Goal: Task Accomplishment & Management: Use online tool/utility

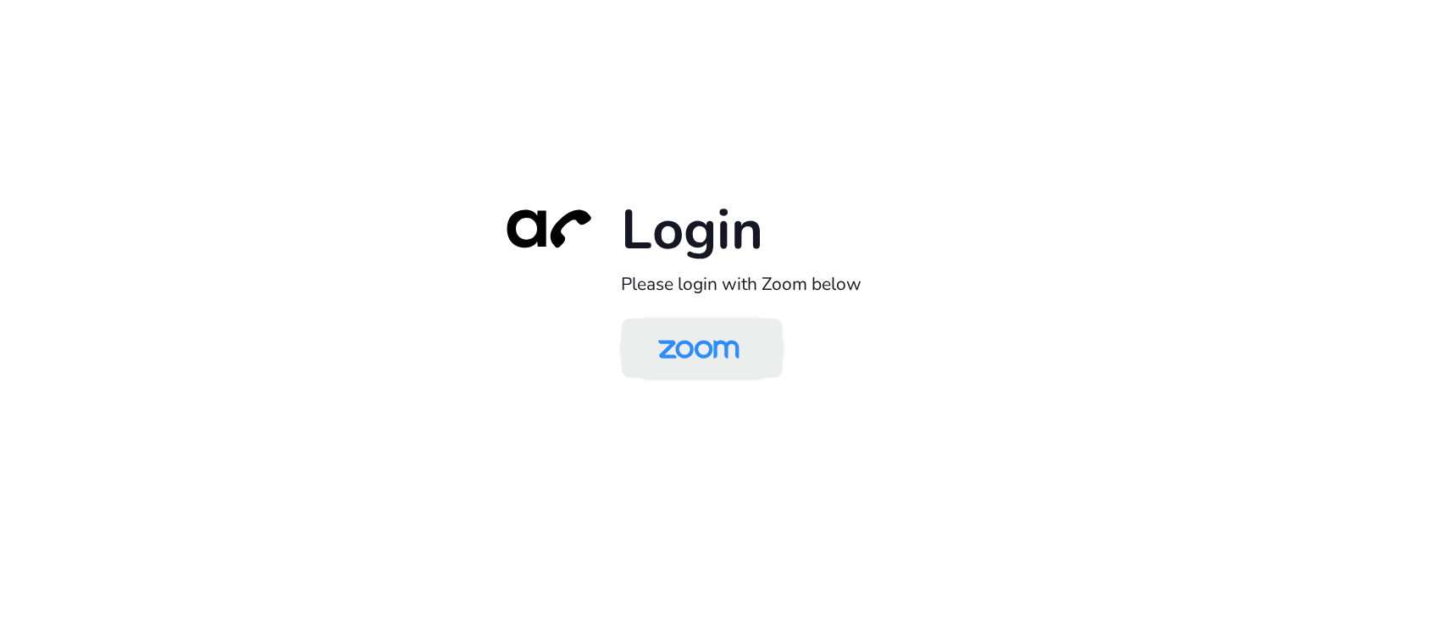
click at [701, 335] on img at bounding box center [698, 349] width 117 height 55
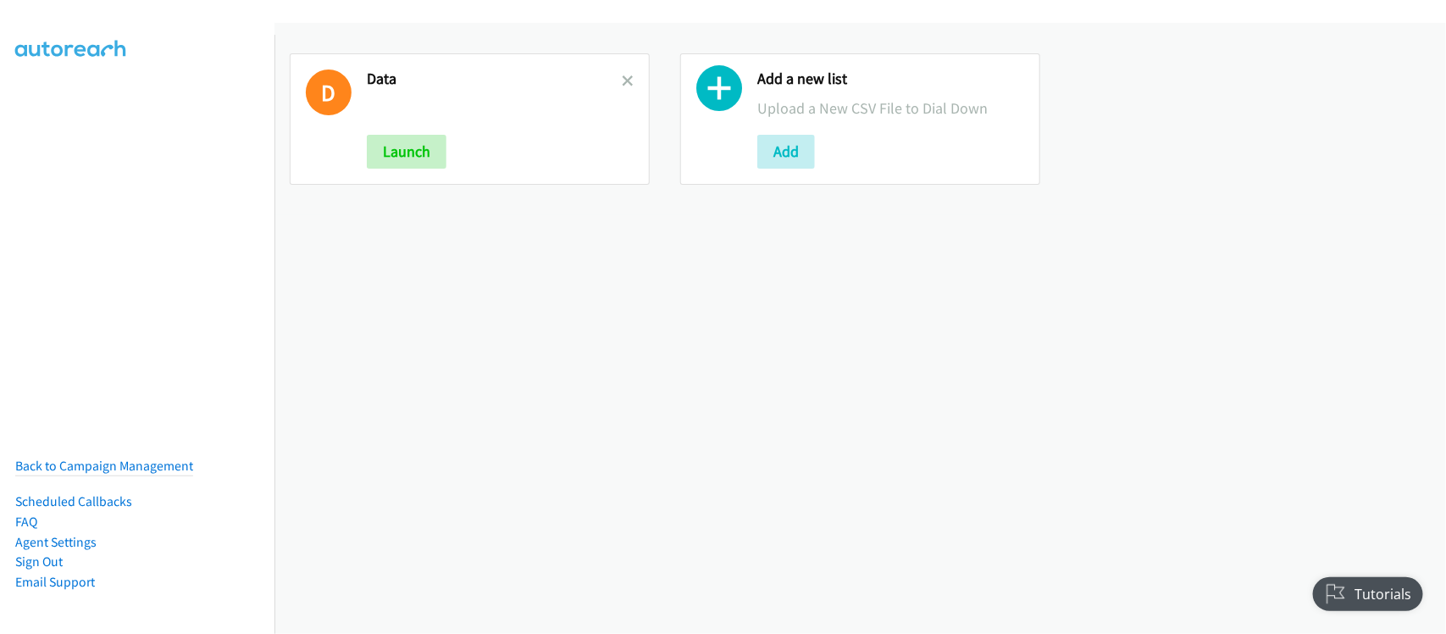
click at [614, 76] on h2 "Data" at bounding box center [494, 78] width 255 height 19
click at [622, 76] on icon at bounding box center [628, 82] width 12 height 12
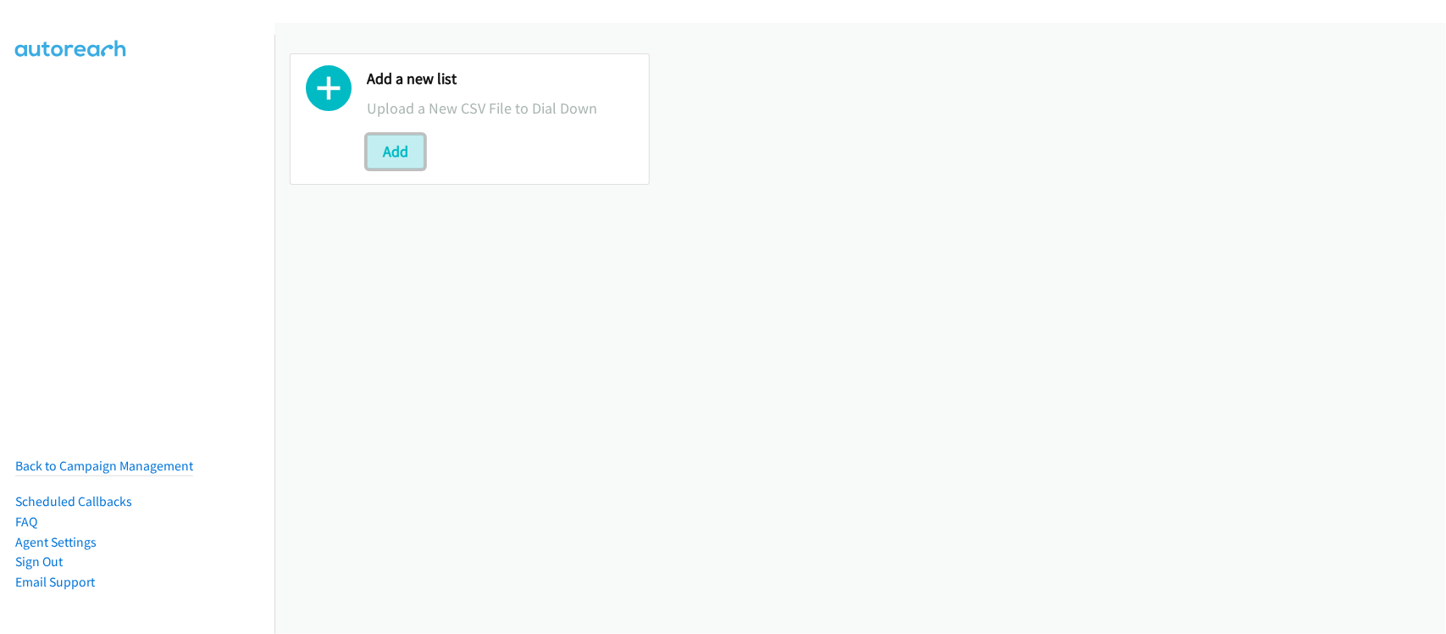
click at [409, 155] on button "Add" at bounding box center [396, 152] width 58 height 34
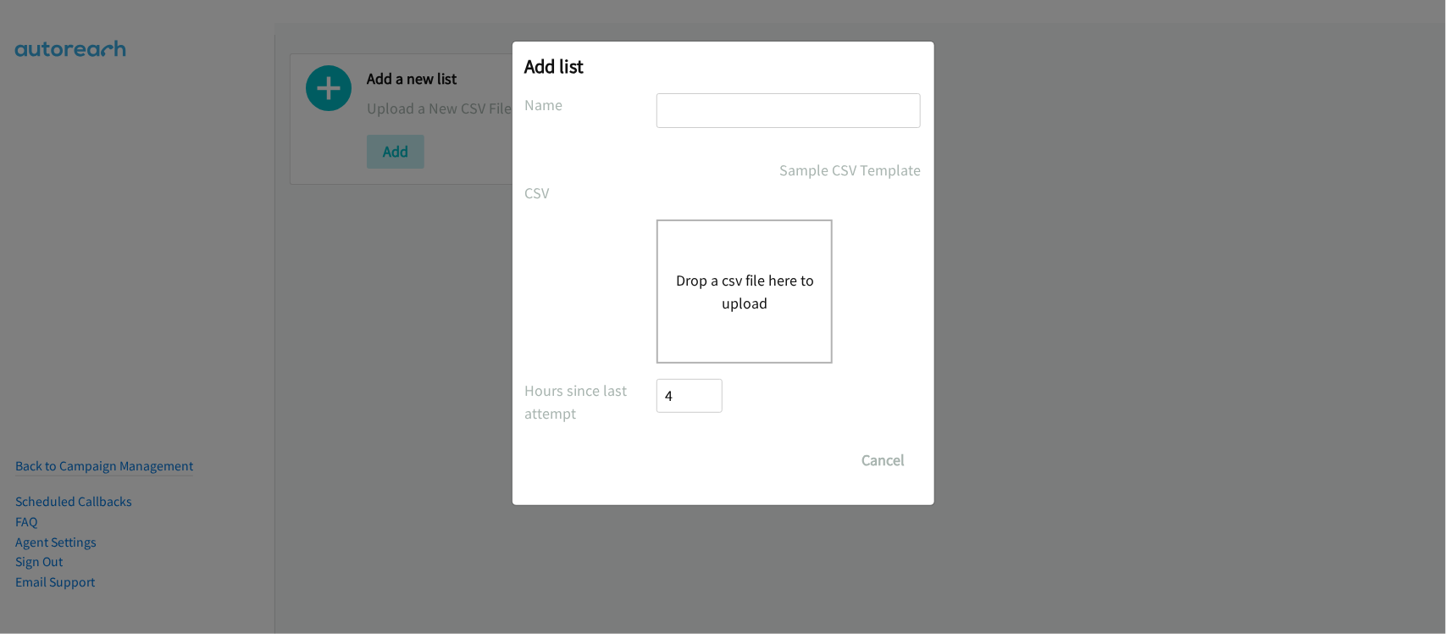
drag, startPoint x: 784, startPoint y: 116, endPoint x: 783, endPoint y: 127, distance: 11.0
click at [784, 116] on input "text" at bounding box center [788, 110] width 264 height 35
type input "DATA"
click at [722, 297] on button "Drop a csv file here to upload" at bounding box center [744, 291] width 139 height 46
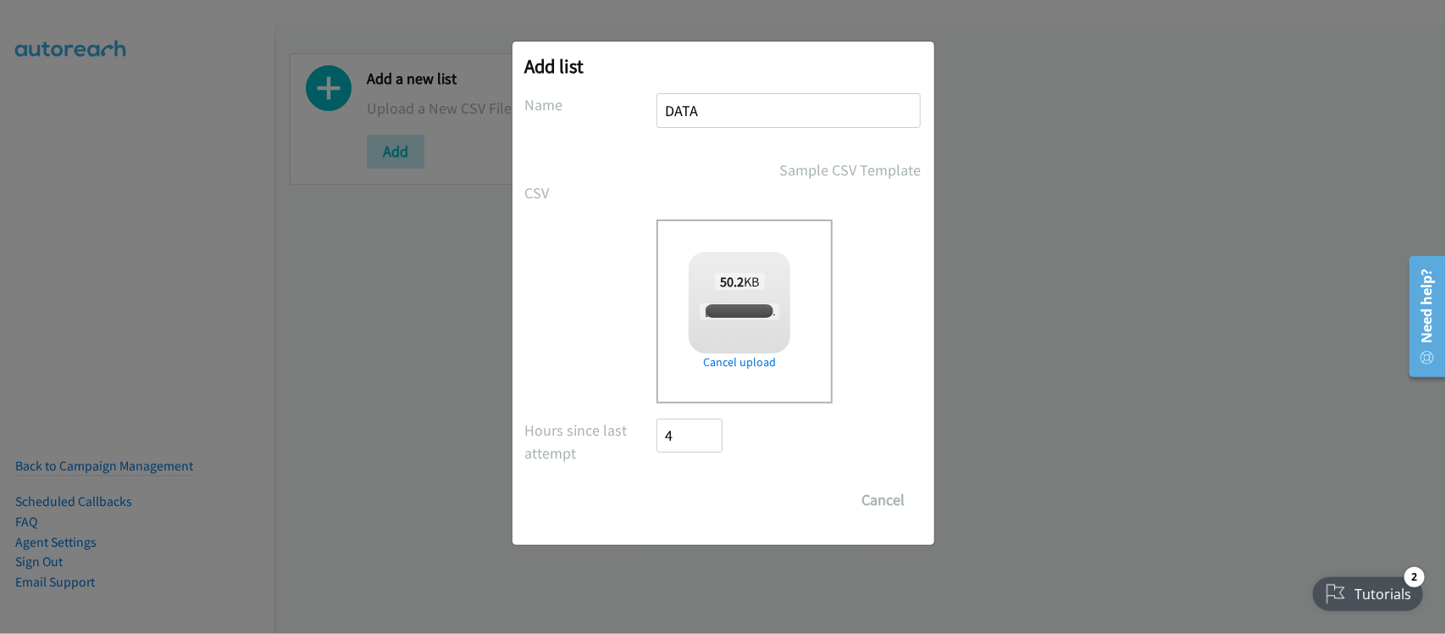
checkbox input "true"
click at [700, 491] on input "Save List" at bounding box center [701, 500] width 89 height 34
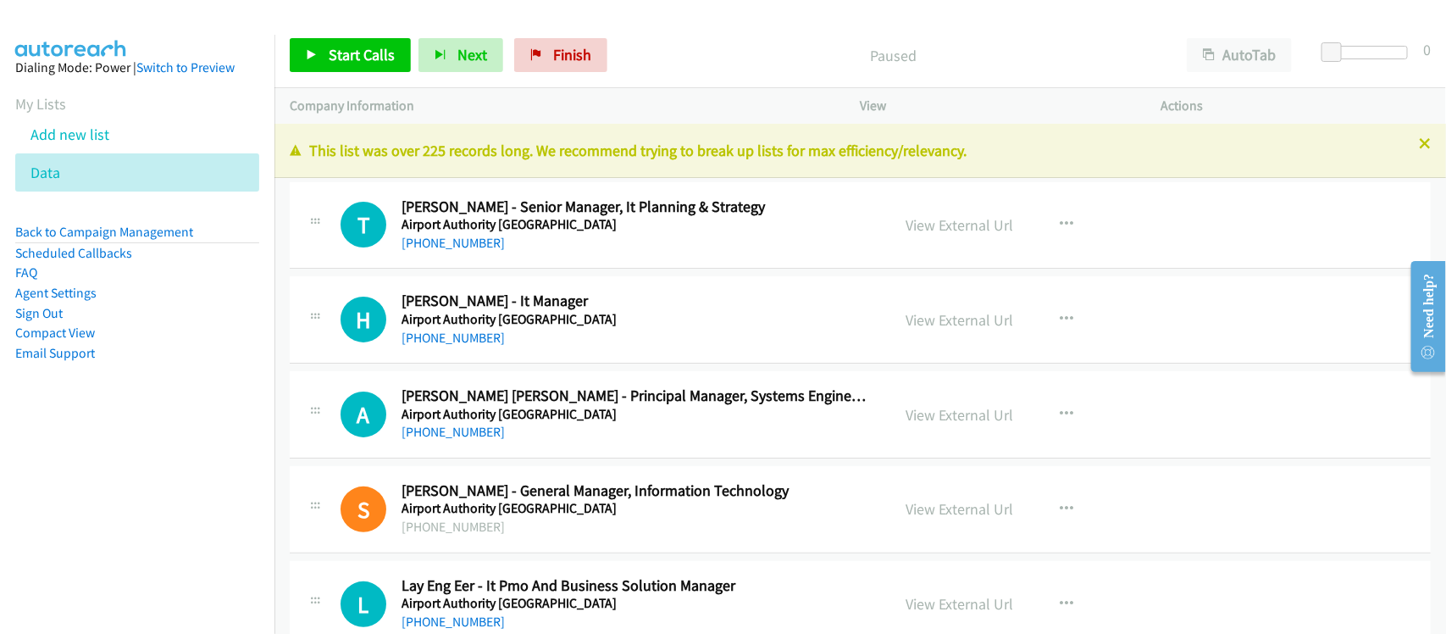
click at [310, 374] on div "A Callback Scheduled [PERSON_NAME] [PERSON_NAME] - Principal Manager, Systems E…" at bounding box center [860, 414] width 1141 height 87
click at [562, 259] on div "T Callback Scheduled [PERSON_NAME] - Senior Manager, It Planning & Strategy Air…" at bounding box center [860, 225] width 1141 height 87
click at [929, 224] on link "View External Url" at bounding box center [960, 224] width 108 height 19
click at [955, 222] on link "View External Url" at bounding box center [960, 224] width 108 height 19
drag, startPoint x: 472, startPoint y: 240, endPoint x: 484, endPoint y: 237, distance: 13.0
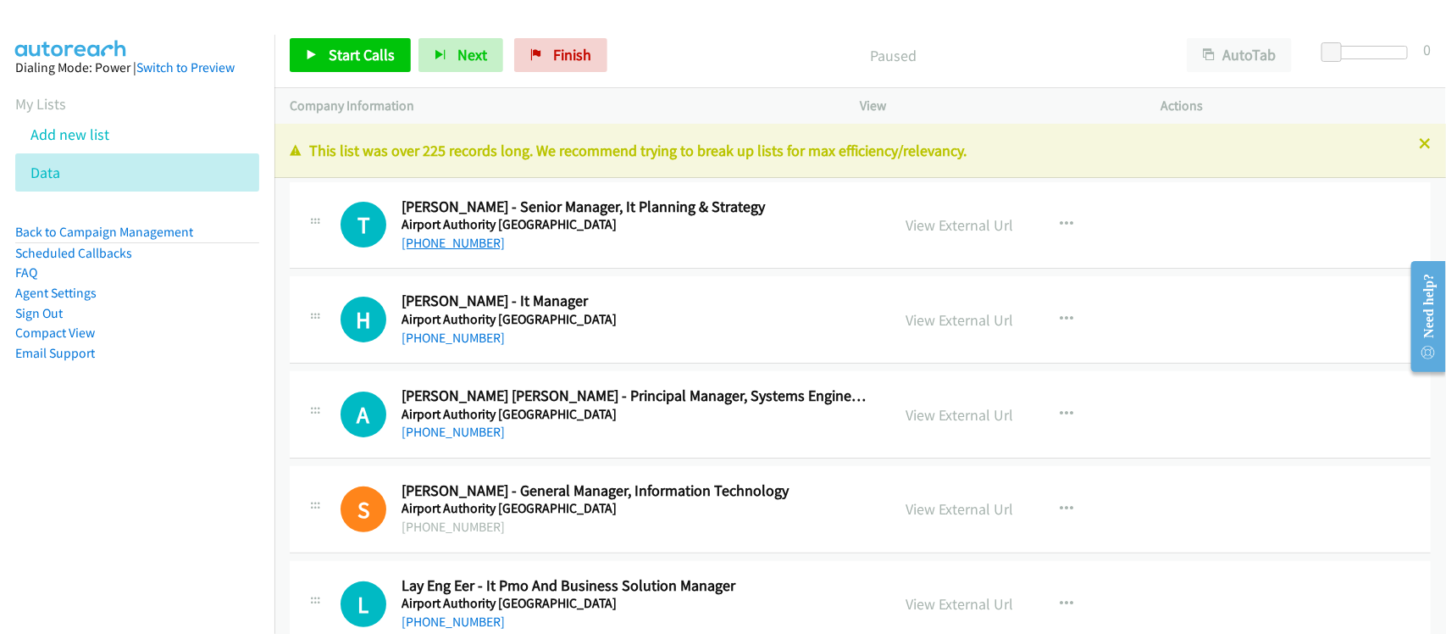
click at [472, 240] on link "[PHONE_NUMBER]" at bounding box center [452, 243] width 103 height 16
click at [454, 336] on link "[PHONE_NUMBER]" at bounding box center [452, 337] width 103 height 16
click at [577, 442] on div "A Callback Scheduled [PERSON_NAME] [PERSON_NAME] - Principal Manager, Systems E…" at bounding box center [860, 414] width 1141 height 87
click at [912, 421] on link "View External Url" at bounding box center [960, 414] width 108 height 19
click at [475, 440] on div "[PHONE_NUMBER]" at bounding box center [634, 432] width 467 height 20
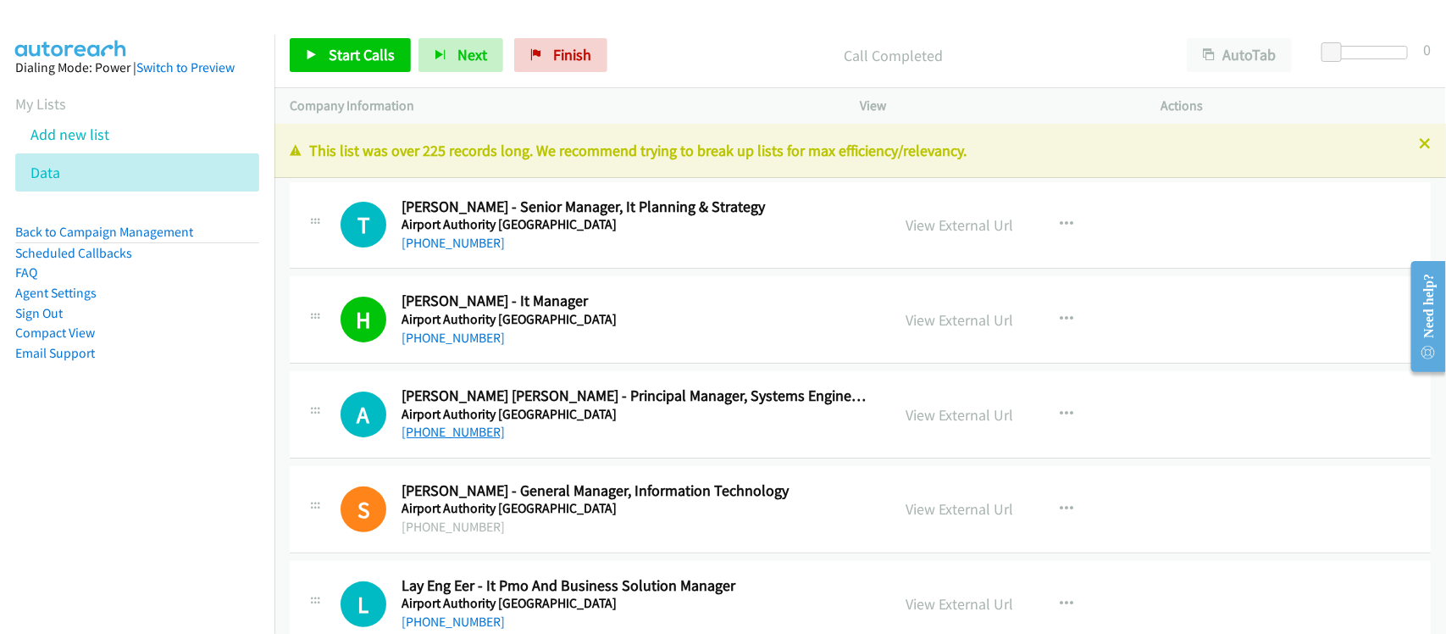
click at [471, 429] on link "[PHONE_NUMBER]" at bounding box center [452, 431] width 103 height 16
drag, startPoint x: 535, startPoint y: 473, endPoint x: 547, endPoint y: 460, distance: 17.4
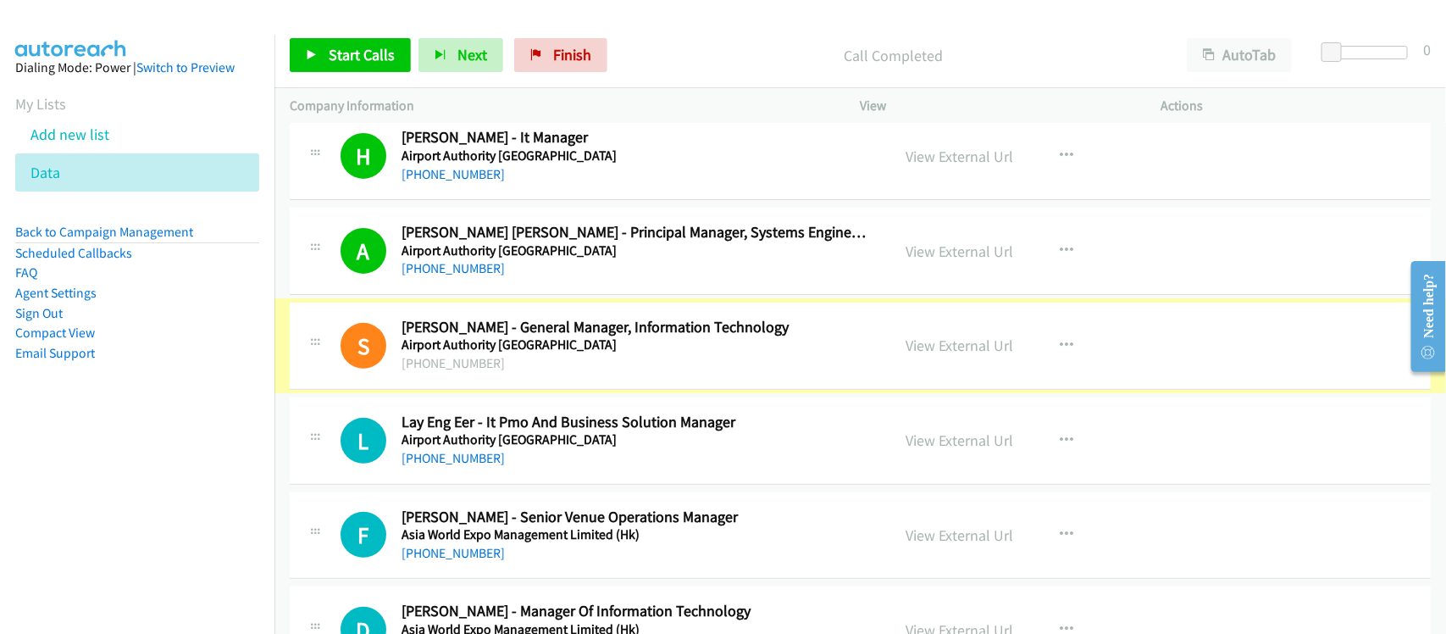
scroll to position [212, 0]
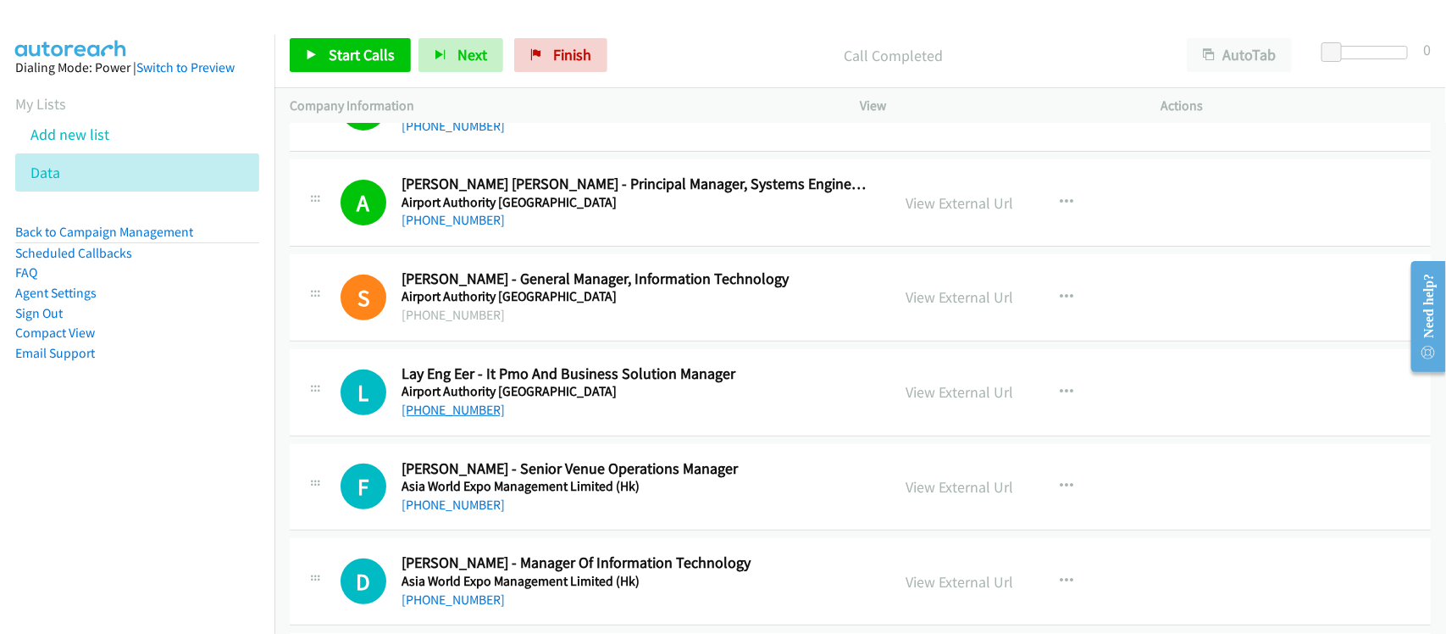
click at [457, 412] on link "[PHONE_NUMBER]" at bounding box center [452, 409] width 103 height 16
click at [556, 530] on div "F Callback Scheduled [PERSON_NAME] - Senior Venue Operations Manager Asia World…" at bounding box center [860, 487] width 1141 height 87
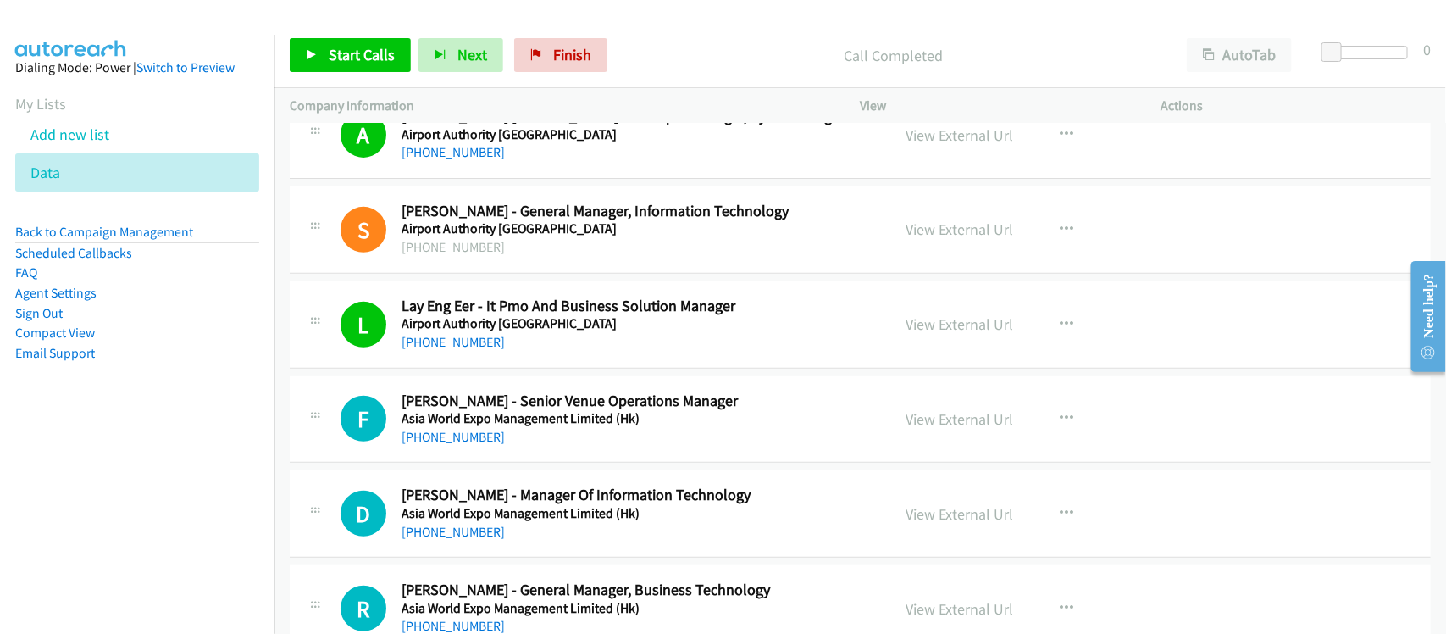
scroll to position [318, 0]
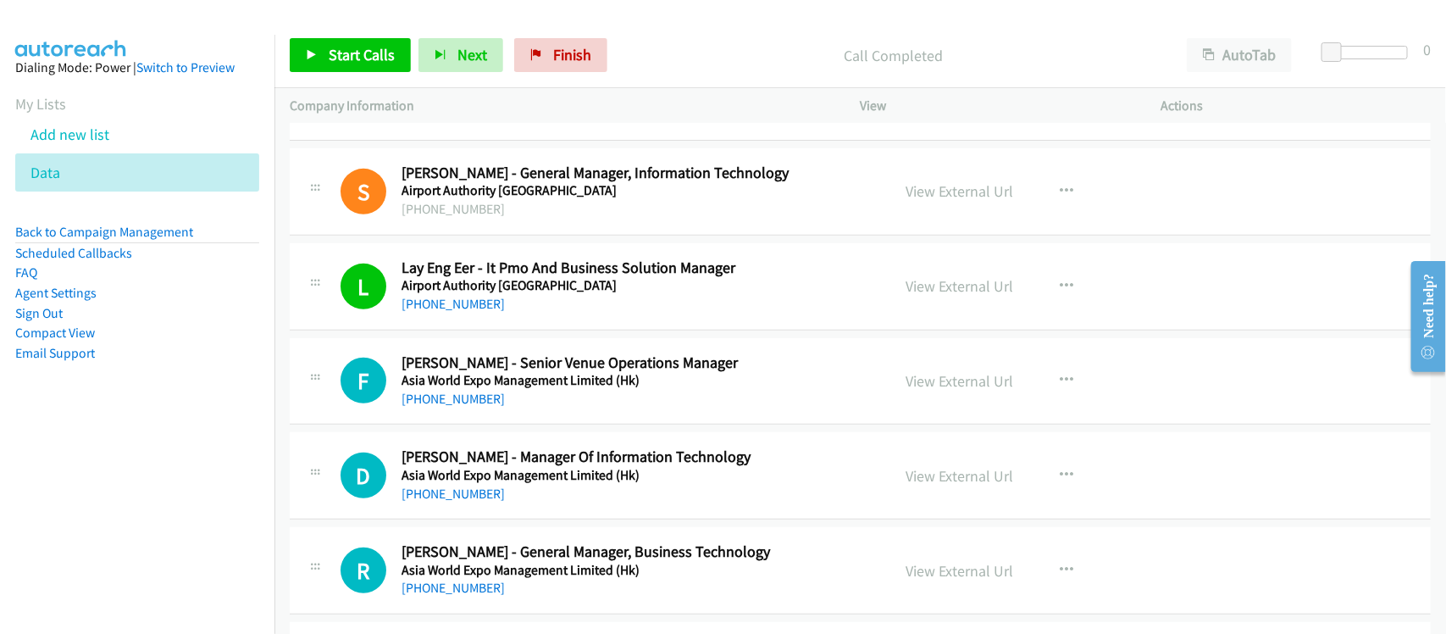
drag, startPoint x: 445, startPoint y: 390, endPoint x: 645, endPoint y: 392, distance: 200.7
click at [445, 390] on link "[PHONE_NUMBER]" at bounding box center [452, 398] width 103 height 16
click at [549, 421] on div "F Callback Scheduled [PERSON_NAME] - Senior Venue Operations Manager Asia World…" at bounding box center [860, 381] width 1141 height 87
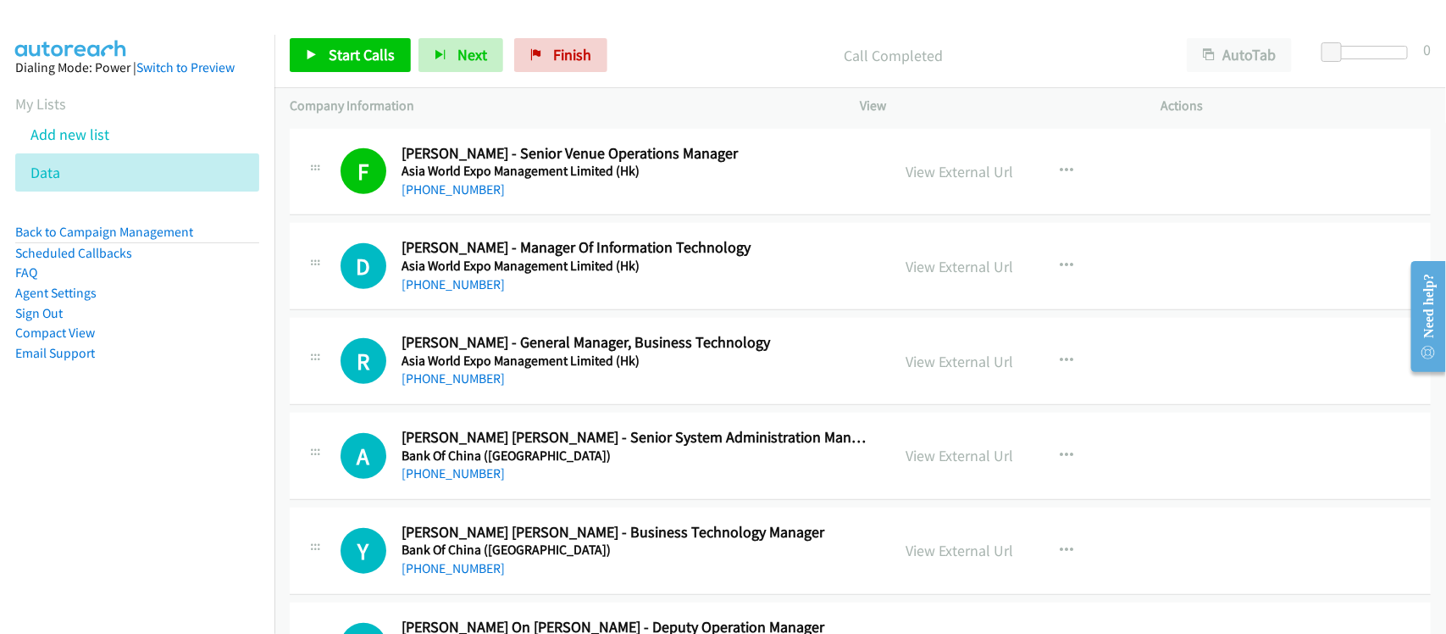
scroll to position [529, 0]
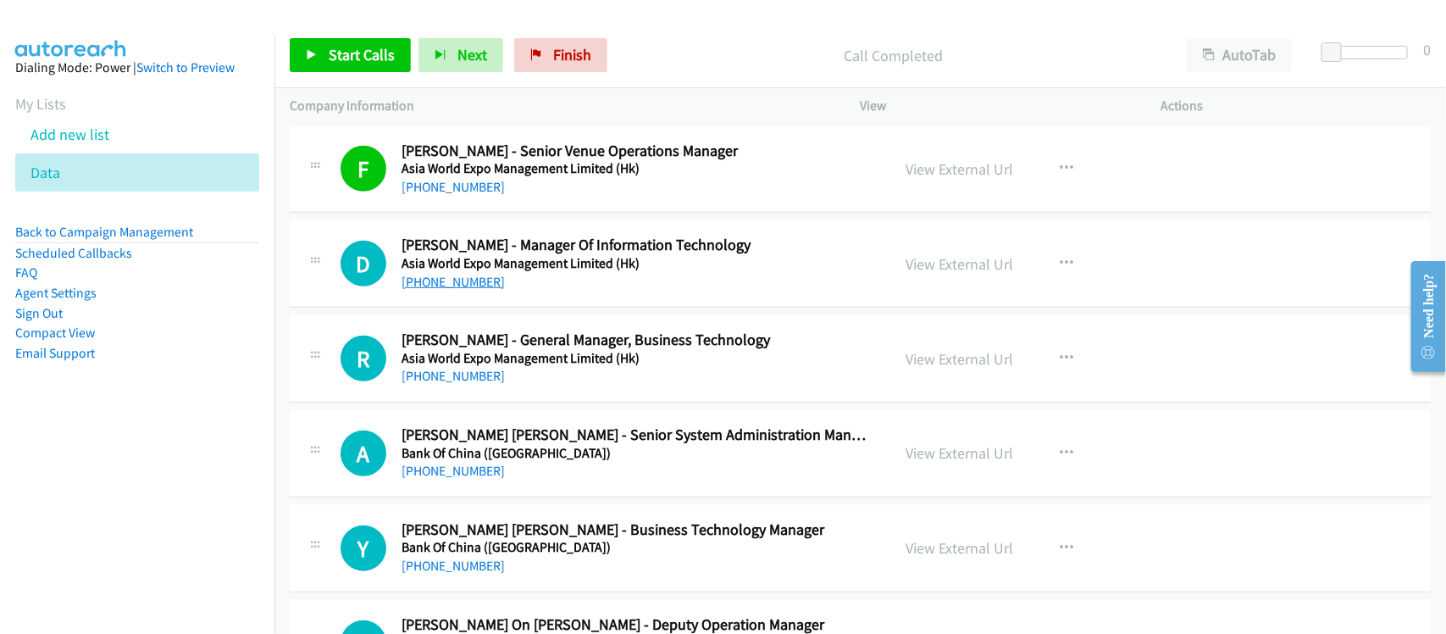
click at [441, 280] on link "[PHONE_NUMBER]" at bounding box center [452, 282] width 103 height 16
click at [513, 396] on div "R Callback Scheduled [PERSON_NAME] - General Manager, Business Technology Asia …" at bounding box center [860, 358] width 1141 height 87
click at [449, 370] on link "[PHONE_NUMBER]" at bounding box center [452, 376] width 103 height 16
click at [462, 479] on link "[PHONE_NUMBER]" at bounding box center [452, 470] width 103 height 16
drag, startPoint x: 468, startPoint y: 479, endPoint x: 484, endPoint y: 479, distance: 16.9
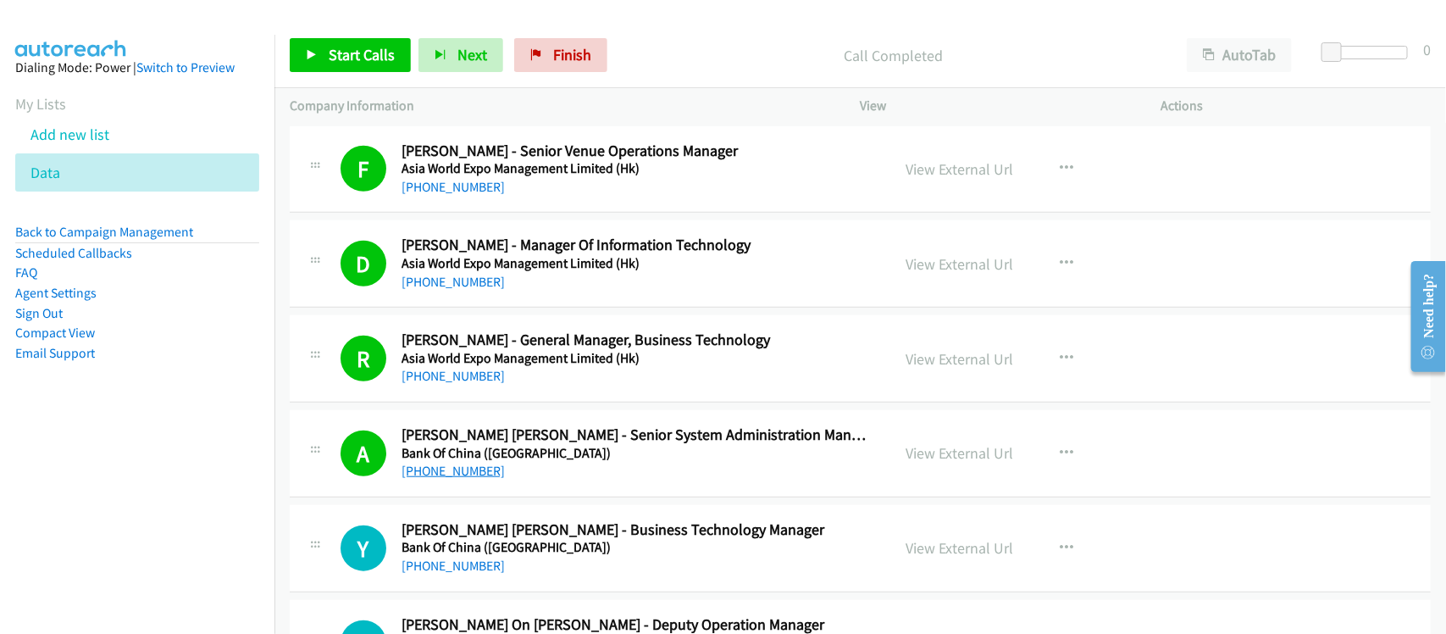
click at [468, 479] on link "[PHONE_NUMBER]" at bounding box center [452, 470] width 103 height 16
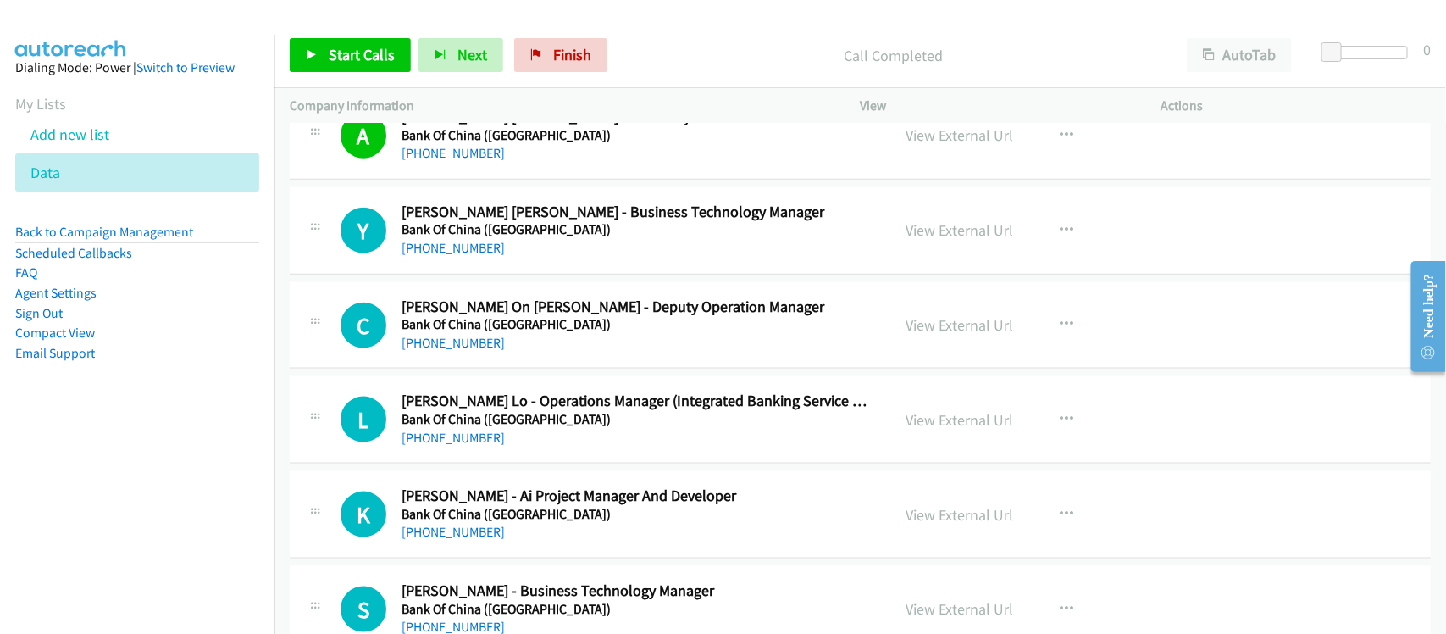
scroll to position [741, 0]
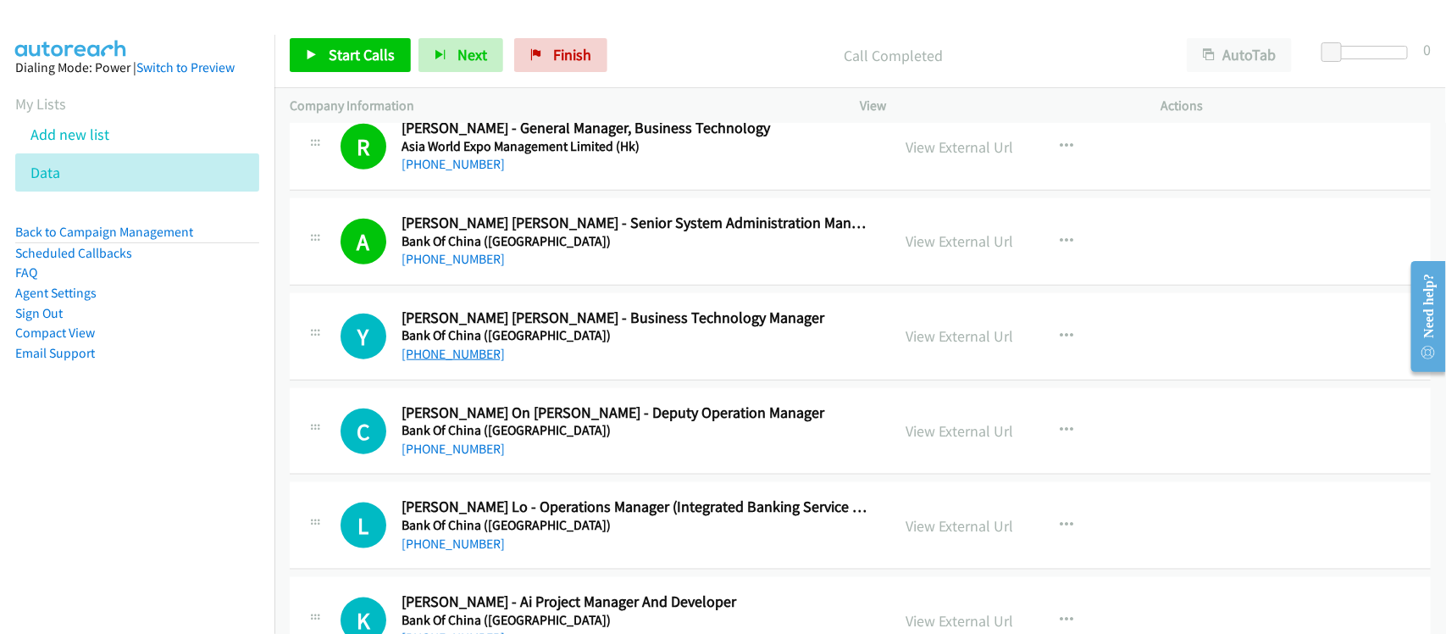
click at [446, 349] on link "[PHONE_NUMBER]" at bounding box center [452, 354] width 103 height 16
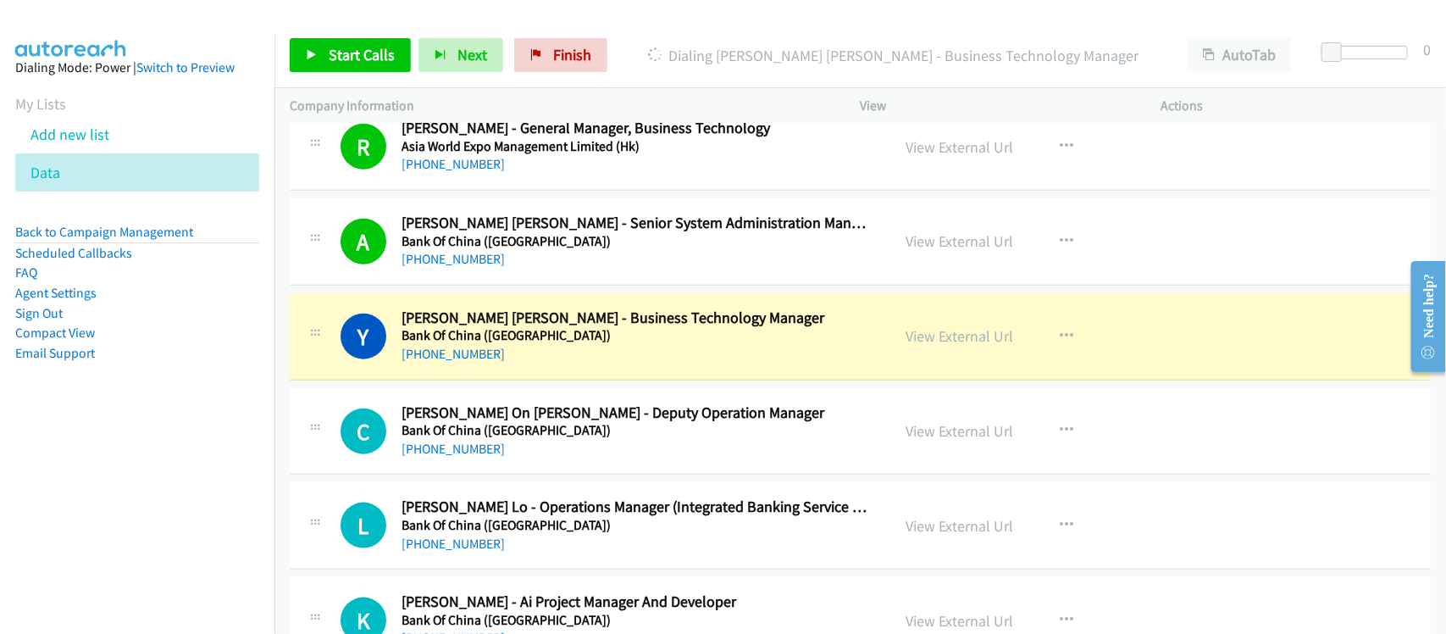
click at [615, 358] on div "[PHONE_NUMBER]" at bounding box center [634, 354] width 467 height 20
click at [957, 344] on link "View External Url" at bounding box center [960, 335] width 108 height 19
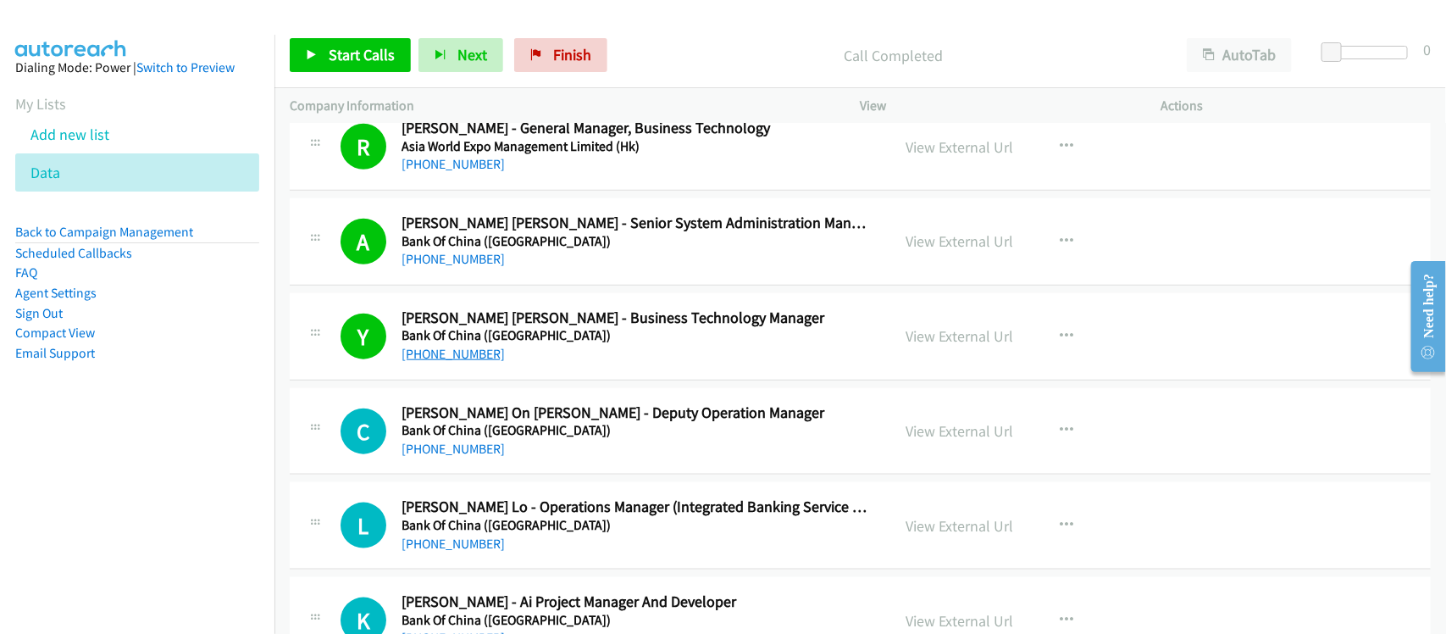
click at [457, 354] on link "[PHONE_NUMBER]" at bounding box center [452, 354] width 103 height 16
click at [451, 447] on link "[PHONE_NUMBER]" at bounding box center [452, 448] width 103 height 16
click at [551, 445] on div "[PHONE_NUMBER]" at bounding box center [634, 449] width 467 height 20
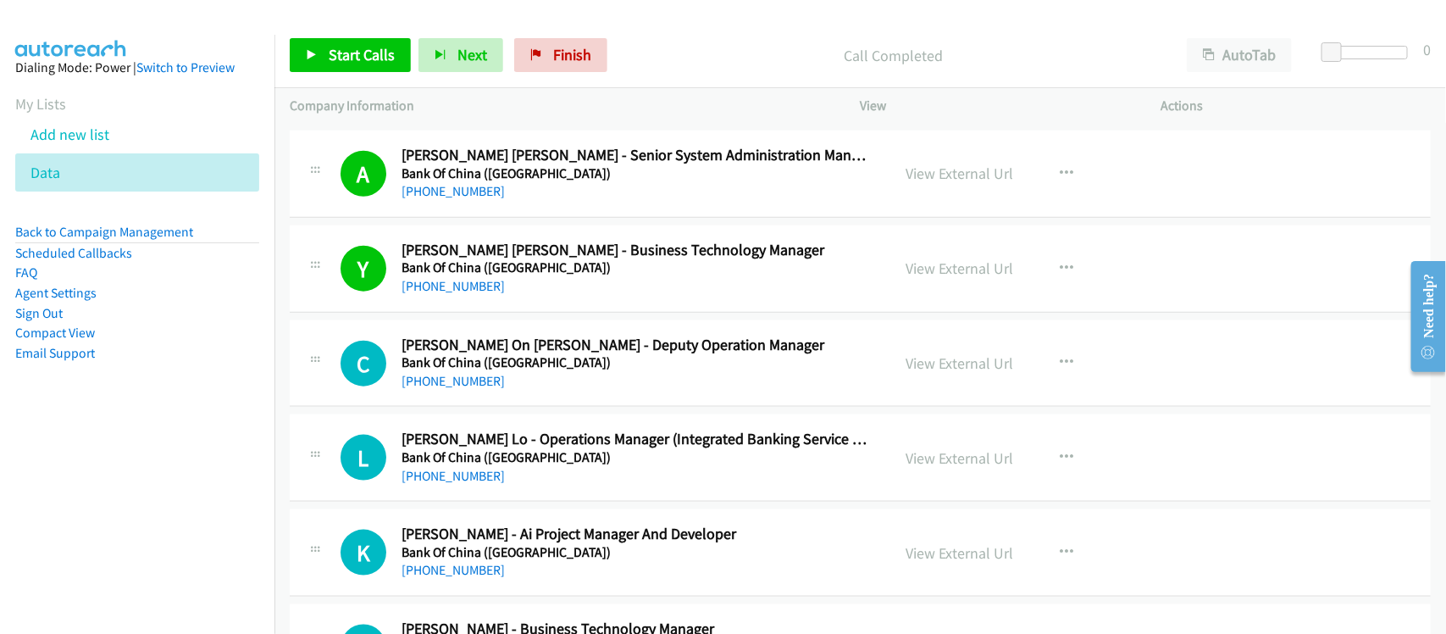
scroll to position [847, 0]
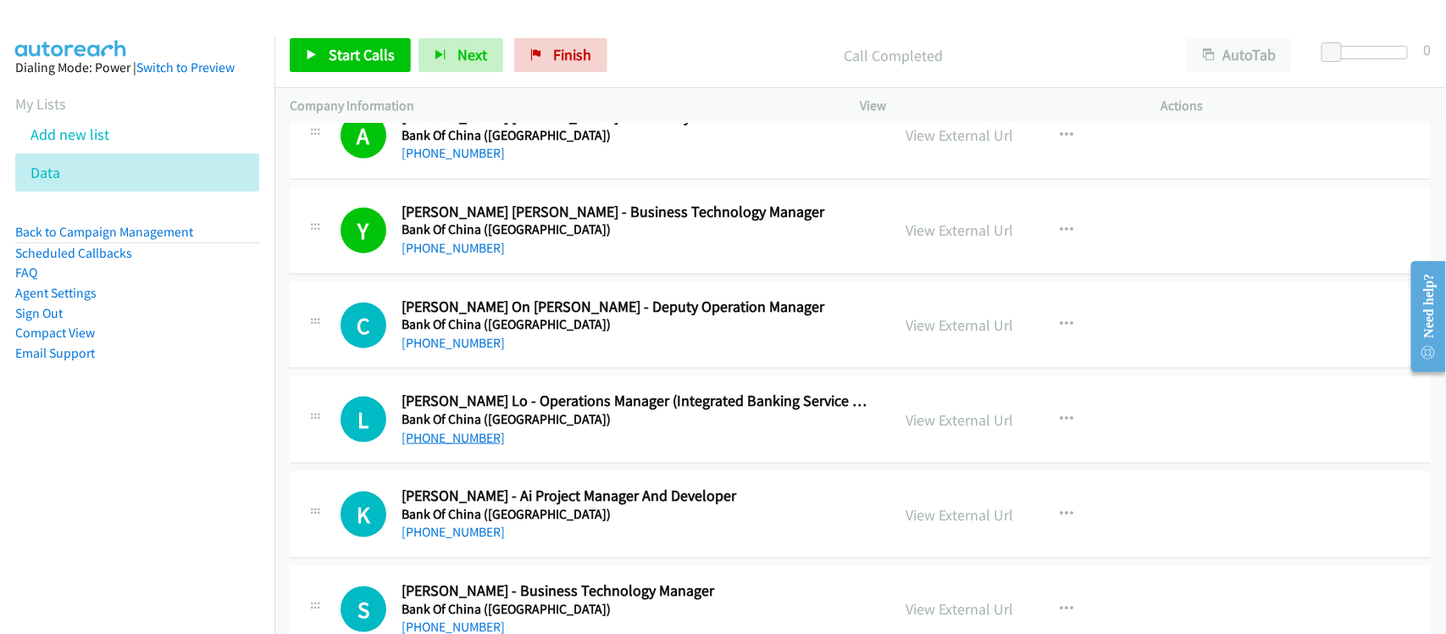
click at [433, 443] on link "[PHONE_NUMBER]" at bounding box center [452, 437] width 103 height 16
click at [594, 438] on div "[PHONE_NUMBER]" at bounding box center [634, 438] width 467 height 20
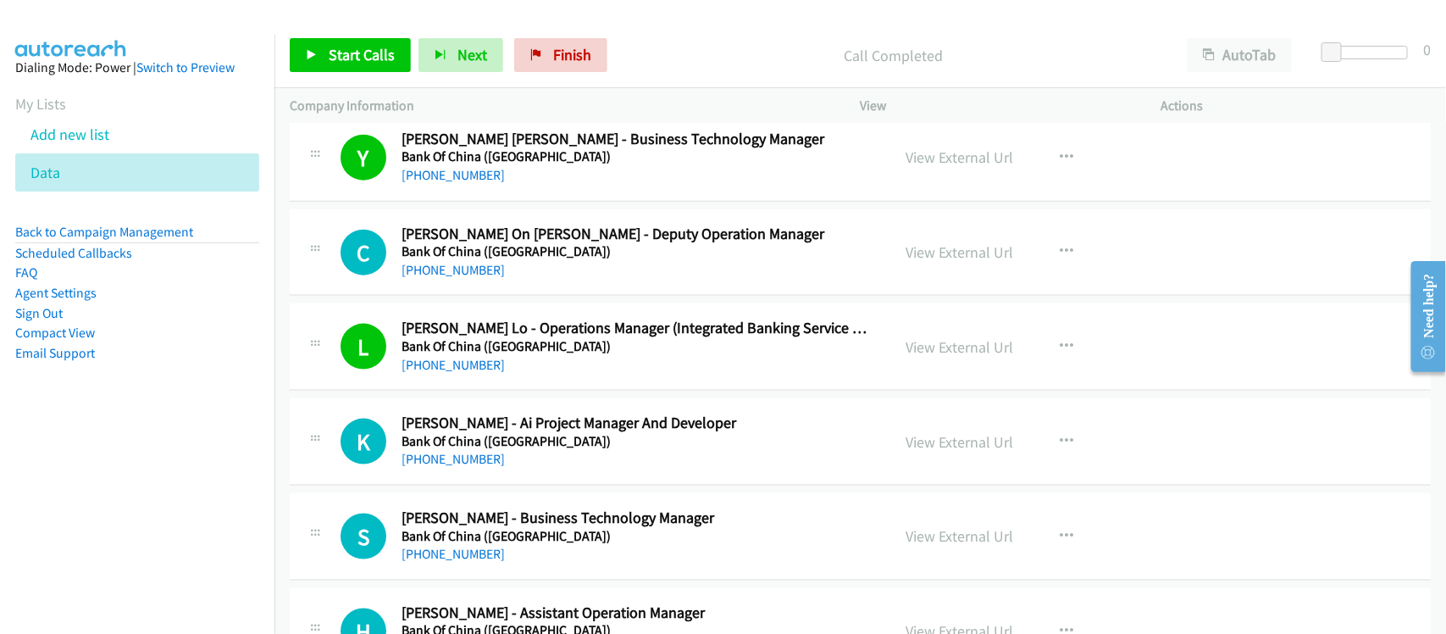
scroll to position [1059, 0]
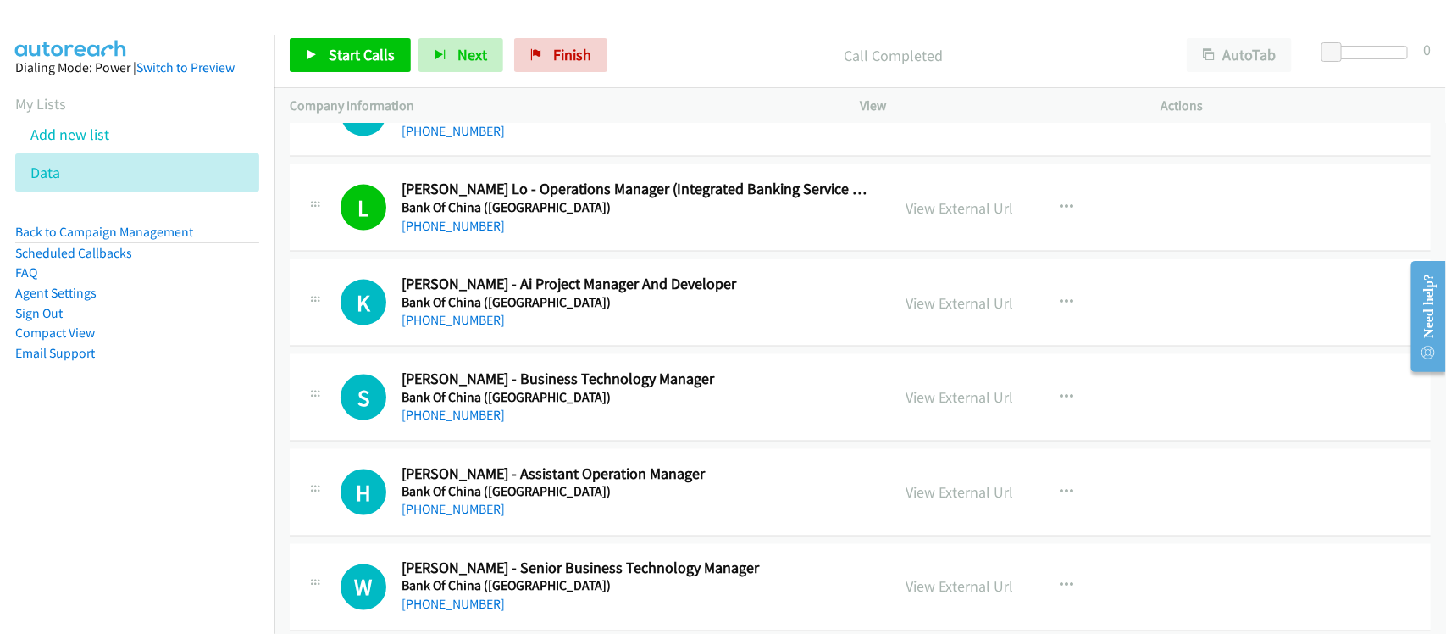
drag, startPoint x: 473, startPoint y: 328, endPoint x: 573, endPoint y: 327, distance: 99.9
click at [473, 328] on link "[PHONE_NUMBER]" at bounding box center [452, 320] width 103 height 16
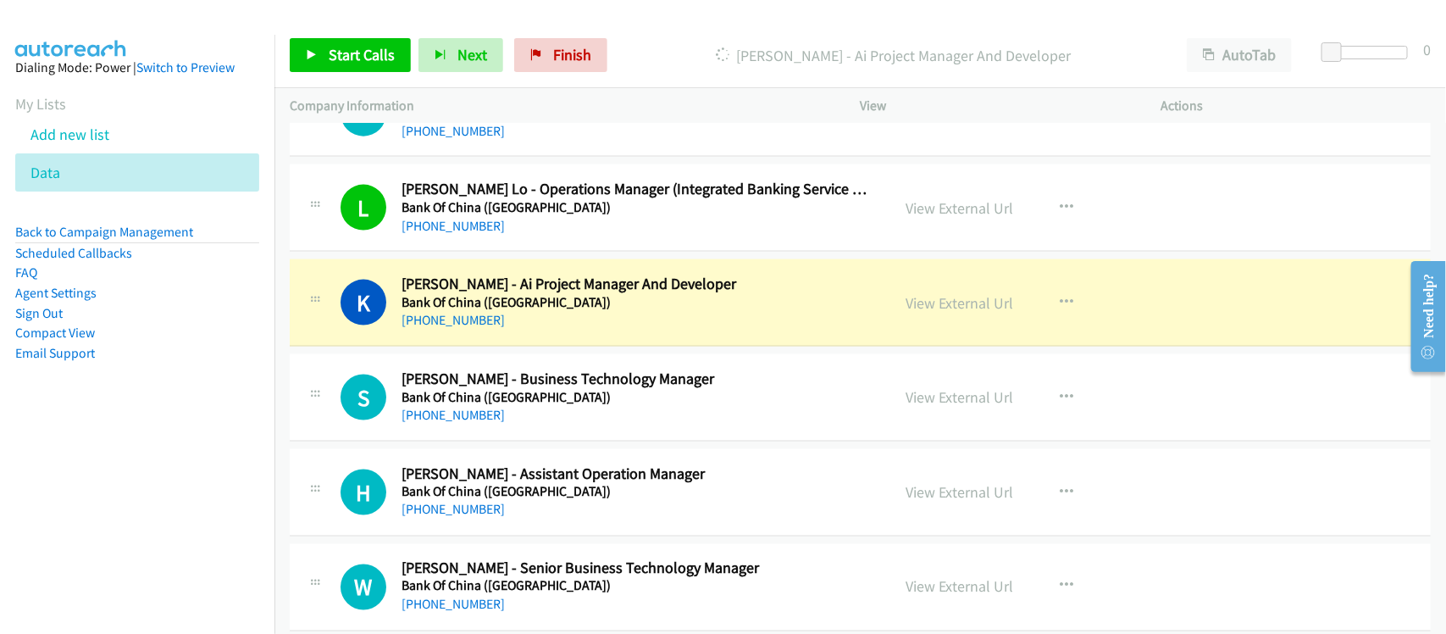
click at [611, 336] on div "K Callback Scheduled [PERSON_NAME] - Ai Project Manager And Developer Bank Of C…" at bounding box center [860, 302] width 1141 height 87
click at [941, 309] on link "View External Url" at bounding box center [960, 302] width 108 height 19
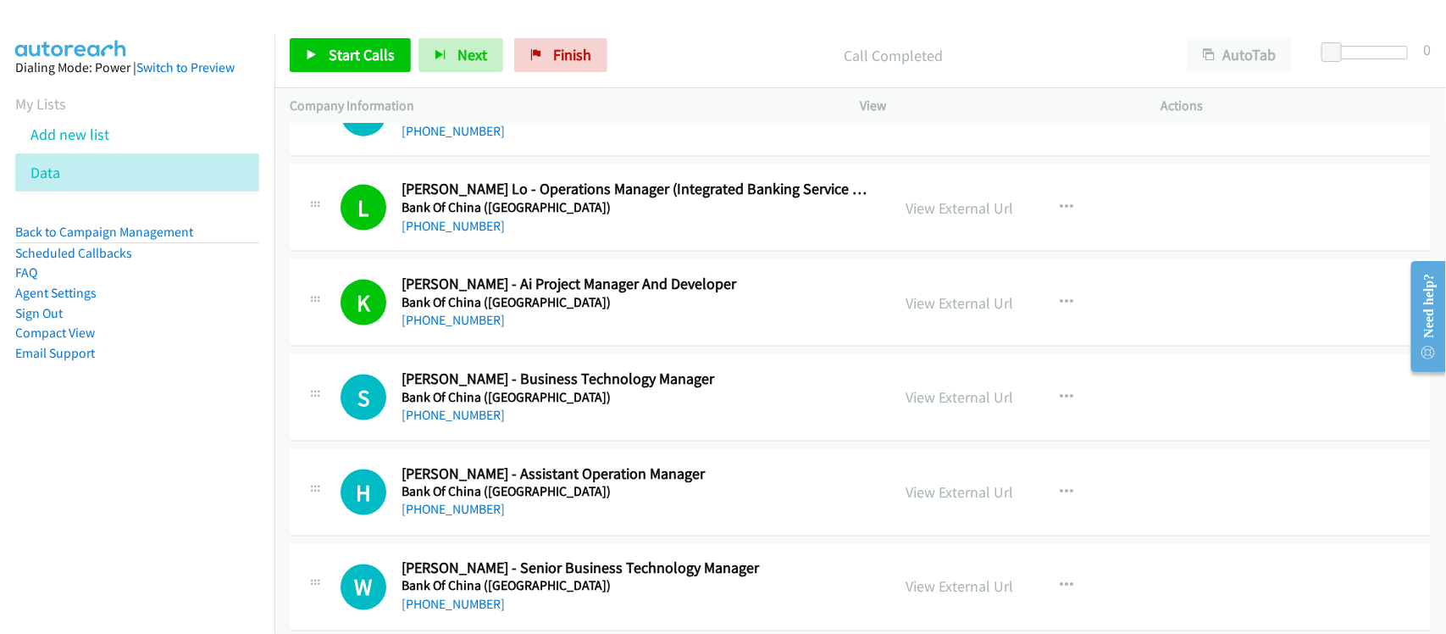
click at [466, 425] on div "[PHONE_NUMBER]" at bounding box center [634, 415] width 467 height 20
click at [450, 413] on link "[PHONE_NUMBER]" at bounding box center [452, 415] width 103 height 16
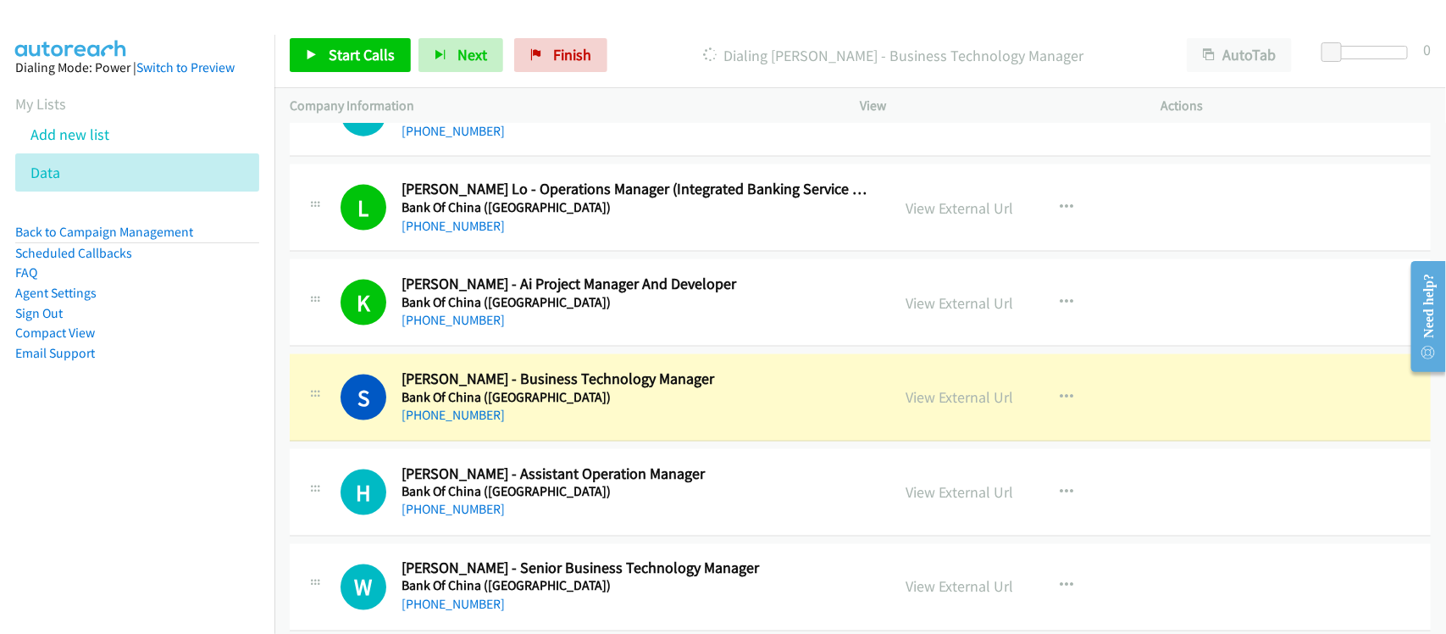
click at [601, 433] on div "S Callback Scheduled [PERSON_NAME] - Business Technology Manager Bank Of China …" at bounding box center [860, 397] width 1141 height 87
click at [933, 404] on link "View External Url" at bounding box center [960, 396] width 108 height 19
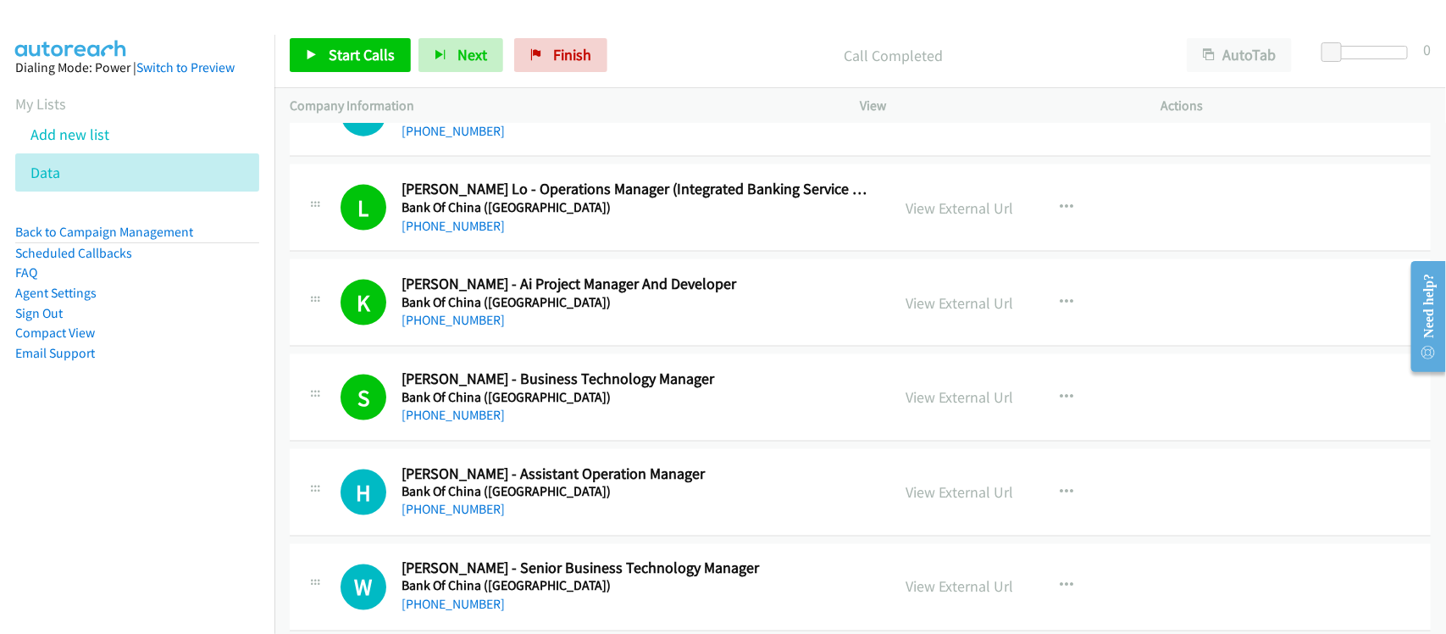
click at [624, 434] on div "S Callback Scheduled [PERSON_NAME] - Business Technology Manager Bank Of China …" at bounding box center [860, 397] width 1141 height 87
click at [434, 415] on link "[PHONE_NUMBER]" at bounding box center [452, 415] width 103 height 16
click at [606, 417] on div "[PHONE_NUMBER]" at bounding box center [634, 415] width 467 height 20
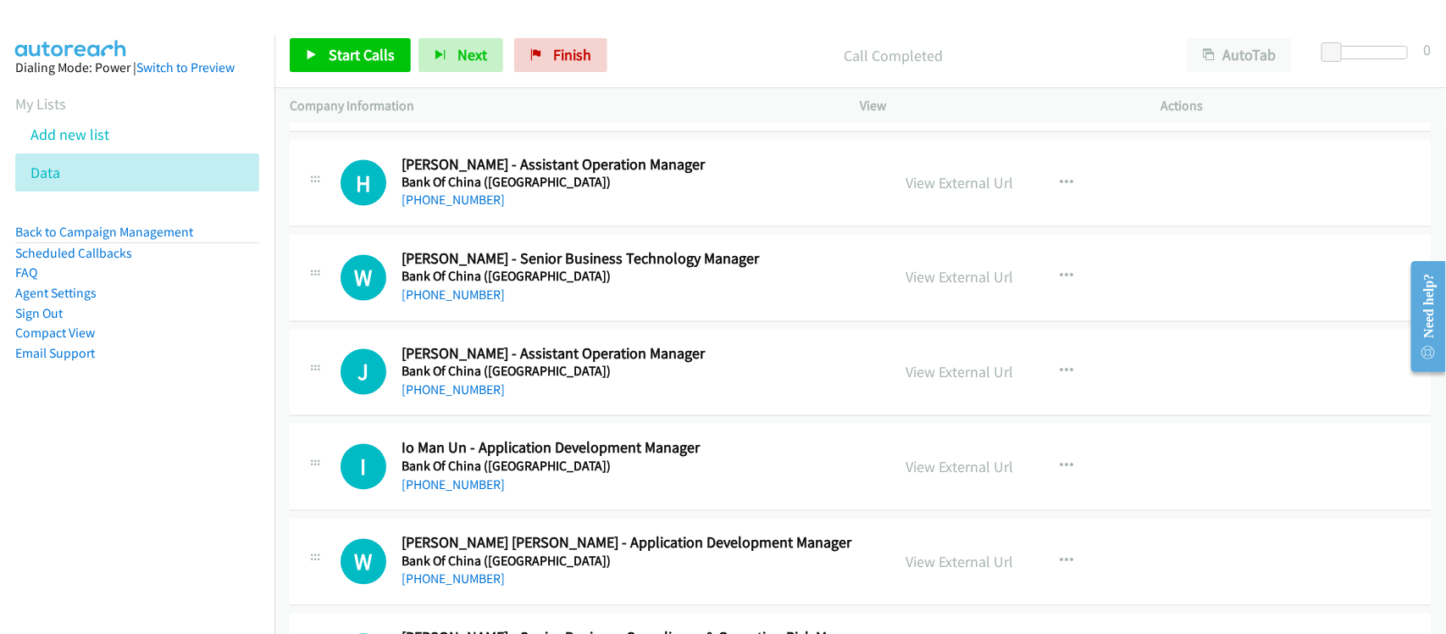
scroll to position [1376, 0]
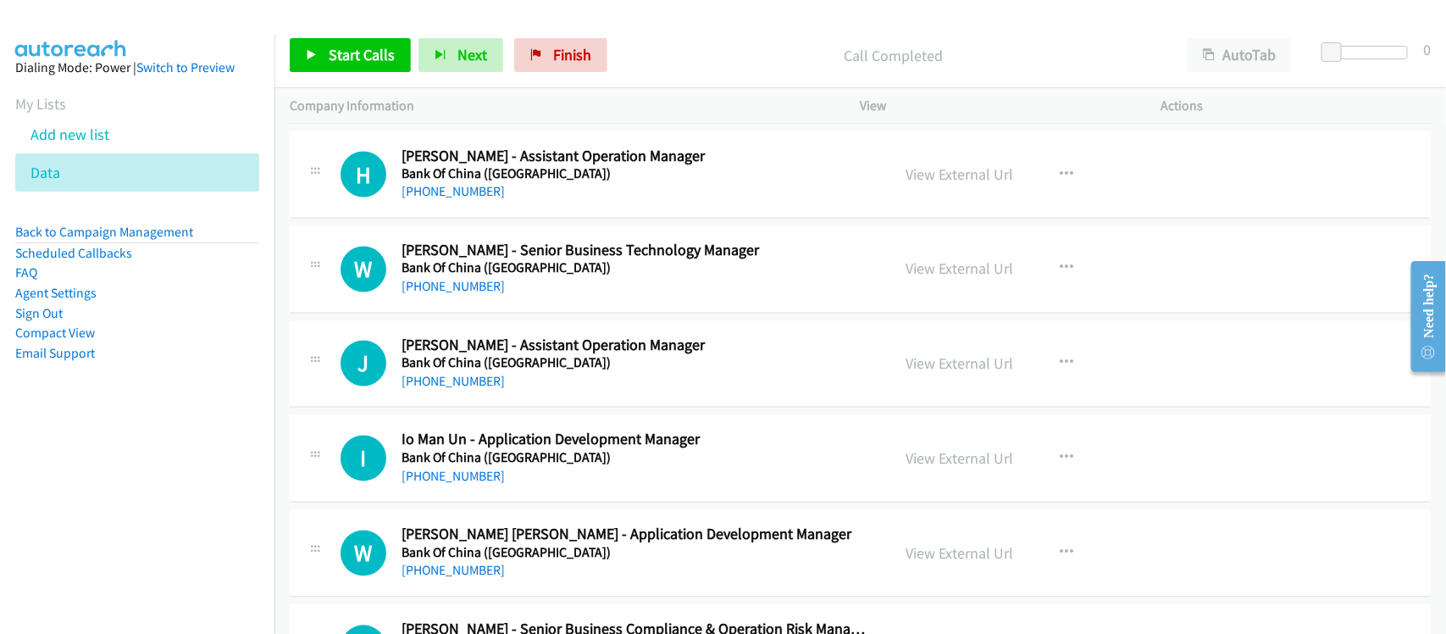
click at [488, 302] on div "W Callback Scheduled [PERSON_NAME] - Senior Business Technology Manager Bank Of…" at bounding box center [860, 269] width 1141 height 87
click at [437, 290] on link "[PHONE_NUMBER]" at bounding box center [452, 287] width 103 height 16
click at [549, 407] on div "J Callback Scheduled [PERSON_NAME] - Assistant Operation Manager Bank Of China …" at bounding box center [860, 364] width 1141 height 87
click at [447, 473] on link "[PHONE_NUMBER]" at bounding box center [452, 476] width 103 height 16
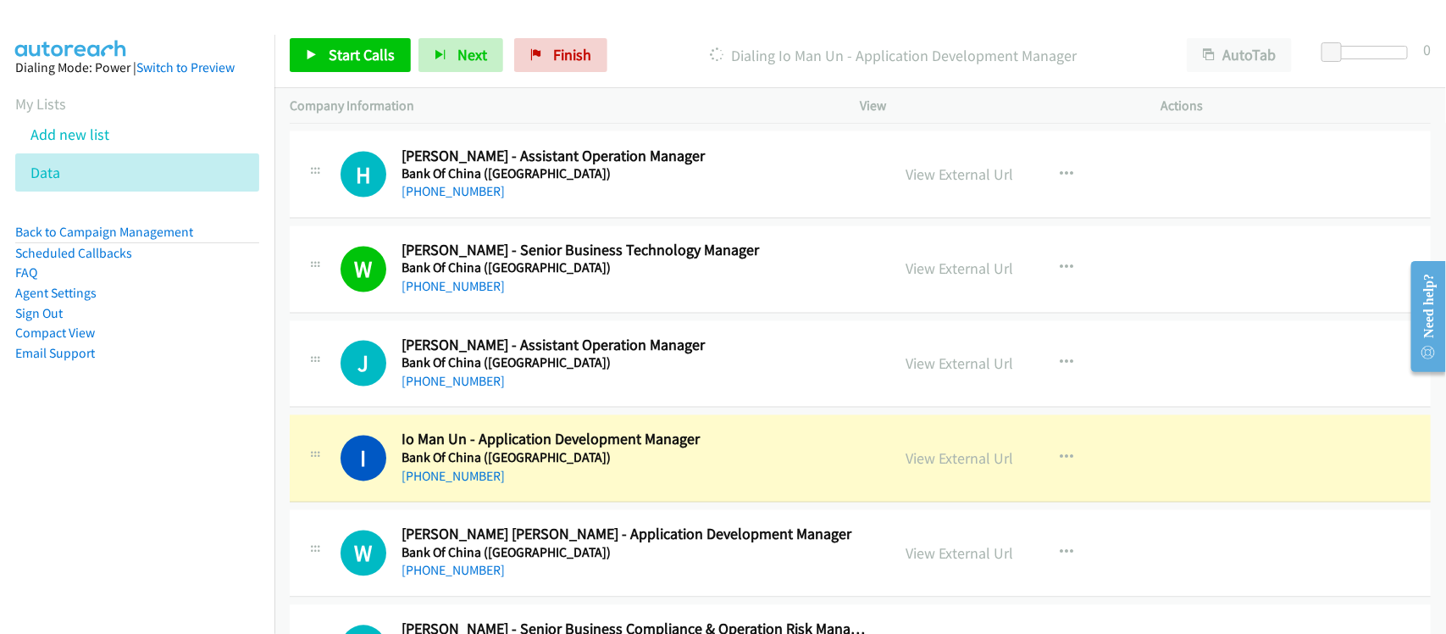
click at [515, 501] on div "I Callback Scheduled Io Man Un - Application Development Manager Bank Of China …" at bounding box center [860, 458] width 1141 height 87
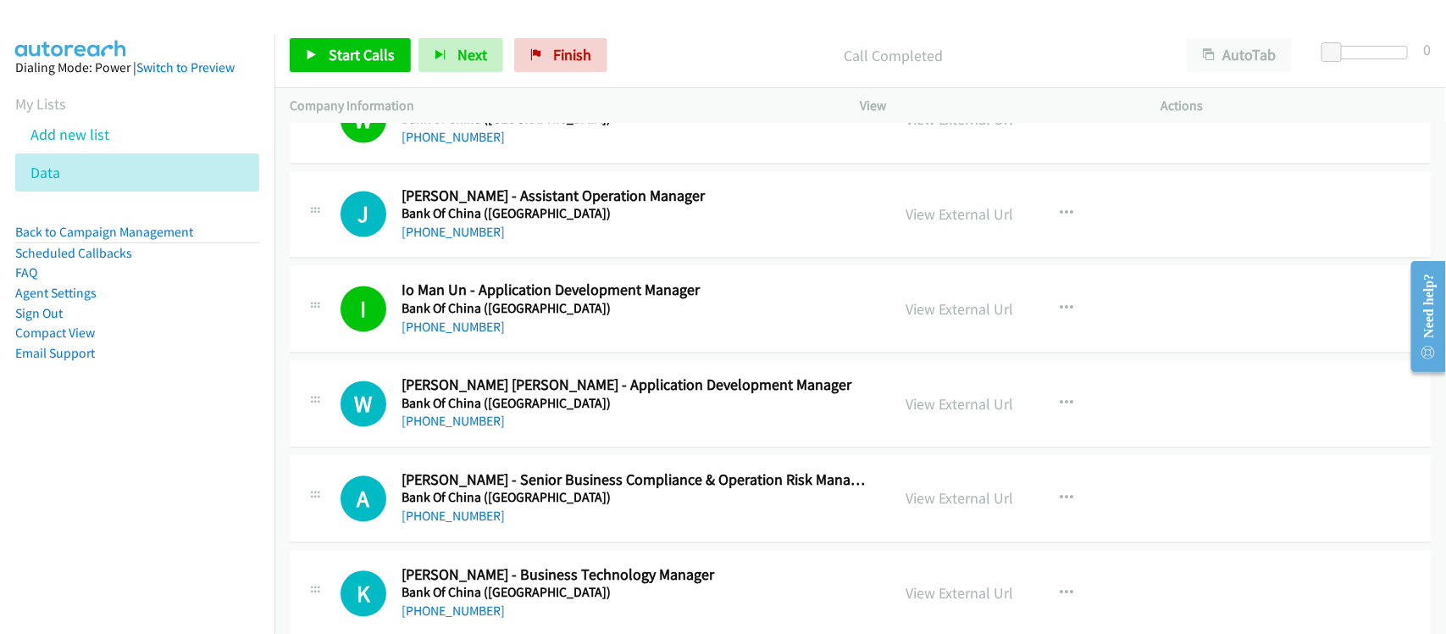
scroll to position [1588, 0]
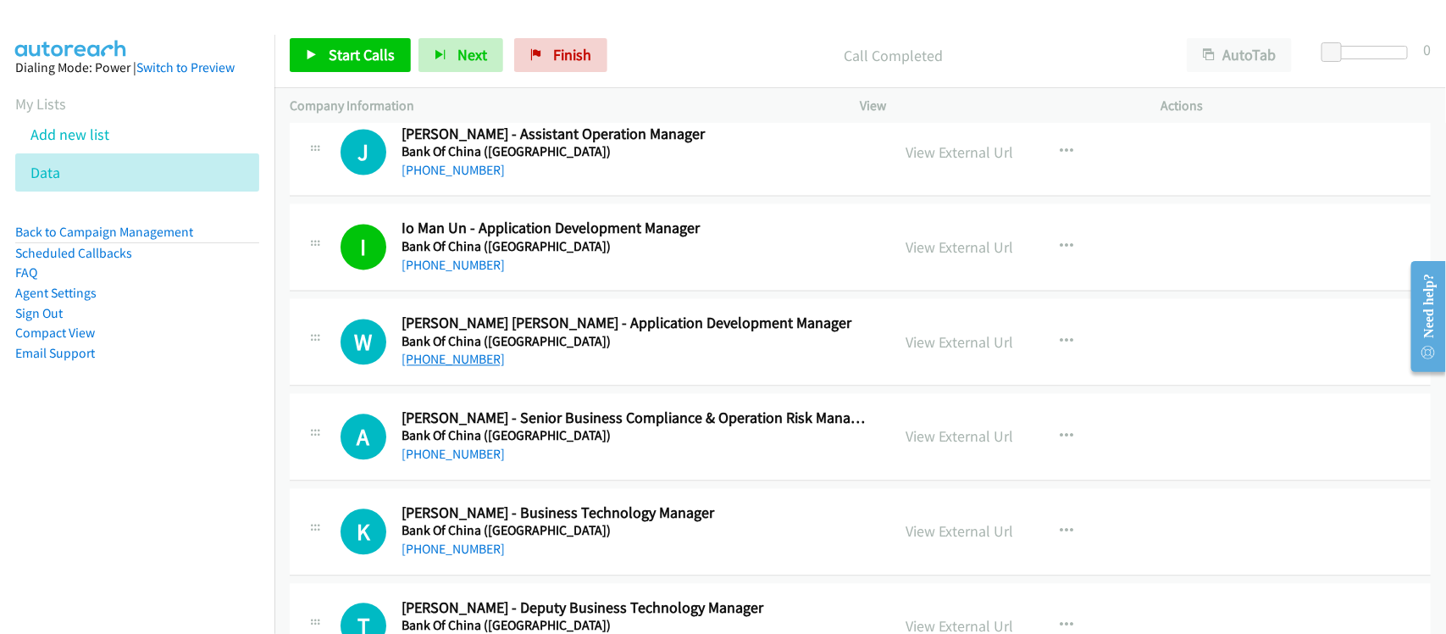
click at [463, 362] on link "[PHONE_NUMBER]" at bounding box center [452, 359] width 103 height 16
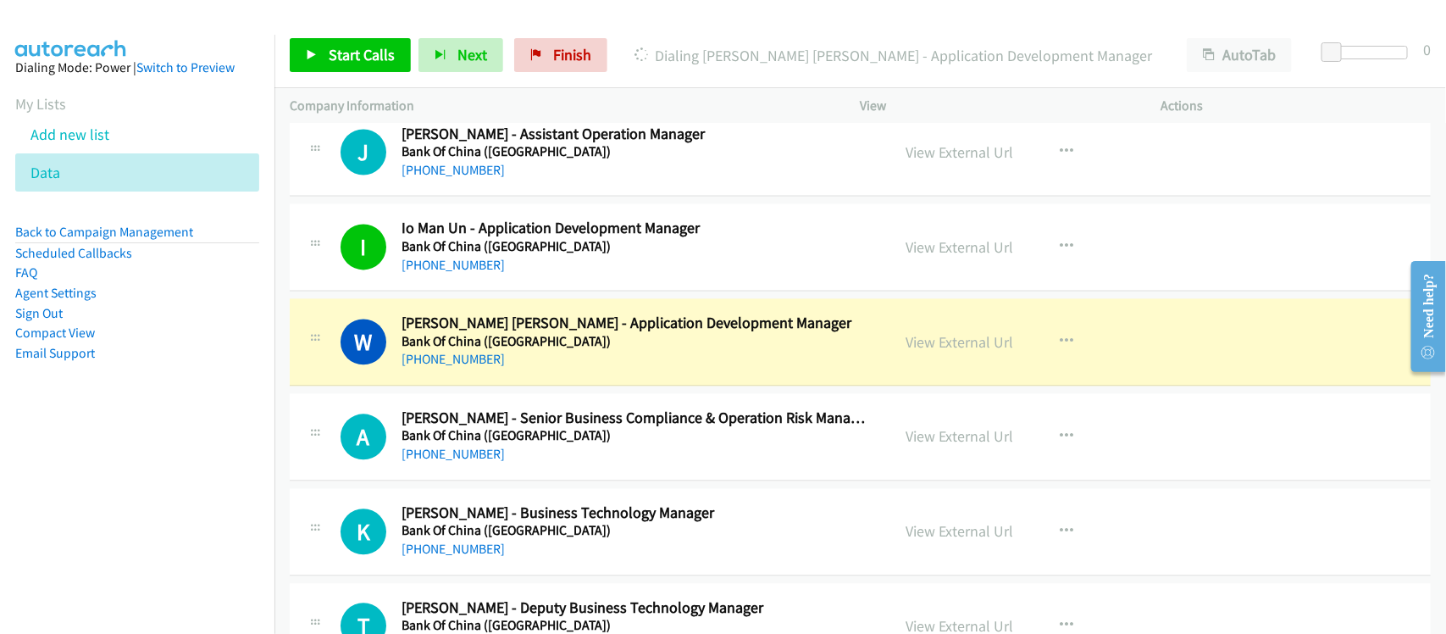
click at [578, 354] on div "[PHONE_NUMBER]" at bounding box center [634, 359] width 467 height 20
click at [959, 336] on link "View External Url" at bounding box center [960, 341] width 108 height 19
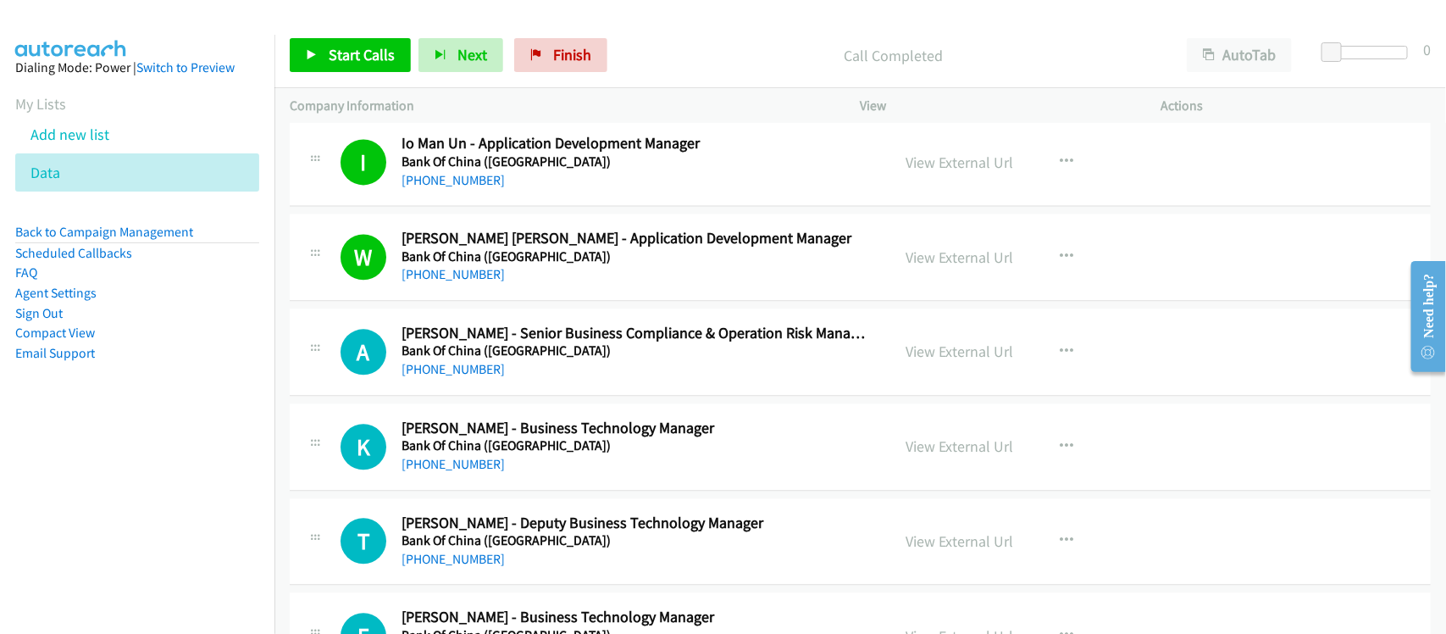
scroll to position [1800, 0]
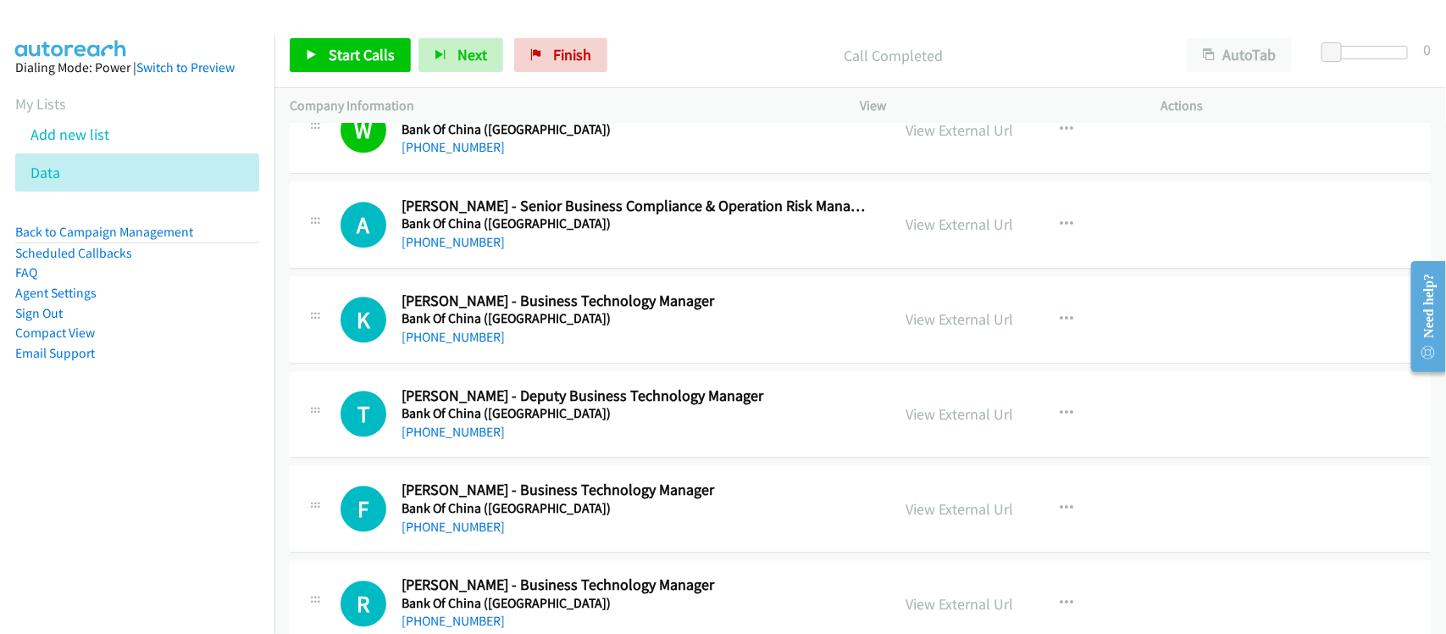
drag, startPoint x: 474, startPoint y: 247, endPoint x: 506, endPoint y: 242, distance: 31.7
click at [474, 247] on link "[PHONE_NUMBER]" at bounding box center [452, 242] width 103 height 16
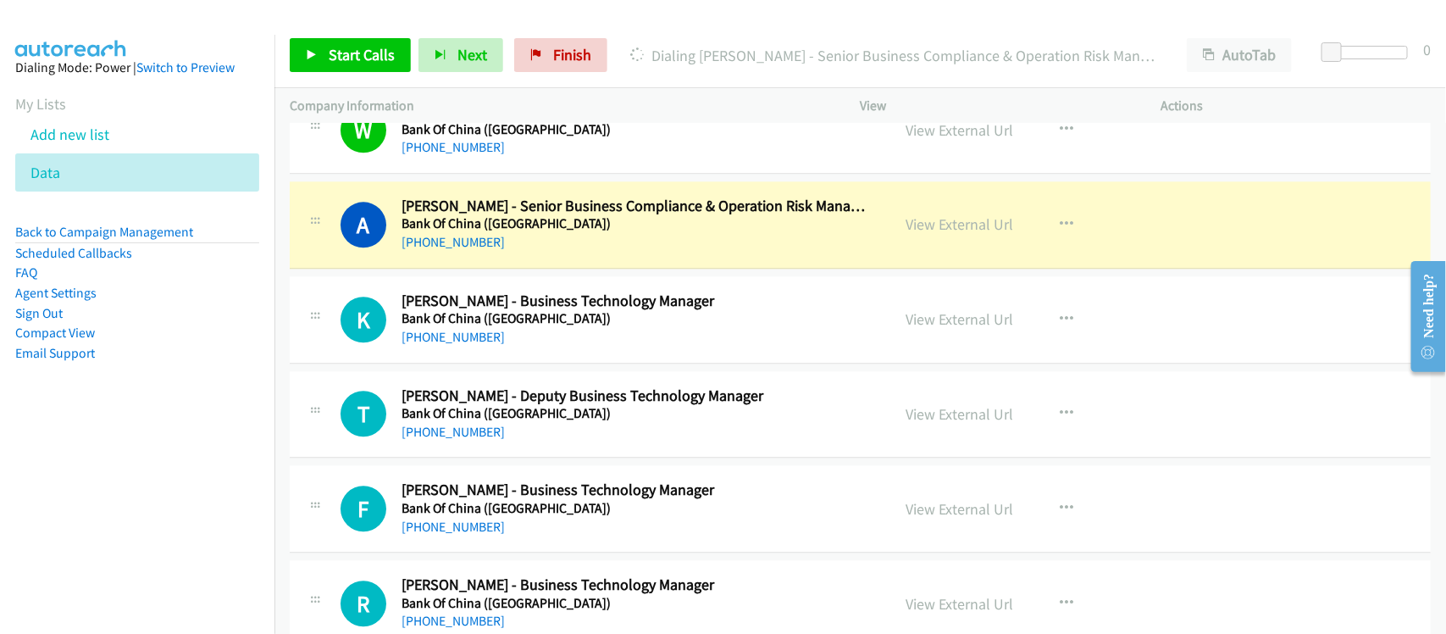
drag, startPoint x: 606, startPoint y: 346, endPoint x: 616, endPoint y: 335, distance: 14.4
click at [606, 346] on div "[PHONE_NUMBER]" at bounding box center [634, 337] width 467 height 20
click at [949, 230] on link "View External Url" at bounding box center [960, 223] width 108 height 19
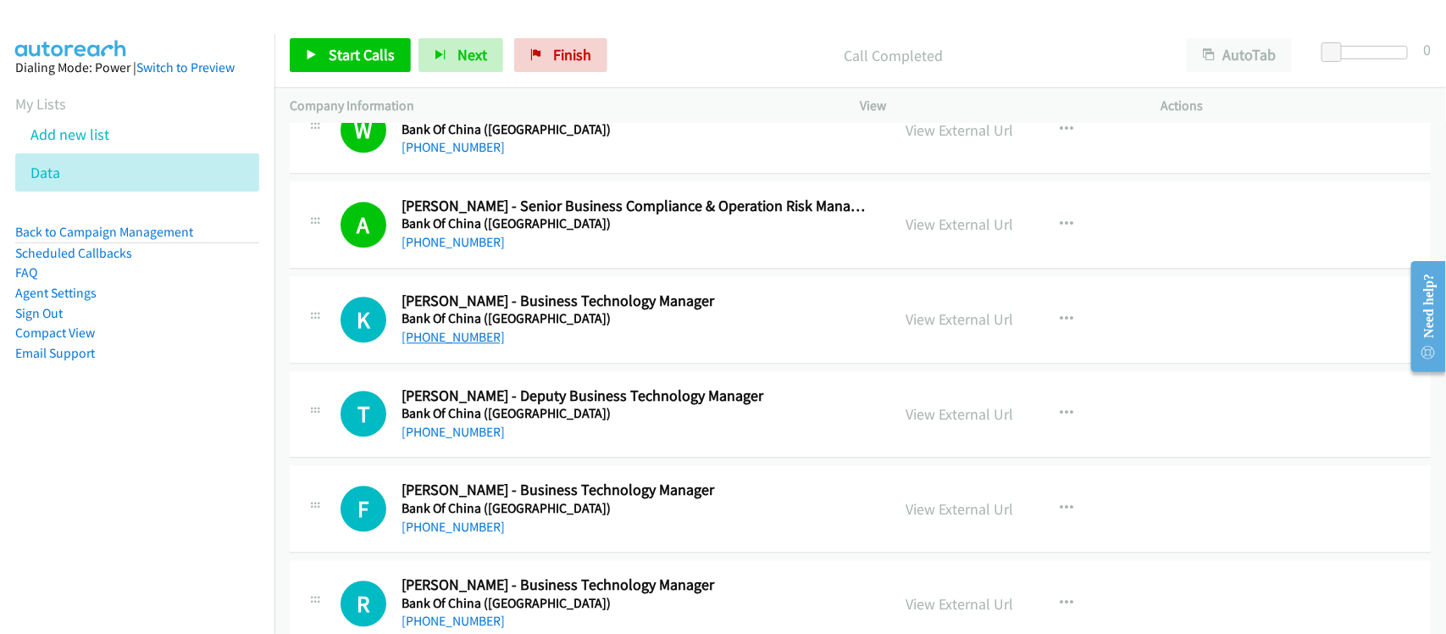
drag, startPoint x: 458, startPoint y: 336, endPoint x: 484, endPoint y: 339, distance: 26.4
click at [462, 340] on link "[PHONE_NUMBER]" at bounding box center [452, 337] width 103 height 16
click at [462, 345] on link "[PHONE_NUMBER]" at bounding box center [452, 337] width 103 height 16
click at [493, 425] on div "[PHONE_NUMBER]" at bounding box center [634, 432] width 467 height 20
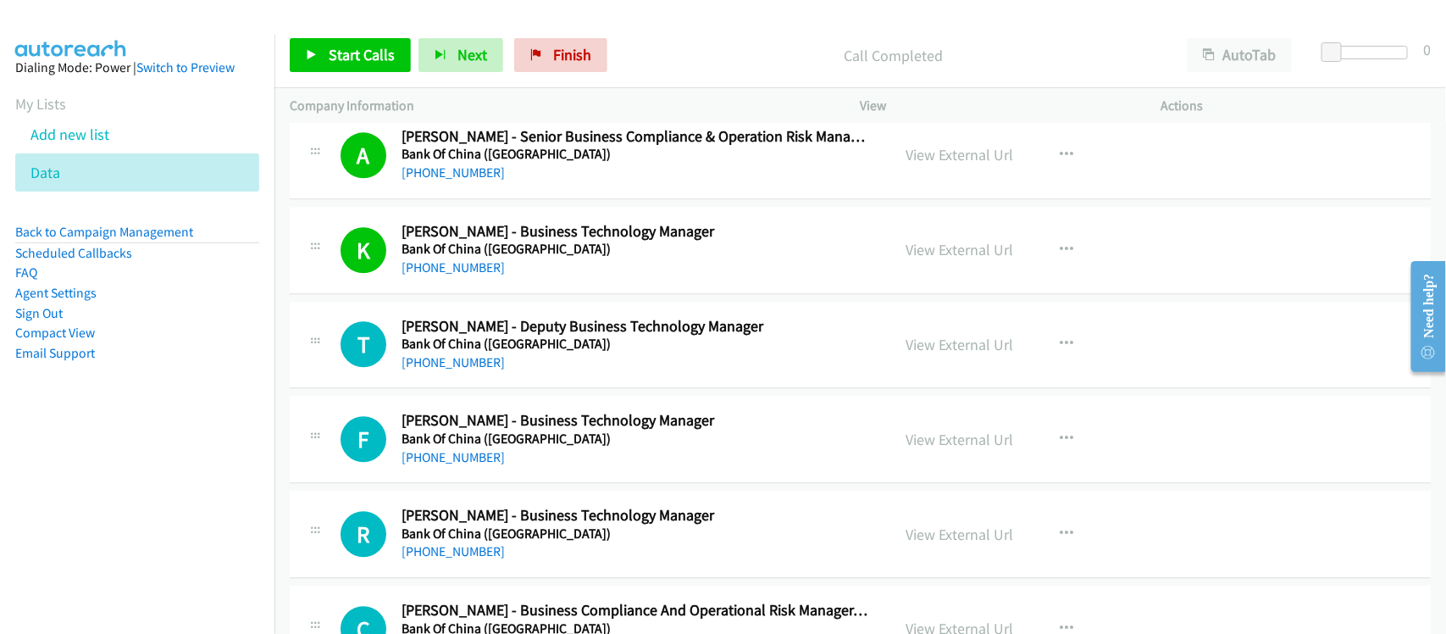
scroll to position [1906, 0]
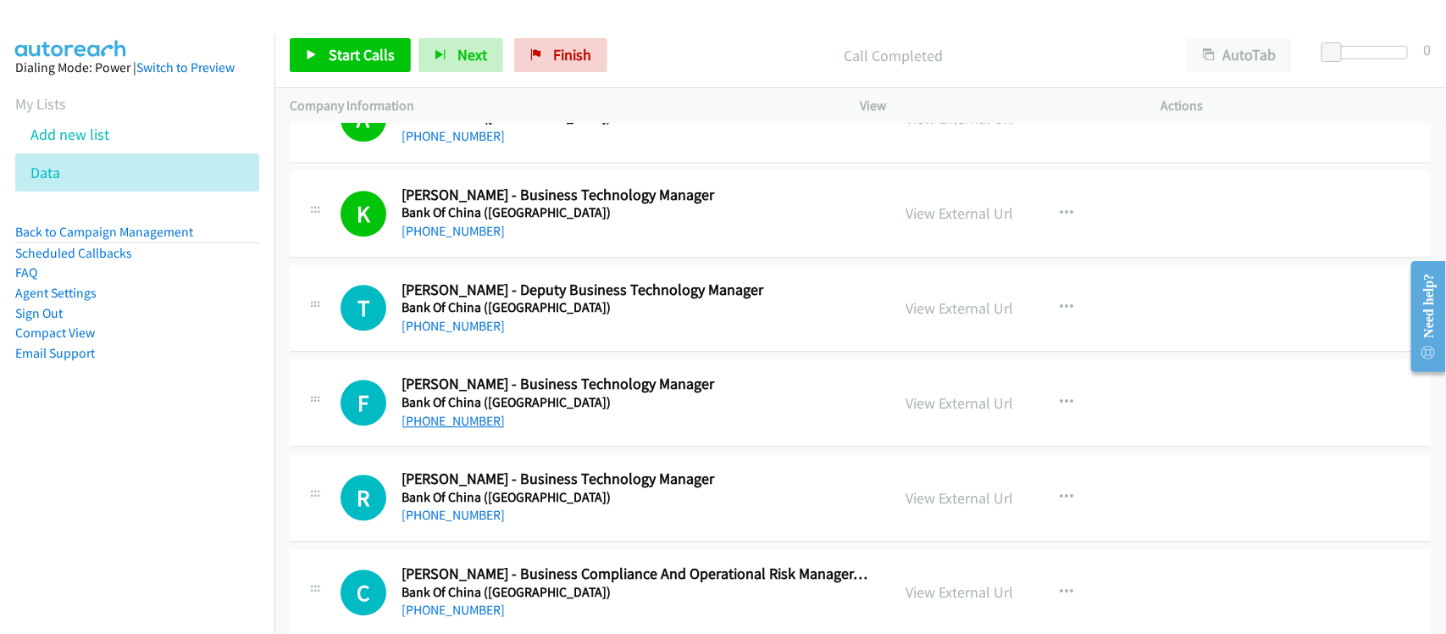
click at [423, 429] on link "[PHONE_NUMBER]" at bounding box center [452, 420] width 103 height 16
click at [460, 523] on link "[PHONE_NUMBER]" at bounding box center [452, 514] width 103 height 16
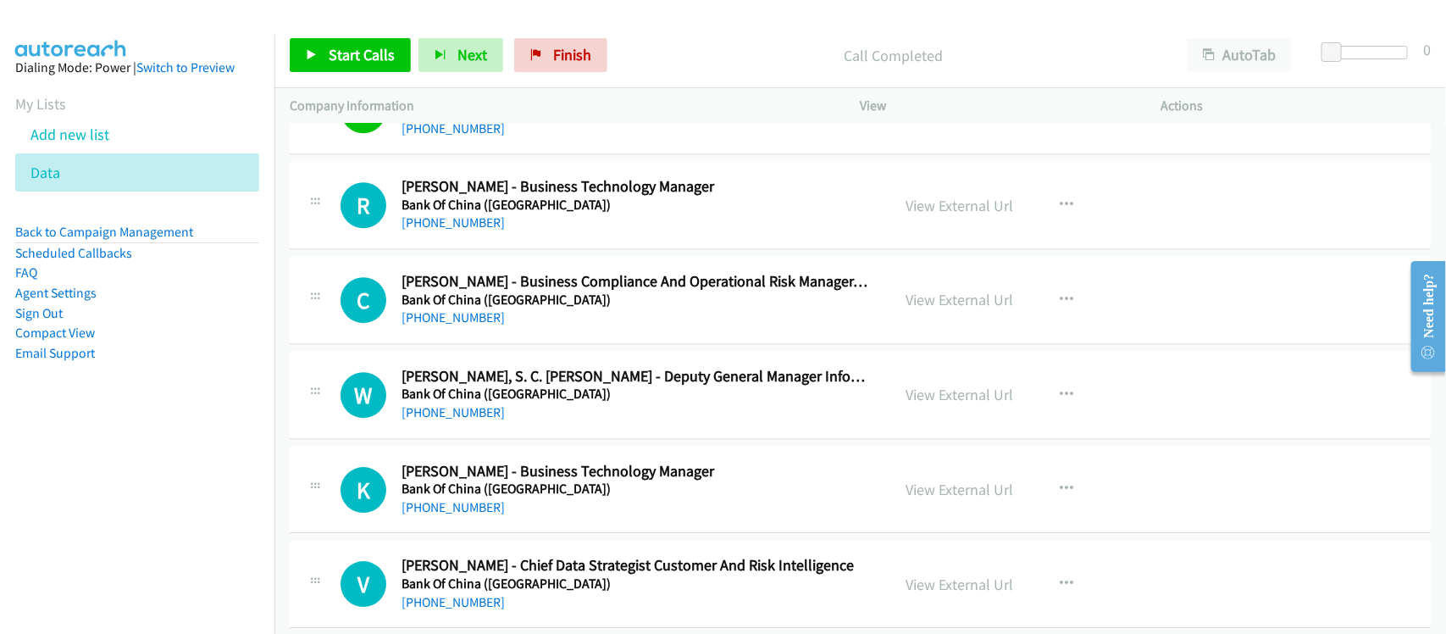
scroll to position [2223, 0]
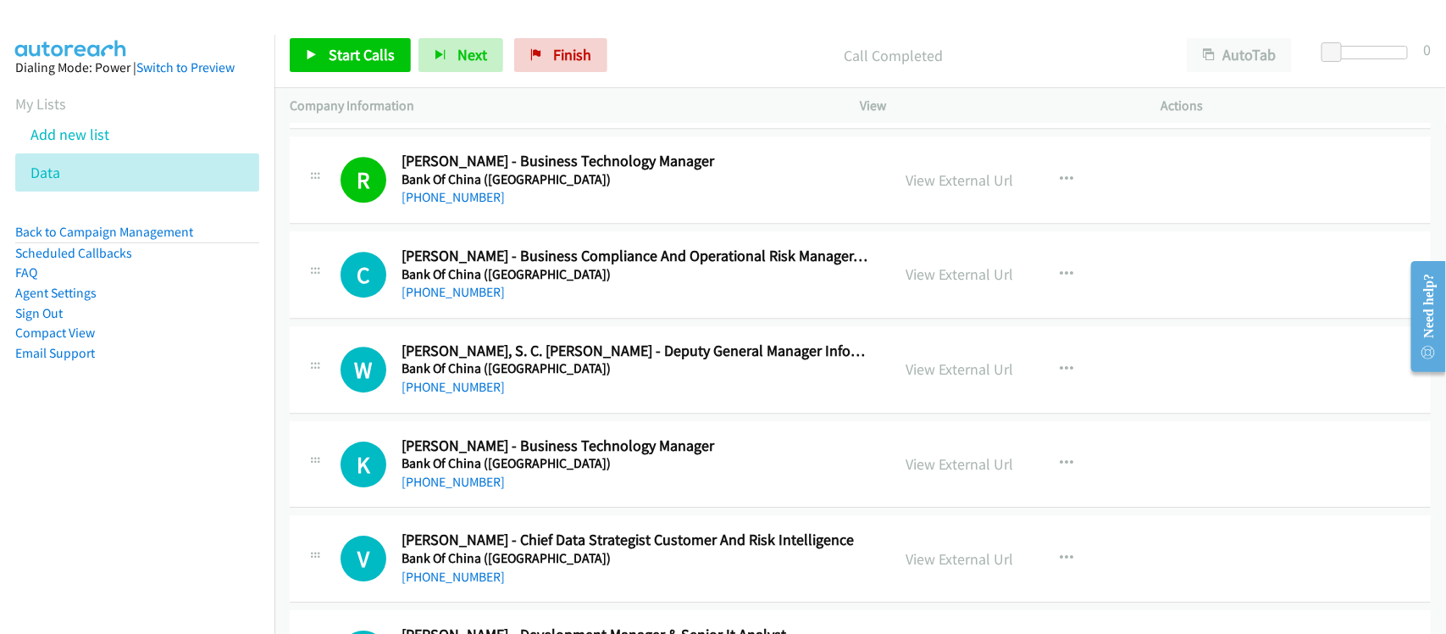
click at [531, 337] on div "W Callback Scheduled [PERSON_NAME] [PERSON_NAME] - Deputy General Manager Infor…" at bounding box center [860, 369] width 1141 height 87
drag, startPoint x: 421, startPoint y: 293, endPoint x: 477, endPoint y: 292, distance: 55.9
click at [421, 293] on link "[PHONE_NUMBER]" at bounding box center [452, 292] width 103 height 16
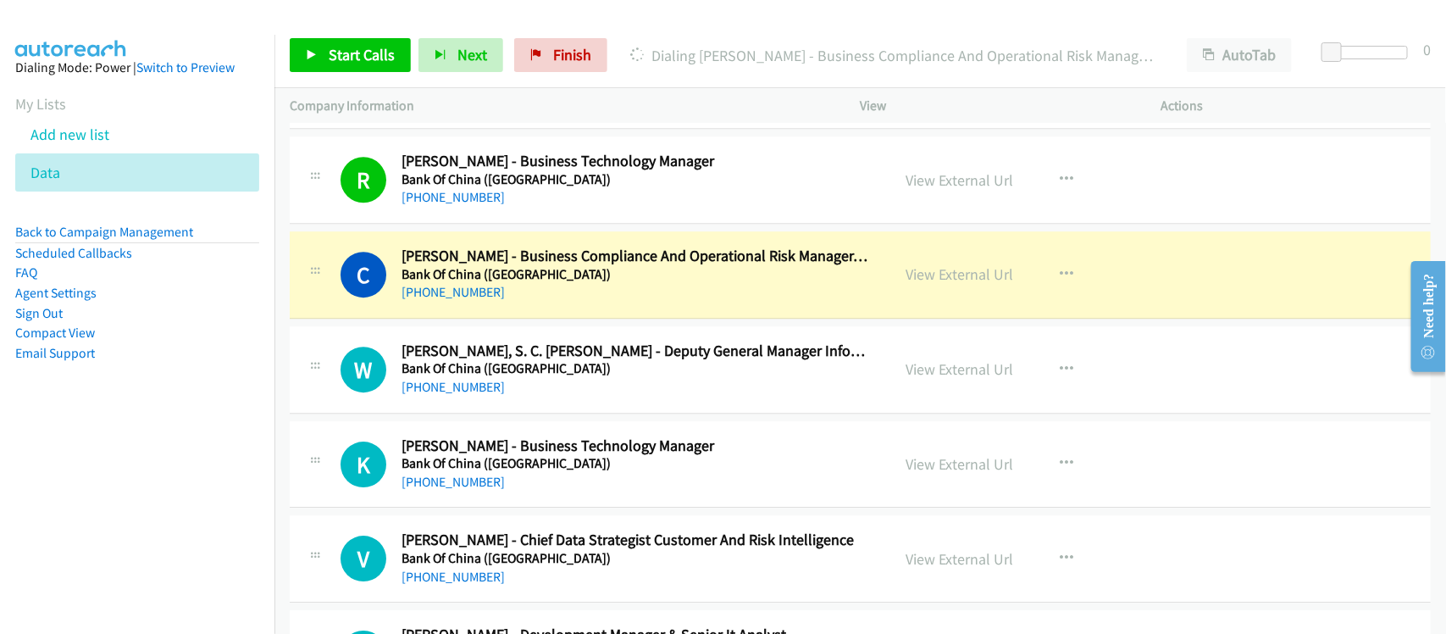
click at [589, 397] on div "[PHONE_NUMBER]" at bounding box center [634, 387] width 467 height 20
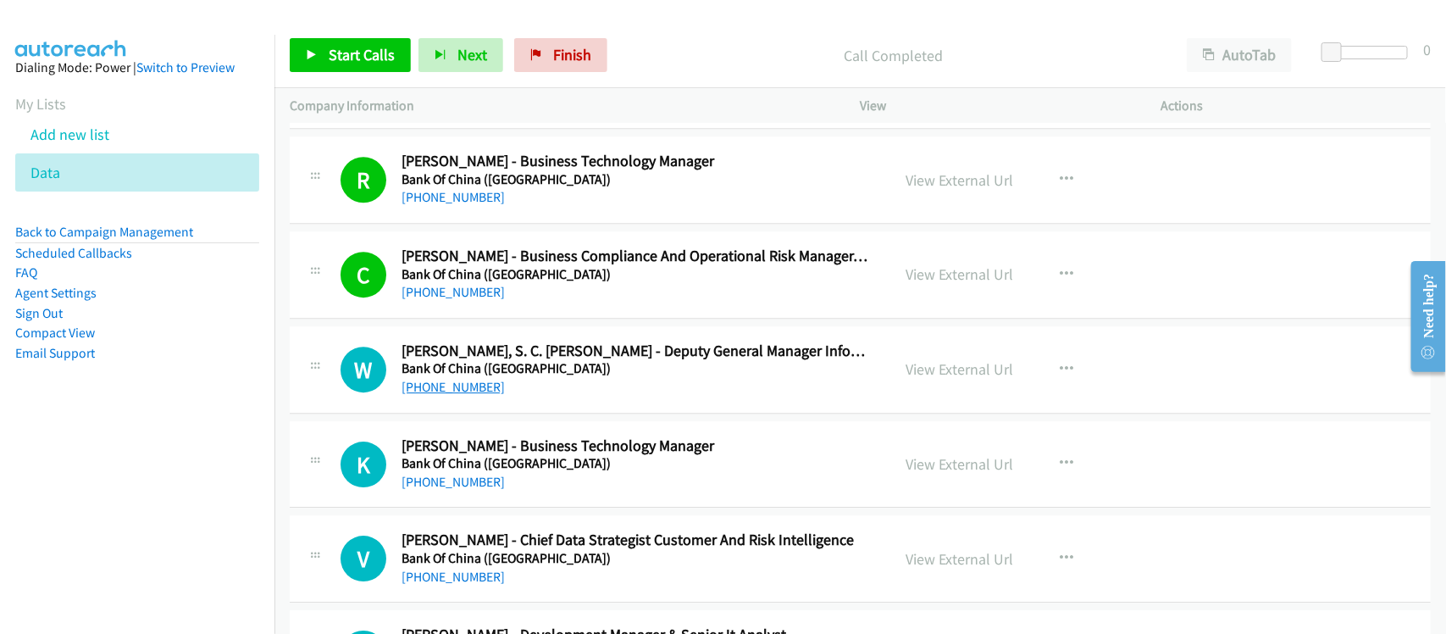
click at [474, 383] on link "[PHONE_NUMBER]" at bounding box center [452, 387] width 103 height 16
click at [563, 479] on div "[PHONE_NUMBER]" at bounding box center [634, 482] width 467 height 20
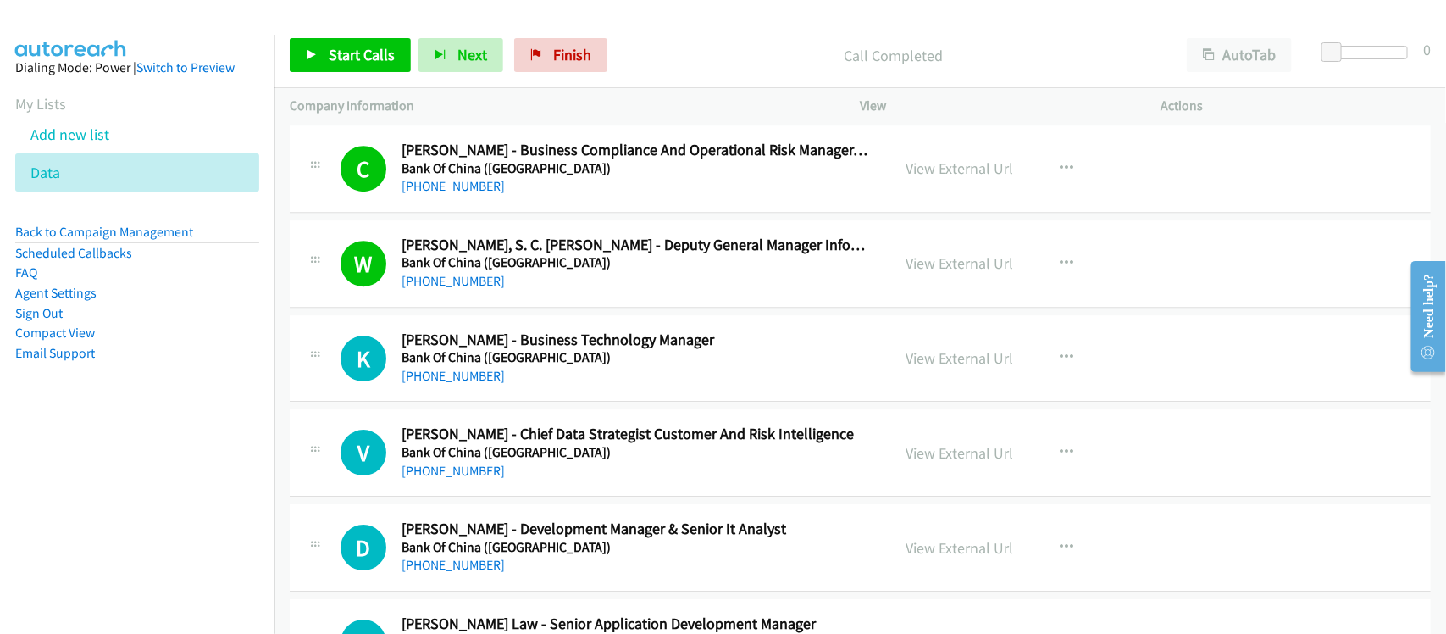
drag, startPoint x: 453, startPoint y: 382, endPoint x: 514, endPoint y: 382, distance: 61.0
click at [453, 382] on link "[PHONE_NUMBER]" at bounding box center [452, 376] width 103 height 16
click at [526, 495] on div "V Callback Scheduled [PERSON_NAME] - Chief Data Strategist Customer And Risk In…" at bounding box center [860, 452] width 1141 height 87
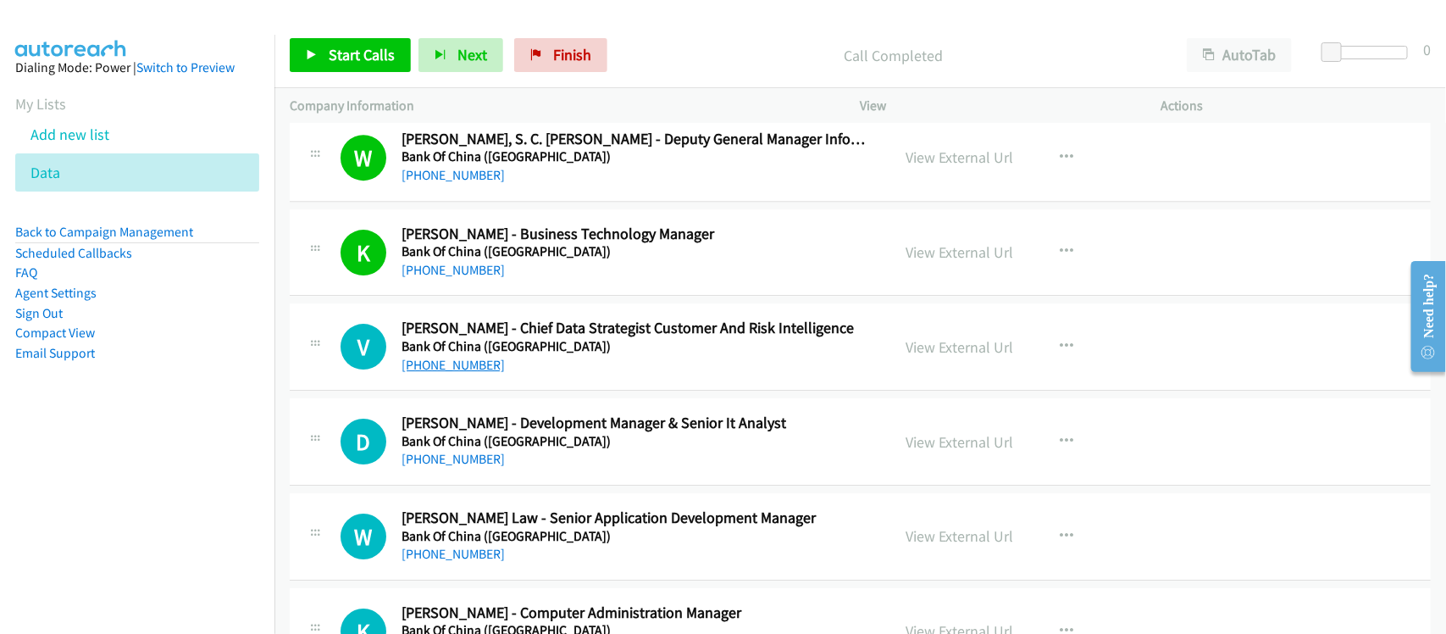
scroll to position [2541, 0]
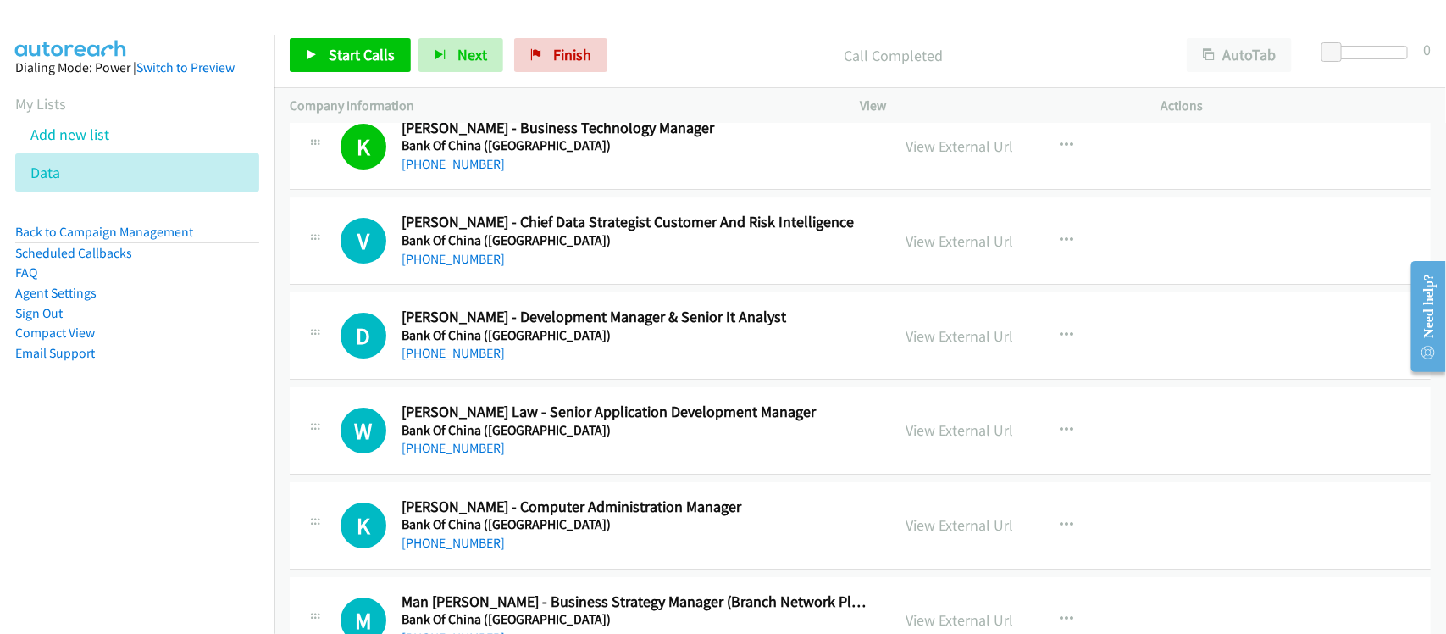
click at [462, 357] on link "[PHONE_NUMBER]" at bounding box center [452, 353] width 103 height 16
click at [556, 354] on div "[PHONE_NUMBER]" at bounding box center [634, 353] width 467 height 20
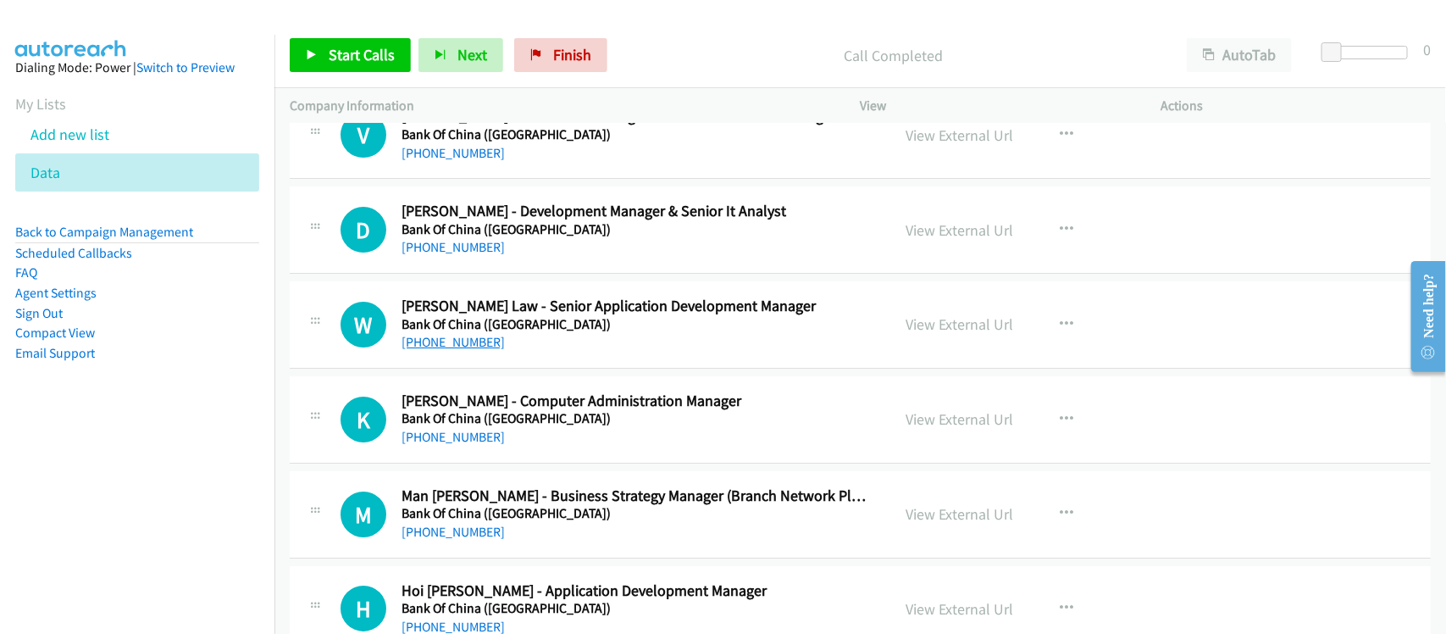
click at [466, 350] on link "[PHONE_NUMBER]" at bounding box center [452, 342] width 103 height 16
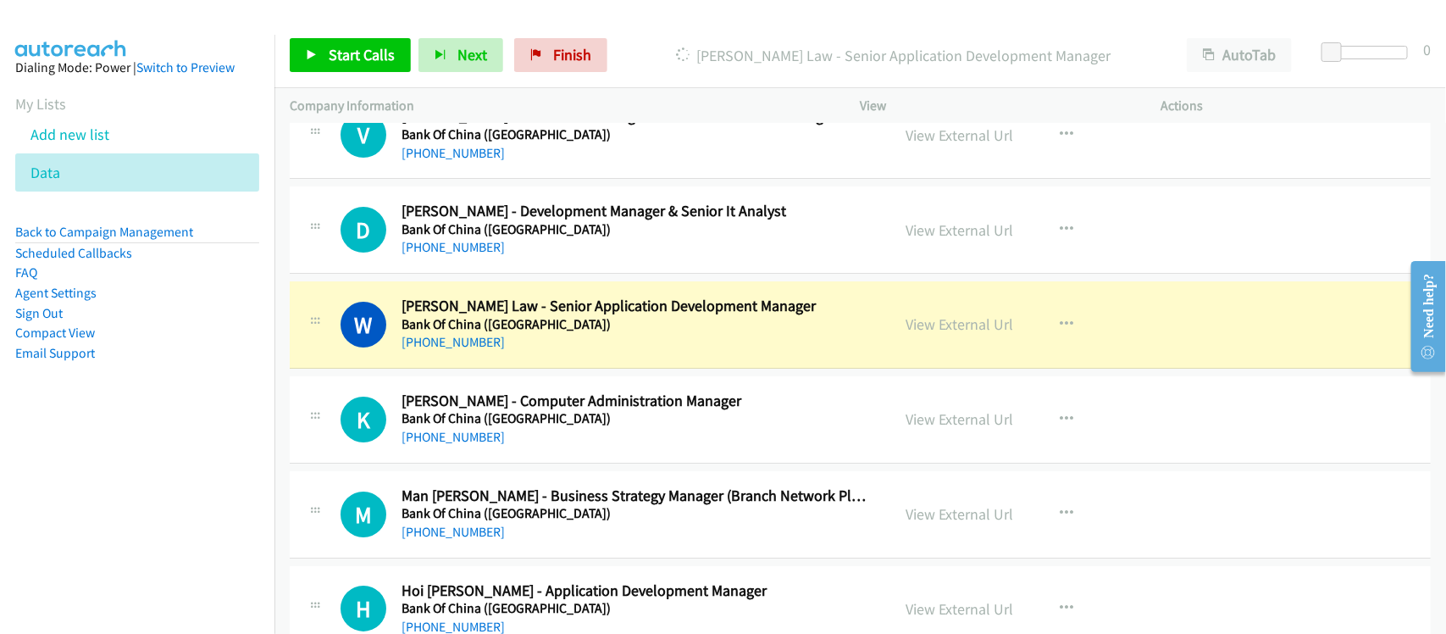
click at [565, 454] on div "K Callback Scheduled [PERSON_NAME] - Computer Administration Manager Bank Of Ch…" at bounding box center [860, 419] width 1141 height 87
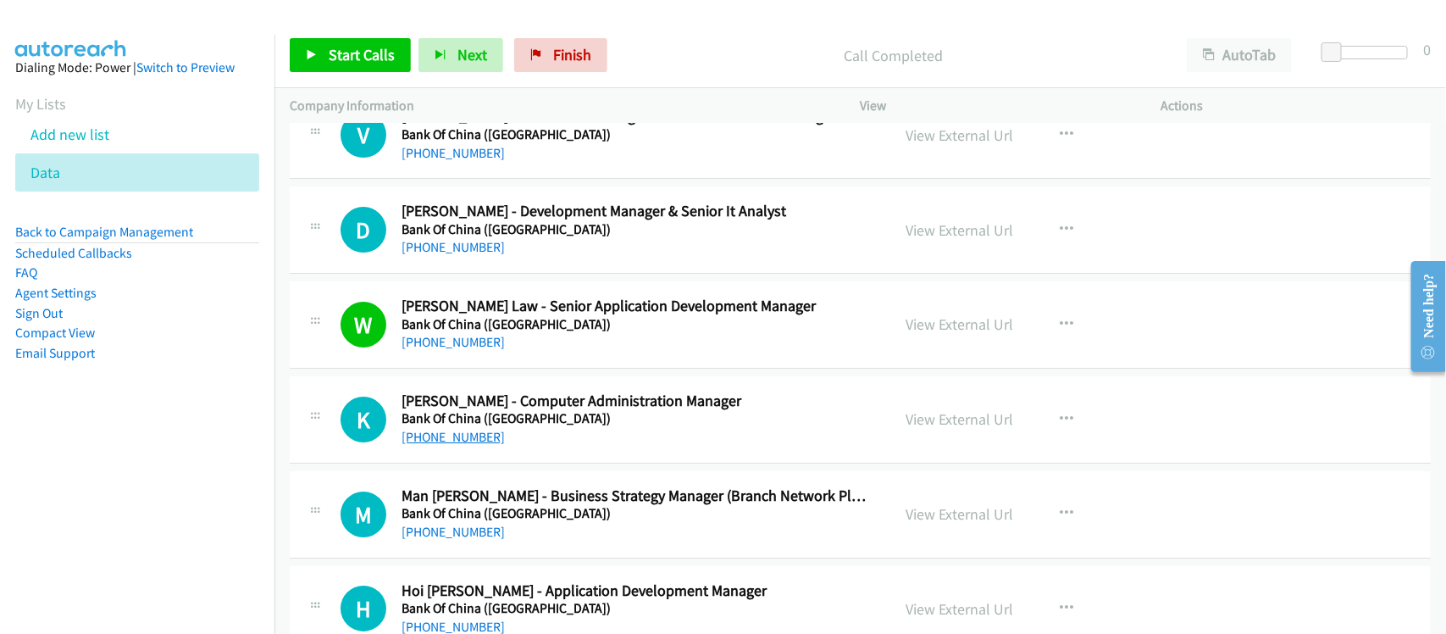
click at [475, 434] on link "[PHONE_NUMBER]" at bounding box center [452, 437] width 103 height 16
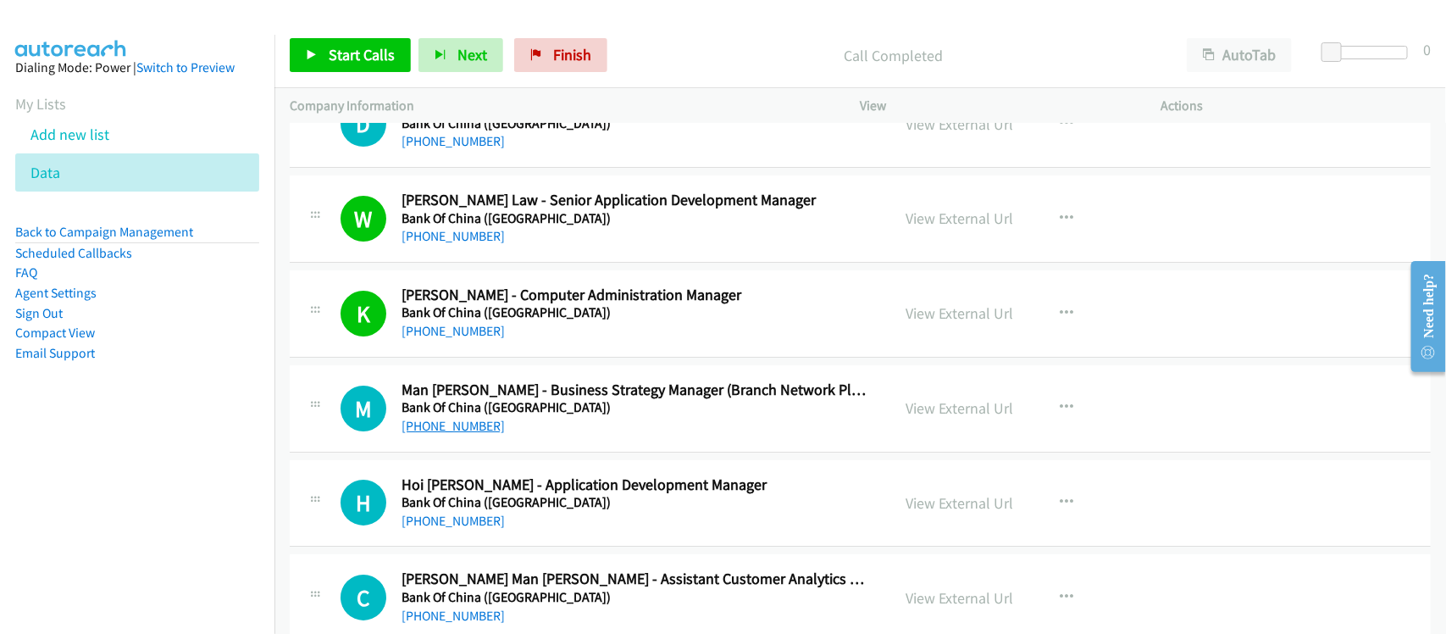
click at [481, 421] on link "[PHONE_NUMBER]" at bounding box center [452, 426] width 103 height 16
drag, startPoint x: 453, startPoint y: 517, endPoint x: 479, endPoint y: 517, distance: 25.4
click at [453, 517] on link "[PHONE_NUMBER]" at bounding box center [452, 520] width 103 height 16
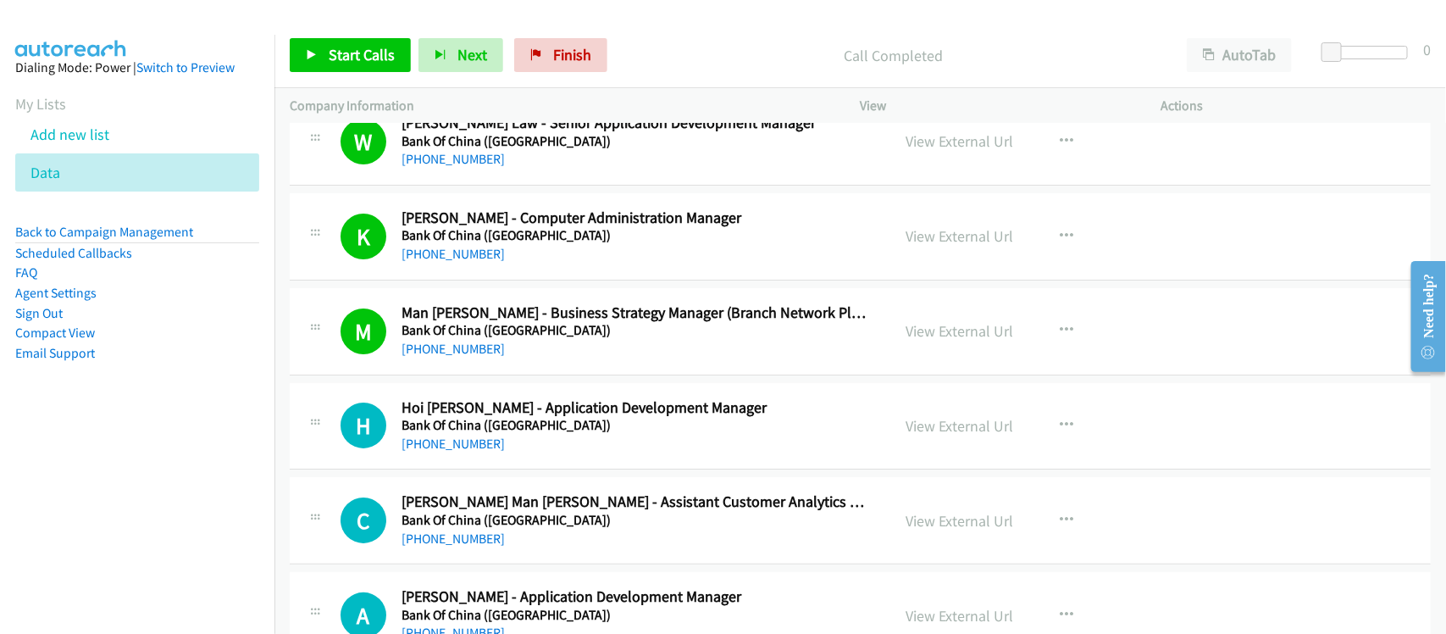
scroll to position [2964, 0]
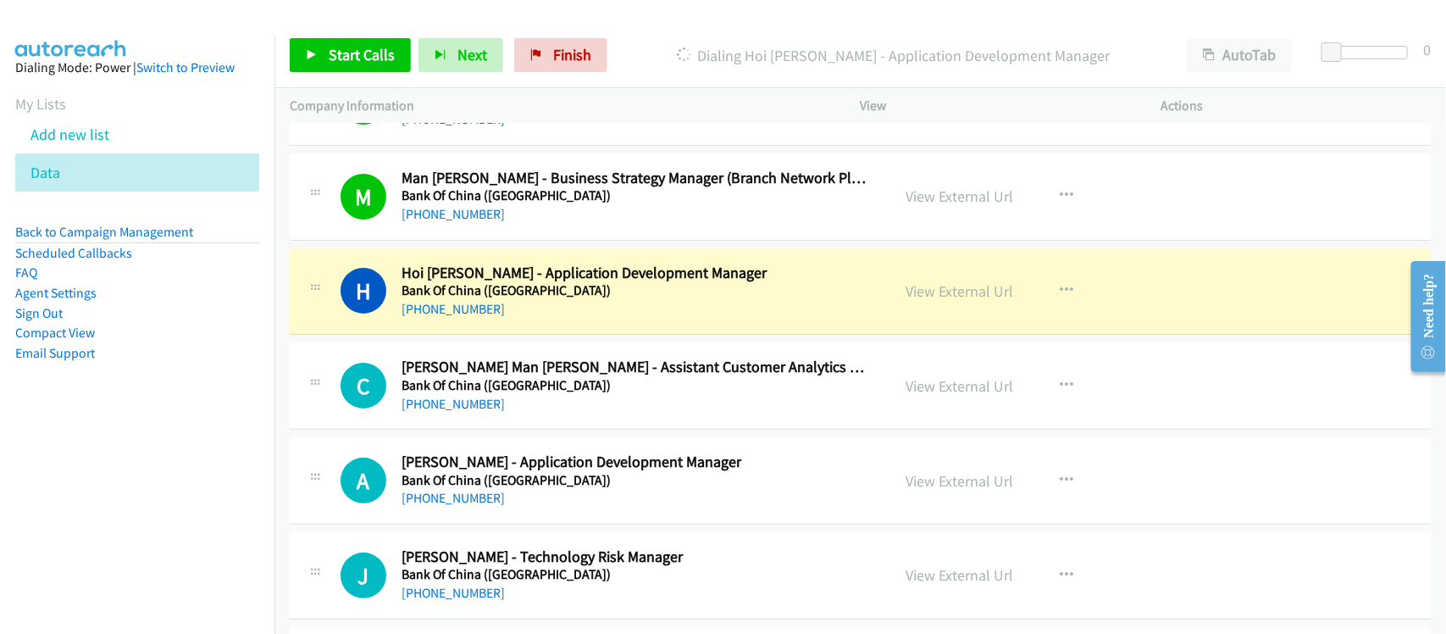
click at [599, 315] on div "[PHONE_NUMBER]" at bounding box center [634, 309] width 467 height 20
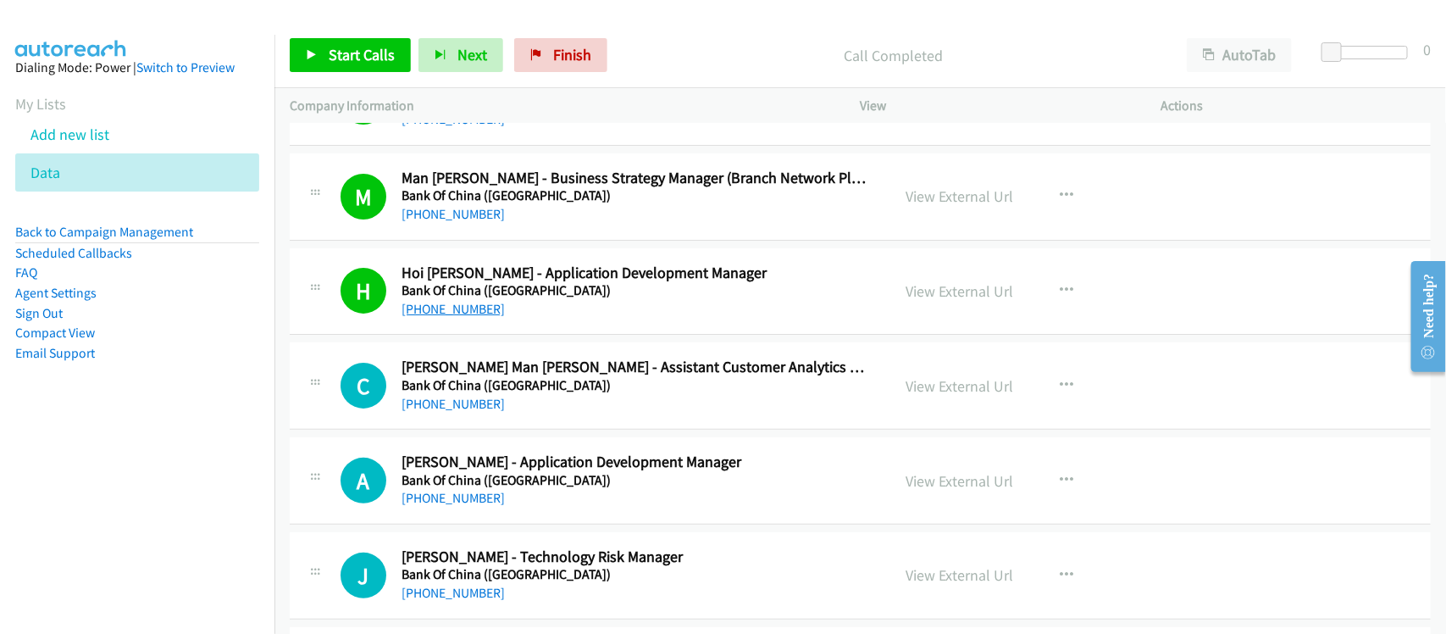
click at [428, 312] on link "[PHONE_NUMBER]" at bounding box center [452, 309] width 103 height 16
click at [574, 316] on div "[PHONE_NUMBER]" at bounding box center [634, 309] width 467 height 20
click at [970, 297] on link "View External Url" at bounding box center [960, 290] width 108 height 19
drag, startPoint x: 468, startPoint y: 508, endPoint x: 645, endPoint y: 504, distance: 176.2
click at [468, 506] on link "[PHONE_NUMBER]" at bounding box center [452, 498] width 103 height 16
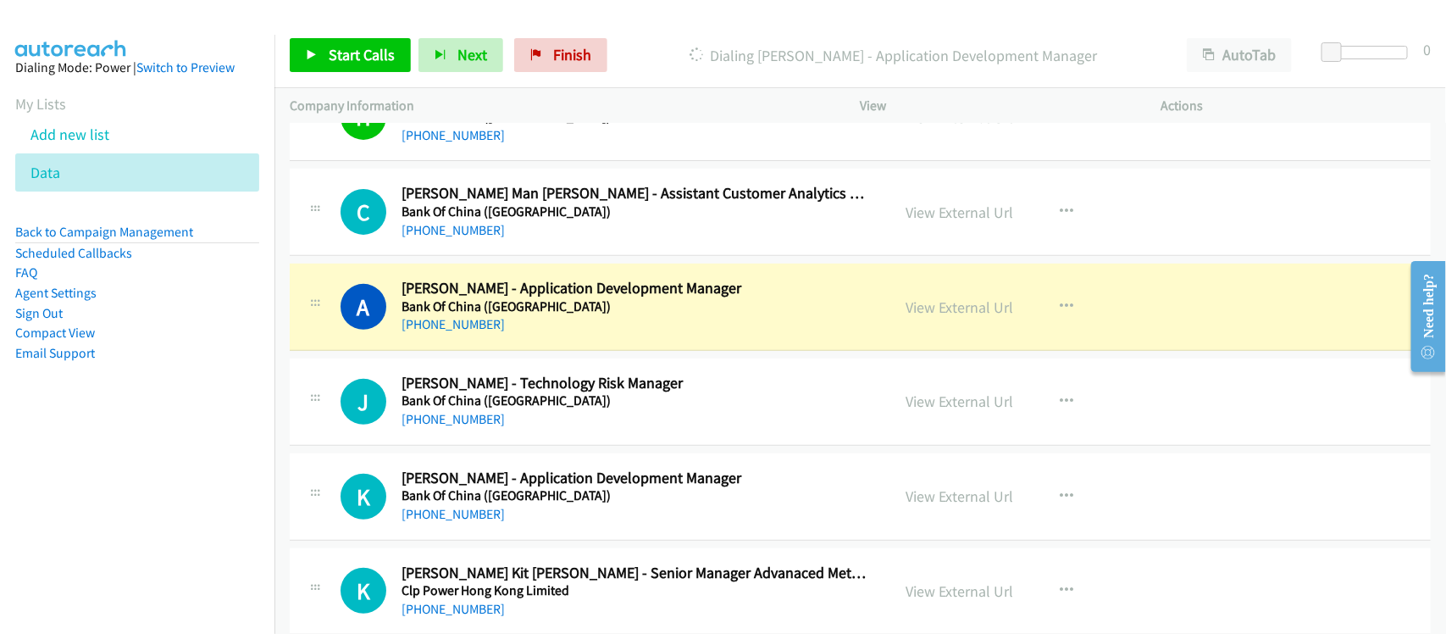
scroll to position [3176, 0]
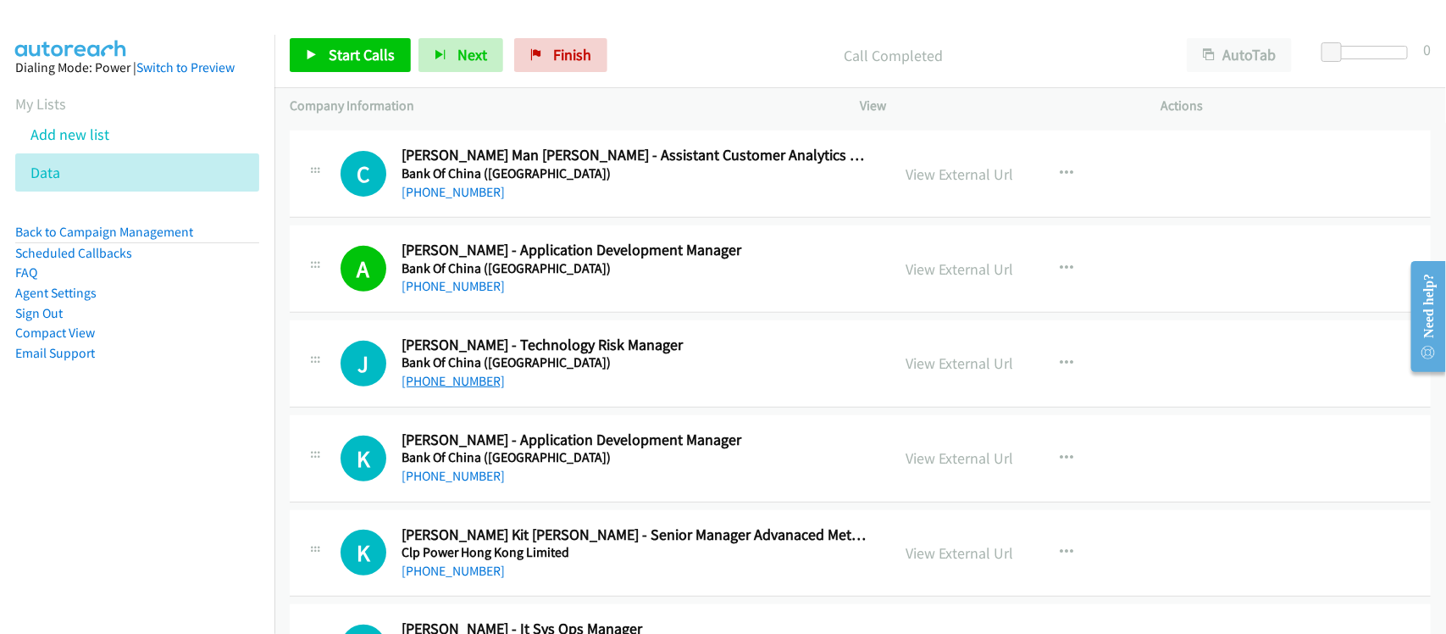
drag, startPoint x: 419, startPoint y: 378, endPoint x: 462, endPoint y: 378, distance: 42.3
click at [419, 378] on link "[PHONE_NUMBER]" at bounding box center [452, 381] width 103 height 16
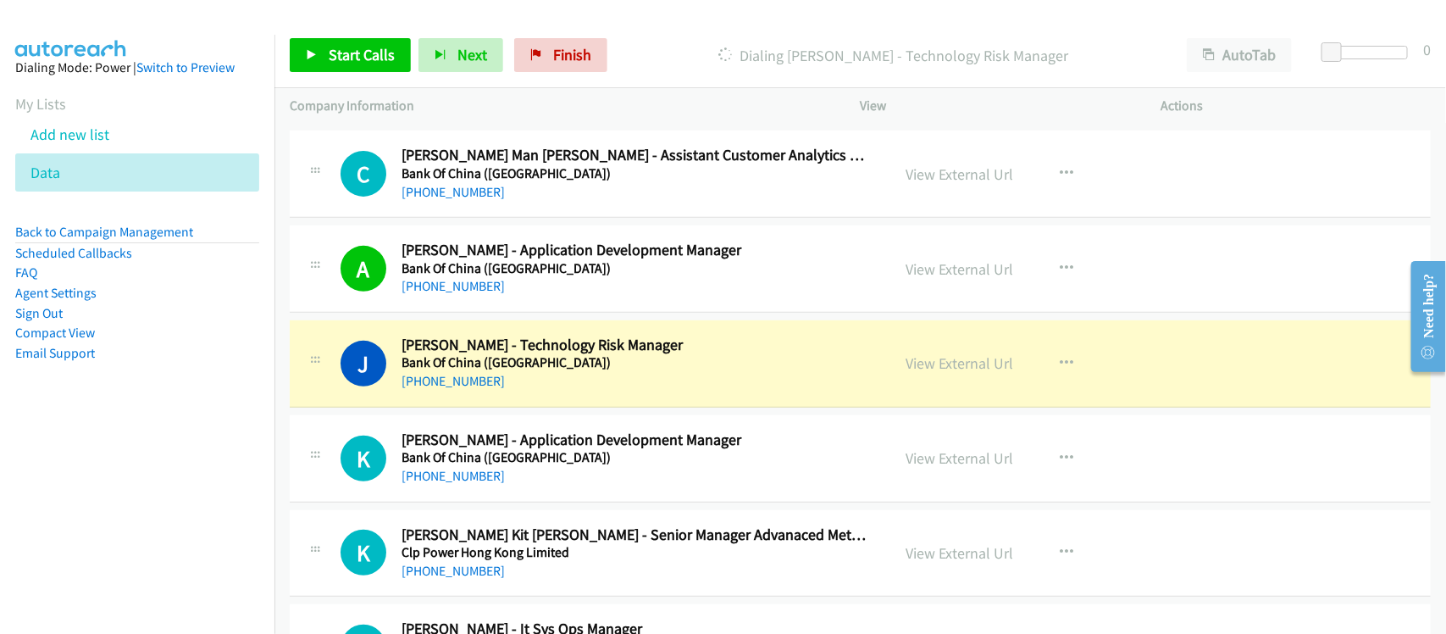
scroll to position [3282, 0]
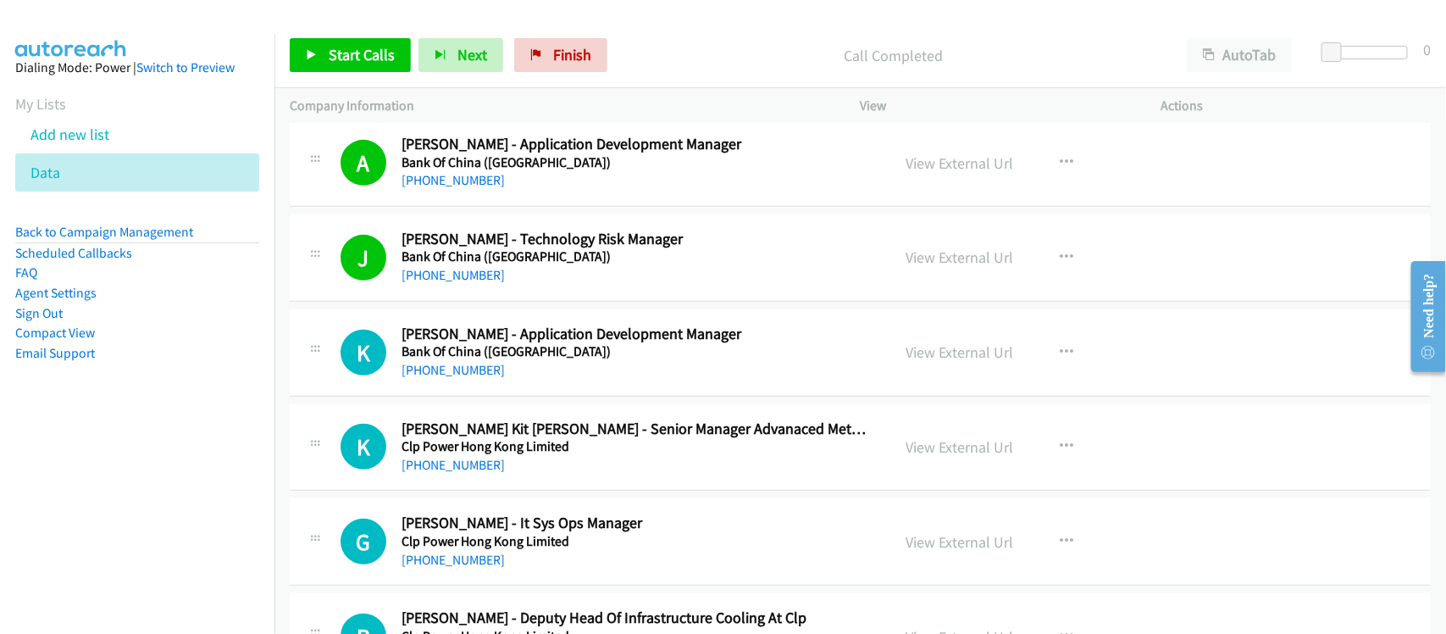
click at [577, 395] on div "K Callback Scheduled [PERSON_NAME] - Application Development Manager Bank Of Ch…" at bounding box center [860, 352] width 1141 height 87
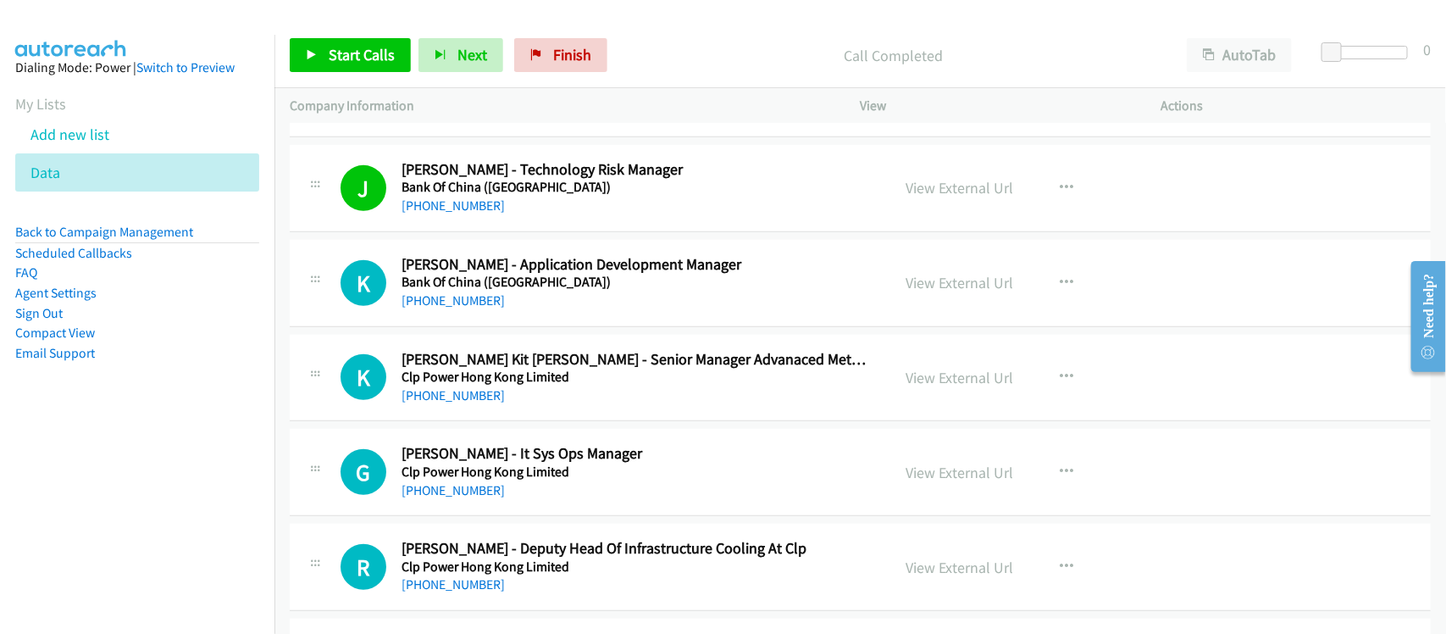
scroll to position [3388, 0]
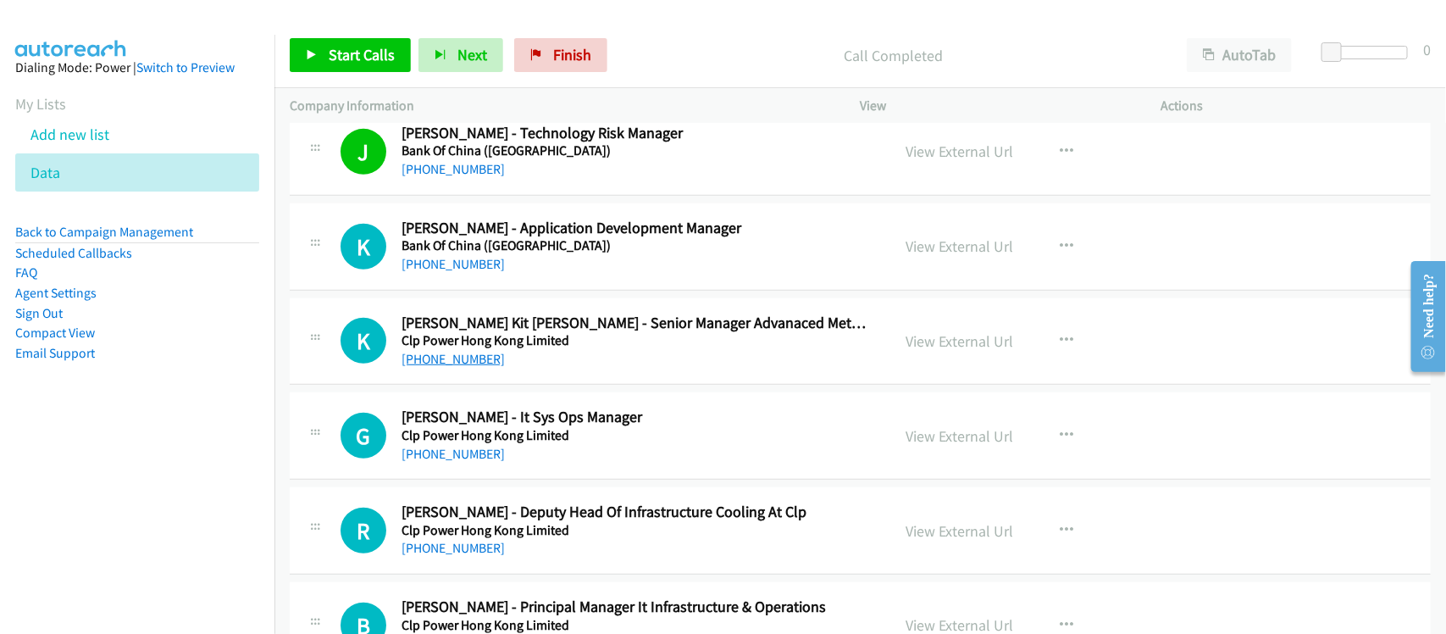
click at [437, 357] on link "[PHONE_NUMBER]" at bounding box center [452, 359] width 103 height 16
click at [451, 457] on link "[PHONE_NUMBER]" at bounding box center [452, 454] width 103 height 16
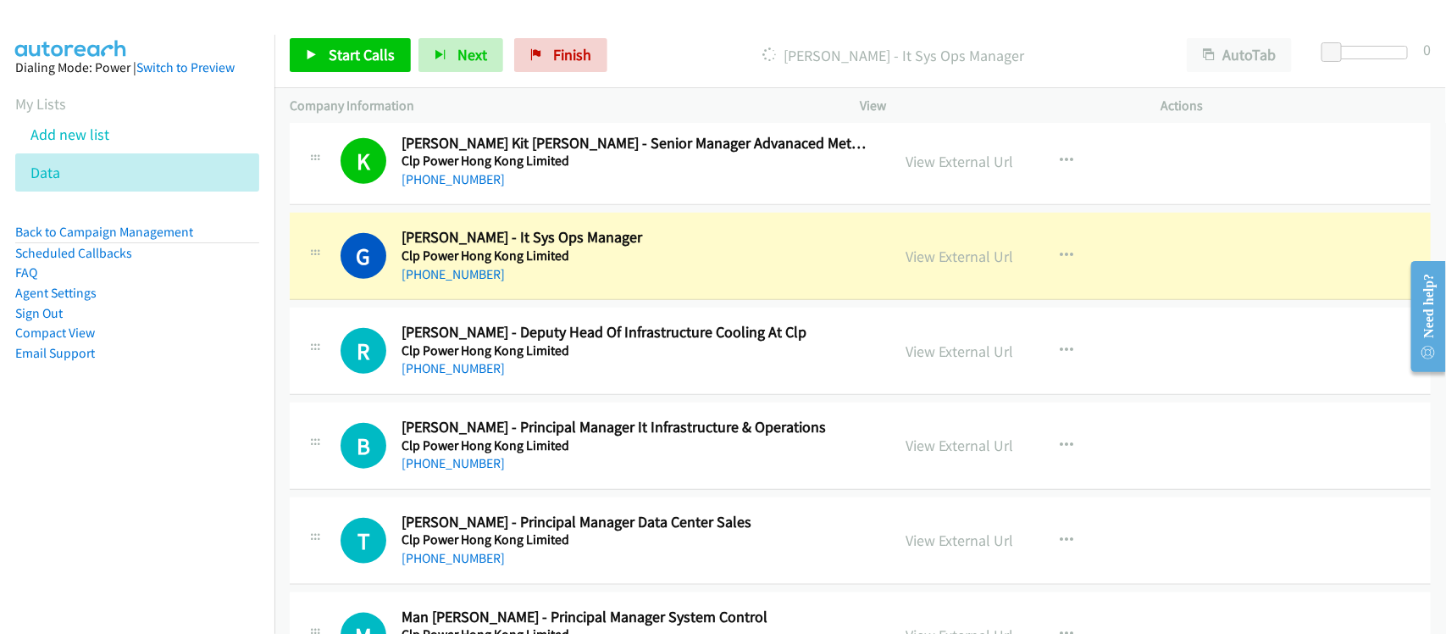
scroll to position [3600, 0]
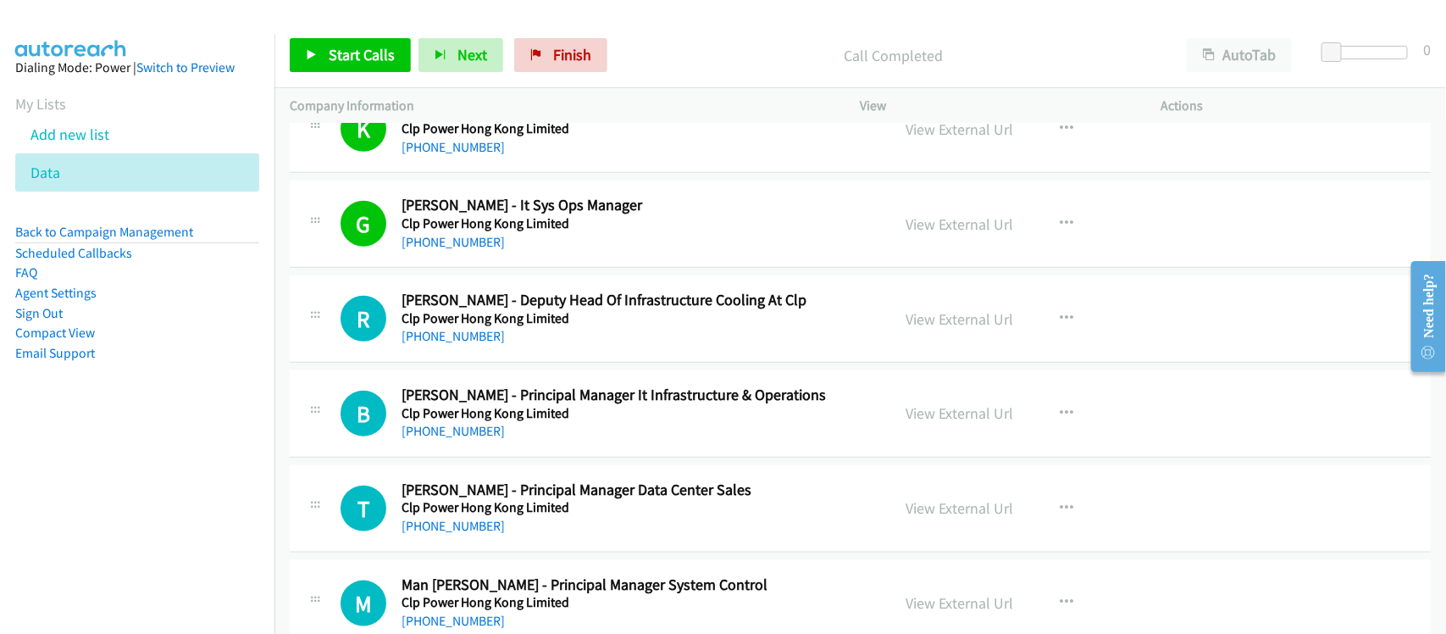
click at [534, 344] on div "[PHONE_NUMBER]" at bounding box center [634, 336] width 467 height 20
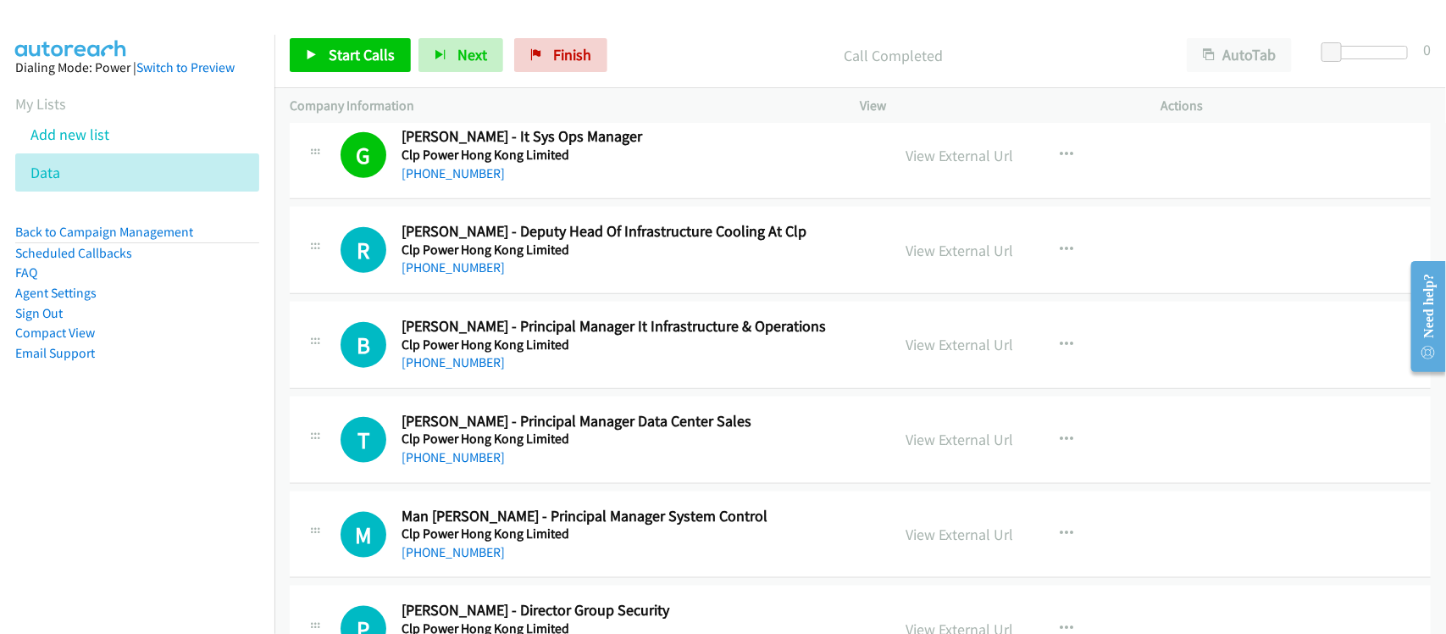
scroll to position [3706, 0]
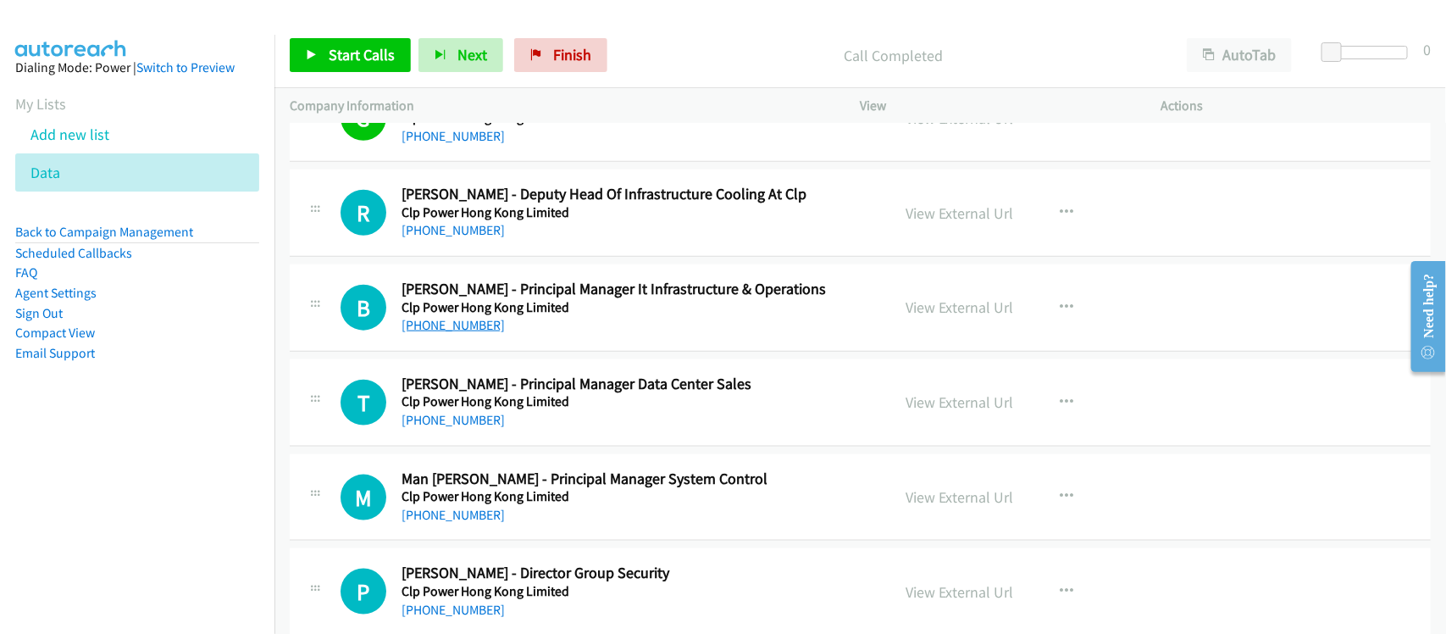
click at [451, 326] on link "[PHONE_NUMBER]" at bounding box center [452, 325] width 103 height 16
click at [437, 428] on link "[PHONE_NUMBER]" at bounding box center [452, 420] width 103 height 16
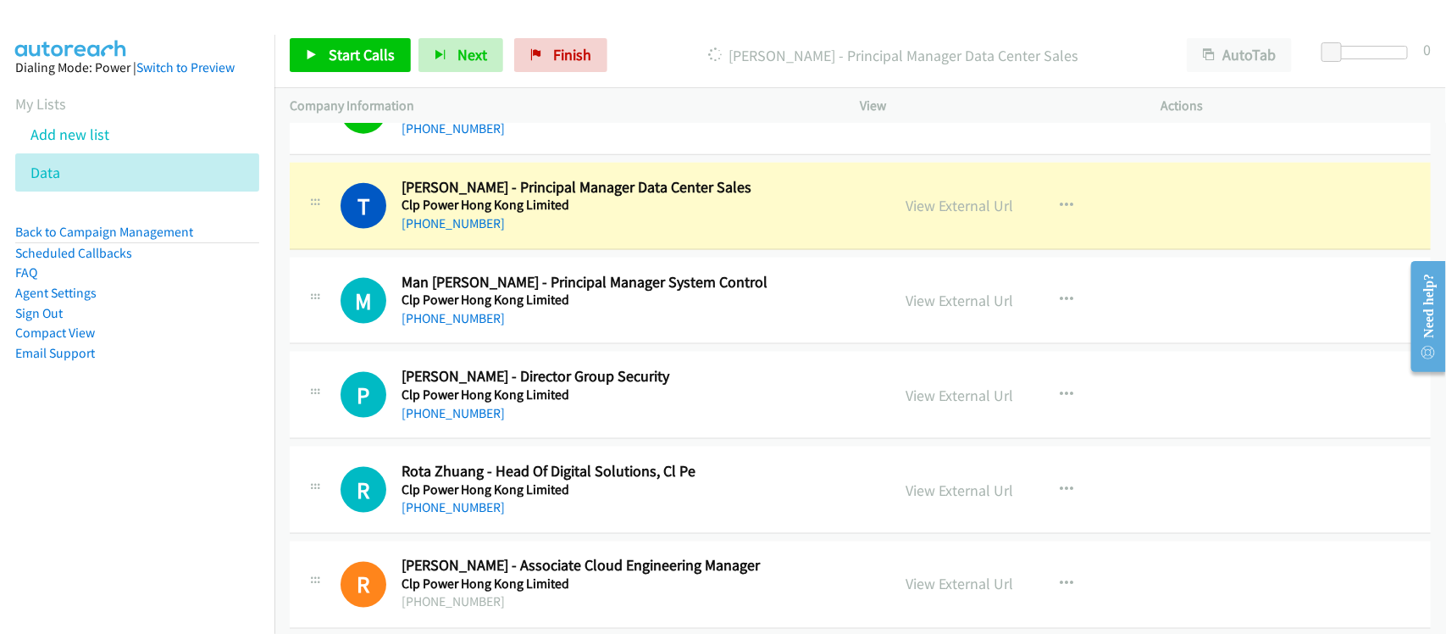
scroll to position [3917, 0]
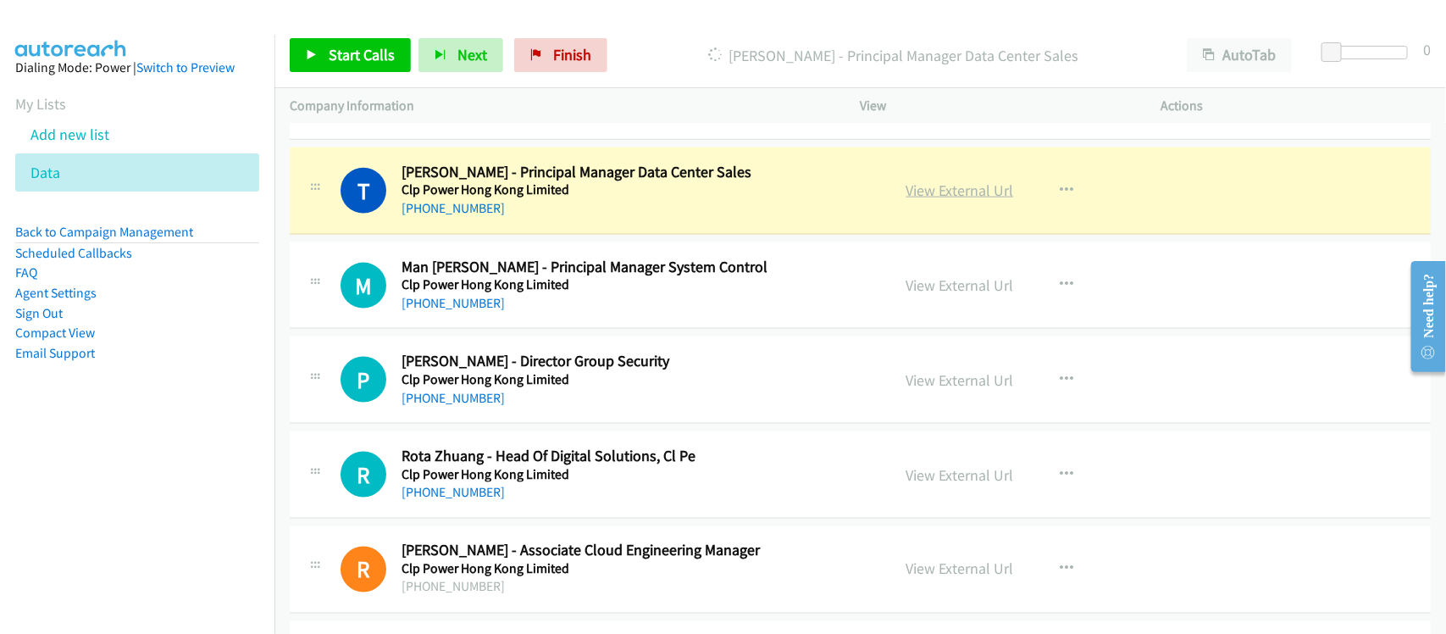
click at [984, 191] on link "View External Url" at bounding box center [960, 189] width 108 height 19
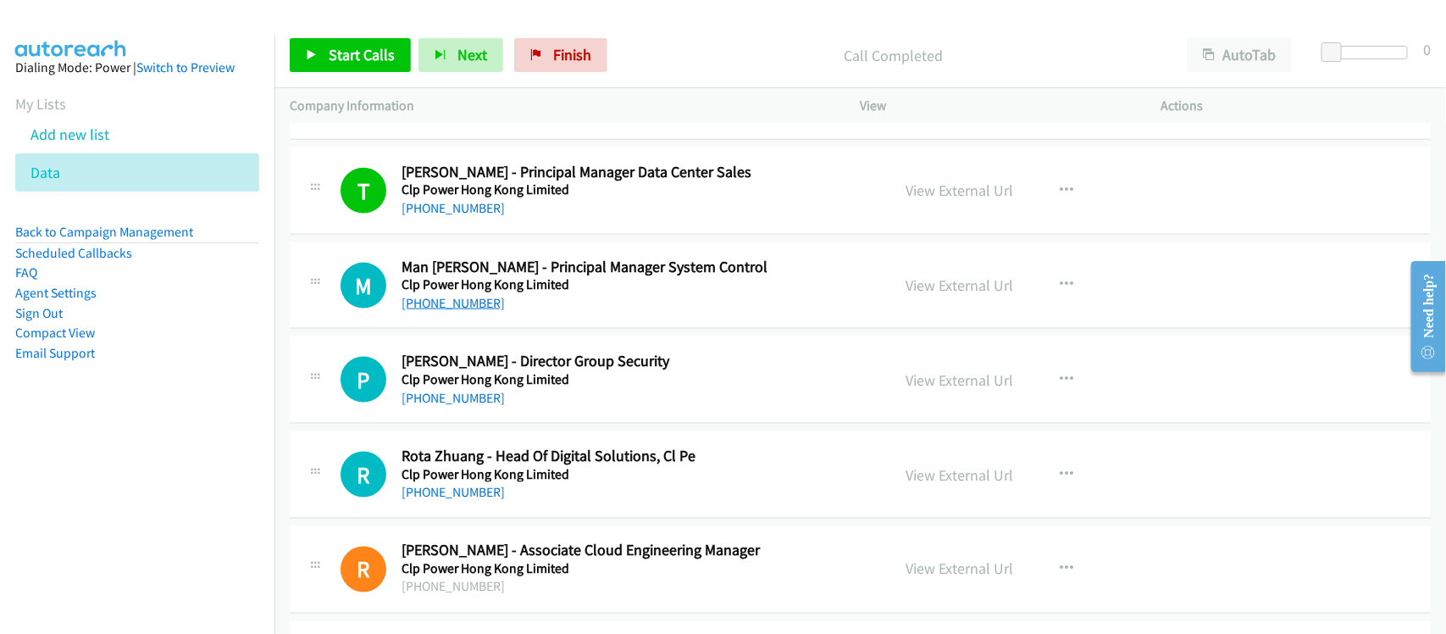
click at [446, 307] on link "[PHONE_NUMBER]" at bounding box center [452, 303] width 103 height 16
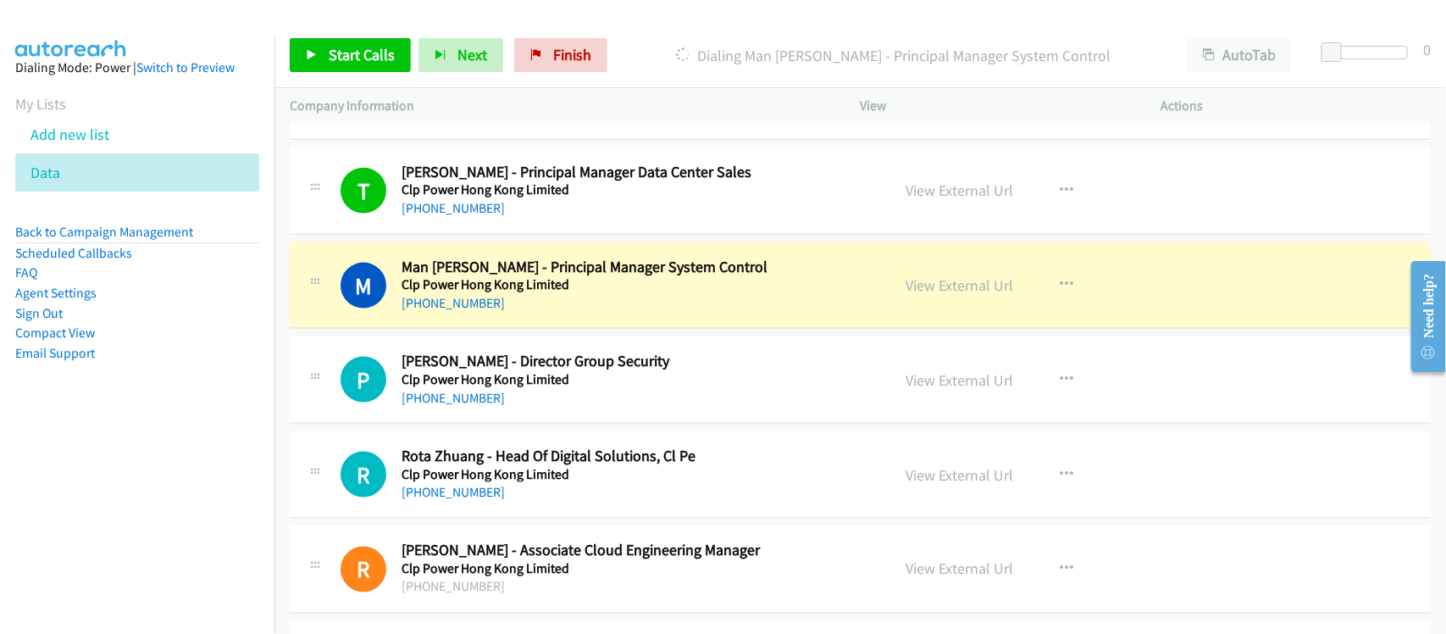
click at [612, 381] on h5 "Clp Power Hong Kong Limited" at bounding box center [634, 379] width 467 height 17
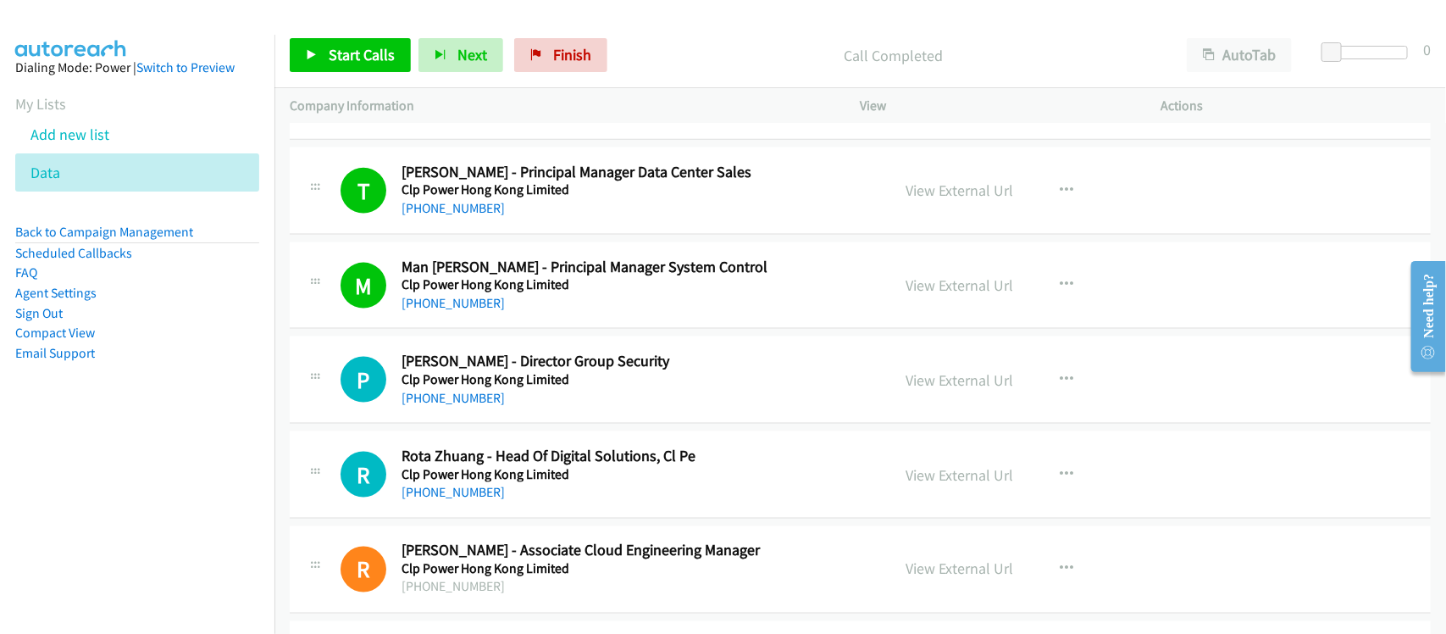
click at [598, 388] on h5 "Clp Power Hong Kong Limited" at bounding box center [634, 379] width 467 height 17
click at [446, 496] on link "[PHONE_NUMBER]" at bounding box center [452, 492] width 103 height 16
click at [604, 483] on h5 "Clp Power Hong Kong Limited" at bounding box center [634, 474] width 467 height 17
click at [476, 500] on link "[PHONE_NUMBER]" at bounding box center [452, 492] width 103 height 16
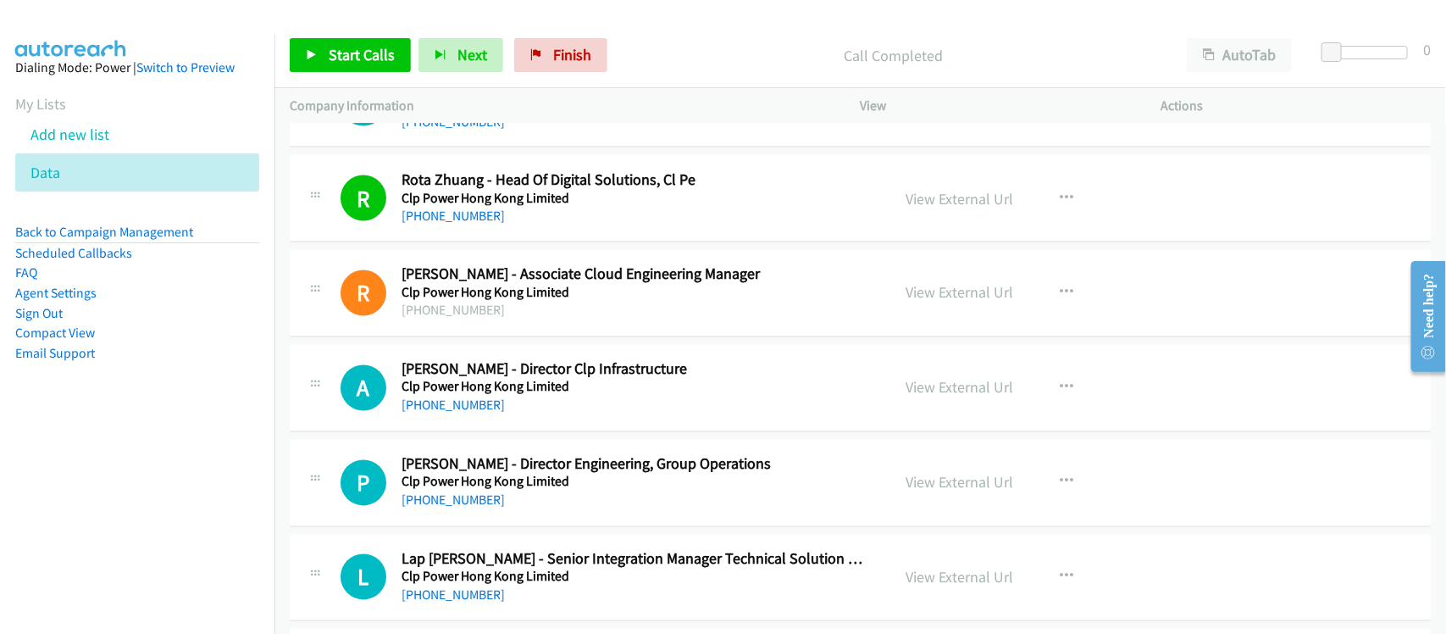
scroll to position [4235, 0]
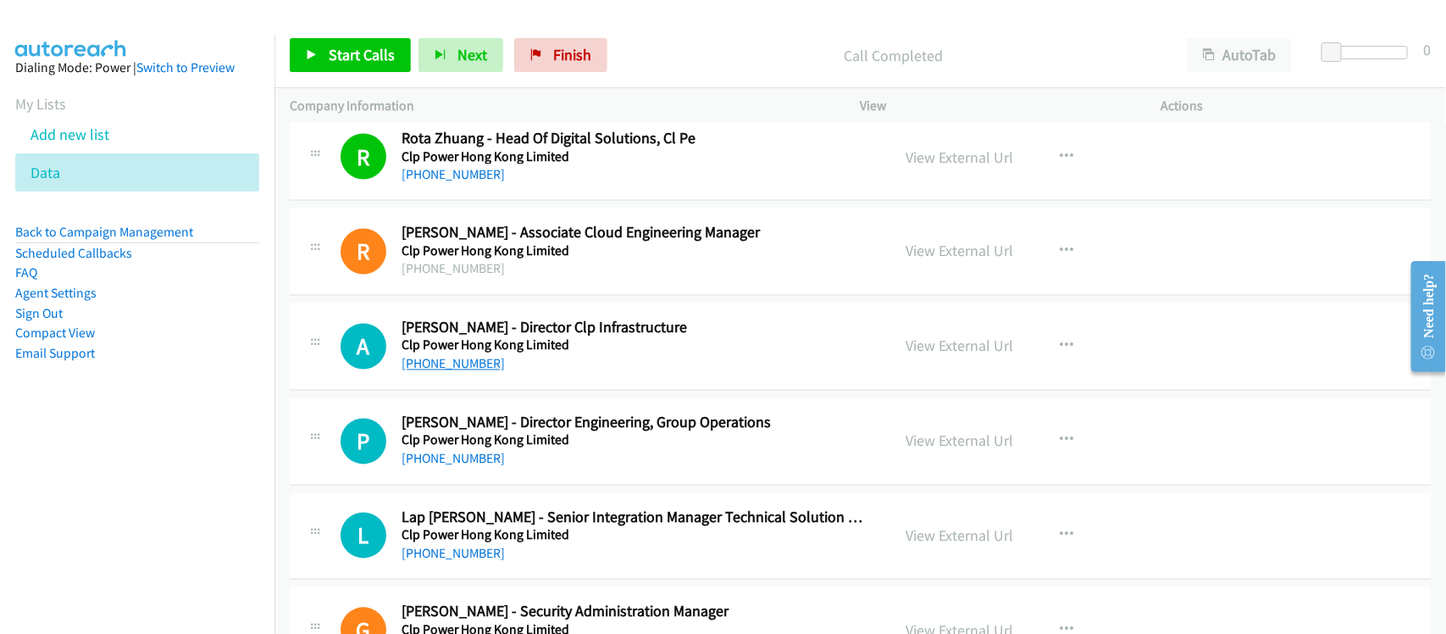
click at [468, 372] on link "[PHONE_NUMBER]" at bounding box center [452, 364] width 103 height 16
click at [573, 366] on div "[PHONE_NUMBER]" at bounding box center [634, 364] width 467 height 20
click at [471, 462] on link "[PHONE_NUMBER]" at bounding box center [452, 459] width 103 height 16
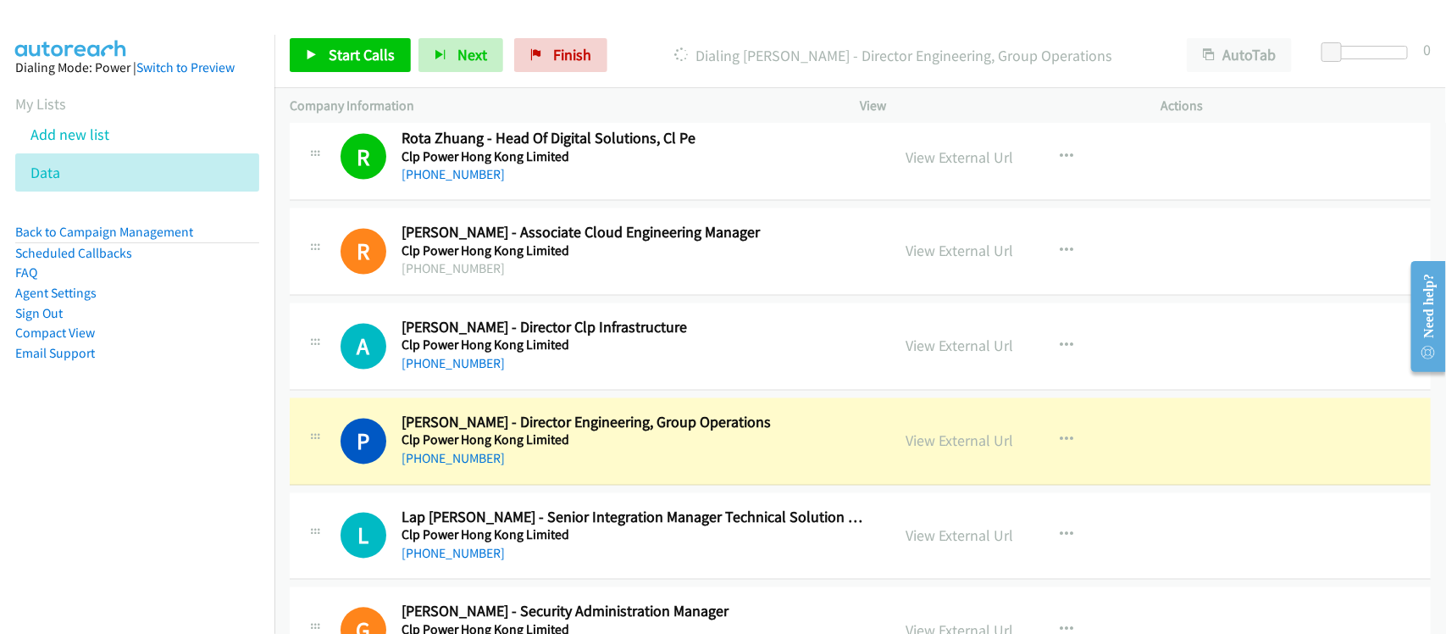
click at [610, 466] on div "[PHONE_NUMBER]" at bounding box center [634, 459] width 467 height 20
click at [927, 451] on link "View External Url" at bounding box center [960, 440] width 108 height 19
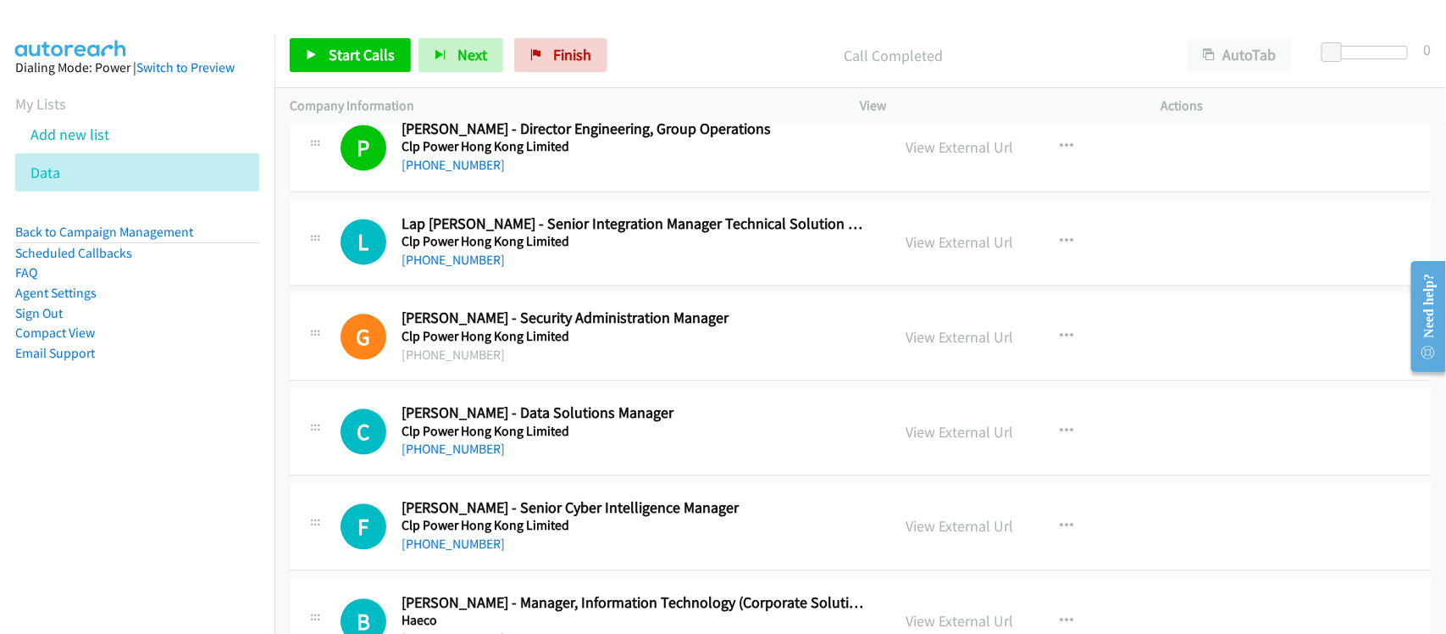
scroll to position [4552, 0]
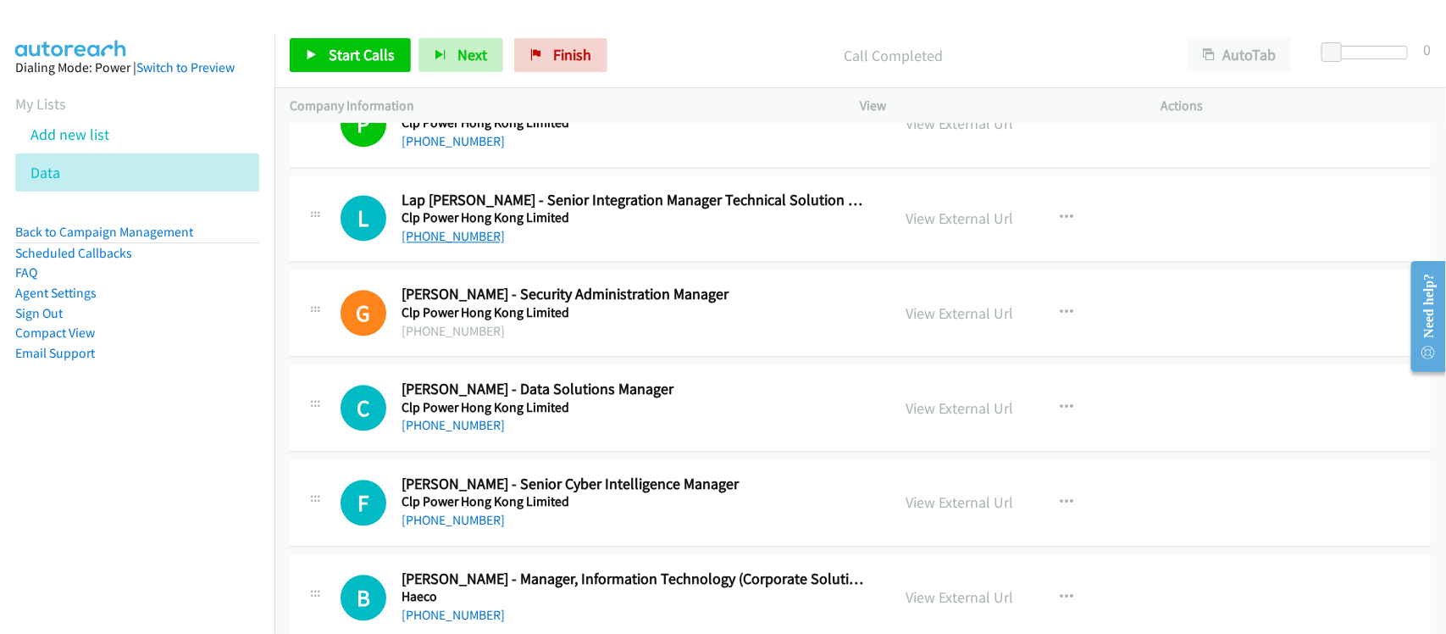
click at [464, 243] on link "[PHONE_NUMBER]" at bounding box center [452, 236] width 103 height 16
drag, startPoint x: 430, startPoint y: 436, endPoint x: 616, endPoint y: 434, distance: 185.5
click at [430, 433] on link "[PHONE_NUMBER]" at bounding box center [452, 425] width 103 height 16
click at [544, 435] on div "[PHONE_NUMBER]" at bounding box center [634, 425] width 467 height 20
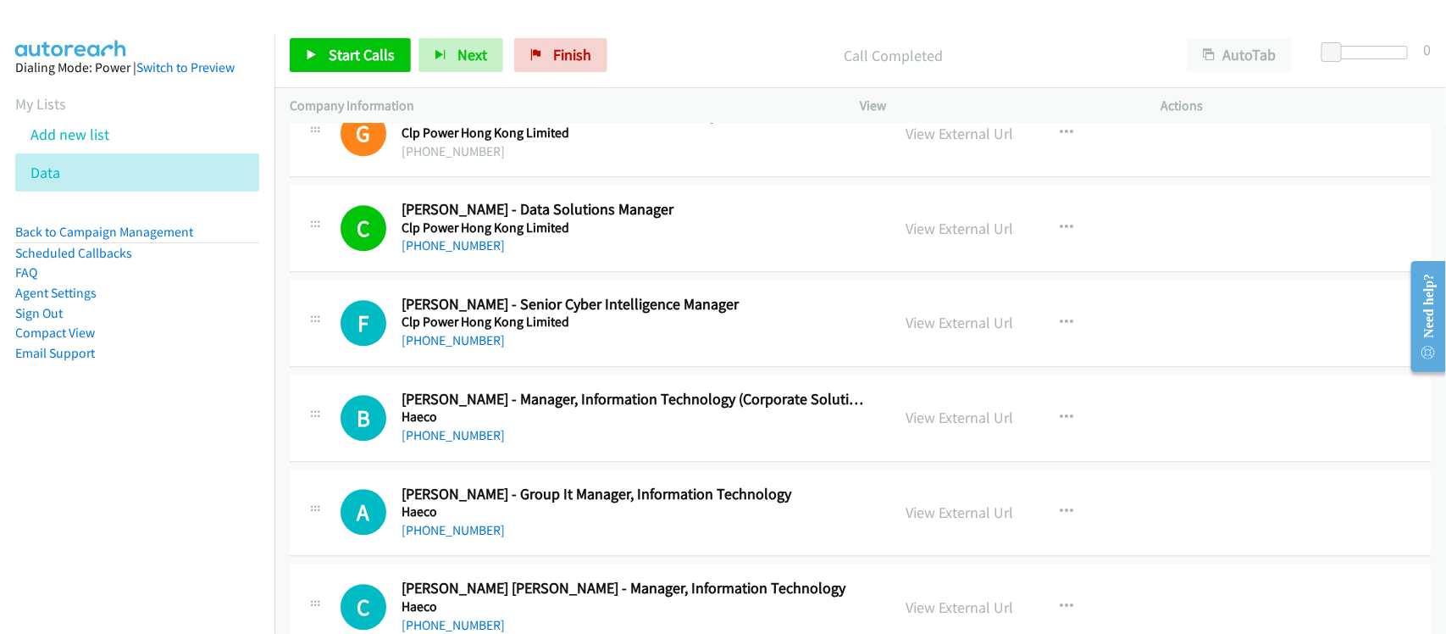
scroll to position [4764, 0]
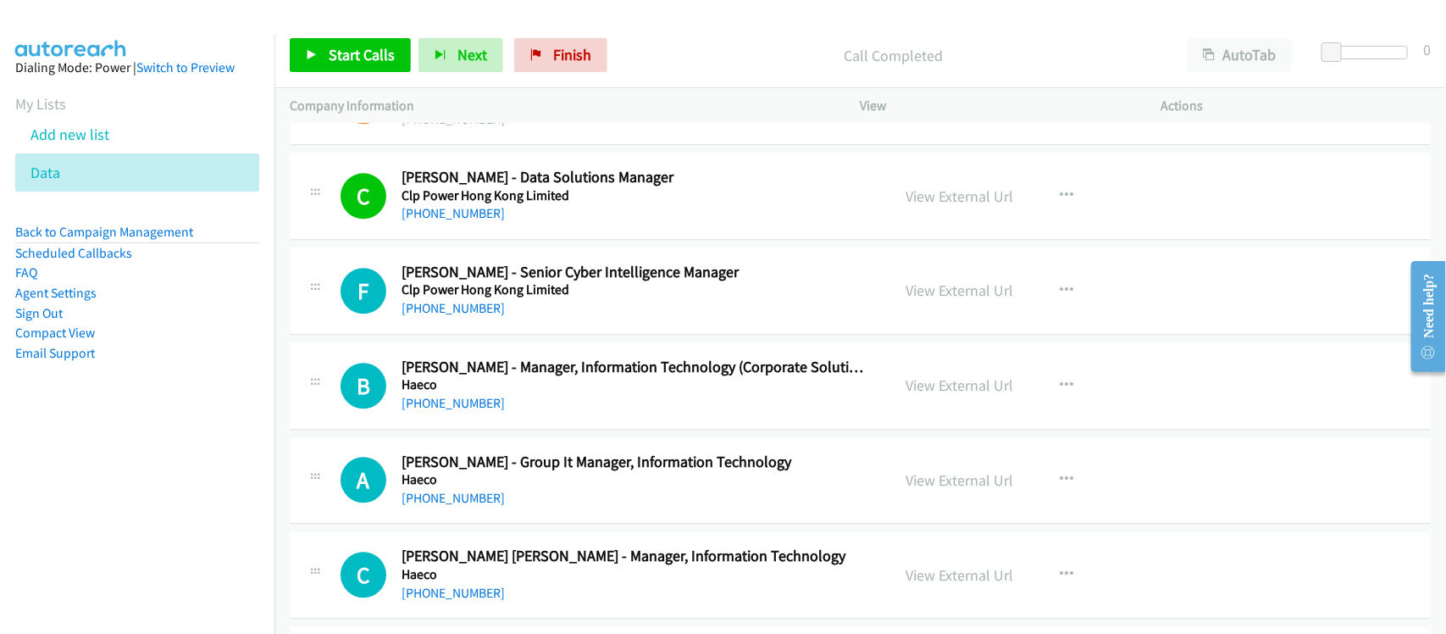
click at [468, 316] on link "[PHONE_NUMBER]" at bounding box center [452, 308] width 103 height 16
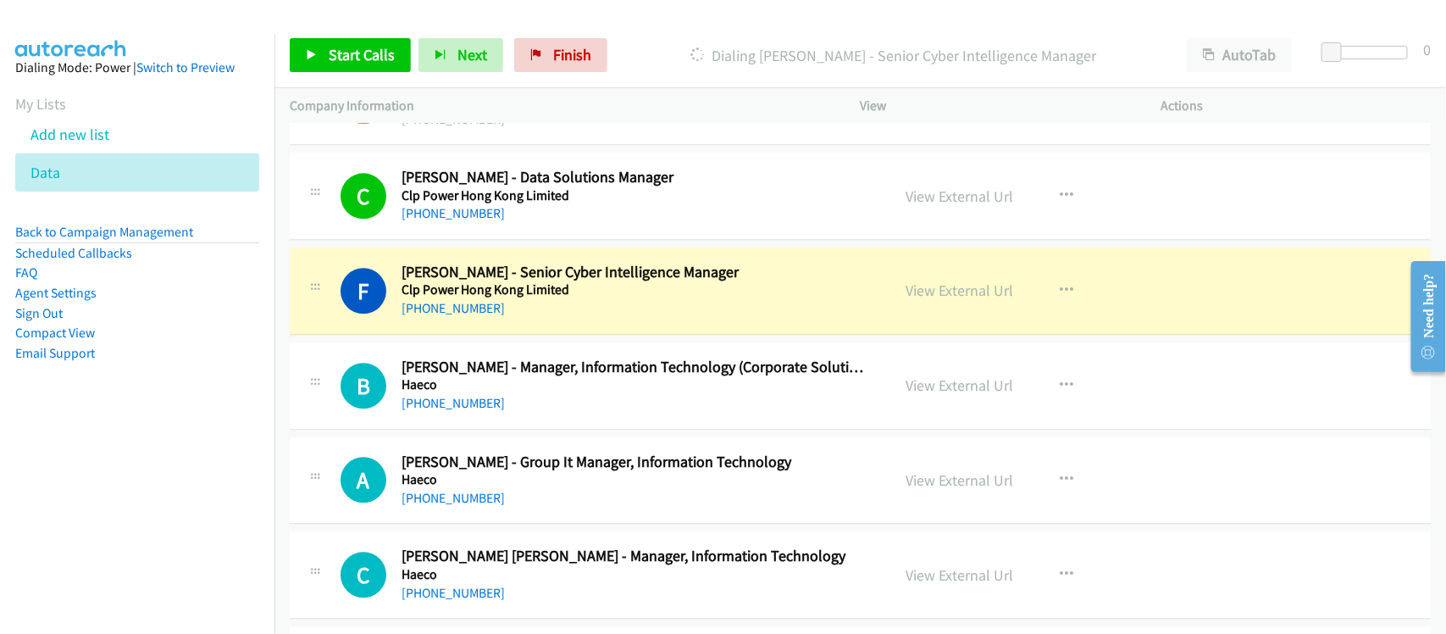
click at [528, 421] on div "B Callback Scheduled [PERSON_NAME] - Manager, Information Technology (Corporate…" at bounding box center [860, 385] width 1141 height 87
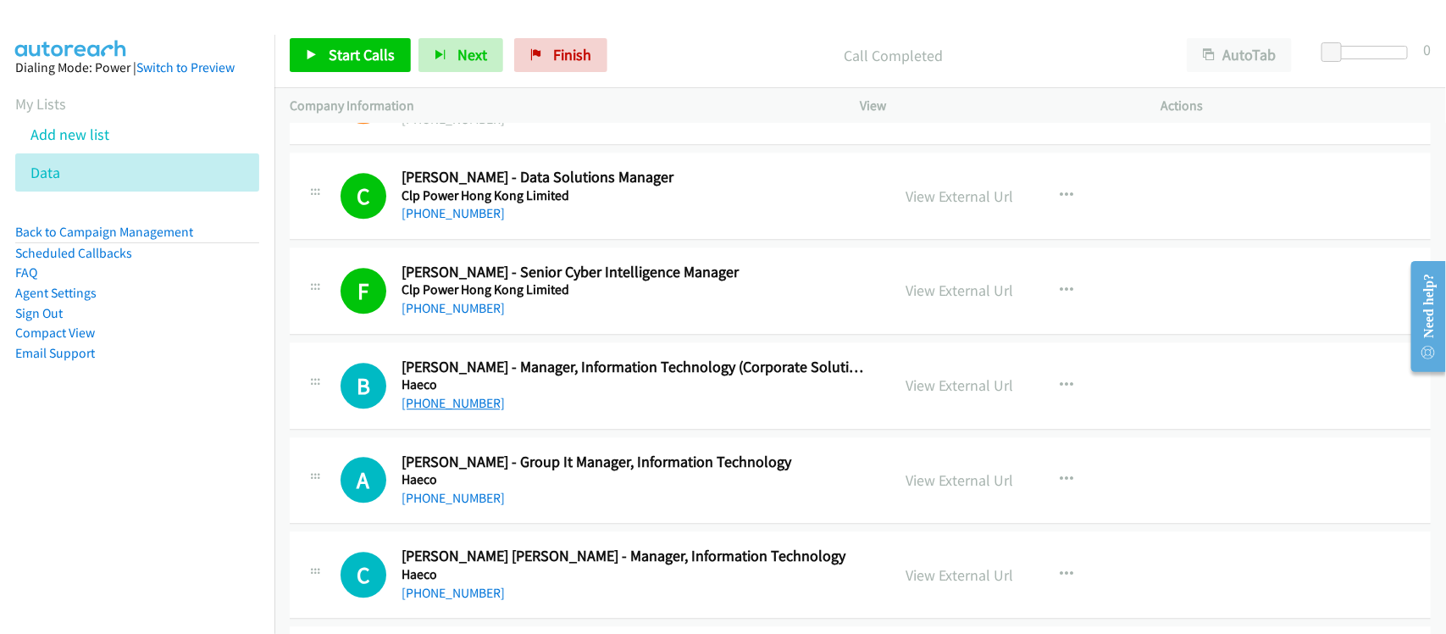
click at [415, 411] on link "[PHONE_NUMBER]" at bounding box center [452, 403] width 103 height 16
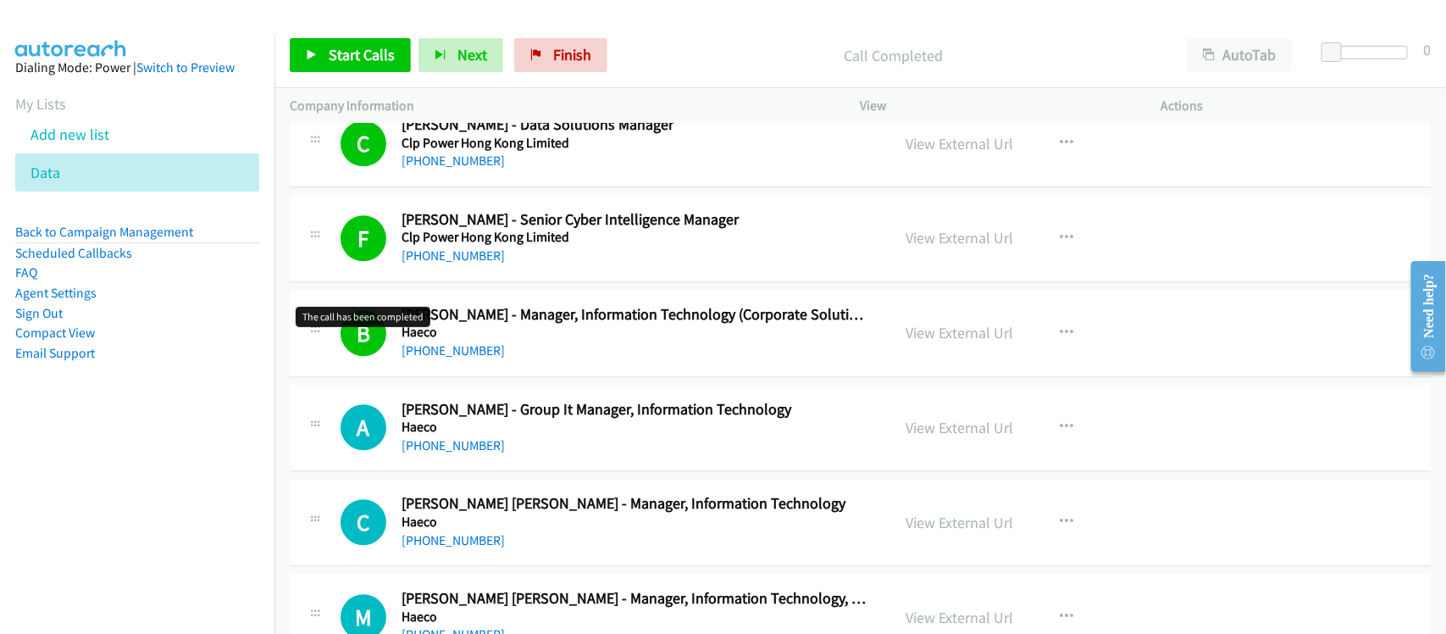
scroll to position [4870, 0]
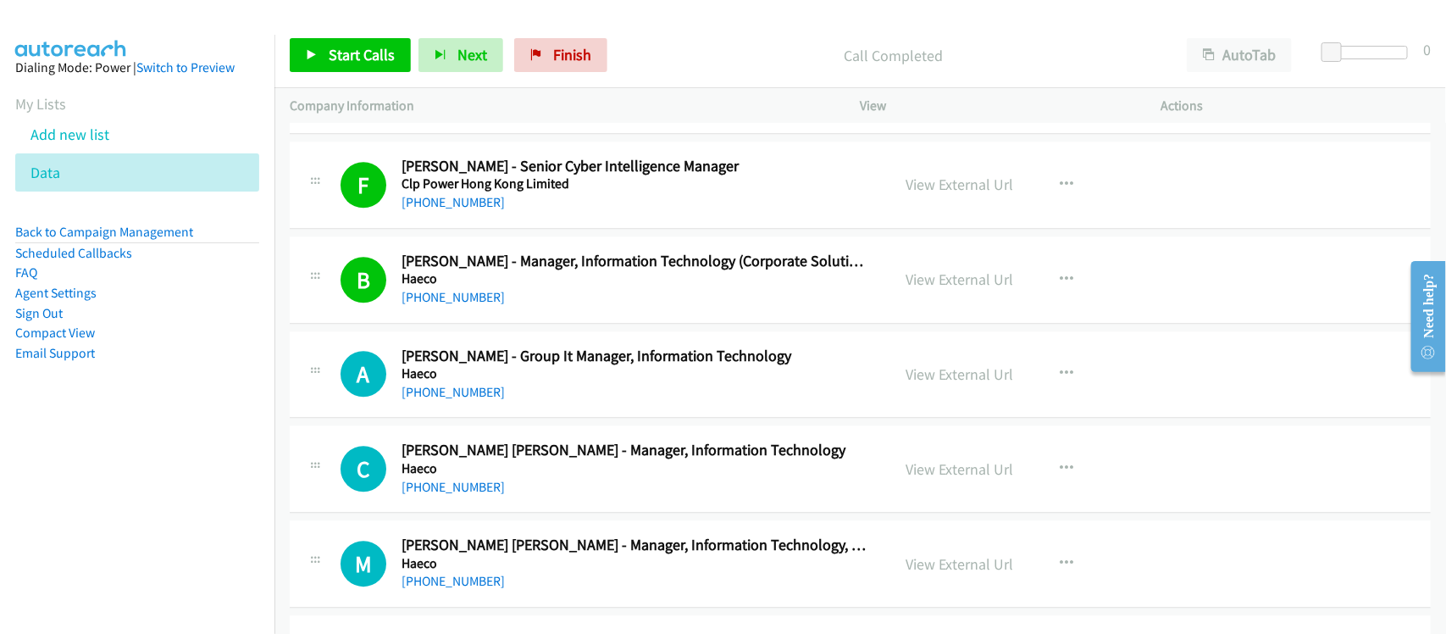
drag, startPoint x: 446, startPoint y: 401, endPoint x: 589, endPoint y: 419, distance: 145.2
click at [446, 400] on link "[PHONE_NUMBER]" at bounding box center [452, 392] width 103 height 16
drag, startPoint x: 476, startPoint y: 487, endPoint x: 573, endPoint y: 484, distance: 96.6
click at [476, 487] on link "[PHONE_NUMBER]" at bounding box center [452, 487] width 103 height 16
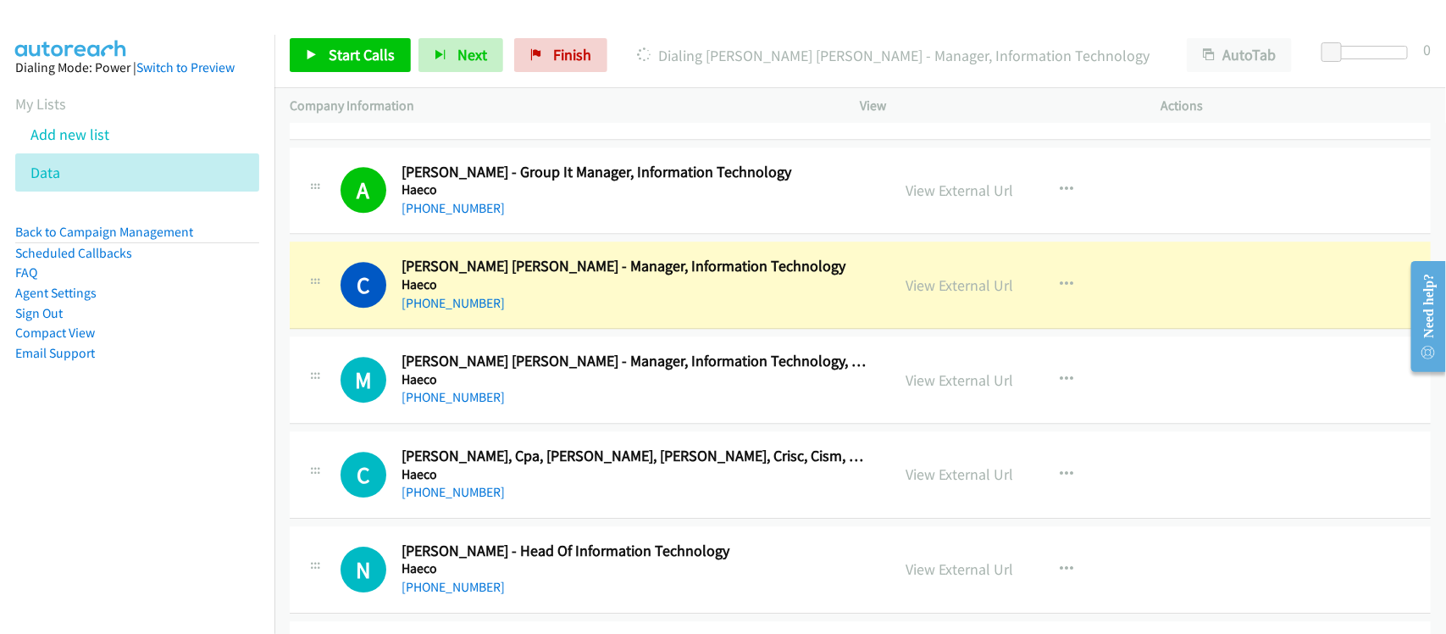
scroll to position [5082, 0]
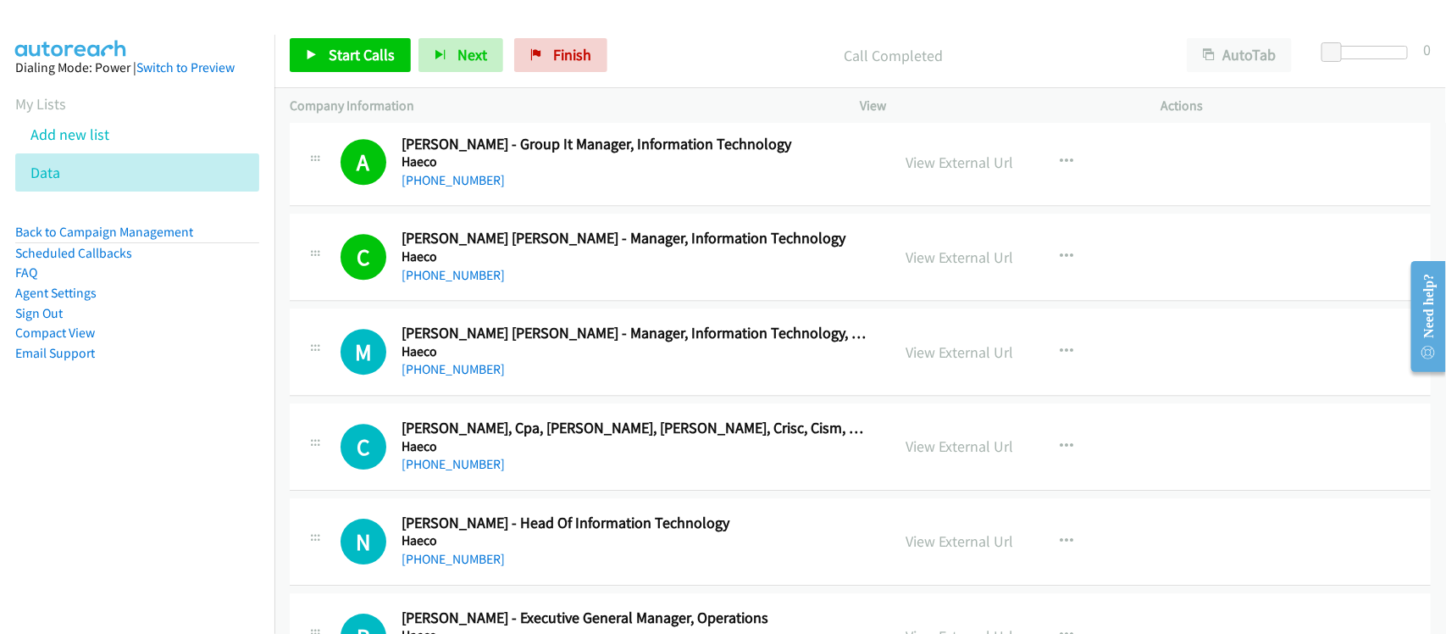
drag, startPoint x: 446, startPoint y: 381, endPoint x: 594, endPoint y: 388, distance: 148.4
click at [446, 377] on link "[PHONE_NUMBER]" at bounding box center [452, 369] width 103 height 16
click at [549, 487] on div "C Callback Scheduled [PERSON_NAME], Cpa, [PERSON_NAME], [PERSON_NAME], [PERSON_…" at bounding box center [860, 446] width 1141 height 87
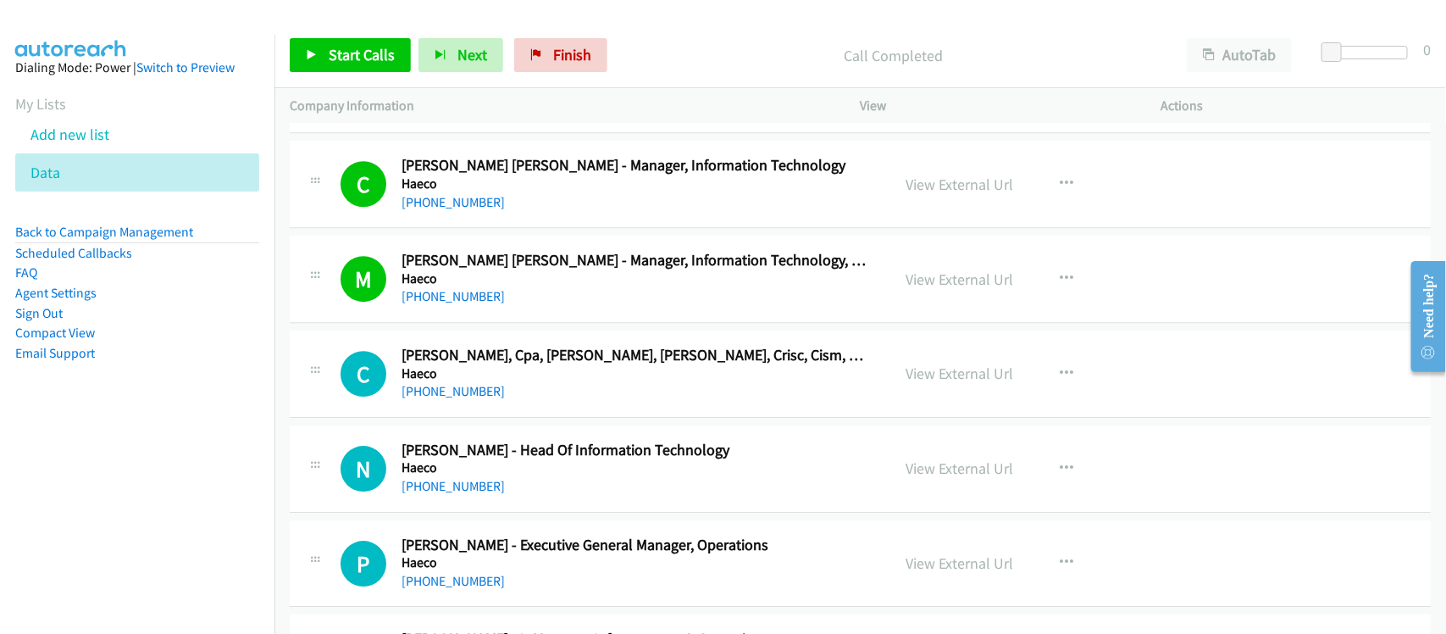
scroll to position [5188, 0]
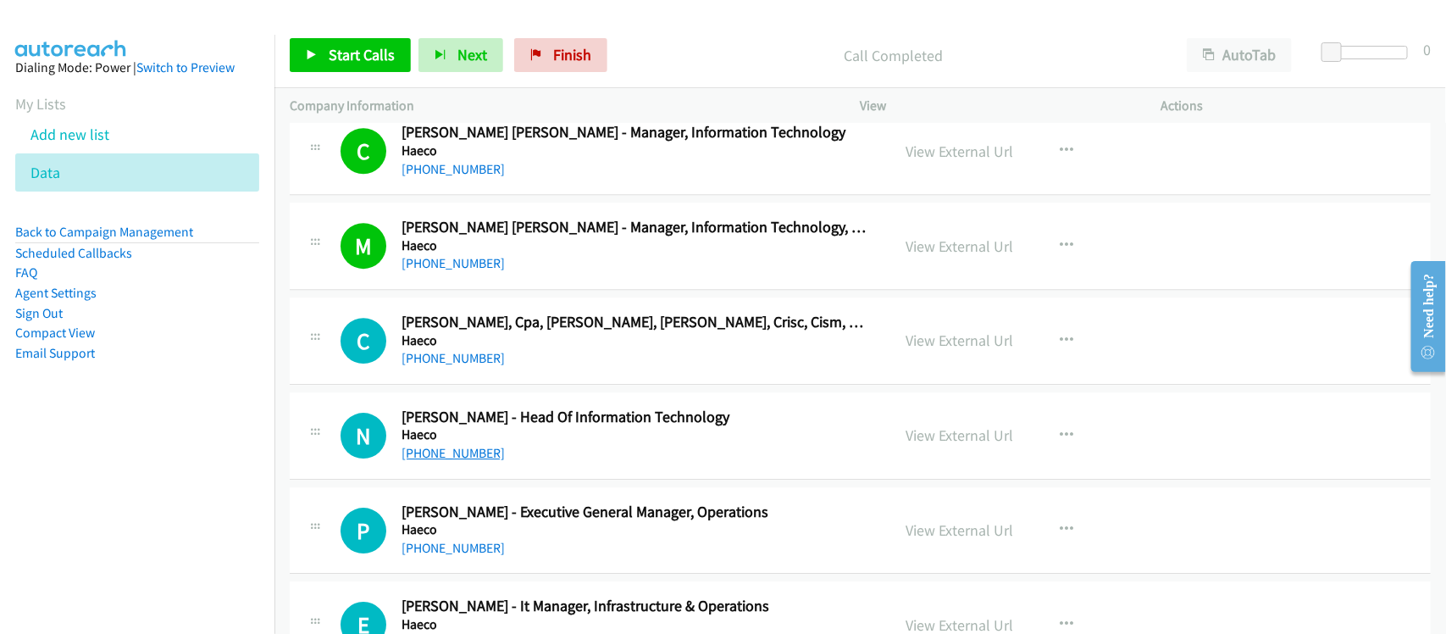
click at [442, 458] on link "[PHONE_NUMBER]" at bounding box center [452, 453] width 103 height 16
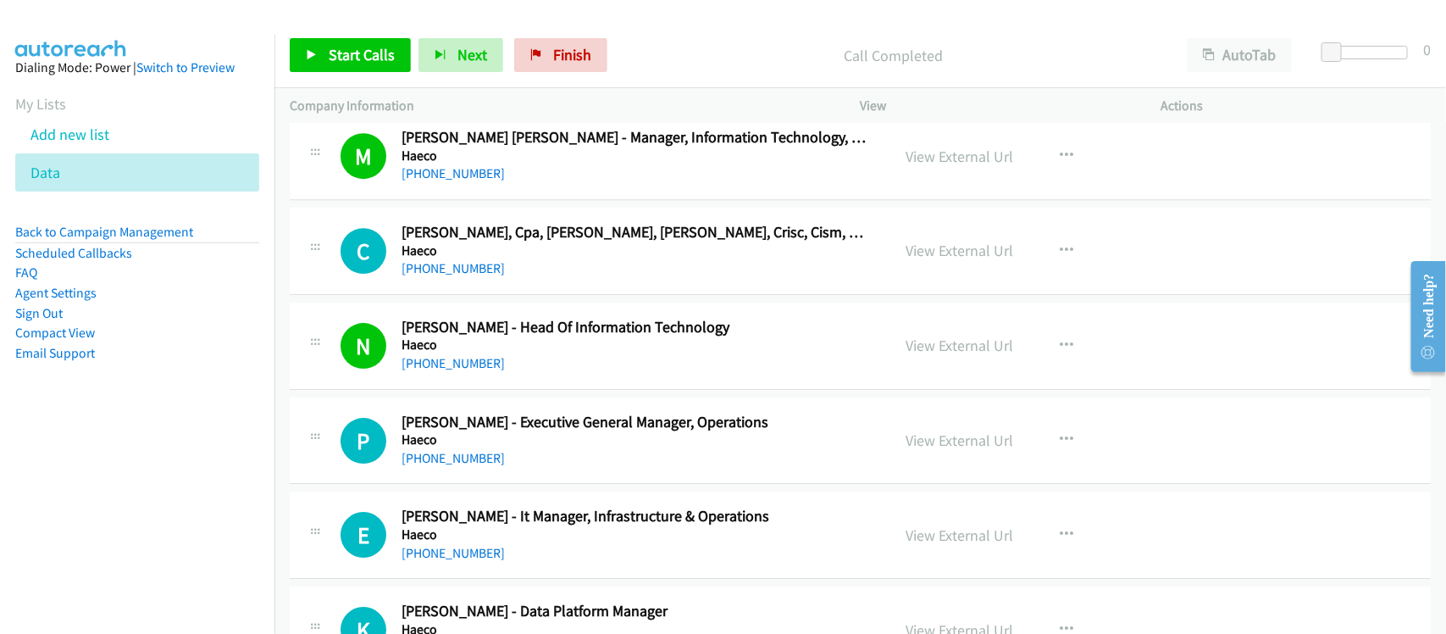
scroll to position [5399, 0]
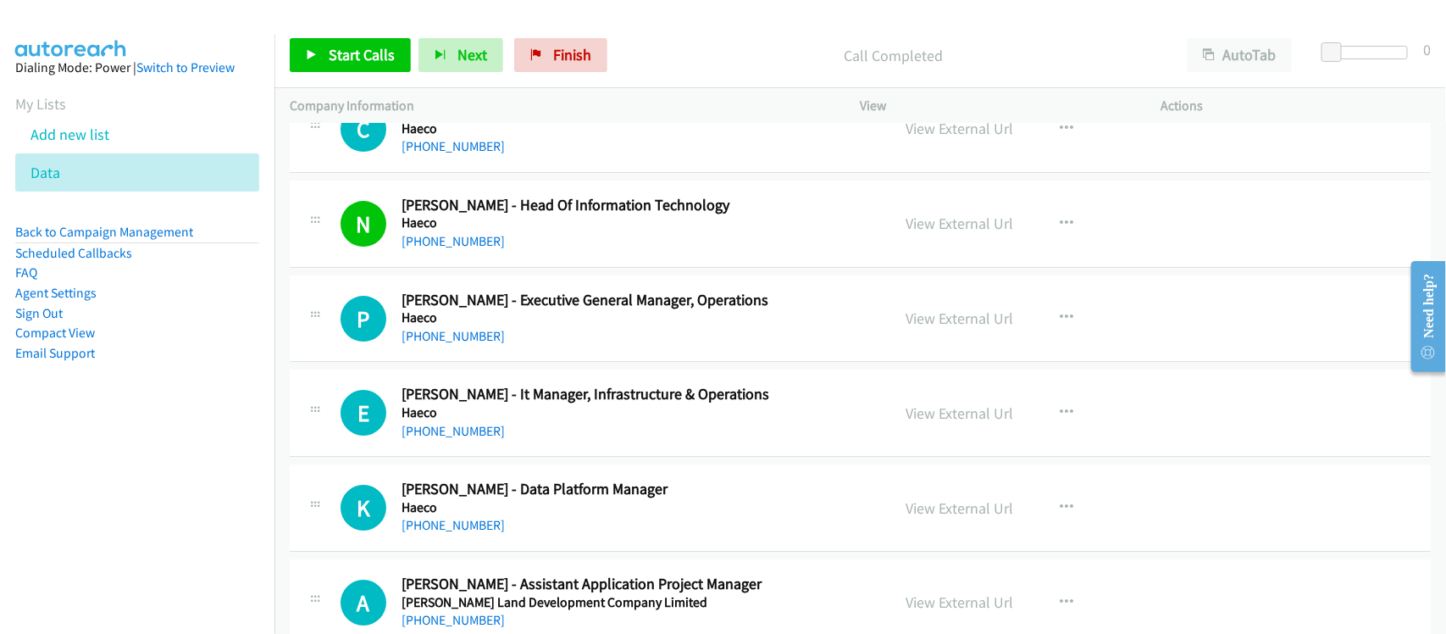
click at [556, 360] on div "P Callback Scheduled [PERSON_NAME] - Executive General Manager, Operations Haec…" at bounding box center [860, 318] width 1141 height 87
click at [429, 344] on link "[PHONE_NUMBER]" at bounding box center [452, 336] width 103 height 16
drag, startPoint x: 460, startPoint y: 436, endPoint x: 566, endPoint y: 436, distance: 105.9
click at [460, 436] on link "[PHONE_NUMBER]" at bounding box center [452, 431] width 103 height 16
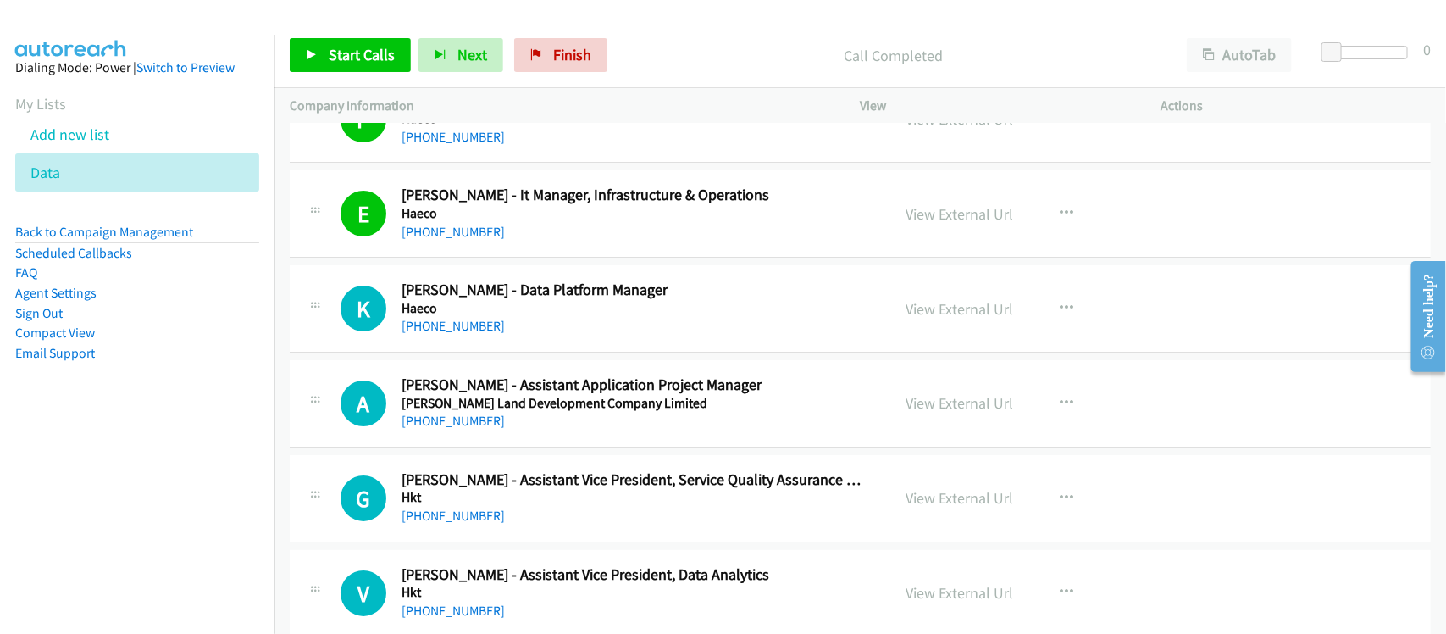
scroll to position [5611, 0]
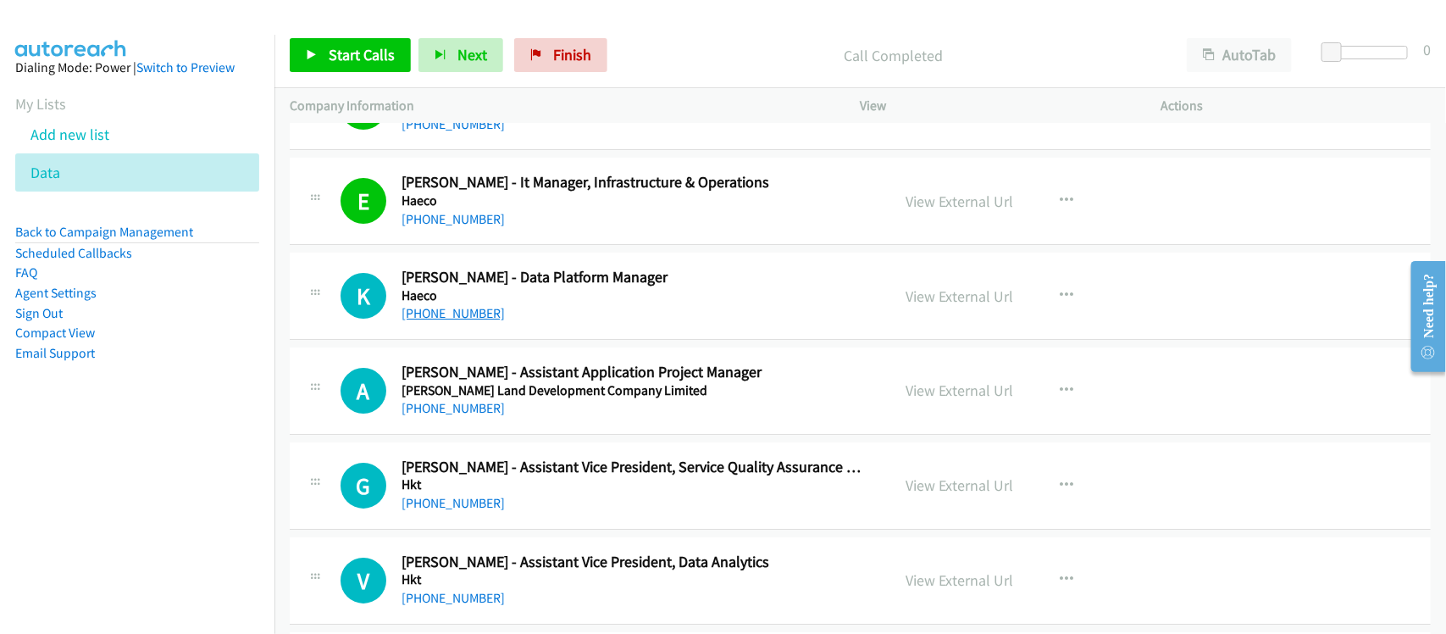
click at [474, 321] on link "[PHONE_NUMBER]" at bounding box center [452, 313] width 103 height 16
click at [563, 430] on div "A Callback Scheduled [PERSON_NAME] - Assistant Application Project Manager [PER…" at bounding box center [860, 390] width 1141 height 87
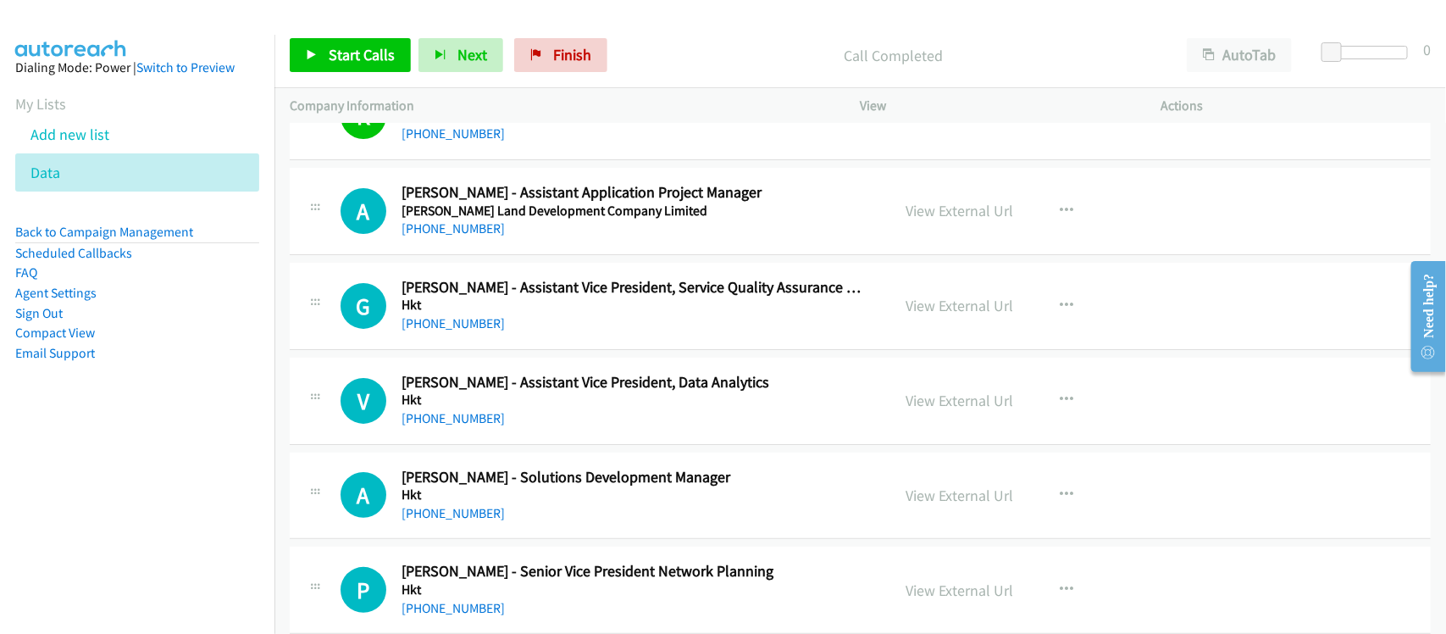
scroll to position [5823, 0]
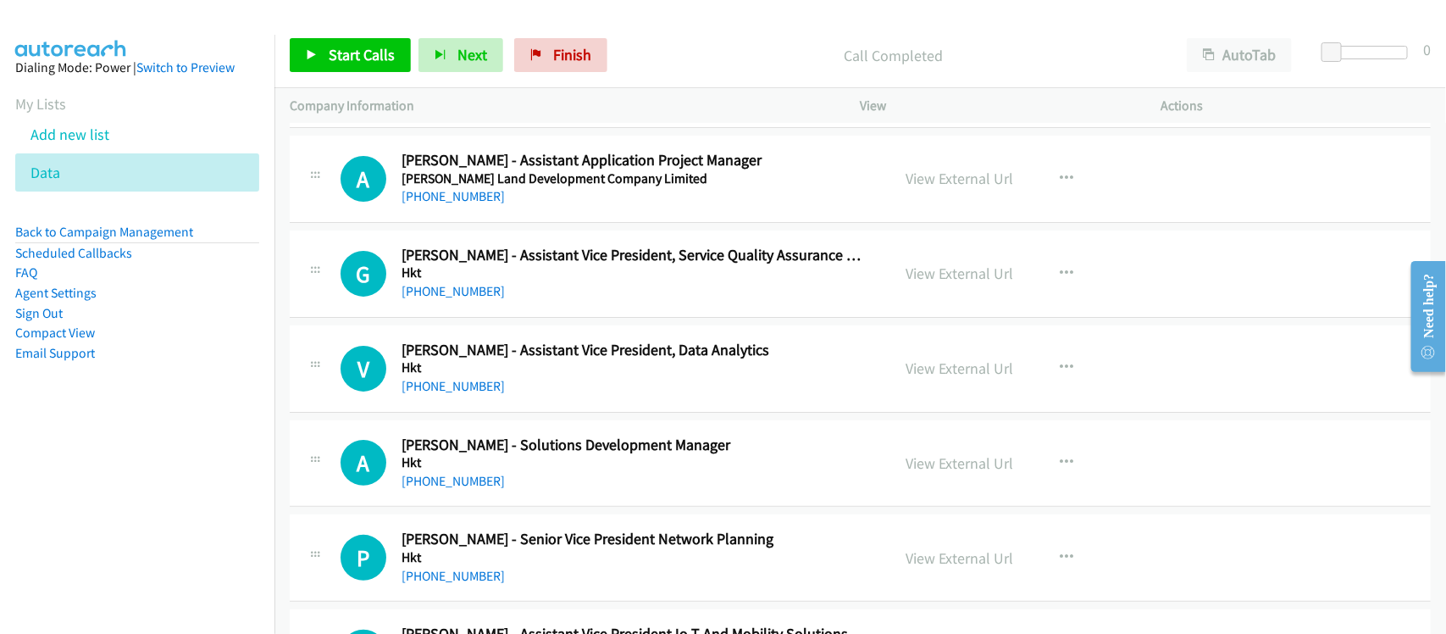
drag, startPoint x: 434, startPoint y: 394, endPoint x: 700, endPoint y: 396, distance: 266.0
click at [434, 394] on link "[PHONE_NUMBER]" at bounding box center [452, 386] width 103 height 16
click at [458, 489] on link "[PHONE_NUMBER]" at bounding box center [452, 481] width 103 height 16
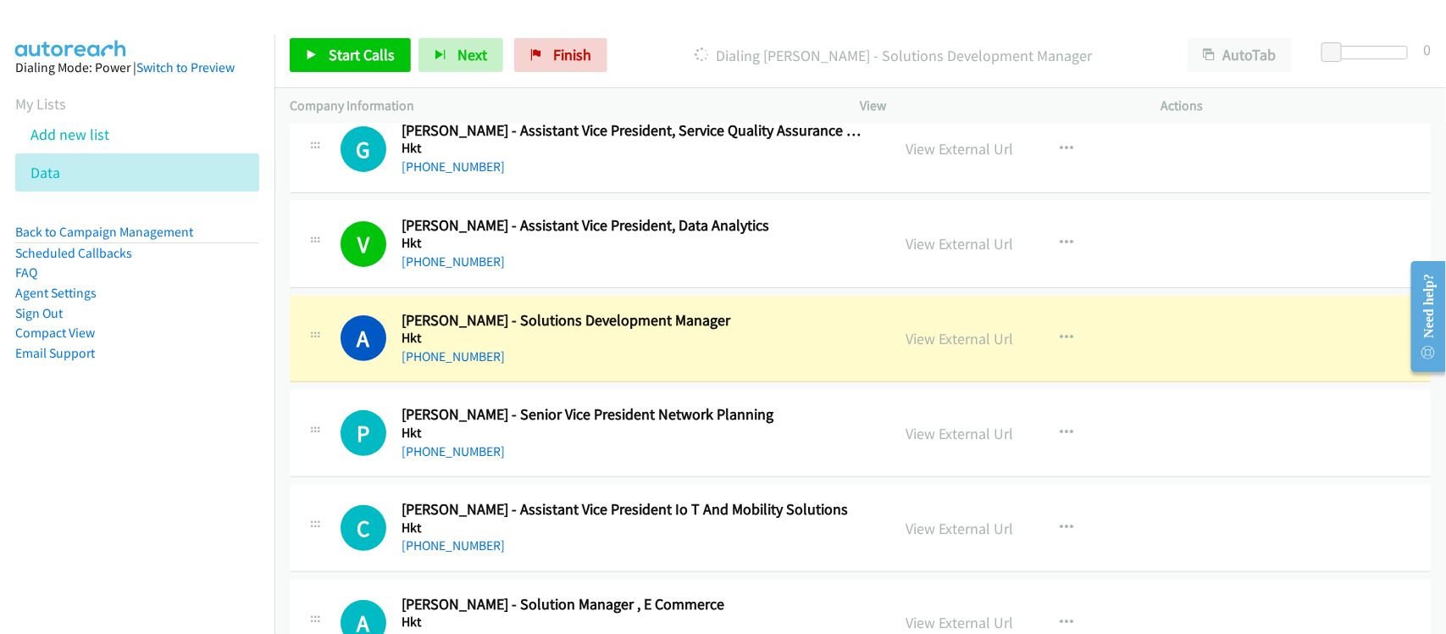
scroll to position [6035, 0]
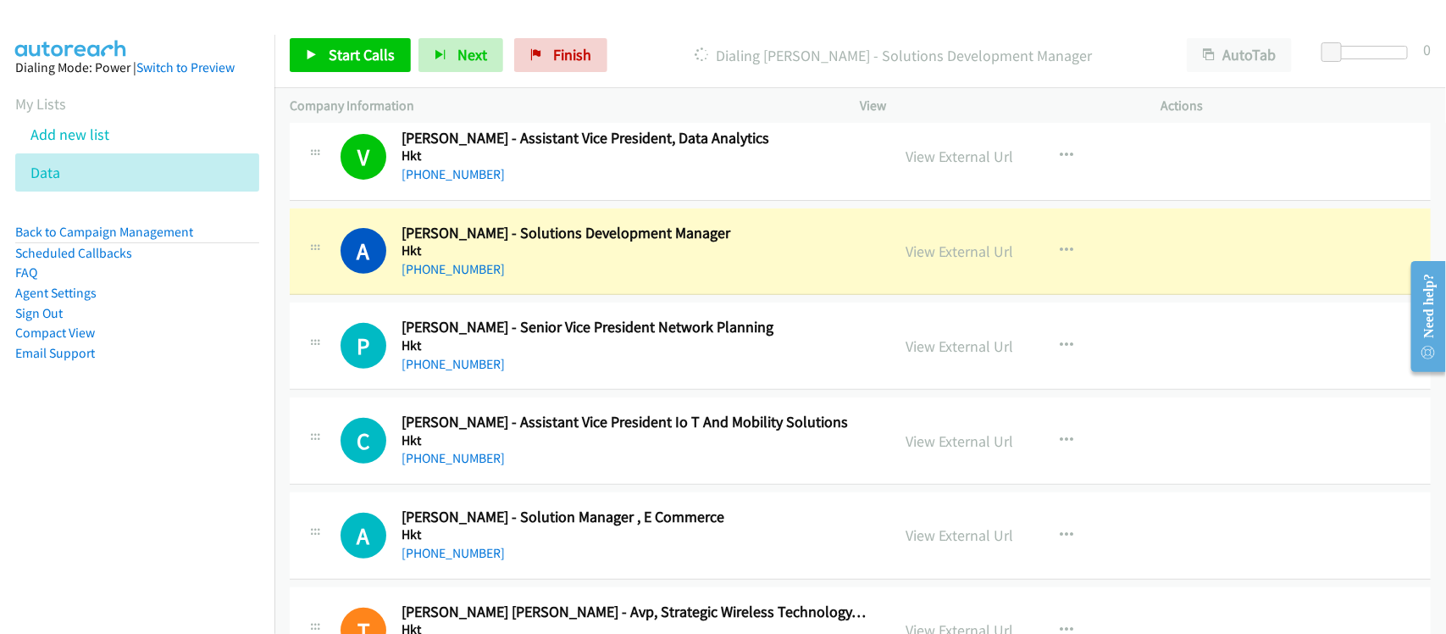
click at [581, 296] on div "A Callback Scheduled [PERSON_NAME] - Solutions Development Manager Hkt [GEOGRAP…" at bounding box center [860, 251] width 1141 height 87
drag, startPoint x: 538, startPoint y: 302, endPoint x: 658, endPoint y: 267, distance: 125.4
click at [538, 296] on div "A Callback Scheduled [PERSON_NAME] - Solutions Development Manager Hkt [GEOGRAP…" at bounding box center [860, 251] width 1141 height 87
click at [977, 261] on link "View External Url" at bounding box center [960, 250] width 108 height 19
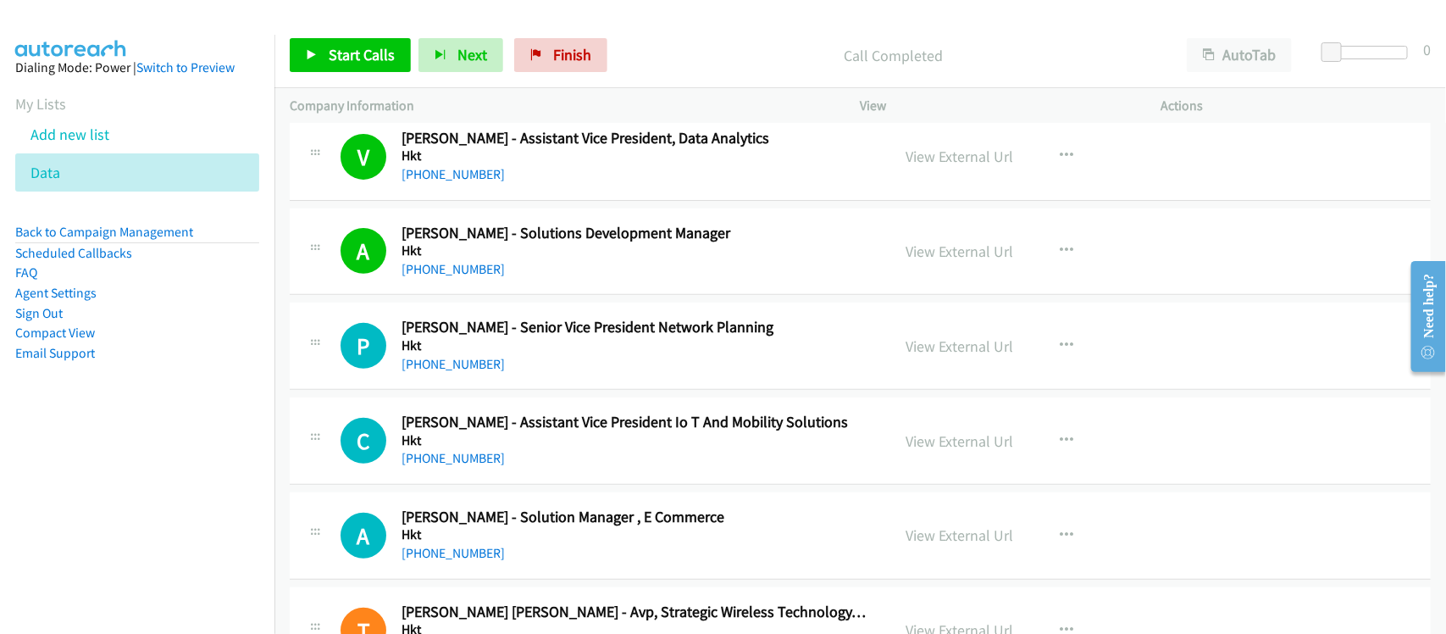
drag, startPoint x: 451, startPoint y: 379, endPoint x: 611, endPoint y: 373, distance: 159.3
click at [451, 372] on link "[PHONE_NUMBER]" at bounding box center [452, 364] width 103 height 16
drag, startPoint x: 424, startPoint y: 459, endPoint x: 453, endPoint y: 449, distance: 30.5
click at [424, 459] on link "[PHONE_NUMBER]" at bounding box center [452, 458] width 103 height 16
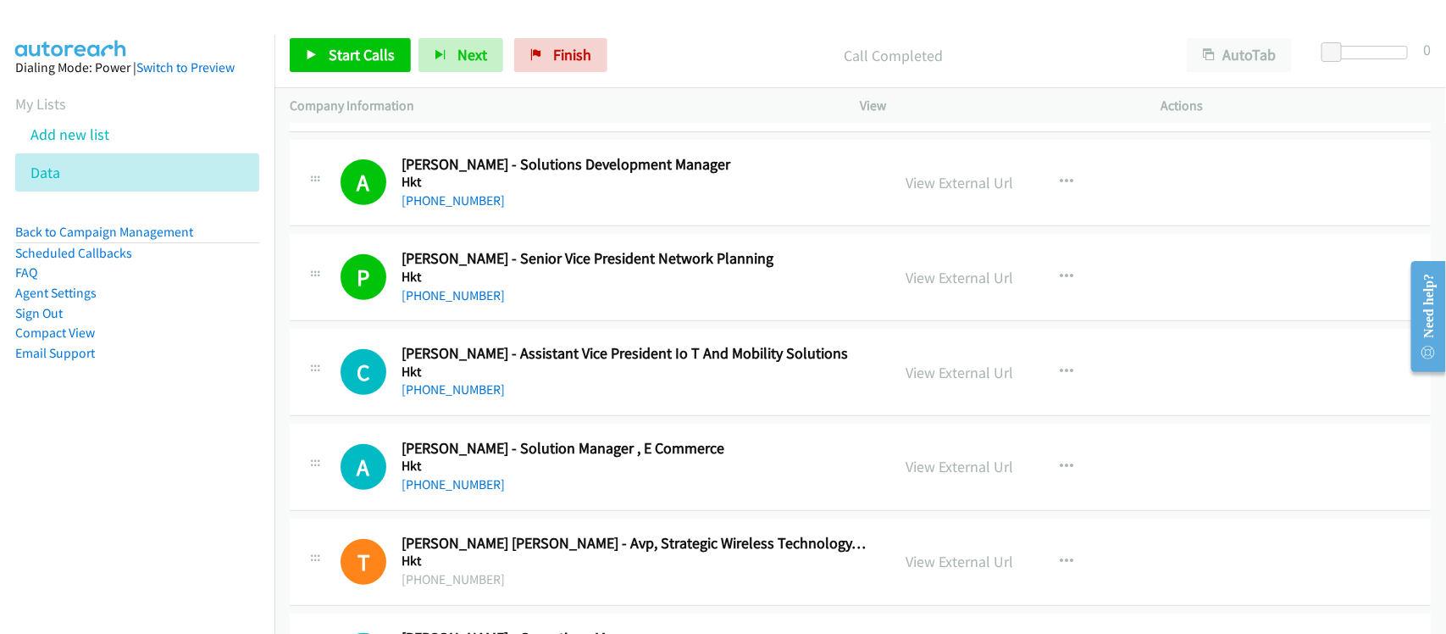
scroll to position [6141, 0]
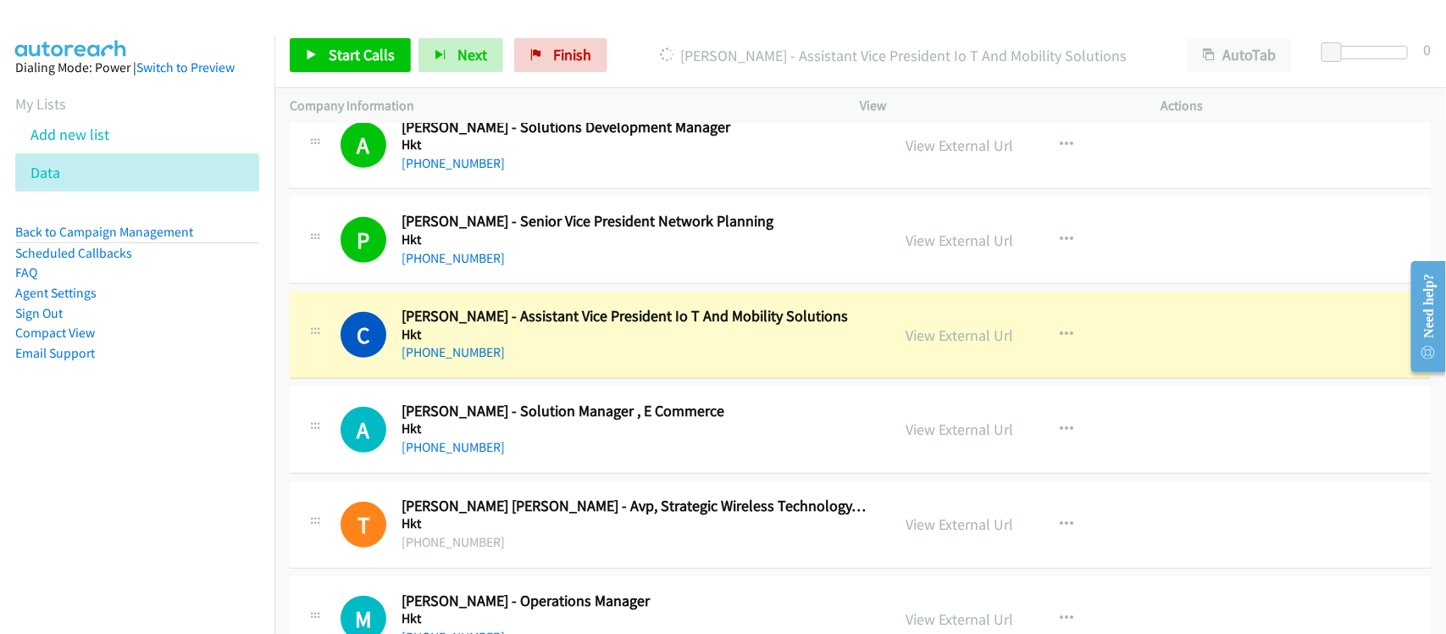
click at [529, 363] on div "[PHONE_NUMBER]" at bounding box center [634, 352] width 467 height 20
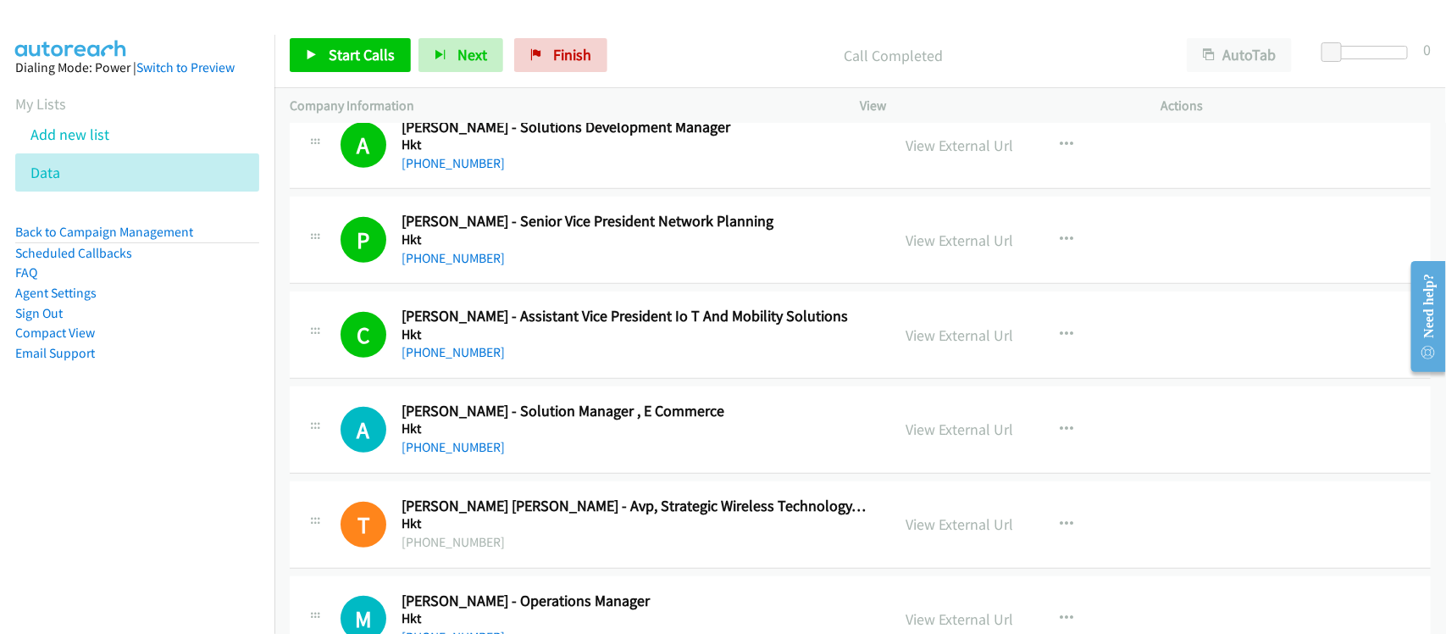
click at [491, 451] on div "[PHONE_NUMBER]" at bounding box center [634, 447] width 467 height 20
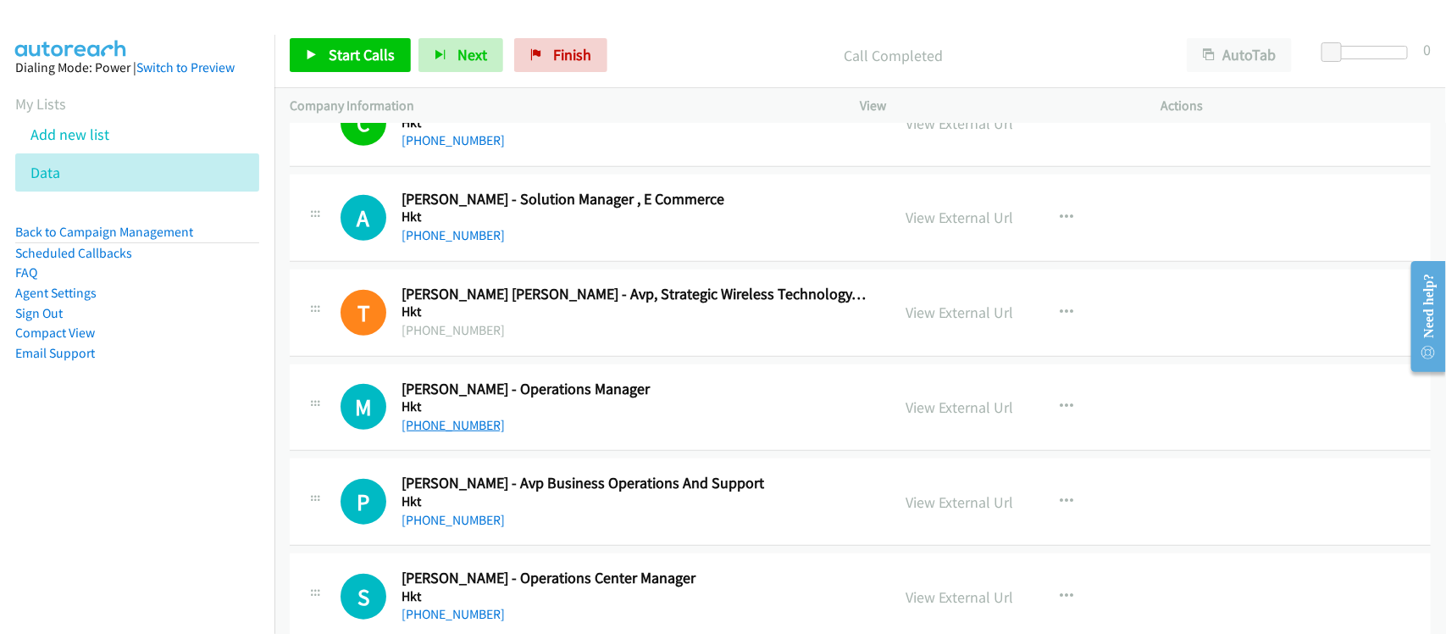
click at [462, 429] on link "[PHONE_NUMBER]" at bounding box center [452, 425] width 103 height 16
drag, startPoint x: 521, startPoint y: 544, endPoint x: 519, endPoint y: 525, distance: 18.7
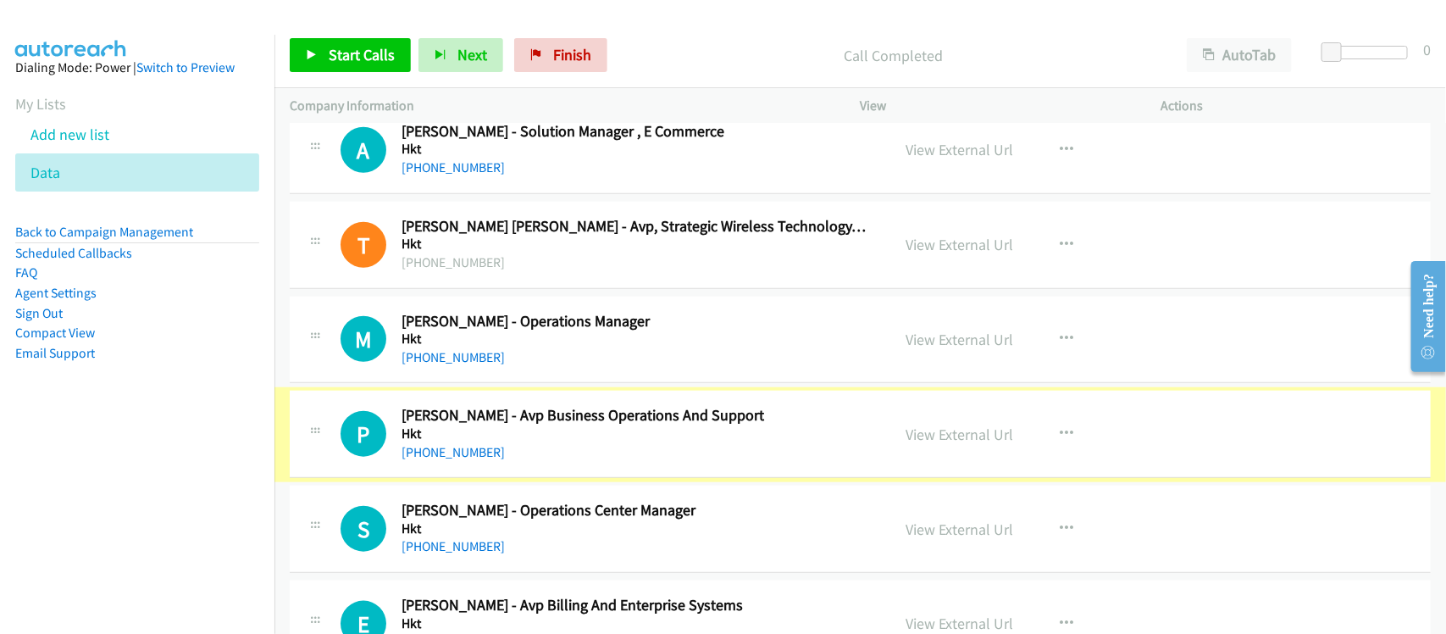
scroll to position [6458, 0]
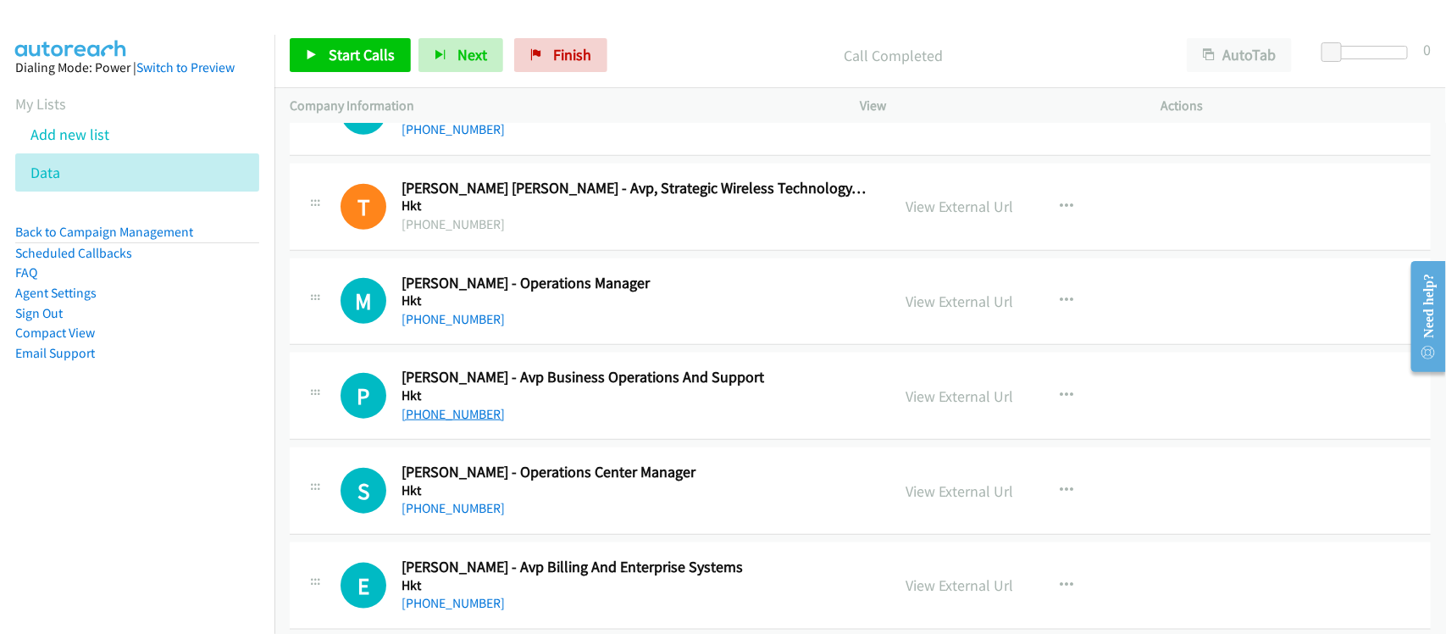
click at [449, 418] on link "[PHONE_NUMBER]" at bounding box center [452, 414] width 103 height 16
drag, startPoint x: 437, startPoint y: 426, endPoint x: 528, endPoint y: 426, distance: 90.6
click at [437, 422] on link "[PHONE_NUMBER]" at bounding box center [452, 414] width 103 height 16
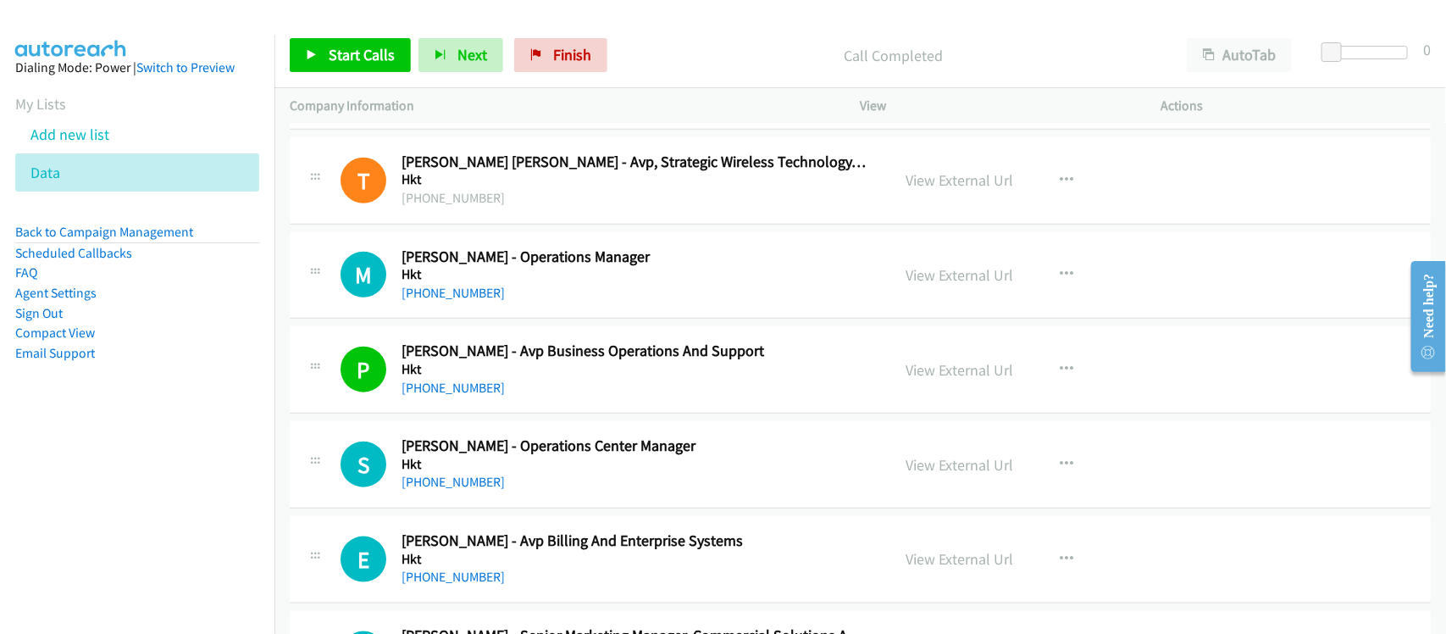
scroll to position [6564, 0]
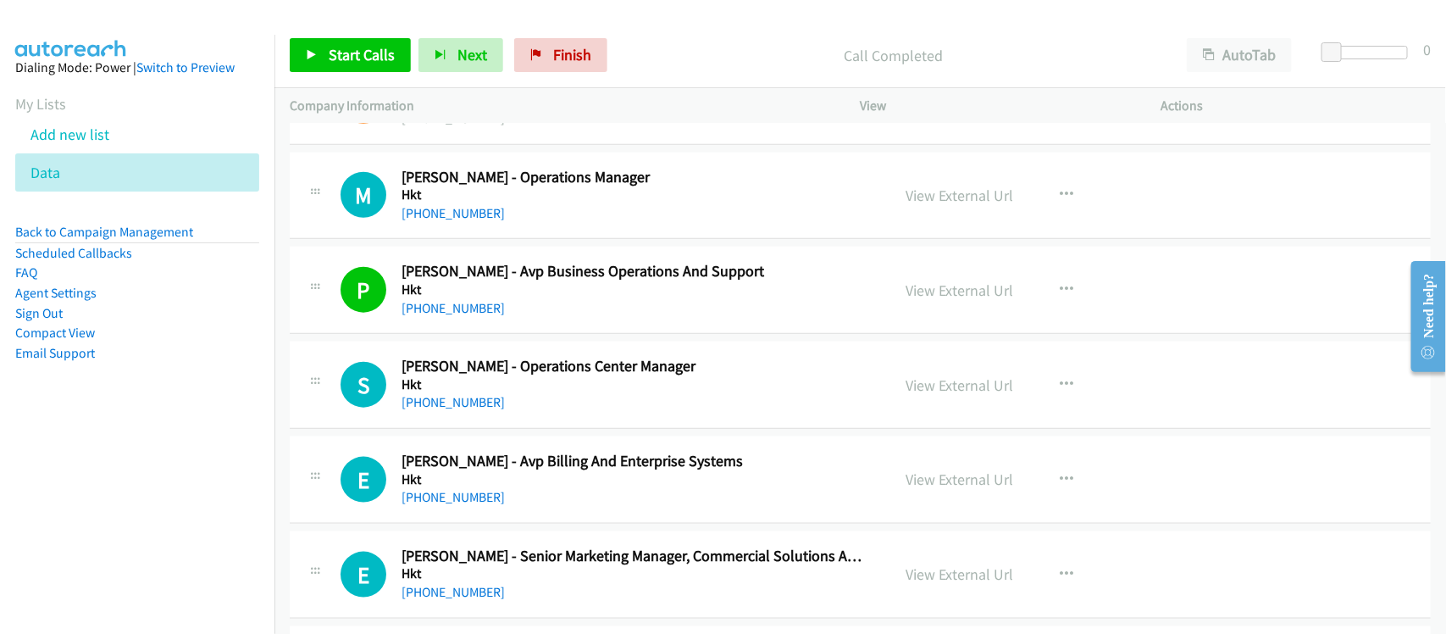
click at [563, 407] on div "[PHONE_NUMBER]" at bounding box center [634, 402] width 467 height 20
click at [424, 410] on link "[PHONE_NUMBER]" at bounding box center [452, 402] width 103 height 16
click at [584, 445] on td "E Callback Scheduled [PERSON_NAME] Billing And Enterprise Systems Hkt [GEOGRAPH…" at bounding box center [859, 480] width 1171 height 95
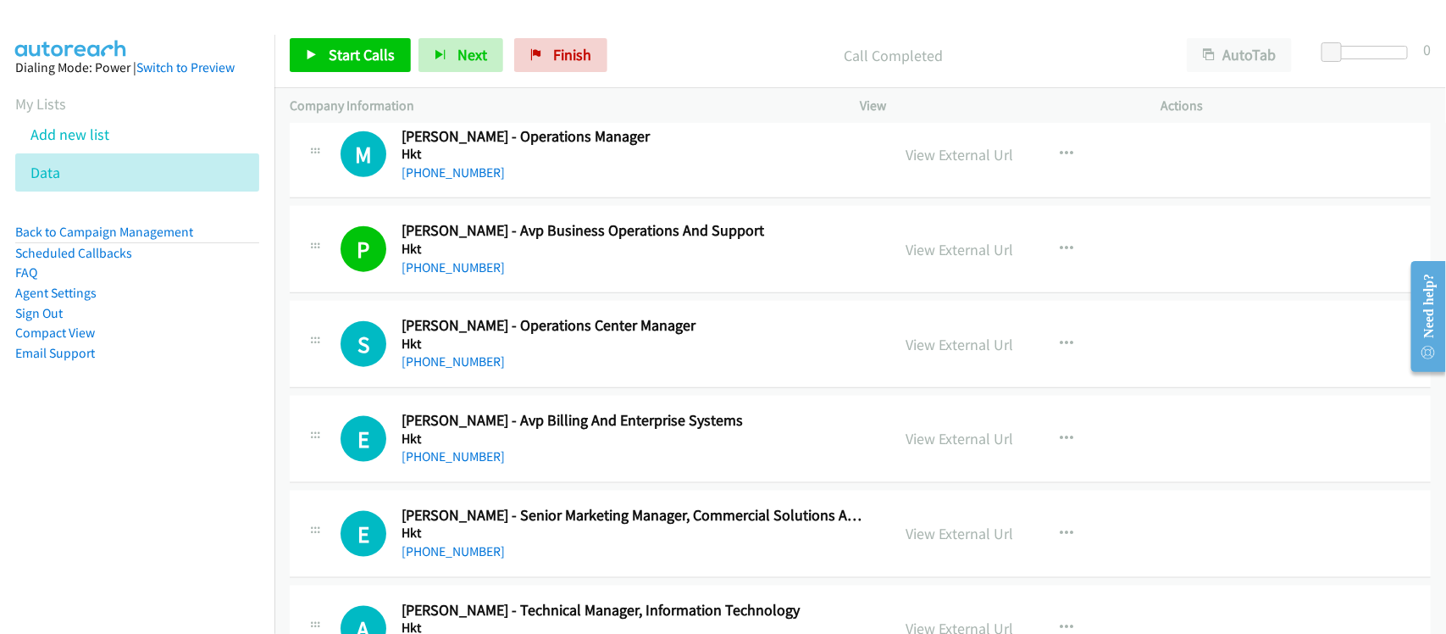
scroll to position [6670, 0]
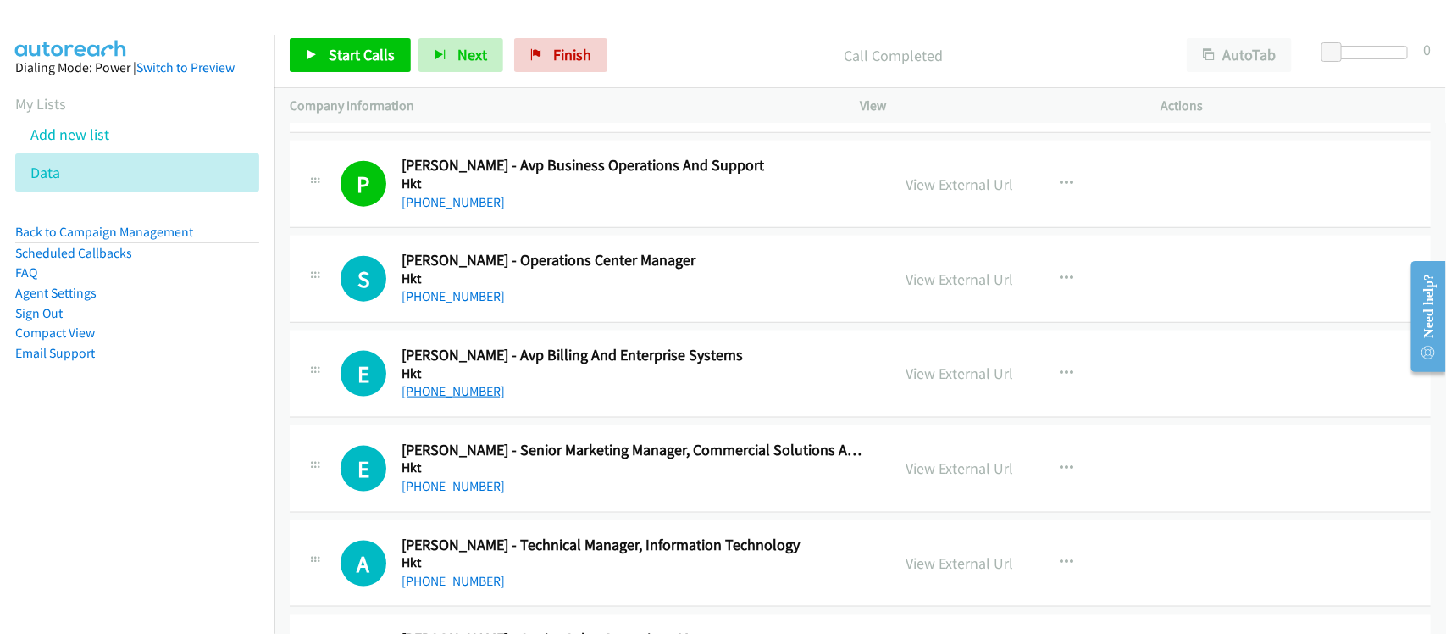
click at [457, 399] on link "[PHONE_NUMBER]" at bounding box center [452, 391] width 103 height 16
drag, startPoint x: 509, startPoint y: 484, endPoint x: 509, endPoint y: 473, distance: 11.0
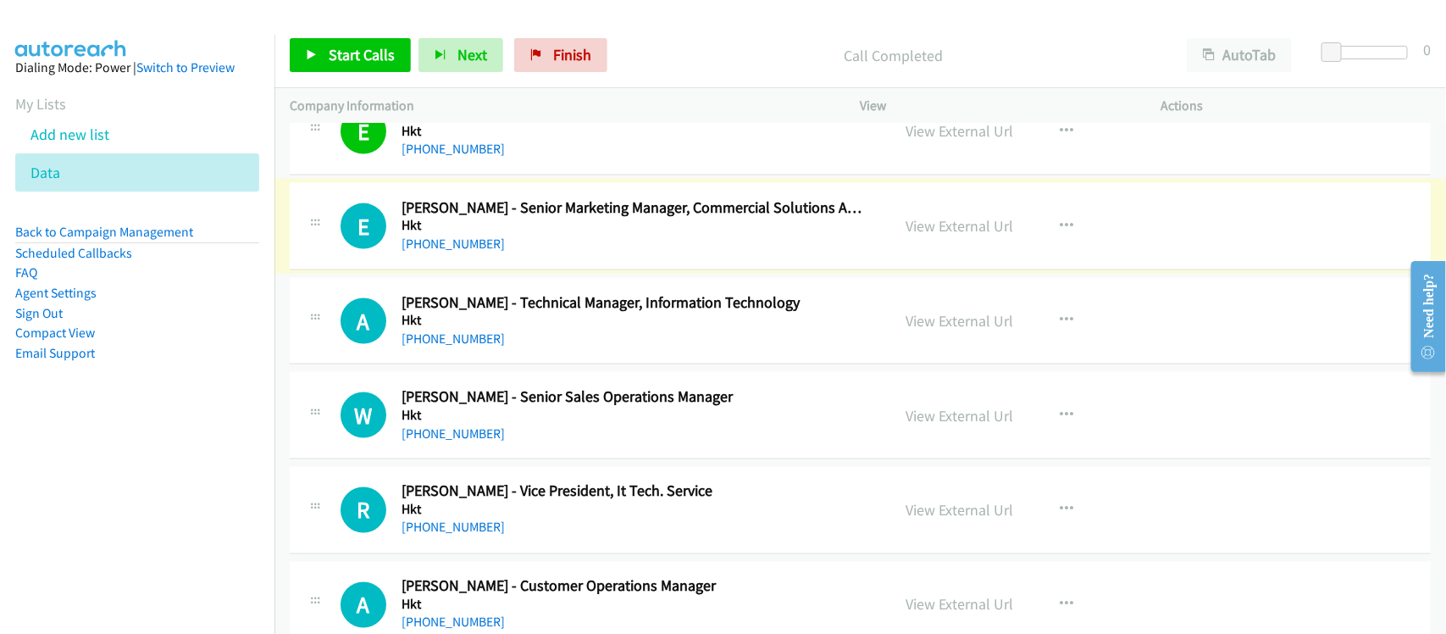
scroll to position [6988, 0]
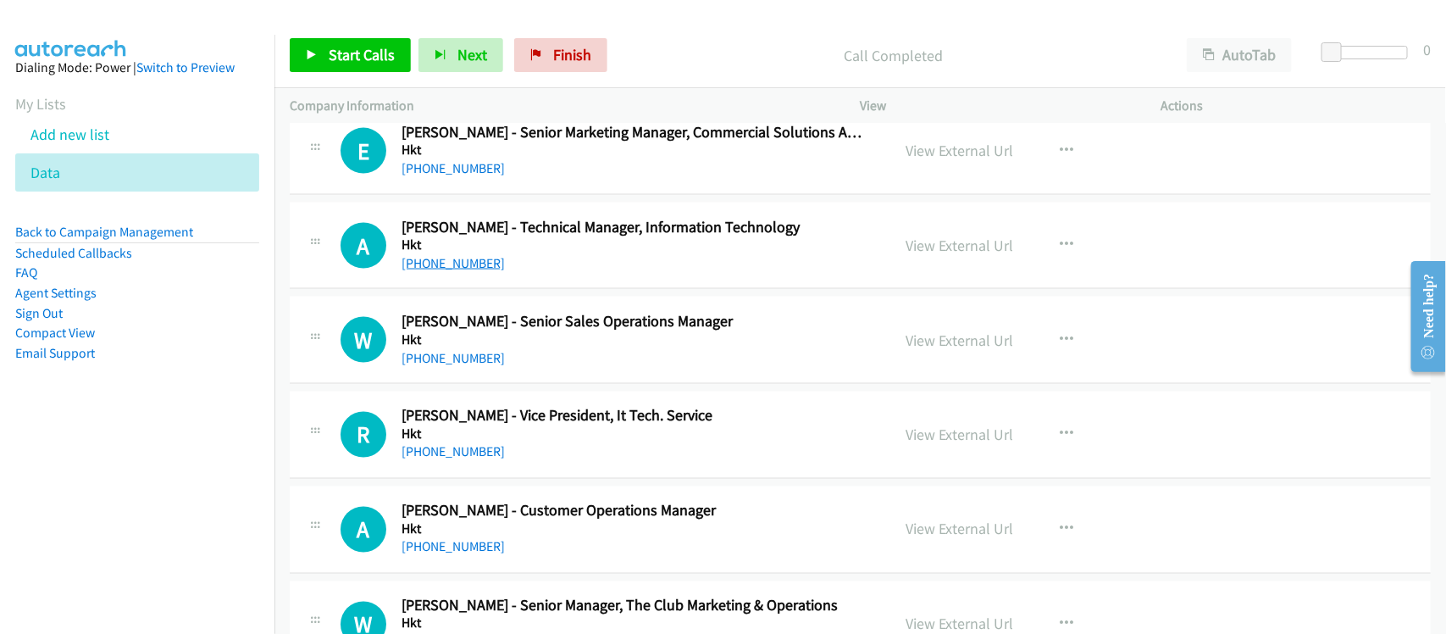
click at [442, 271] on link "[PHONE_NUMBER]" at bounding box center [452, 263] width 103 height 16
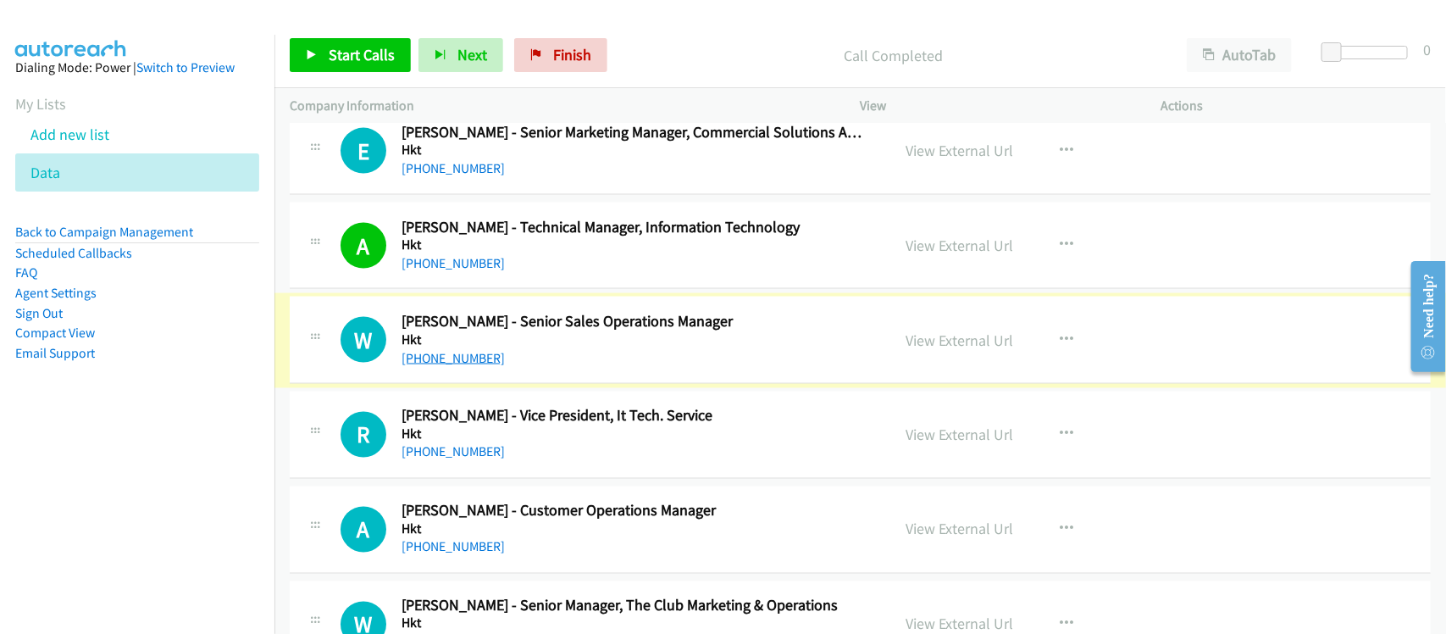
click at [451, 366] on link "[PHONE_NUMBER]" at bounding box center [452, 358] width 103 height 16
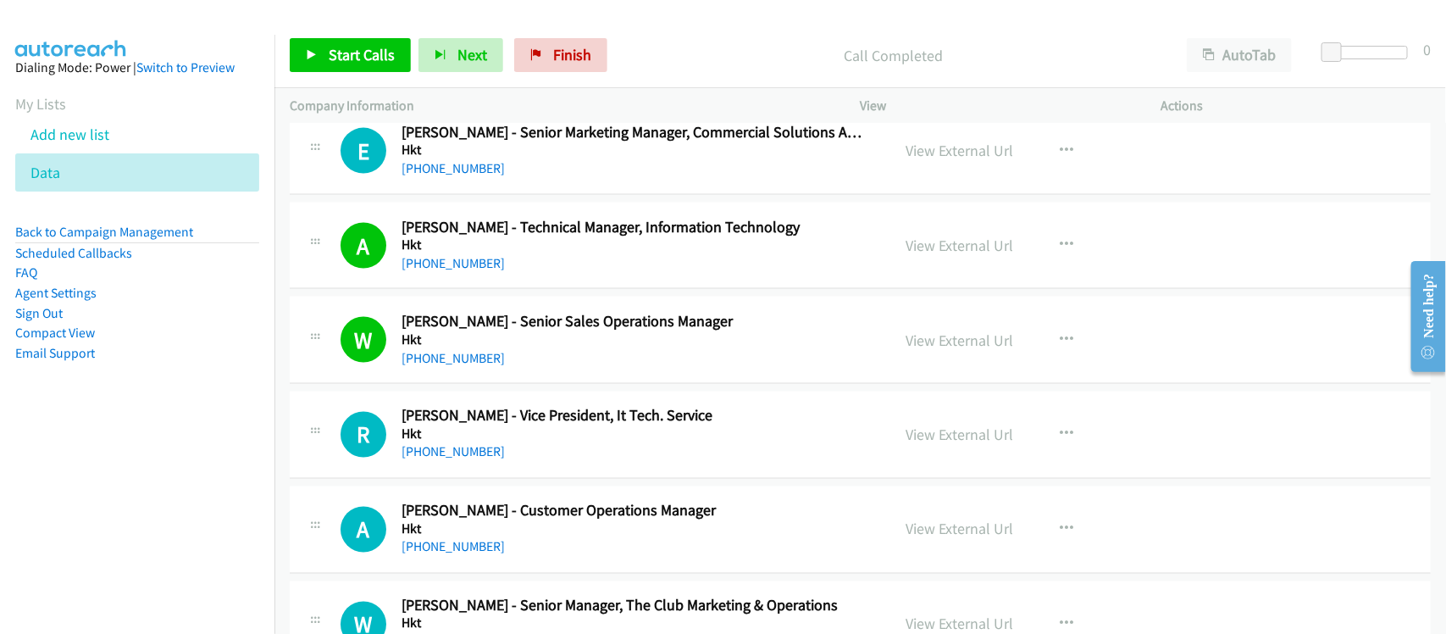
drag, startPoint x: 451, startPoint y: 361, endPoint x: 479, endPoint y: 358, distance: 28.1
click at [429, 366] on link "[PHONE_NUMBER]" at bounding box center [452, 358] width 103 height 16
click at [440, 460] on link "[PHONE_NUMBER]" at bounding box center [452, 452] width 103 height 16
click at [574, 460] on div "[PHONE_NUMBER]" at bounding box center [634, 452] width 467 height 20
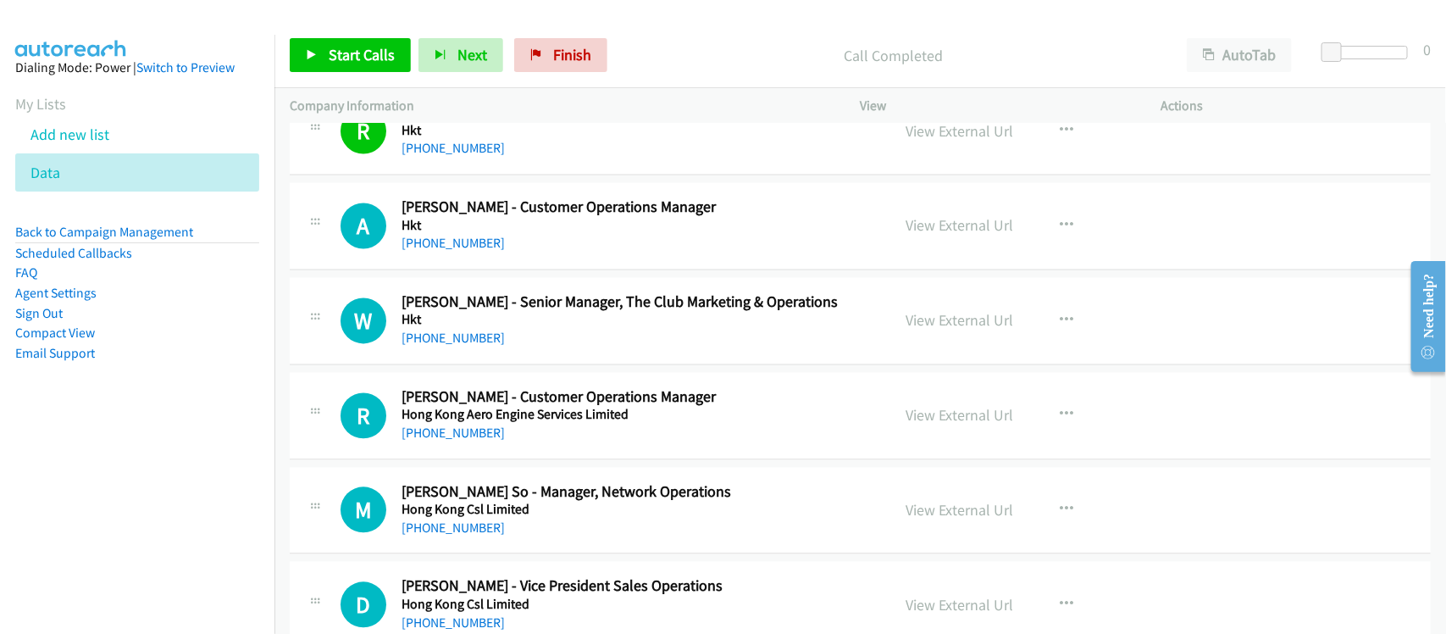
scroll to position [7305, 0]
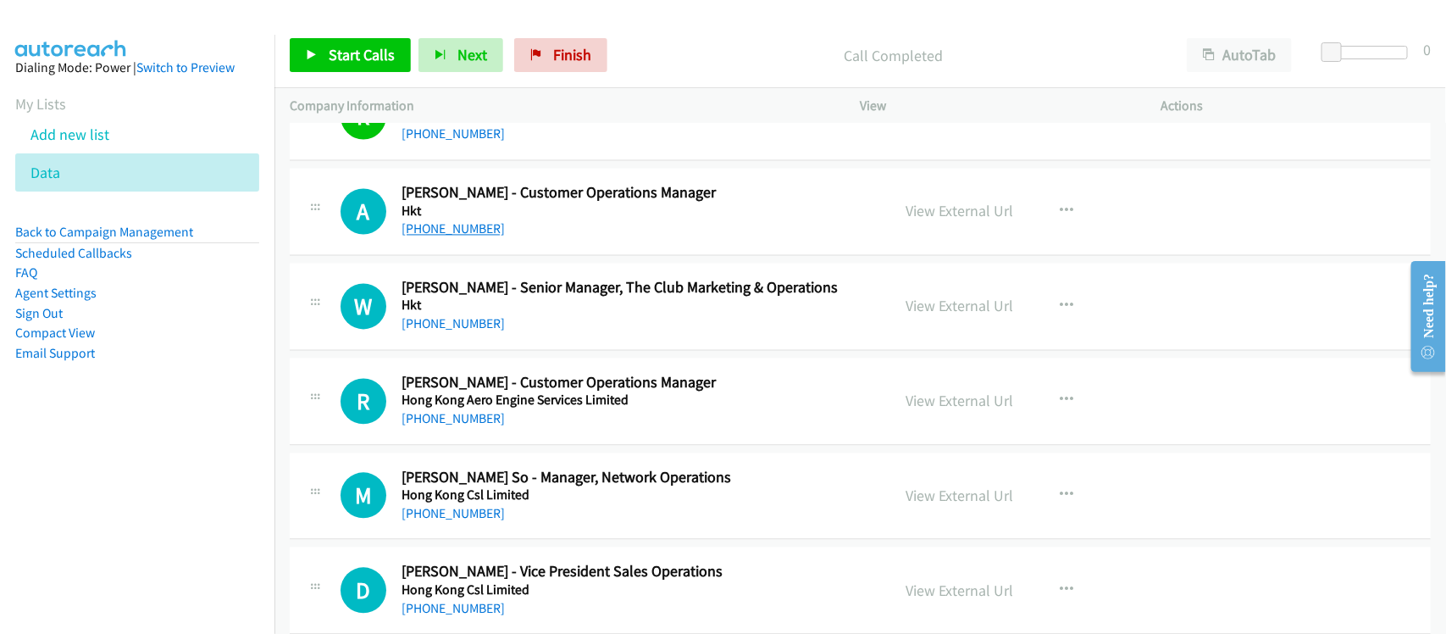
click at [462, 237] on link "[PHONE_NUMBER]" at bounding box center [452, 229] width 103 height 16
click at [445, 332] on link "[PHONE_NUMBER]" at bounding box center [452, 324] width 103 height 16
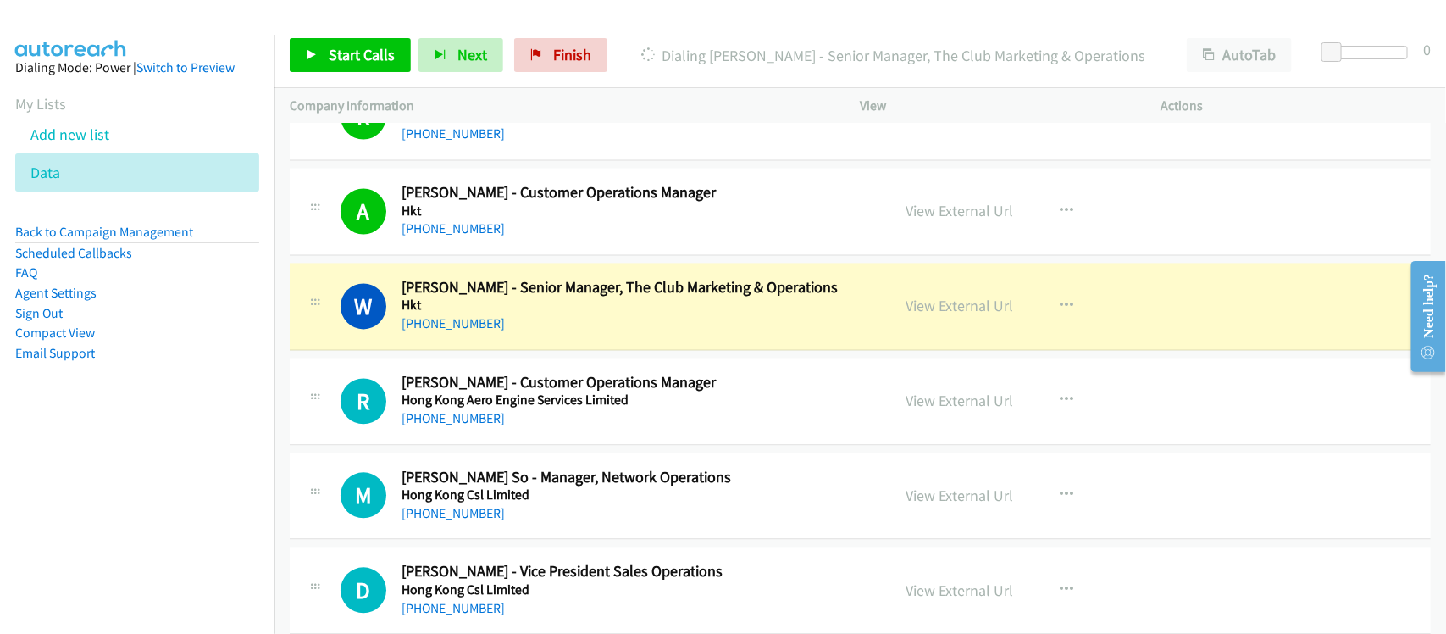
click at [526, 332] on div "[PHONE_NUMBER]" at bounding box center [634, 324] width 467 height 20
click at [578, 348] on div "W Callback Scheduled [PERSON_NAME] - Senior Manager, The Club Marketing & Opera…" at bounding box center [860, 306] width 1141 height 87
click at [966, 316] on link "View External Url" at bounding box center [960, 305] width 108 height 19
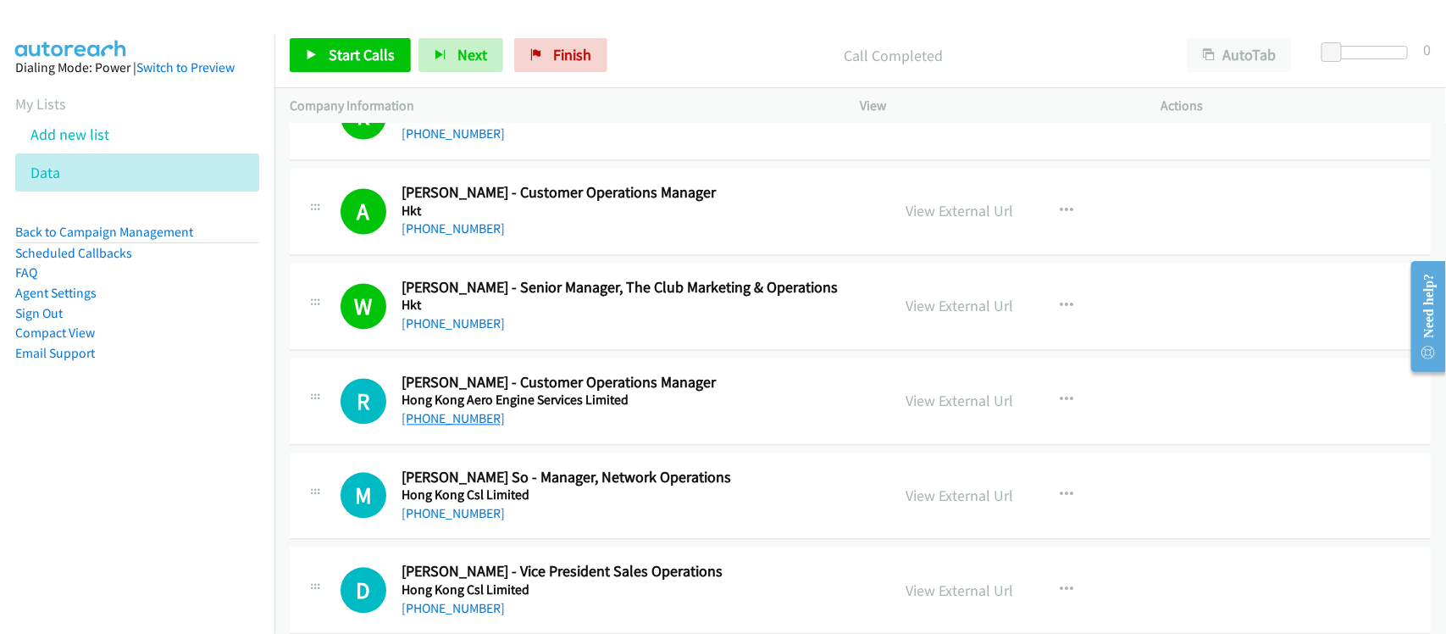
click at [468, 427] on link "[PHONE_NUMBER]" at bounding box center [452, 419] width 103 height 16
click at [525, 481] on h2 "[PERSON_NAME] So - Manager, Network Operations" at bounding box center [634, 477] width 467 height 19
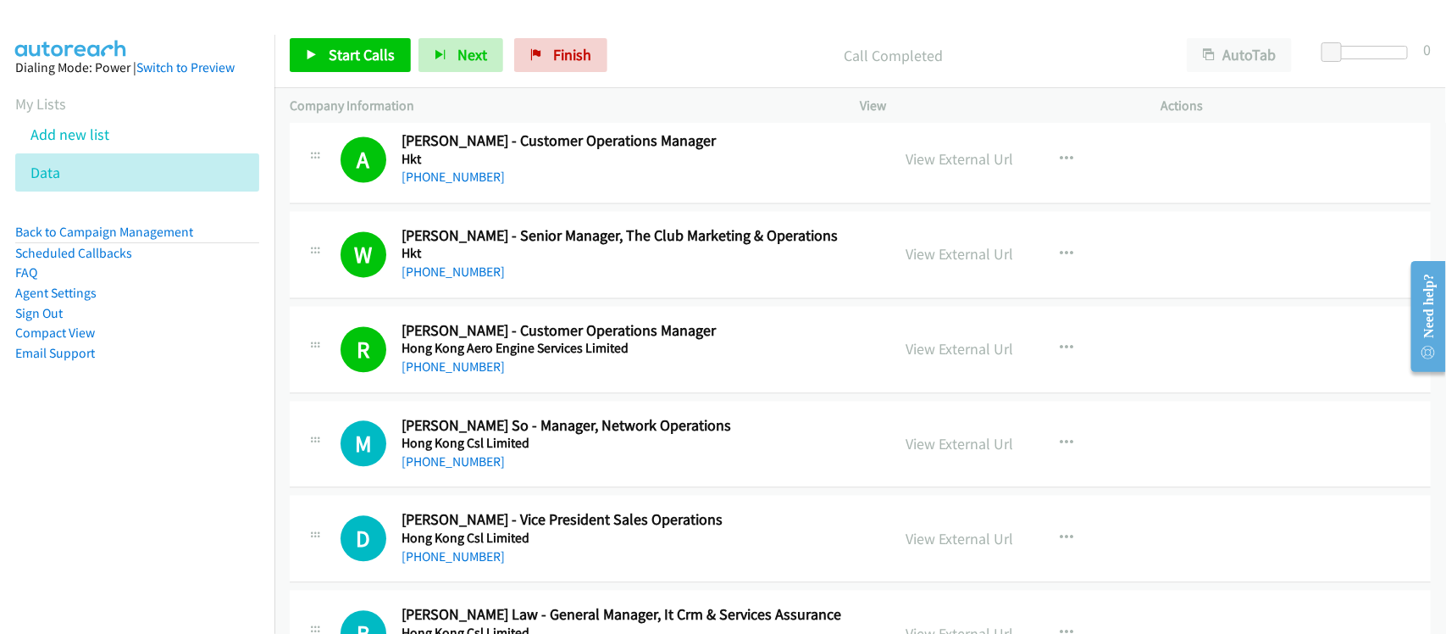
scroll to position [7411, 0]
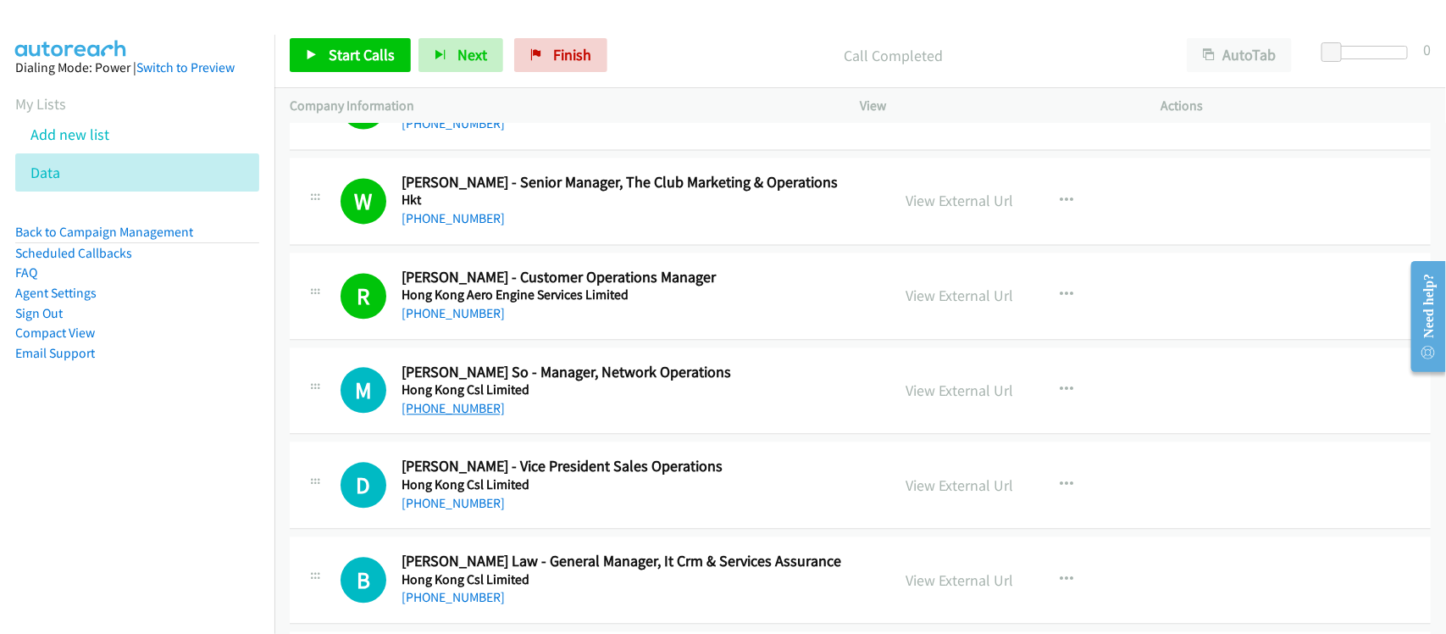
click at [457, 416] on link "[PHONE_NUMBER]" at bounding box center [452, 408] width 103 height 16
click at [552, 434] on div "M Callback Scheduled [PERSON_NAME] So - Manager, Network Operations Hong Kong C…" at bounding box center [860, 390] width 1141 height 87
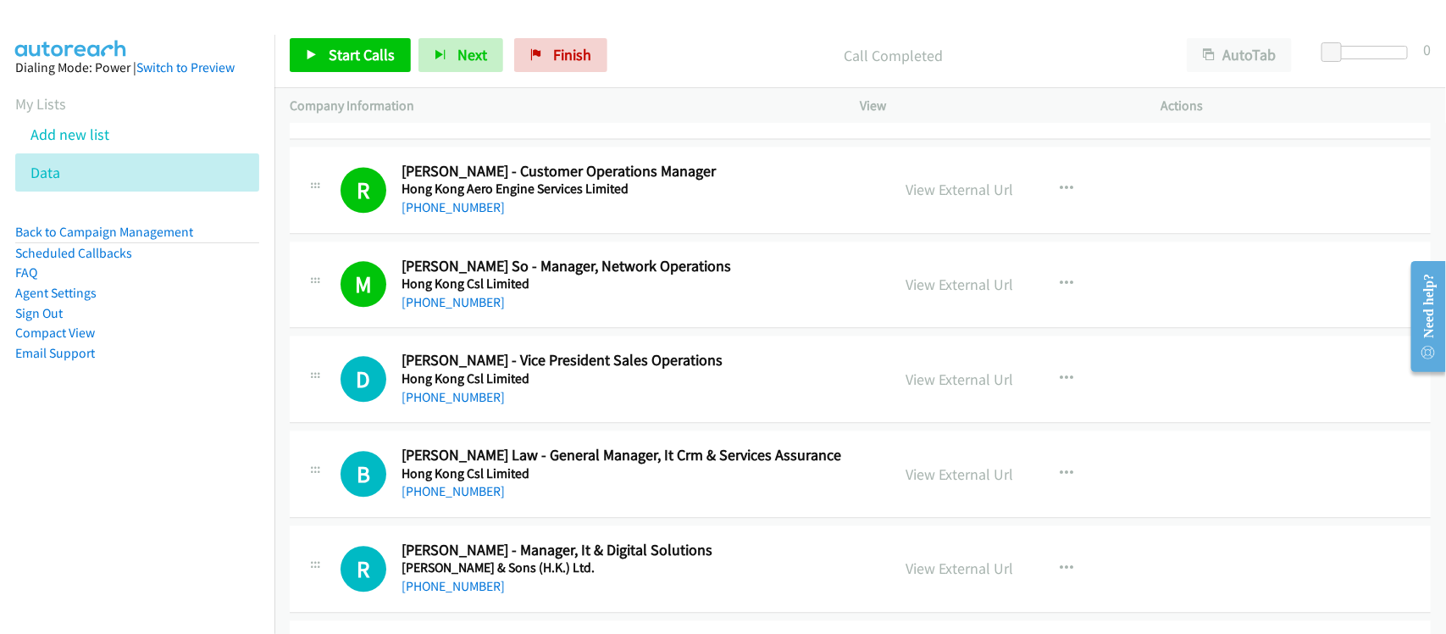
drag, startPoint x: 437, startPoint y: 407, endPoint x: 658, endPoint y: 437, distance: 223.0
click at [437, 405] on link "[PHONE_NUMBER]" at bounding box center [452, 397] width 103 height 16
click at [599, 407] on div "[PHONE_NUMBER]" at bounding box center [634, 397] width 467 height 20
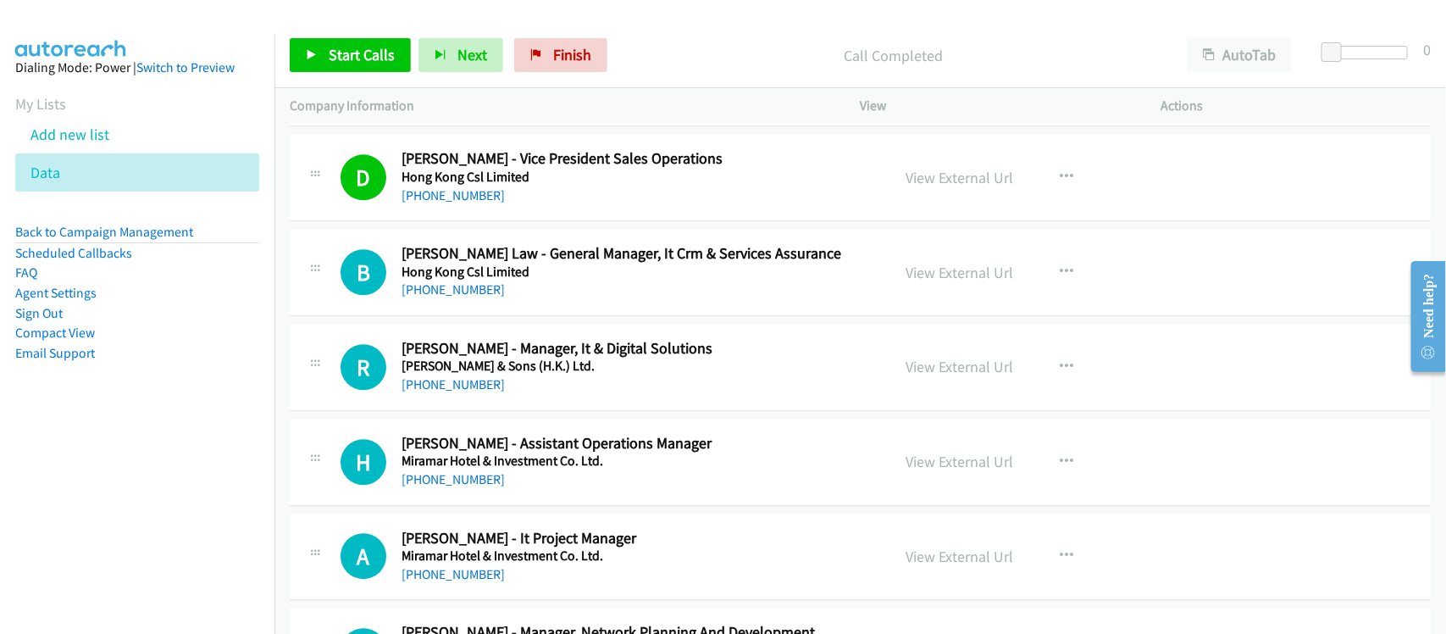
scroll to position [7729, 0]
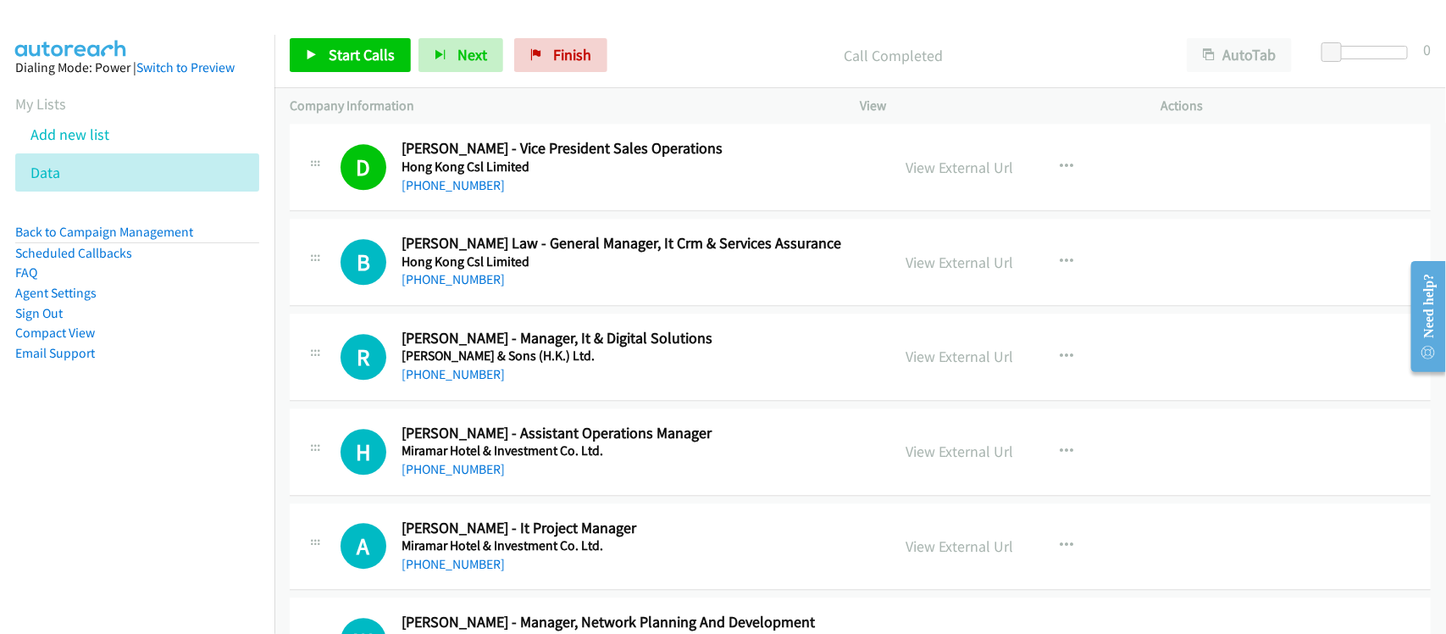
click at [462, 287] on link "[PHONE_NUMBER]" at bounding box center [452, 279] width 103 height 16
drag, startPoint x: 480, startPoint y: 390, endPoint x: 504, endPoint y: 388, distance: 23.9
click at [480, 382] on link "[PHONE_NUMBER]" at bounding box center [452, 374] width 103 height 16
click at [555, 479] on div "[PHONE_NUMBER]" at bounding box center [634, 469] width 467 height 20
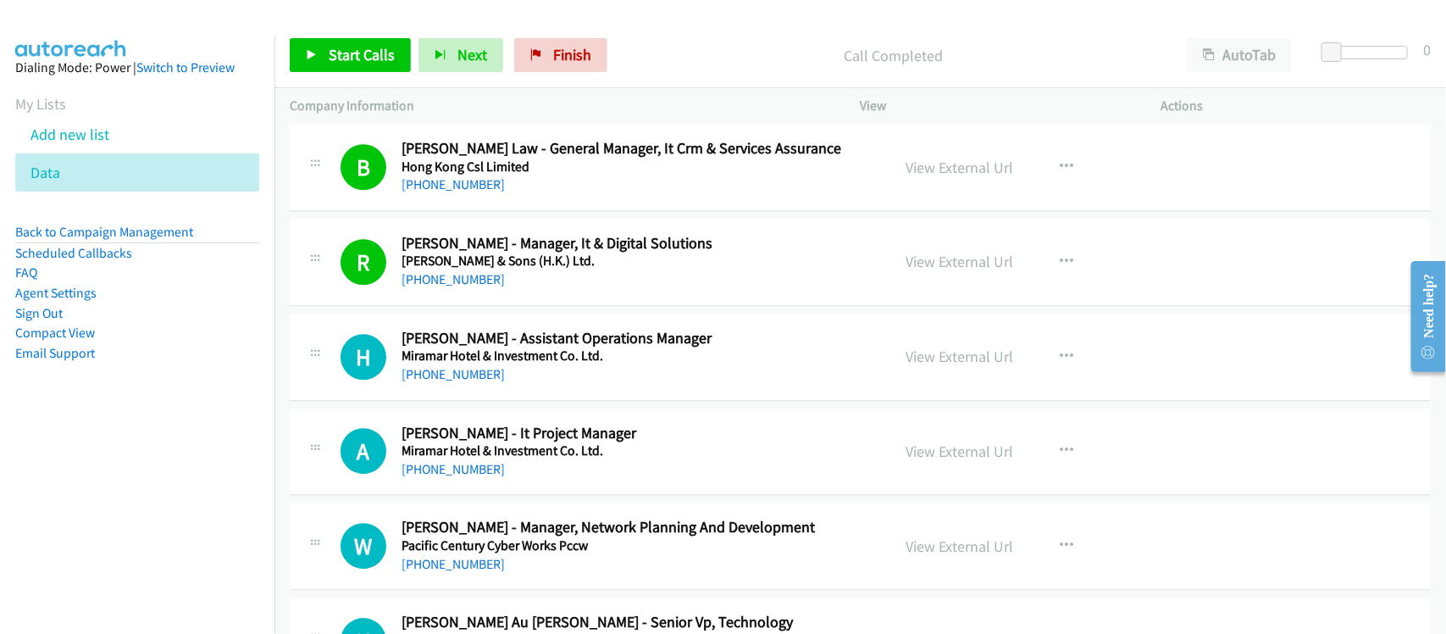
scroll to position [8046, 0]
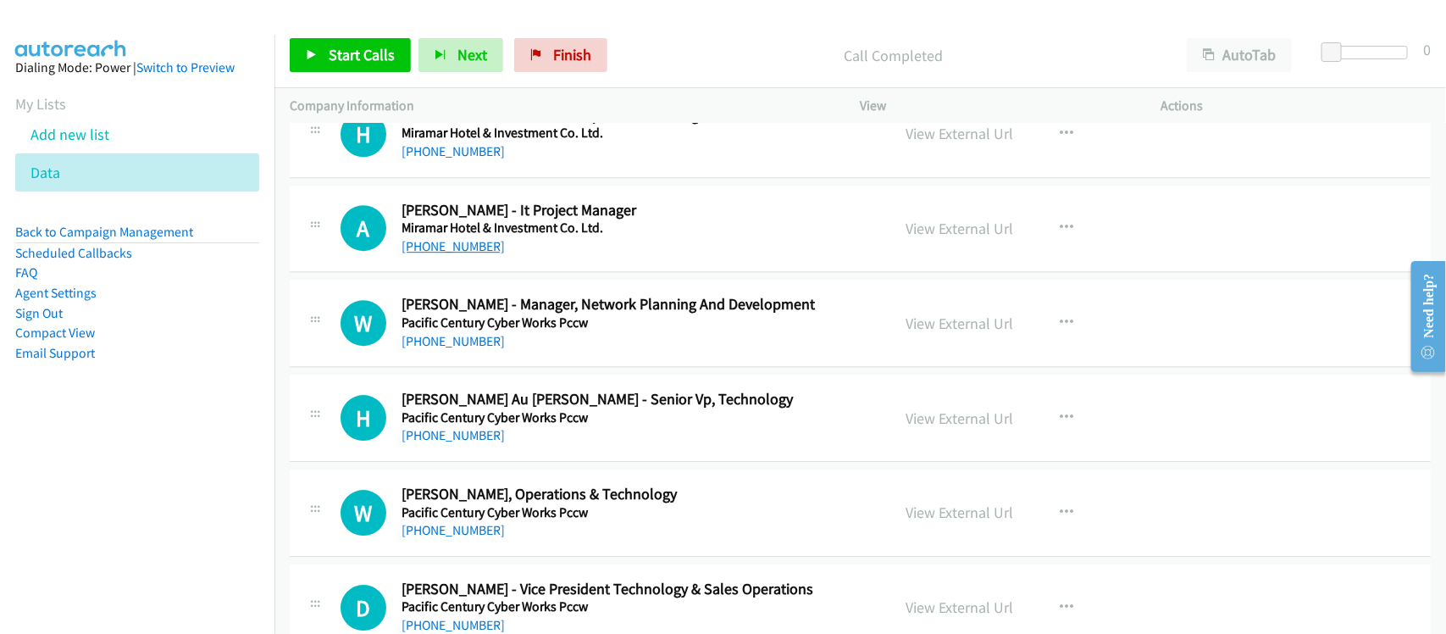
click at [463, 254] on link "[PHONE_NUMBER]" at bounding box center [452, 246] width 103 height 16
click at [467, 349] on link "[PHONE_NUMBER]" at bounding box center [452, 341] width 103 height 16
click at [597, 351] on div "[PHONE_NUMBER]" at bounding box center [634, 341] width 467 height 20
drag, startPoint x: 443, startPoint y: 353, endPoint x: 624, endPoint y: 357, distance: 181.3
click at [443, 349] on link "[PHONE_NUMBER]" at bounding box center [452, 341] width 103 height 16
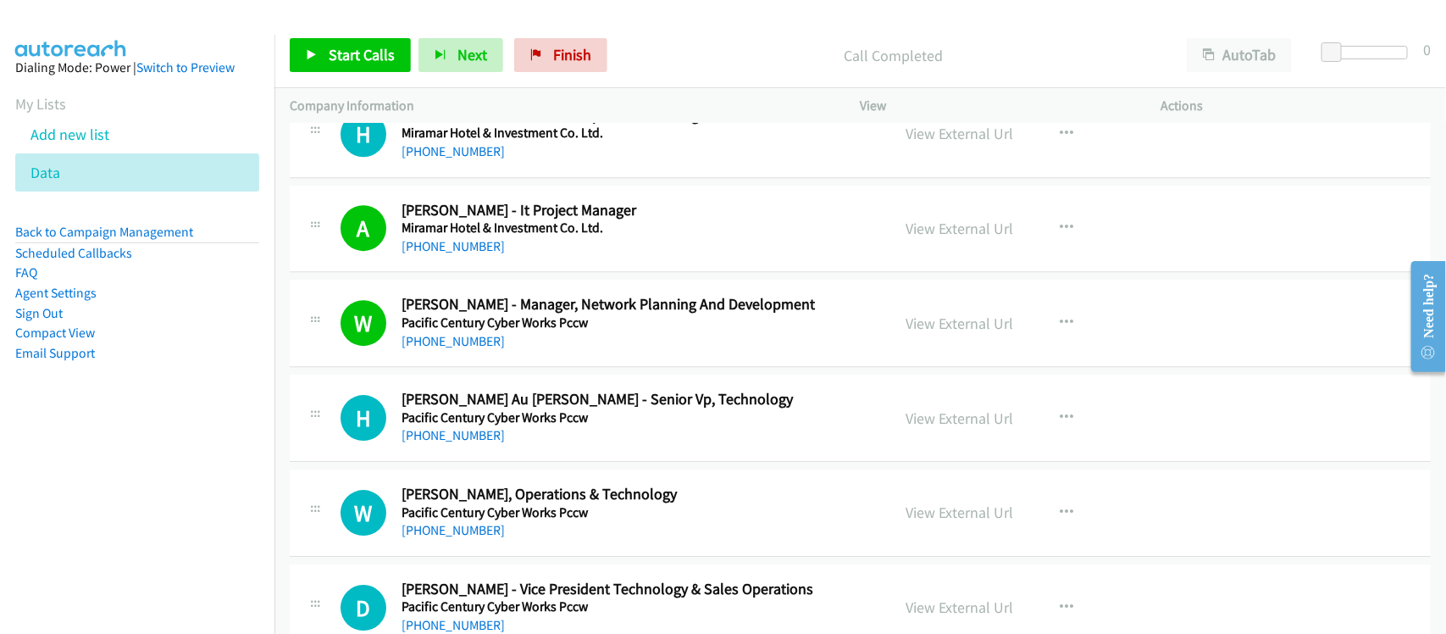
click at [551, 199] on div "A Callback Scheduled [PERSON_NAME] - It Project Manager Miramar Hotel & Investm…" at bounding box center [860, 228] width 1141 height 87
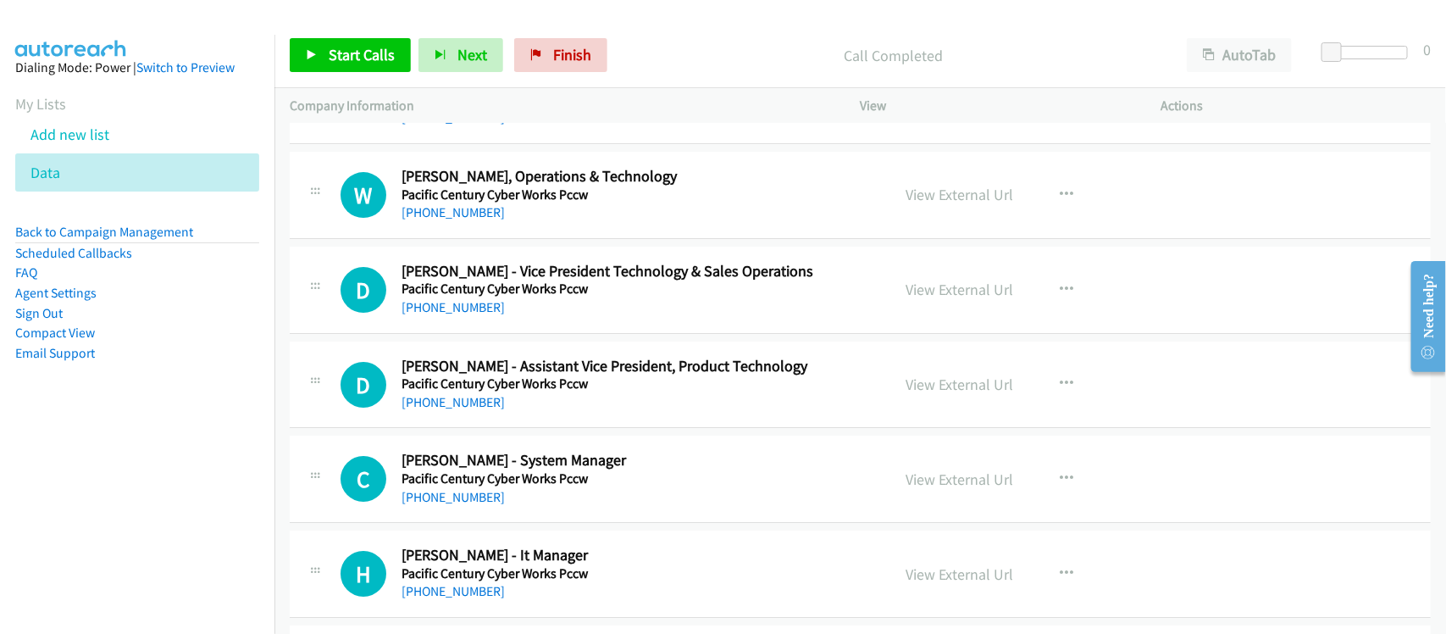
scroll to position [8258, 0]
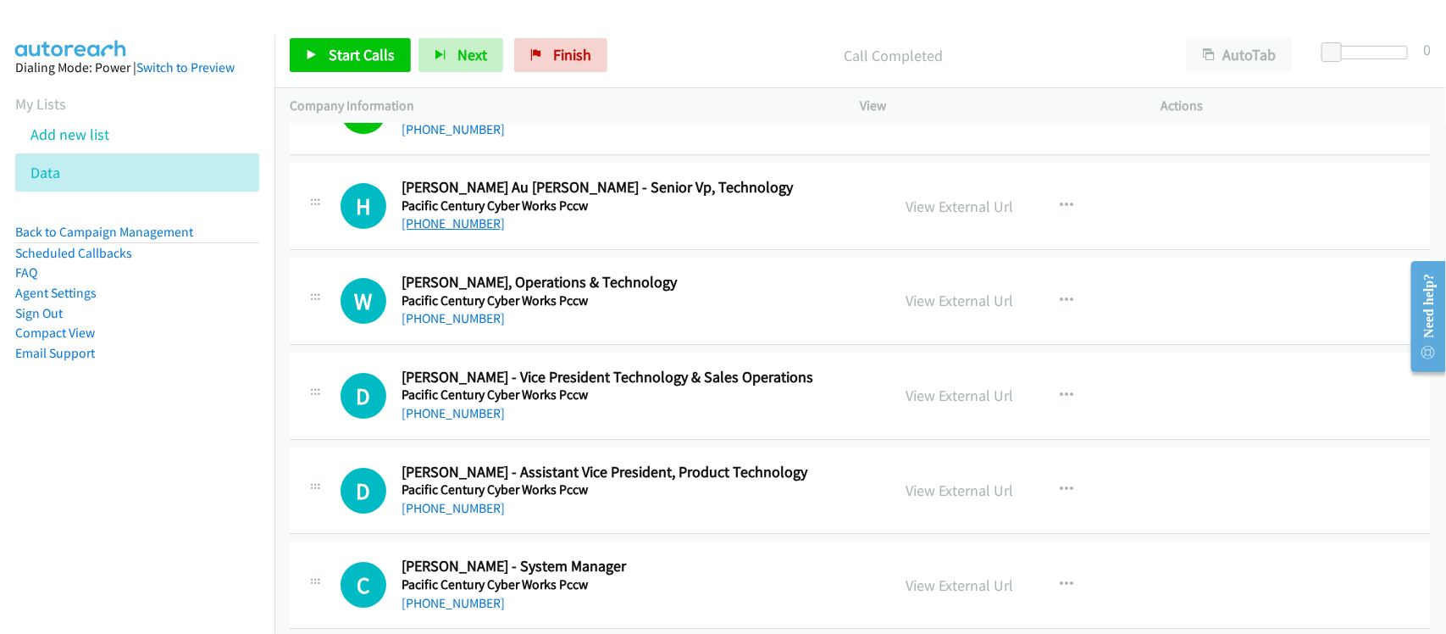
drag, startPoint x: 447, startPoint y: 231, endPoint x: 457, endPoint y: 229, distance: 10.5
click at [447, 231] on link "[PHONE_NUMBER]" at bounding box center [452, 223] width 103 height 16
click at [458, 323] on link "[PHONE_NUMBER]" at bounding box center [452, 318] width 103 height 16
click at [437, 419] on link "[PHONE_NUMBER]" at bounding box center [452, 413] width 103 height 16
click at [587, 440] on div "D Callback Scheduled [PERSON_NAME] - Vice President Technology & Sales Operatio…" at bounding box center [860, 395] width 1141 height 87
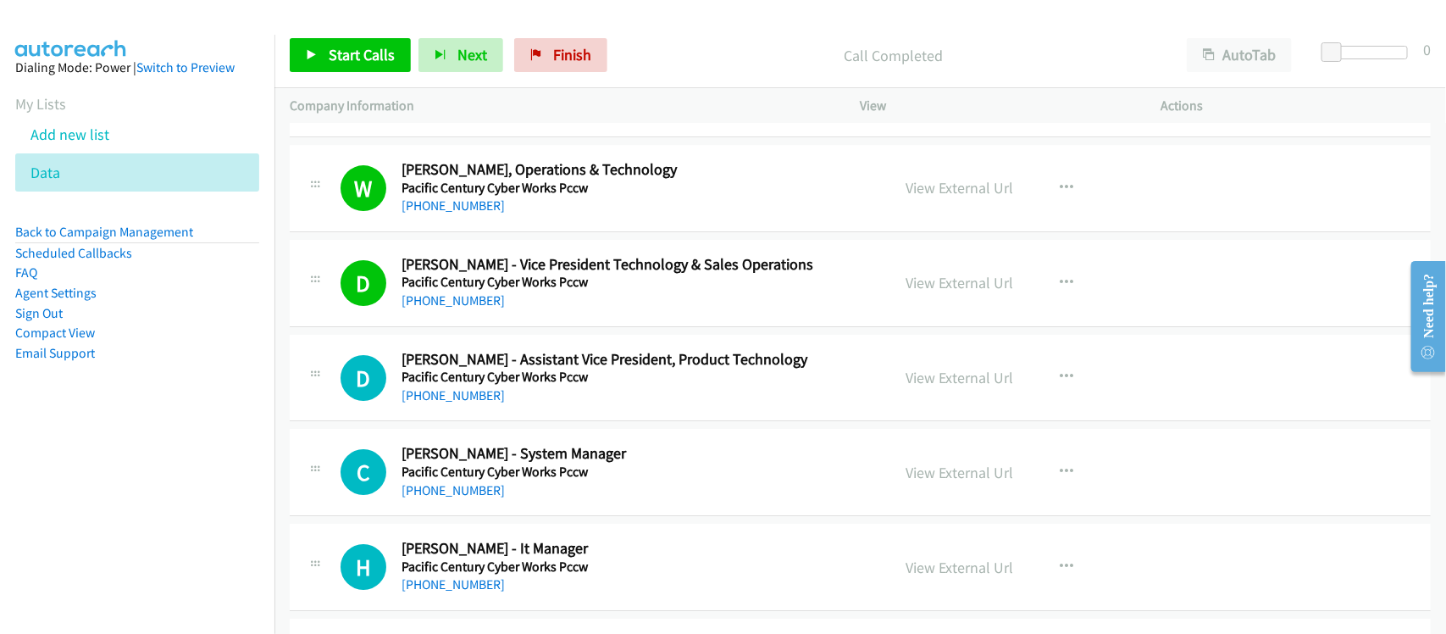
scroll to position [8470, 0]
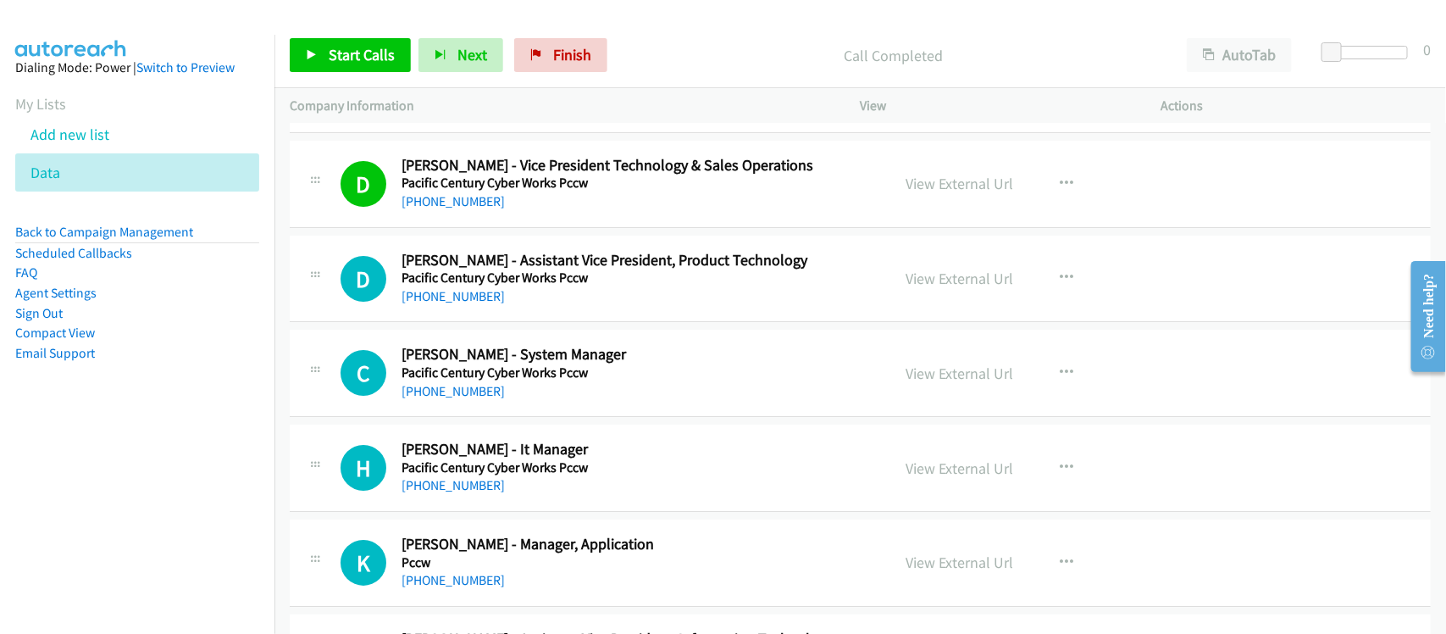
drag, startPoint x: 468, startPoint y: 307, endPoint x: 1059, endPoint y: 353, distance: 593.0
click at [468, 304] on link "[PHONE_NUMBER]" at bounding box center [452, 296] width 103 height 16
drag, startPoint x: 441, startPoint y: 495, endPoint x: 530, endPoint y: 500, distance: 89.0
click at [441, 493] on link "[PHONE_NUMBER]" at bounding box center [452, 485] width 103 height 16
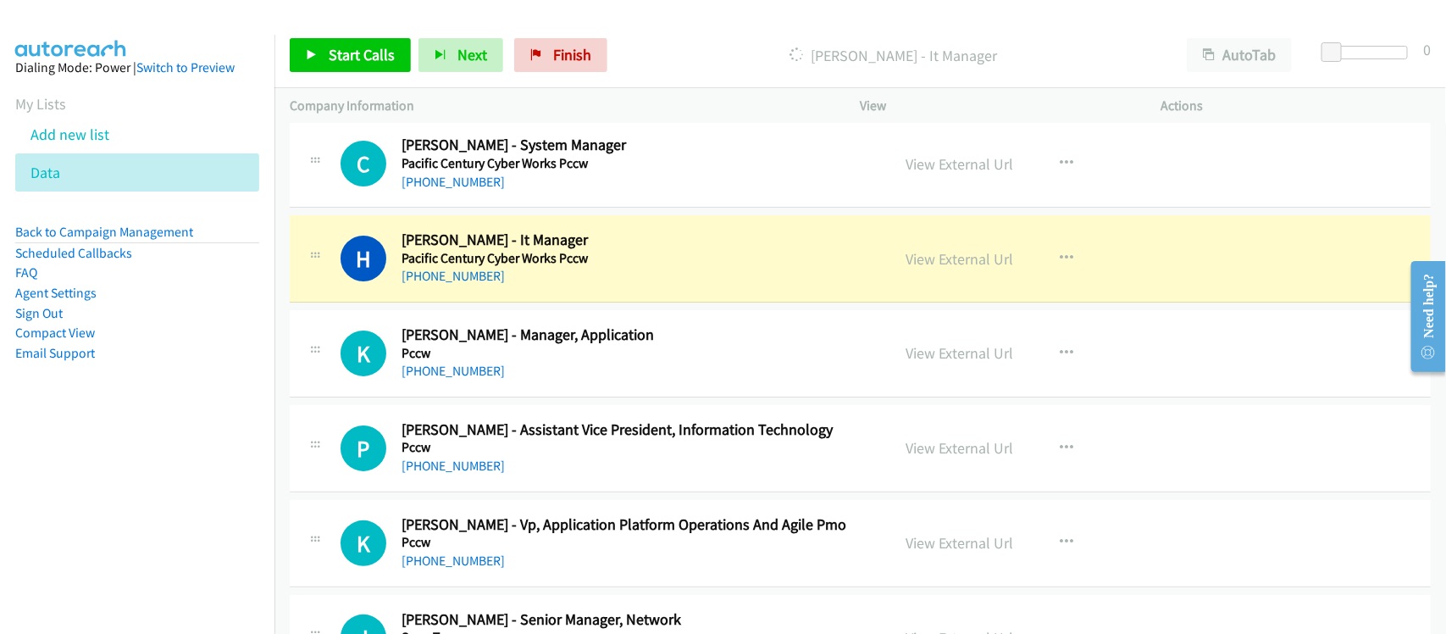
scroll to position [8681, 0]
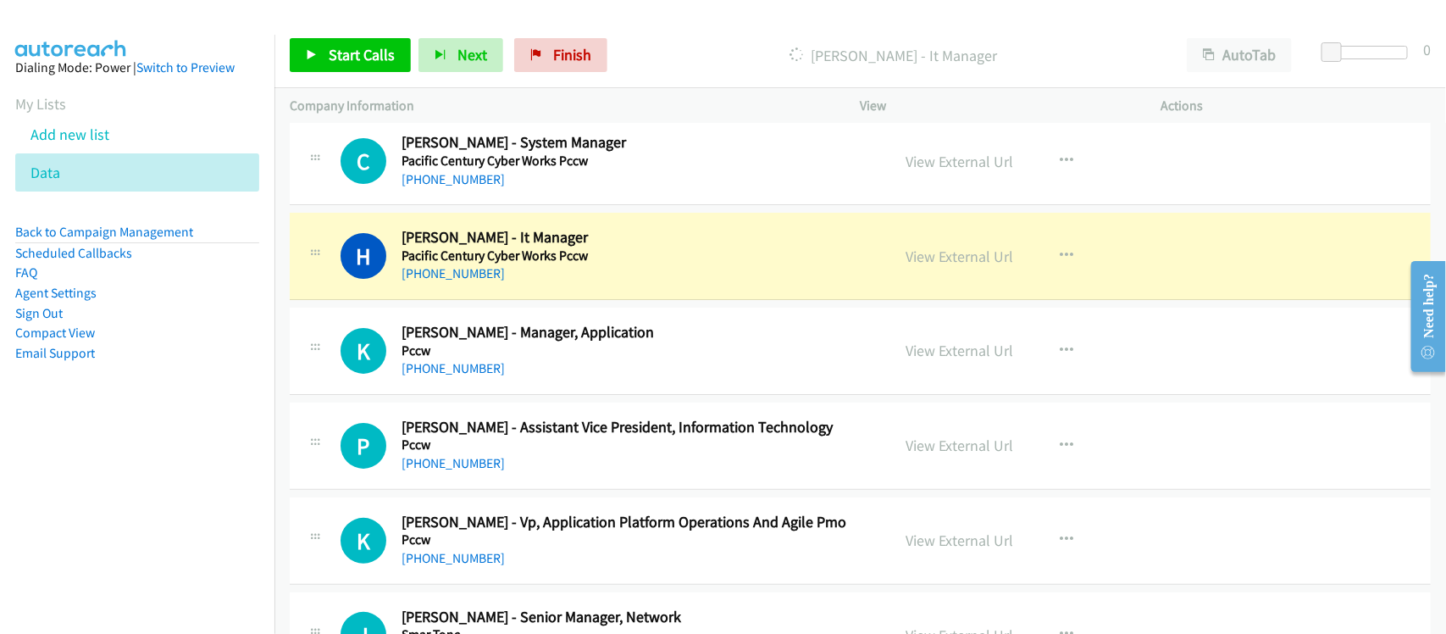
drag, startPoint x: 446, startPoint y: 385, endPoint x: 552, endPoint y: 395, distance: 107.1
click at [446, 376] on link "[PHONE_NUMBER]" at bounding box center [452, 368] width 103 height 16
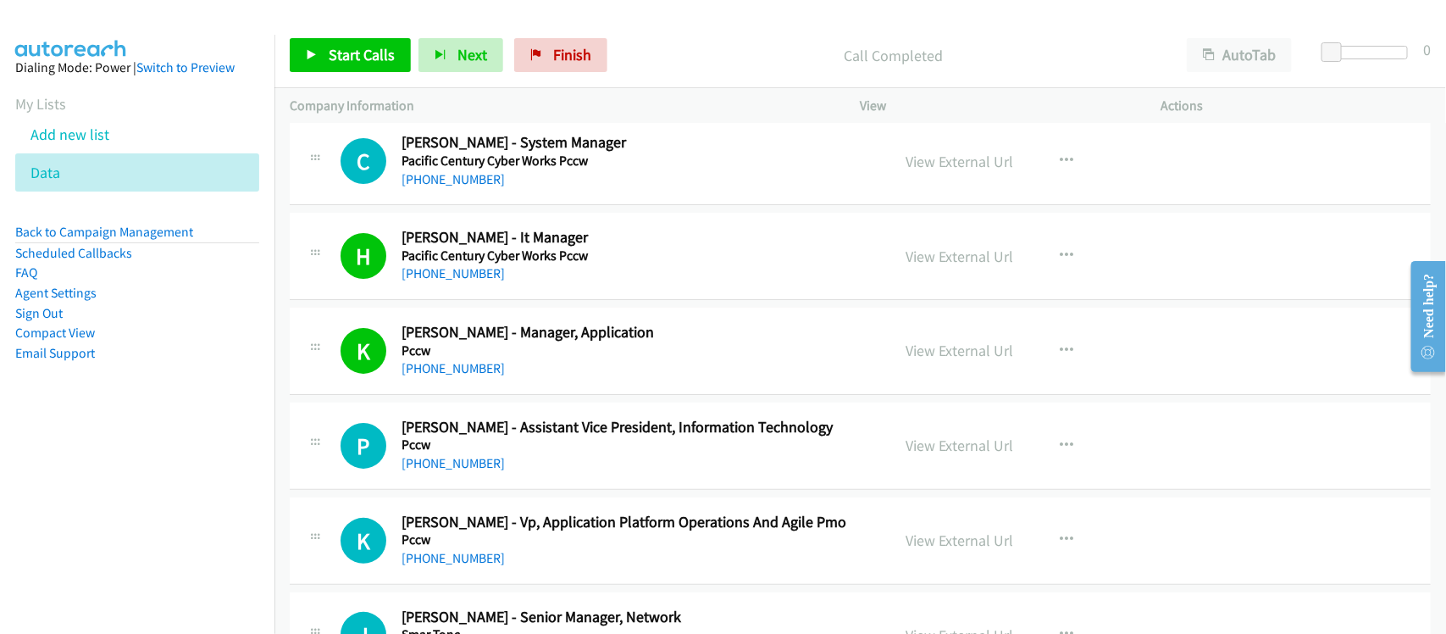
click at [494, 437] on h2 "[PERSON_NAME] - Assistant Vice President, Information Technology" at bounding box center [634, 427] width 467 height 19
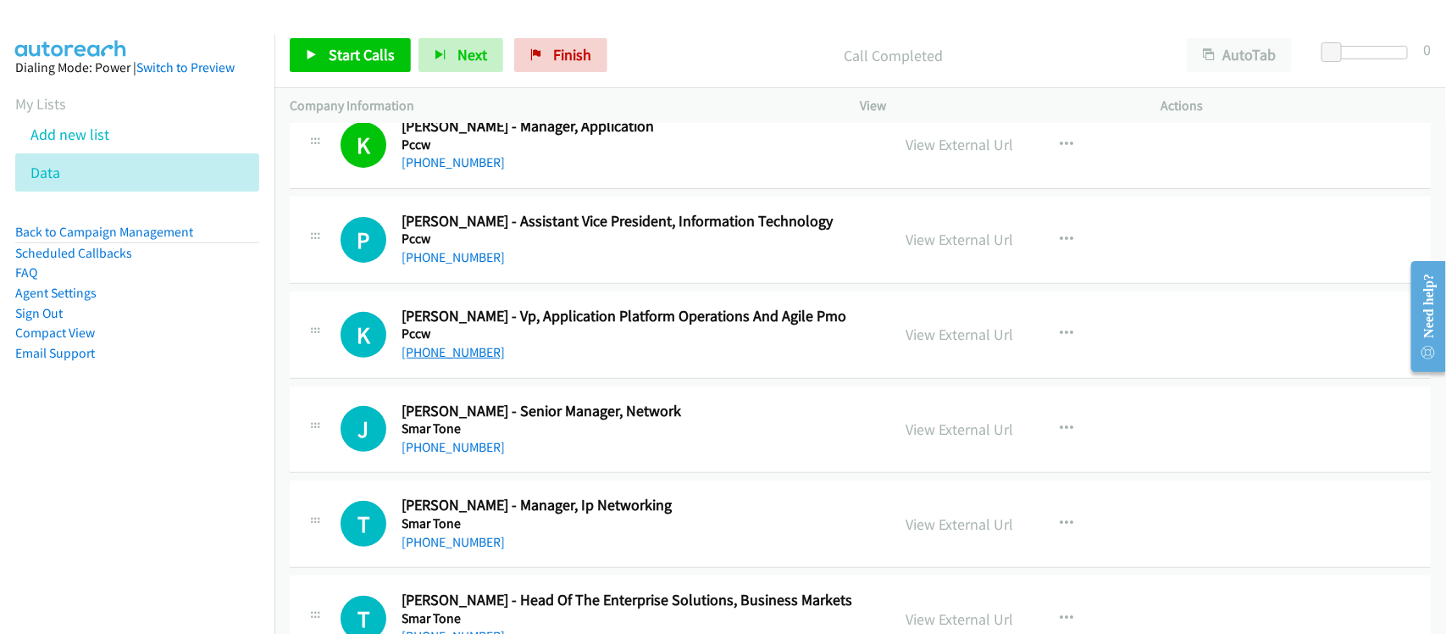
scroll to position [8893, 0]
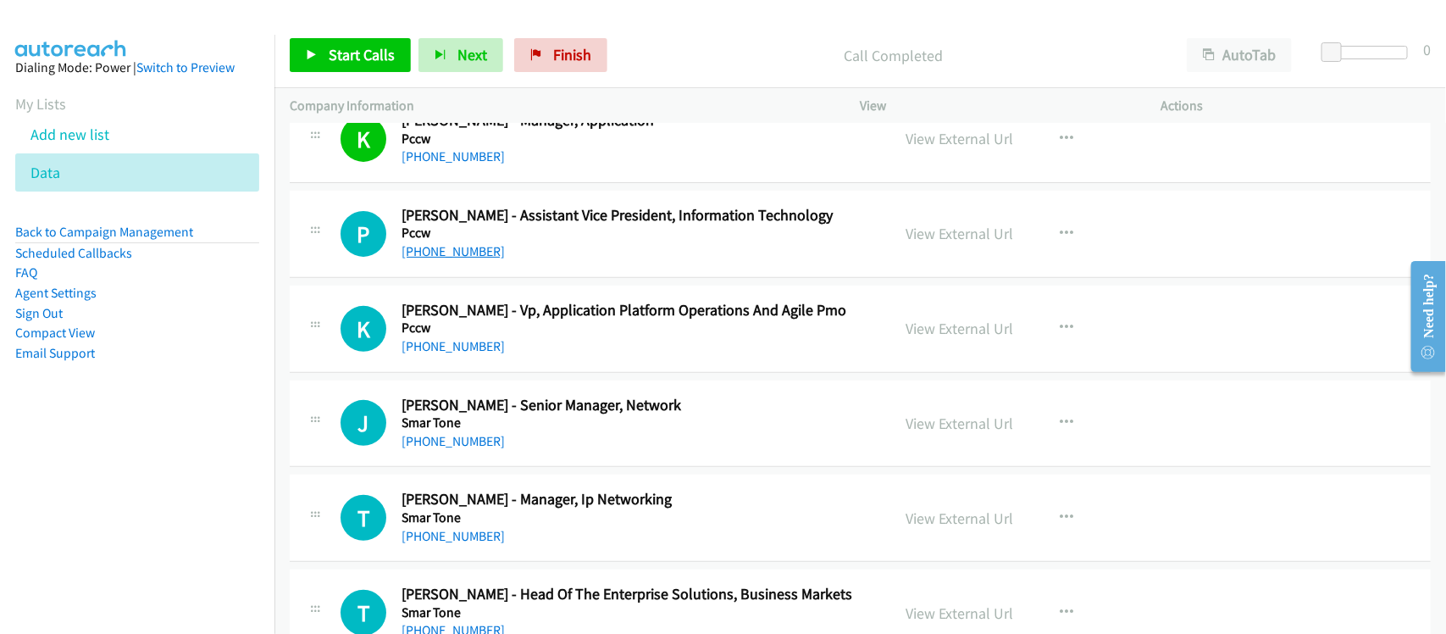
click at [442, 259] on link "[PHONE_NUMBER]" at bounding box center [452, 251] width 103 height 16
click at [603, 336] on h5 "Pccw" at bounding box center [634, 327] width 467 height 17
drag, startPoint x: 456, startPoint y: 358, endPoint x: 474, endPoint y: 357, distance: 18.7
click at [456, 354] on link "[PHONE_NUMBER]" at bounding box center [452, 346] width 103 height 16
click at [549, 468] on div "J Callback Scheduled [PERSON_NAME] - Senior Manager, Network Smar Tone [GEOGRAP…" at bounding box center [860, 423] width 1141 height 87
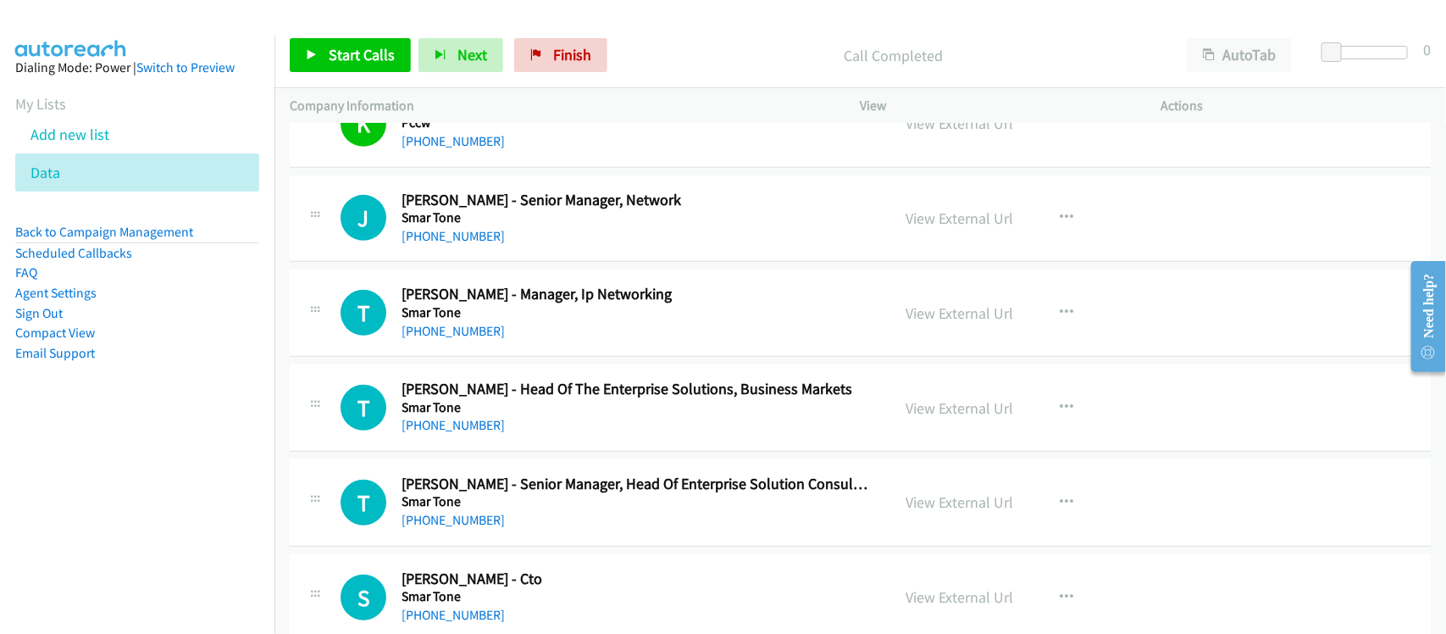
scroll to position [9105, 0]
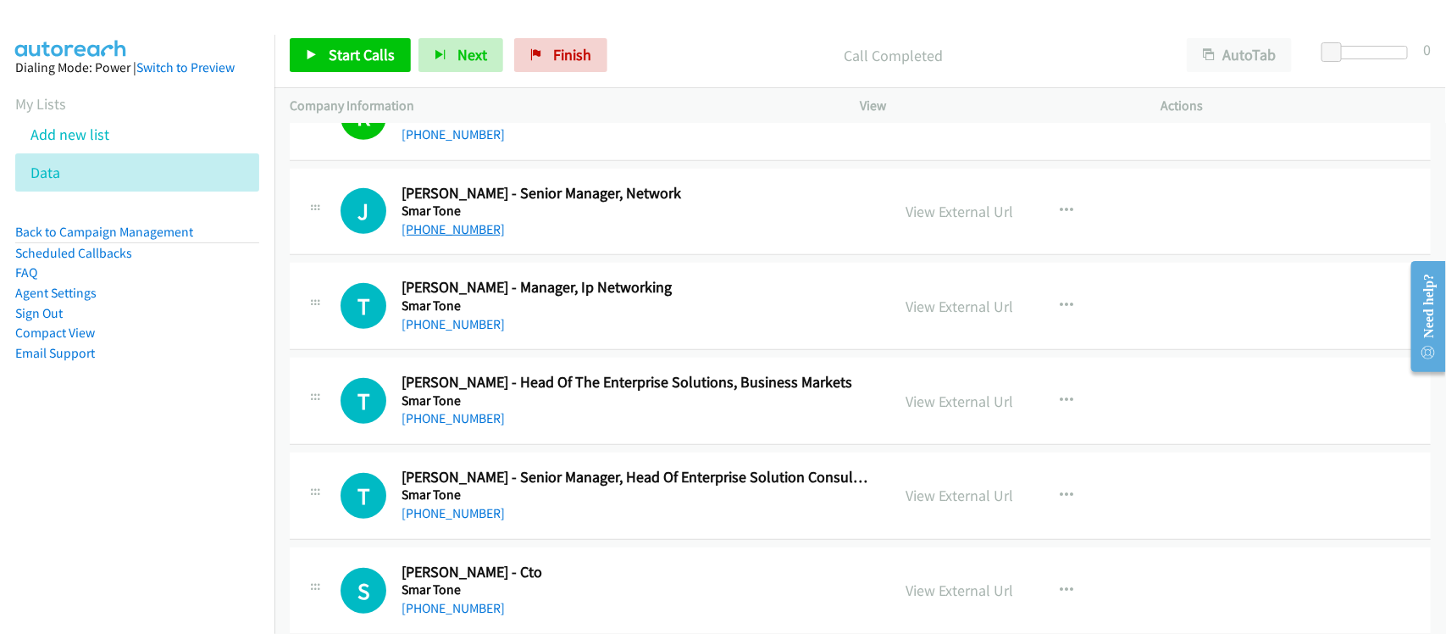
click at [473, 237] on link "[PHONE_NUMBER]" at bounding box center [452, 229] width 103 height 16
click at [597, 335] on div "[PHONE_NUMBER]" at bounding box center [634, 324] width 467 height 20
drag, startPoint x: 460, startPoint y: 337, endPoint x: 616, endPoint y: 356, distance: 157.0
click at [460, 332] on link "[PHONE_NUMBER]" at bounding box center [452, 324] width 103 height 16
click at [573, 429] on div "[PHONE_NUMBER]" at bounding box center [634, 418] width 467 height 20
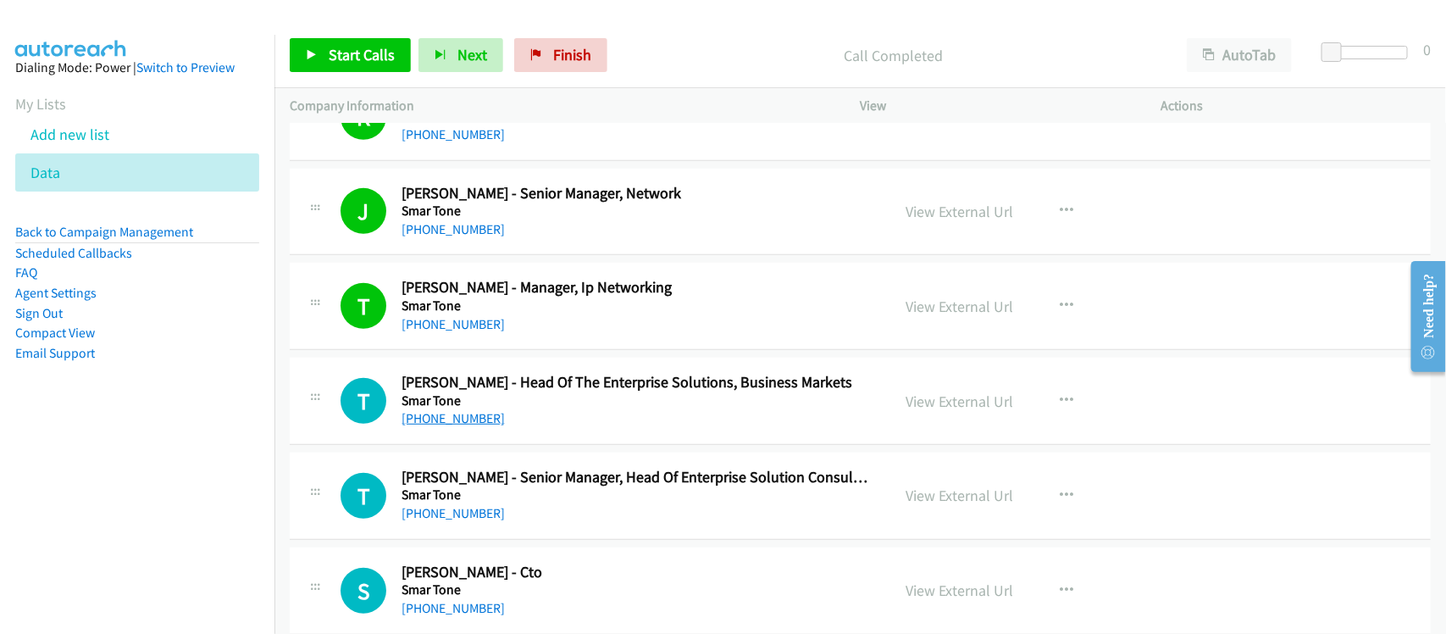
click at [476, 426] on link "[PHONE_NUMBER]" at bounding box center [452, 418] width 103 height 16
click at [525, 443] on div "T Callback Scheduled [PERSON_NAME] - Head Of The Enterprise Solutions, Business…" at bounding box center [860, 400] width 1141 height 87
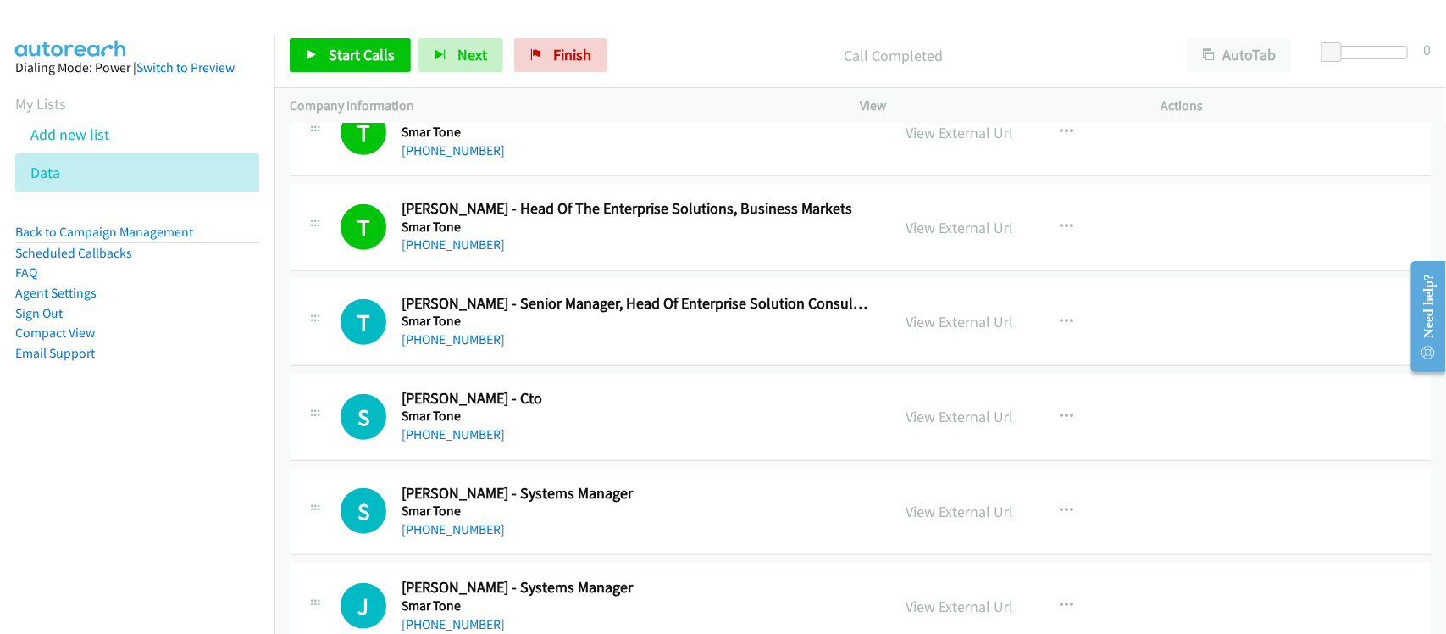
scroll to position [9317, 0]
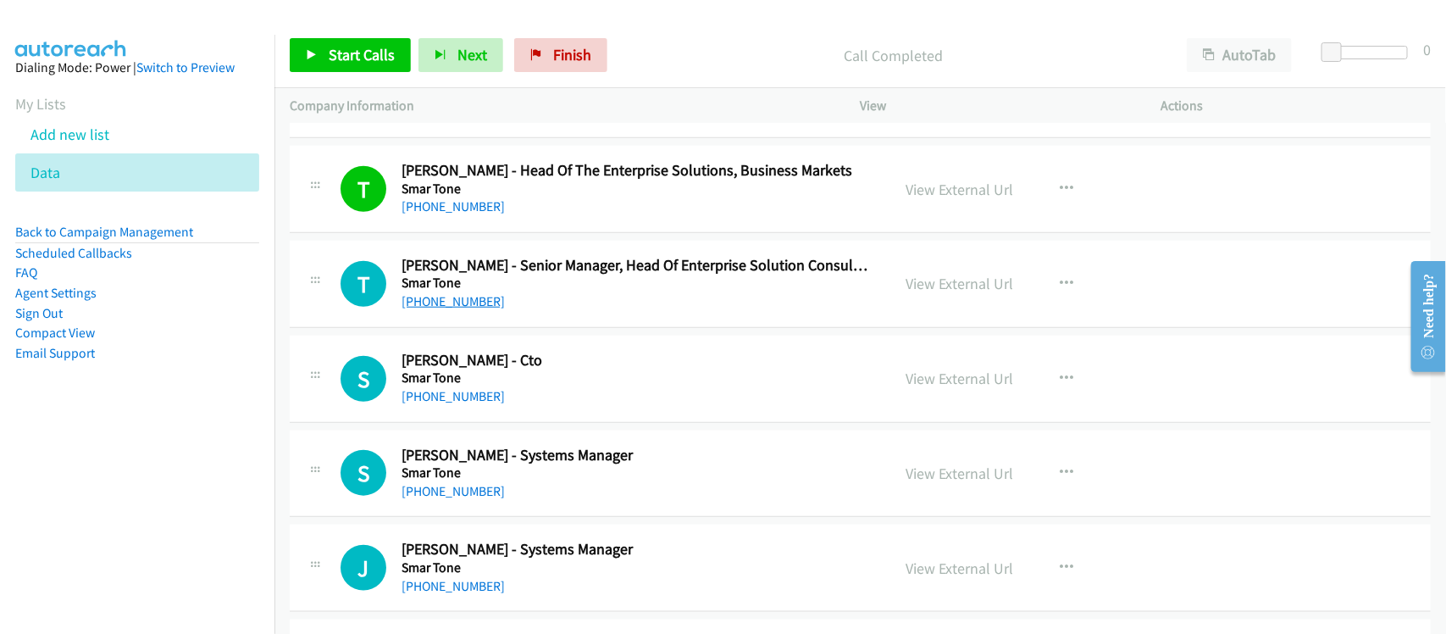
drag, startPoint x: 462, startPoint y: 318, endPoint x: 472, endPoint y: 318, distance: 9.4
click at [462, 309] on link "[PHONE_NUMBER]" at bounding box center [452, 301] width 103 height 16
drag, startPoint x: 438, startPoint y: 415, endPoint x: 457, endPoint y: 411, distance: 19.9
click at [438, 404] on link "[PHONE_NUMBER]" at bounding box center [452, 396] width 103 height 16
click at [572, 386] on h5 "Smar Tone" at bounding box center [634, 377] width 467 height 17
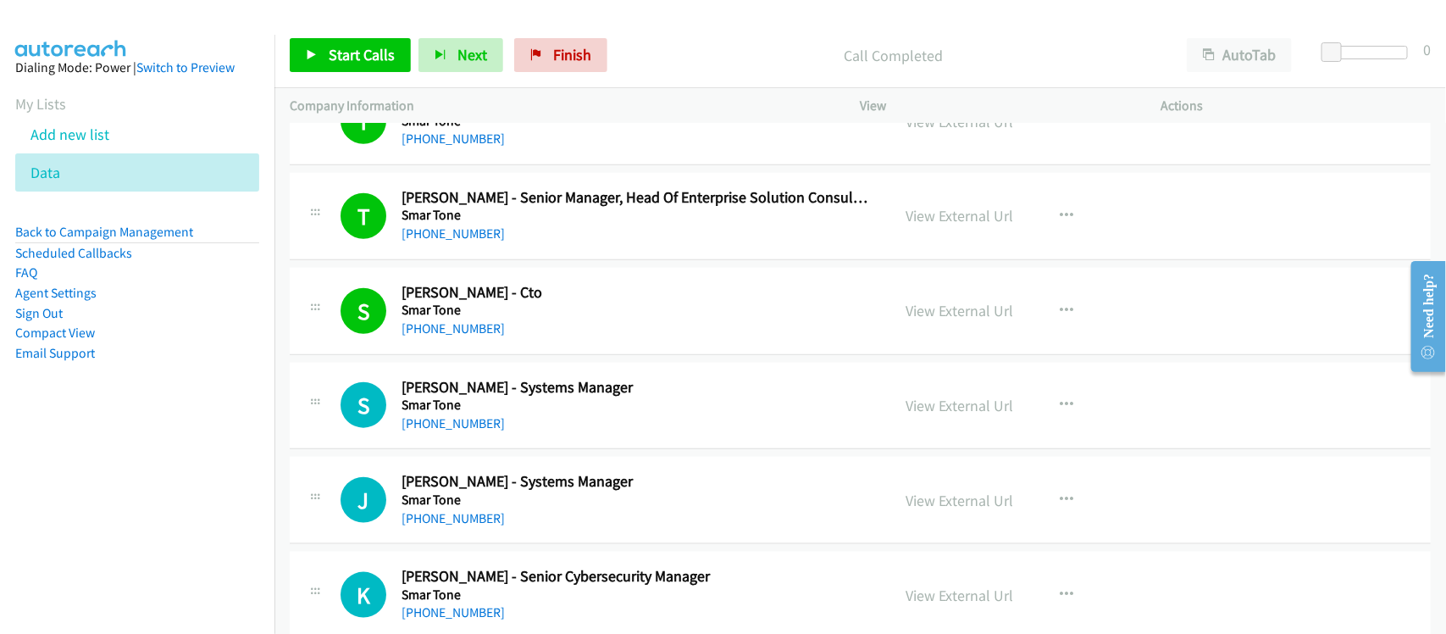
scroll to position [9423, 0]
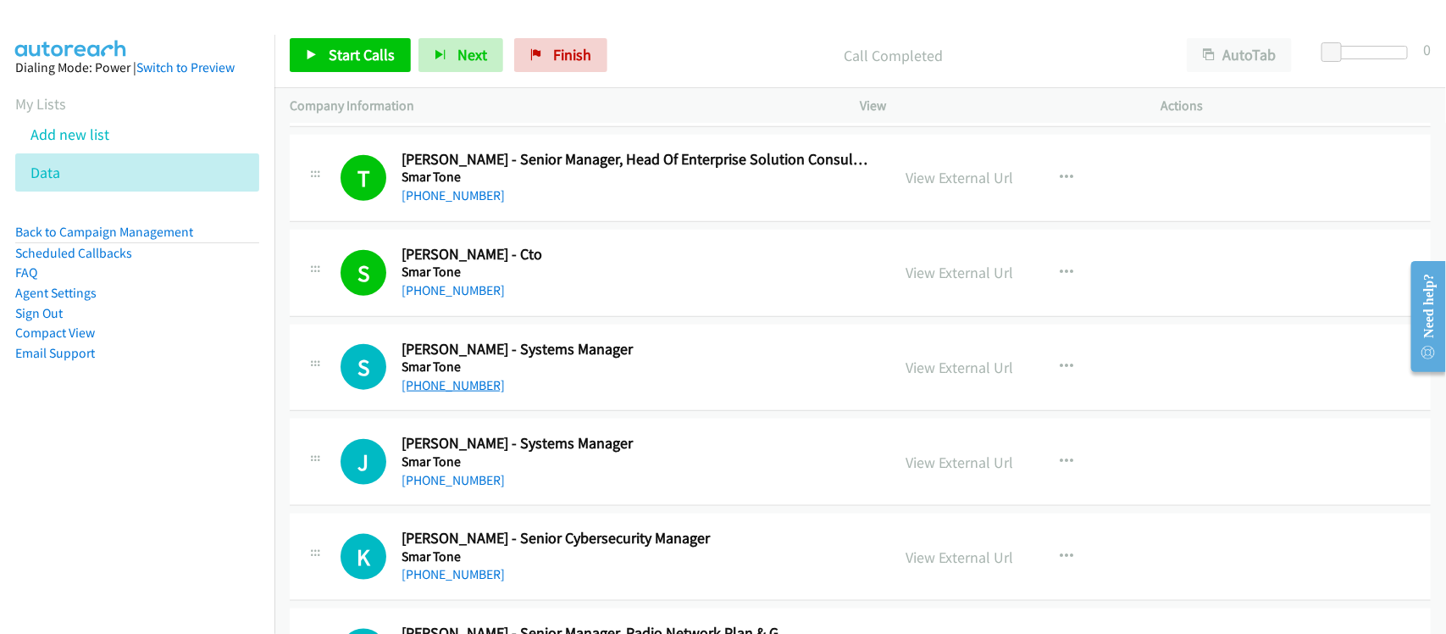
click at [462, 392] on link "[PHONE_NUMBER]" at bounding box center [452, 385] width 103 height 16
click at [468, 488] on link "[PHONE_NUMBER]" at bounding box center [452, 480] width 103 height 16
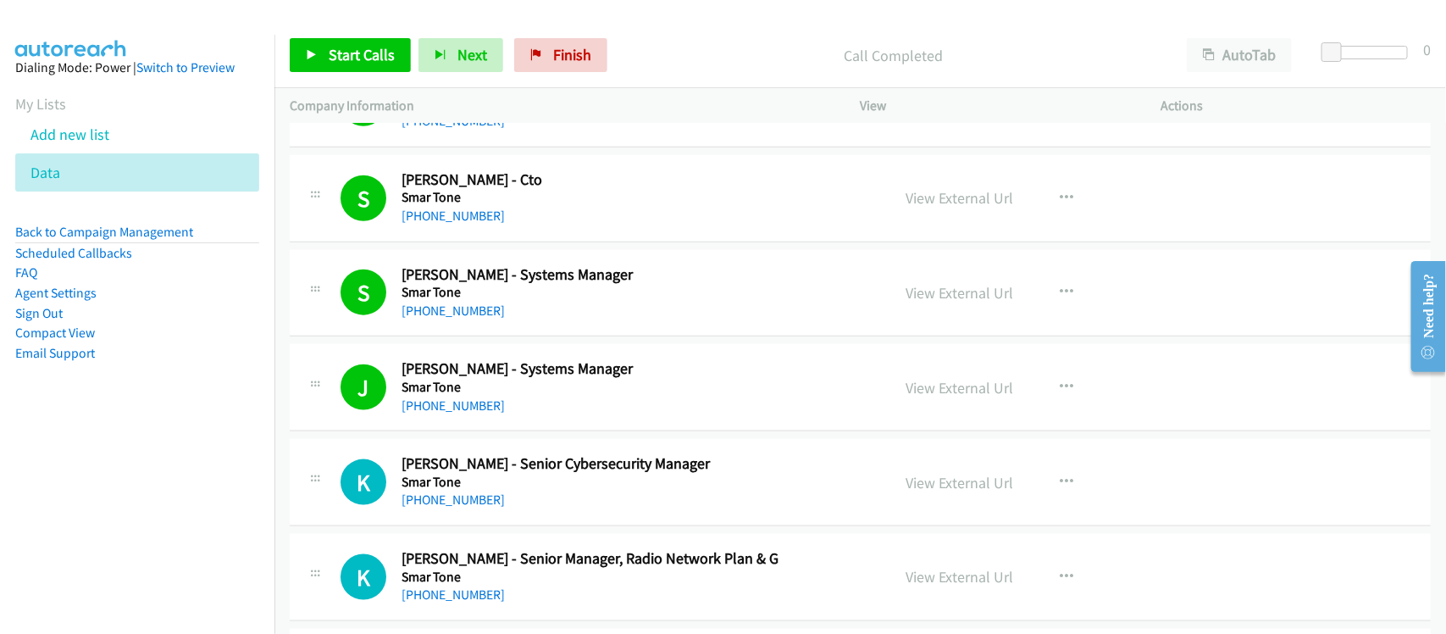
scroll to position [9634, 0]
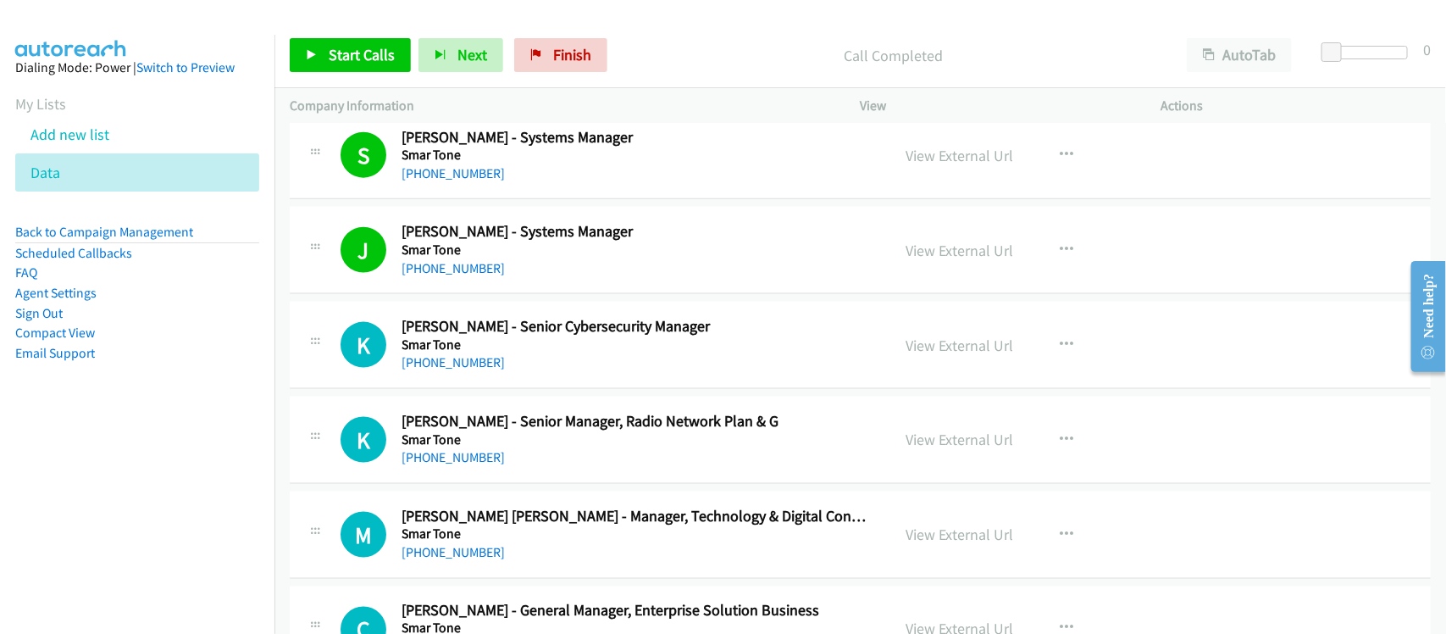
click at [523, 389] on div "K Callback Scheduled [PERSON_NAME] - Senior Cybersecurity Manager Smar Tone [GE…" at bounding box center [860, 345] width 1141 height 87
click at [413, 370] on link "[PHONE_NUMBER]" at bounding box center [452, 362] width 103 height 16
click at [561, 448] on h5 "Smar Tone" at bounding box center [634, 439] width 467 height 17
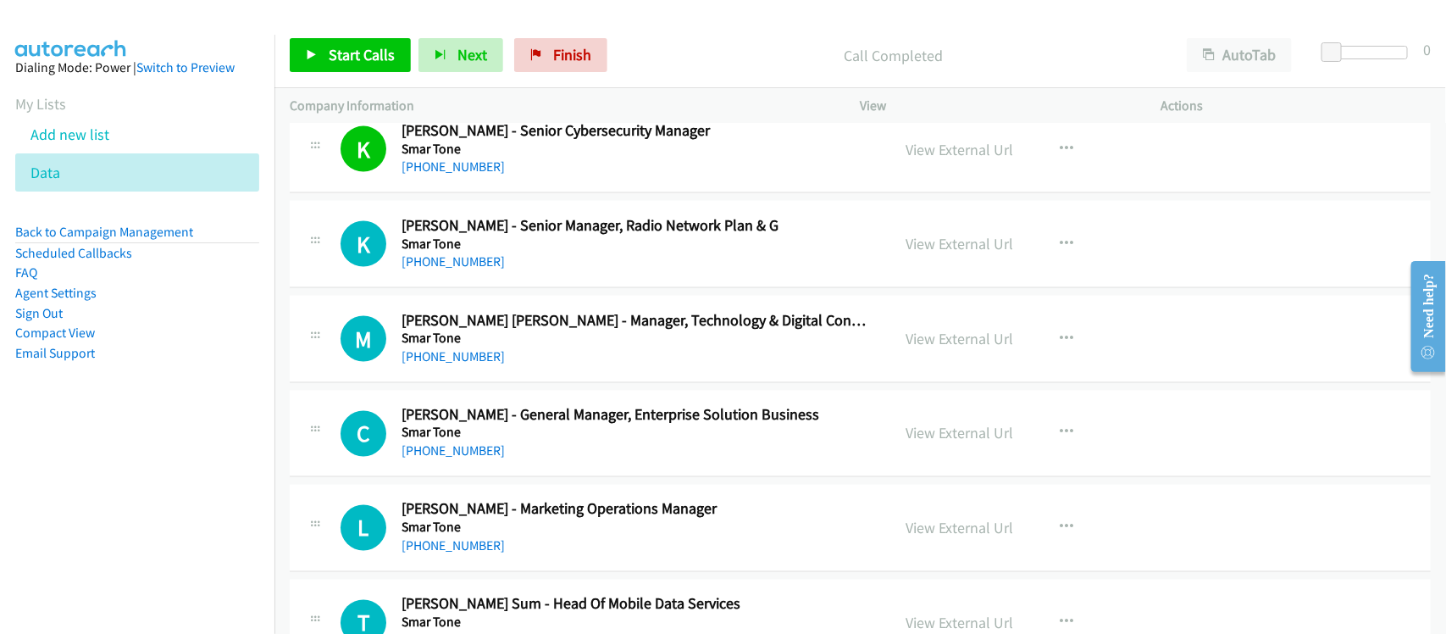
scroll to position [9846, 0]
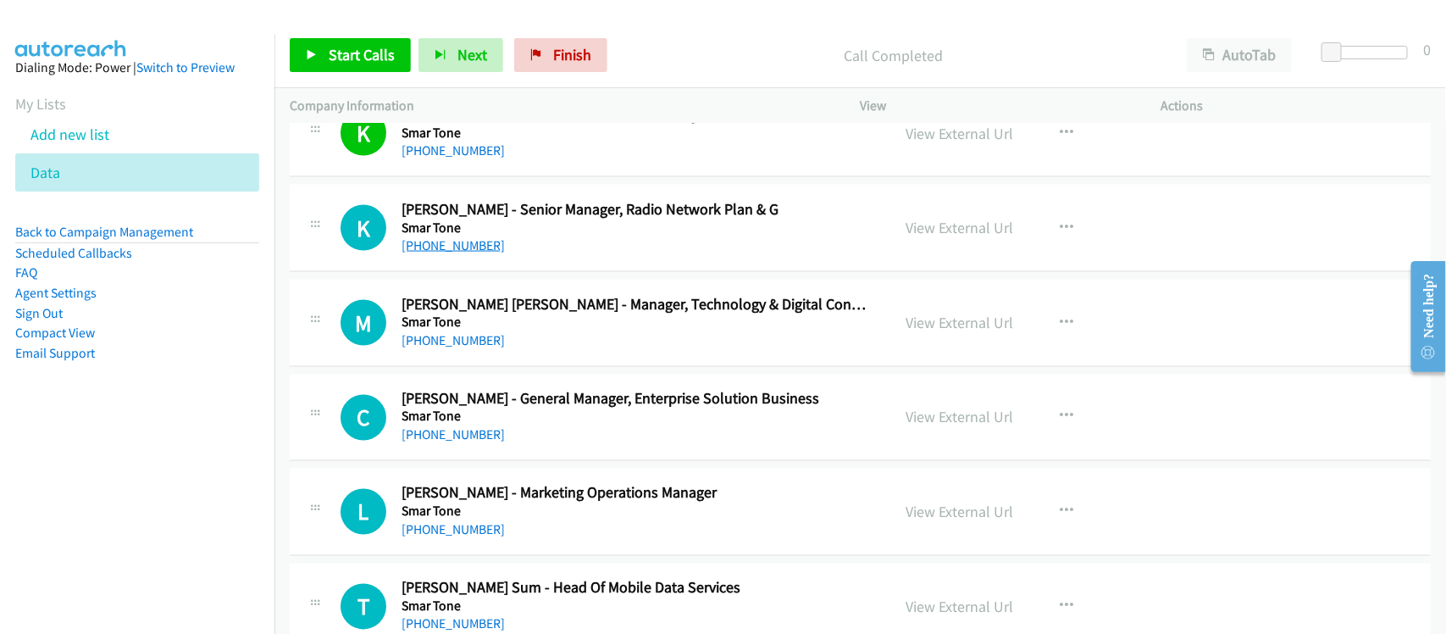
click at [459, 253] on link "[PHONE_NUMBER]" at bounding box center [452, 245] width 103 height 16
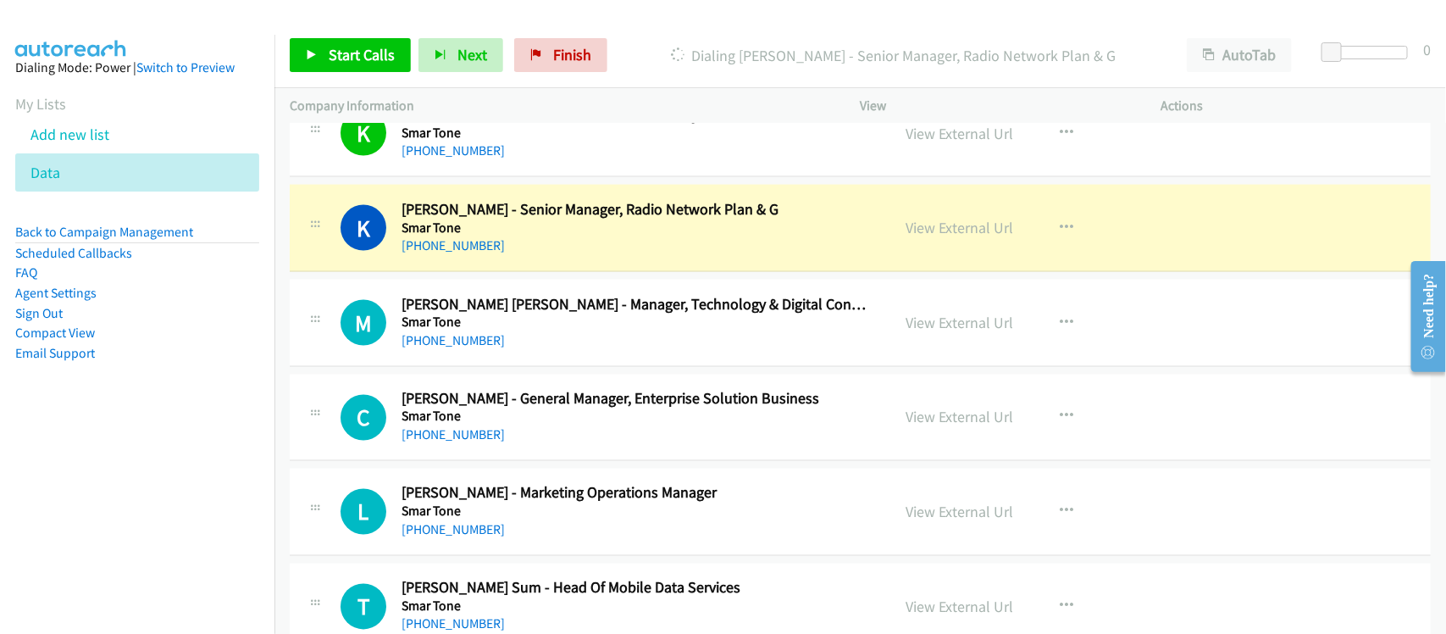
click at [557, 256] on div "[PHONE_NUMBER]" at bounding box center [634, 245] width 467 height 20
click at [955, 237] on link "View External Url" at bounding box center [960, 227] width 108 height 19
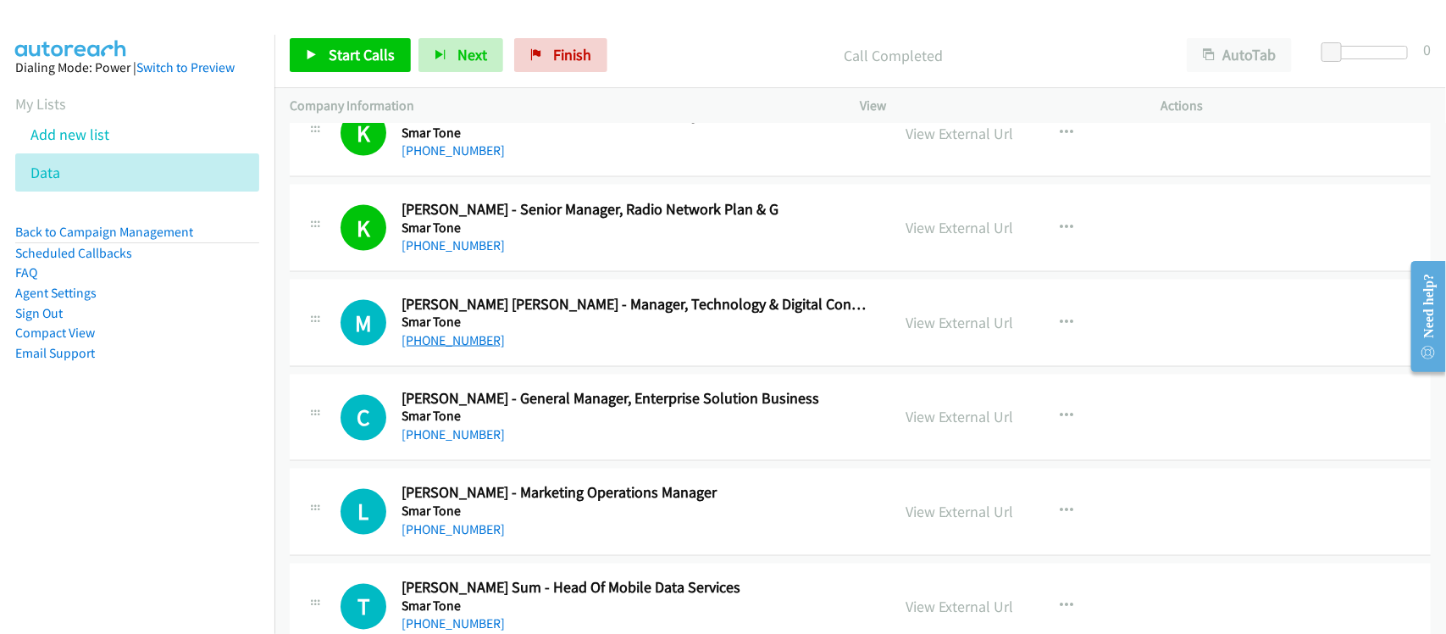
click at [468, 348] on link "[PHONE_NUMBER]" at bounding box center [452, 340] width 103 height 16
click at [463, 348] on link "[PHONE_NUMBER]" at bounding box center [452, 340] width 103 height 16
click at [559, 446] on div "[PHONE_NUMBER]" at bounding box center [634, 435] width 467 height 20
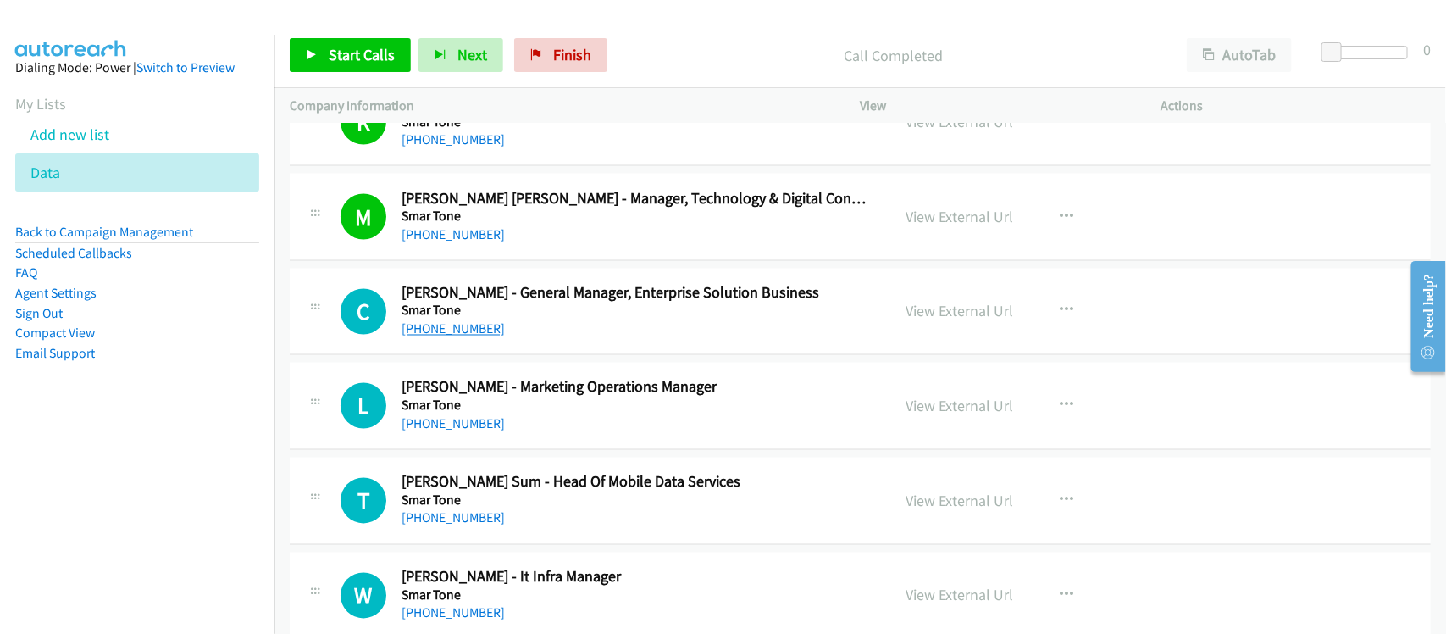
click at [480, 337] on link "[PHONE_NUMBER]" at bounding box center [452, 329] width 103 height 16
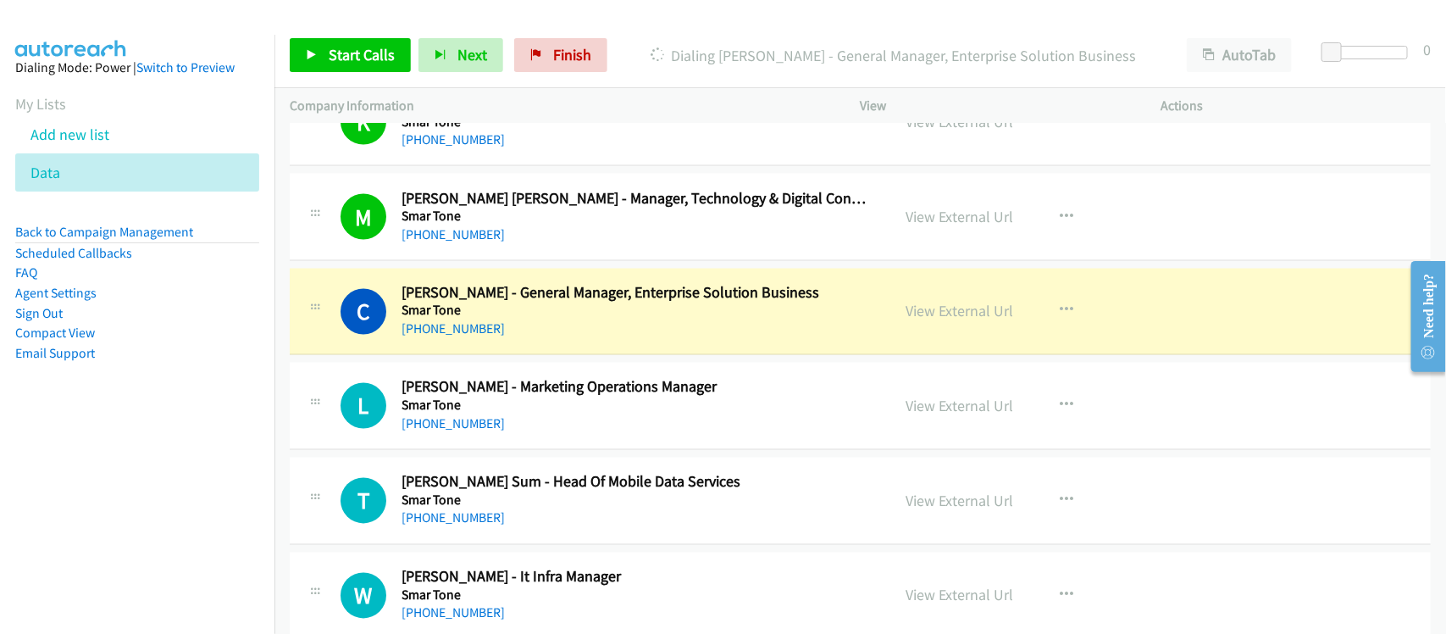
click at [551, 450] on div "L Callback Scheduled [PERSON_NAME] - Marketing Operations Manager Smar Tone [GE…" at bounding box center [860, 406] width 1141 height 87
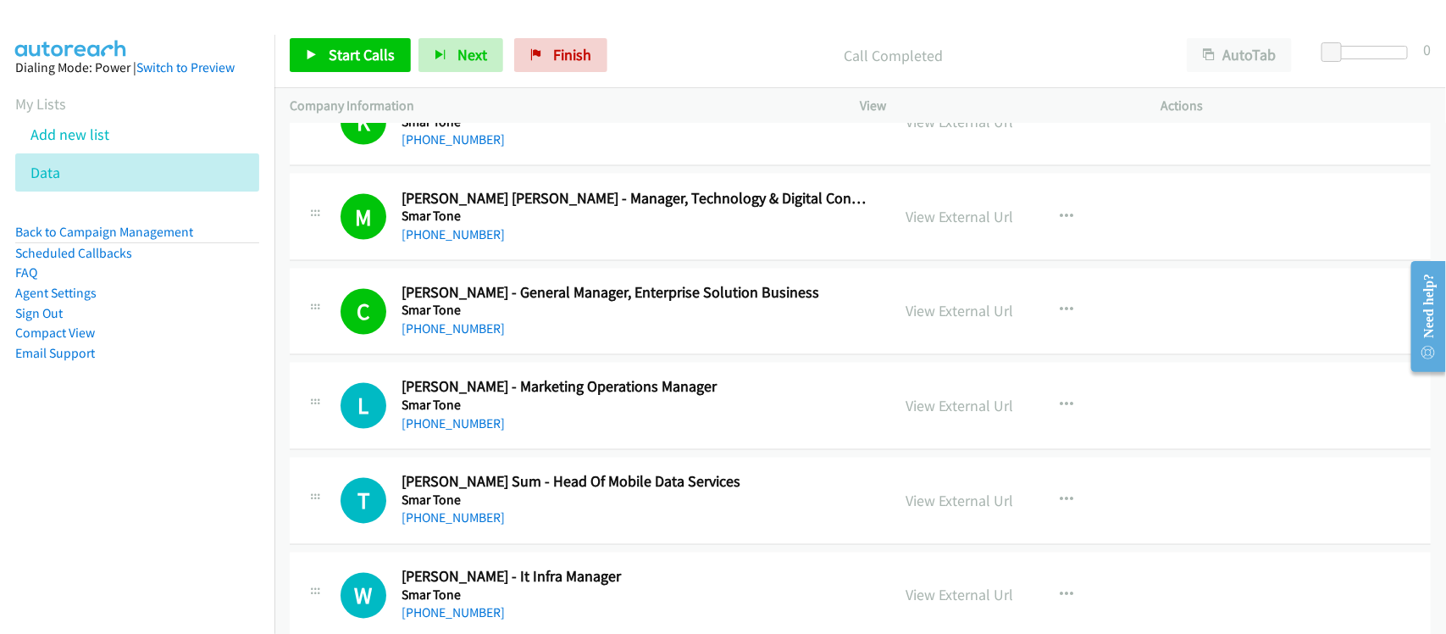
drag, startPoint x: 467, startPoint y: 442, endPoint x: 501, endPoint y: 438, distance: 35.0
click at [467, 432] on link "[PHONE_NUMBER]" at bounding box center [452, 424] width 103 height 16
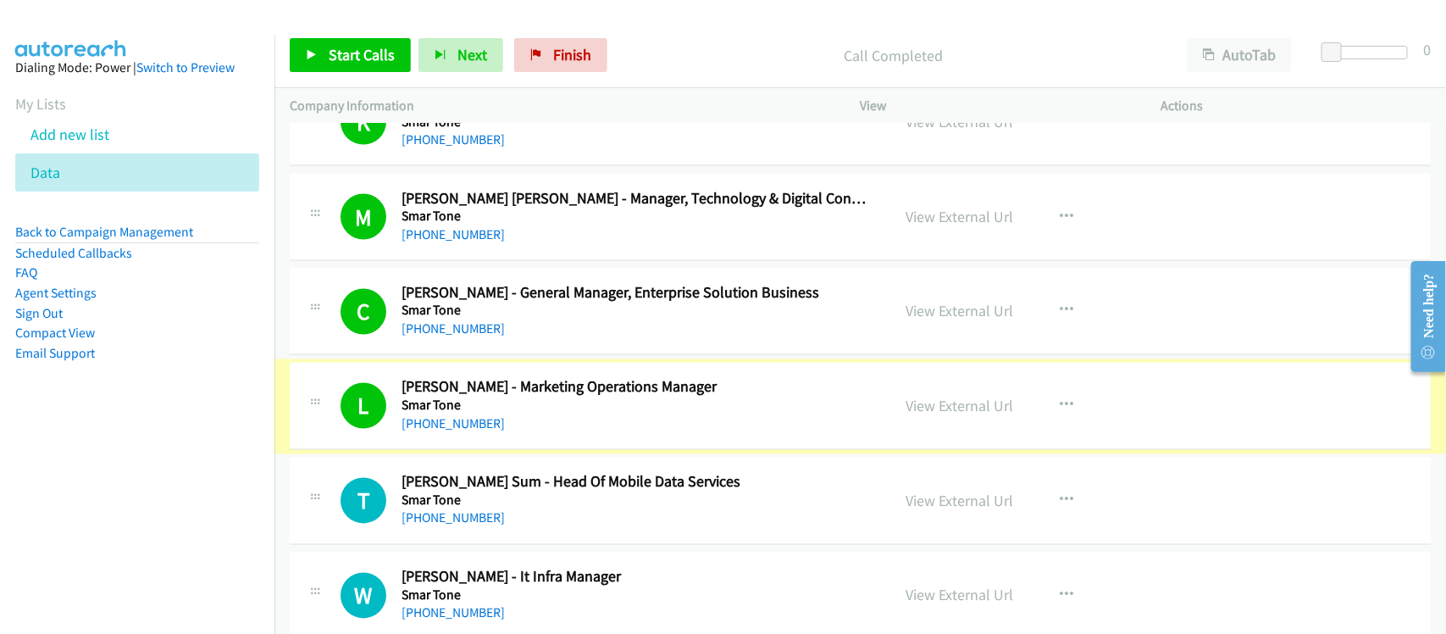
scroll to position [10058, 0]
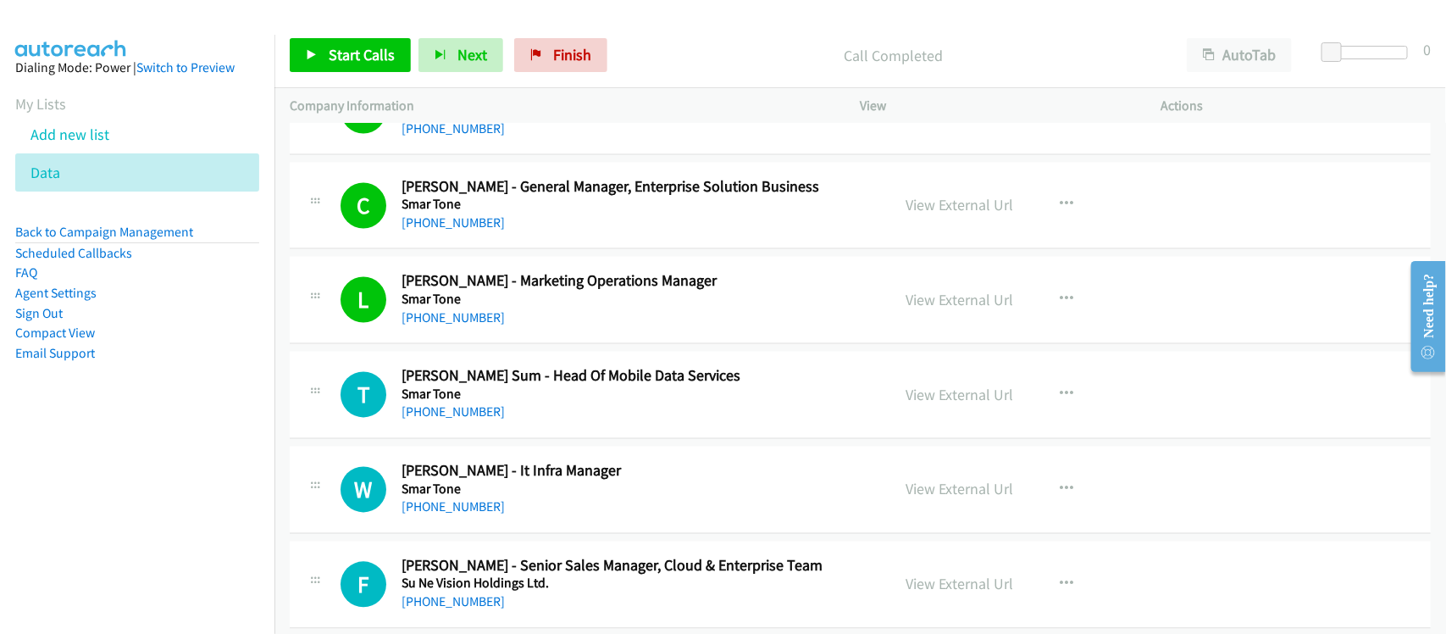
drag, startPoint x: 437, startPoint y: 430, endPoint x: 527, endPoint y: 428, distance: 89.8
click at [437, 420] on link "[PHONE_NUMBER]" at bounding box center [452, 412] width 103 height 16
click at [459, 518] on div "[PHONE_NUMBER]" at bounding box center [634, 507] width 467 height 20
click at [459, 515] on link "[PHONE_NUMBER]" at bounding box center [452, 507] width 103 height 16
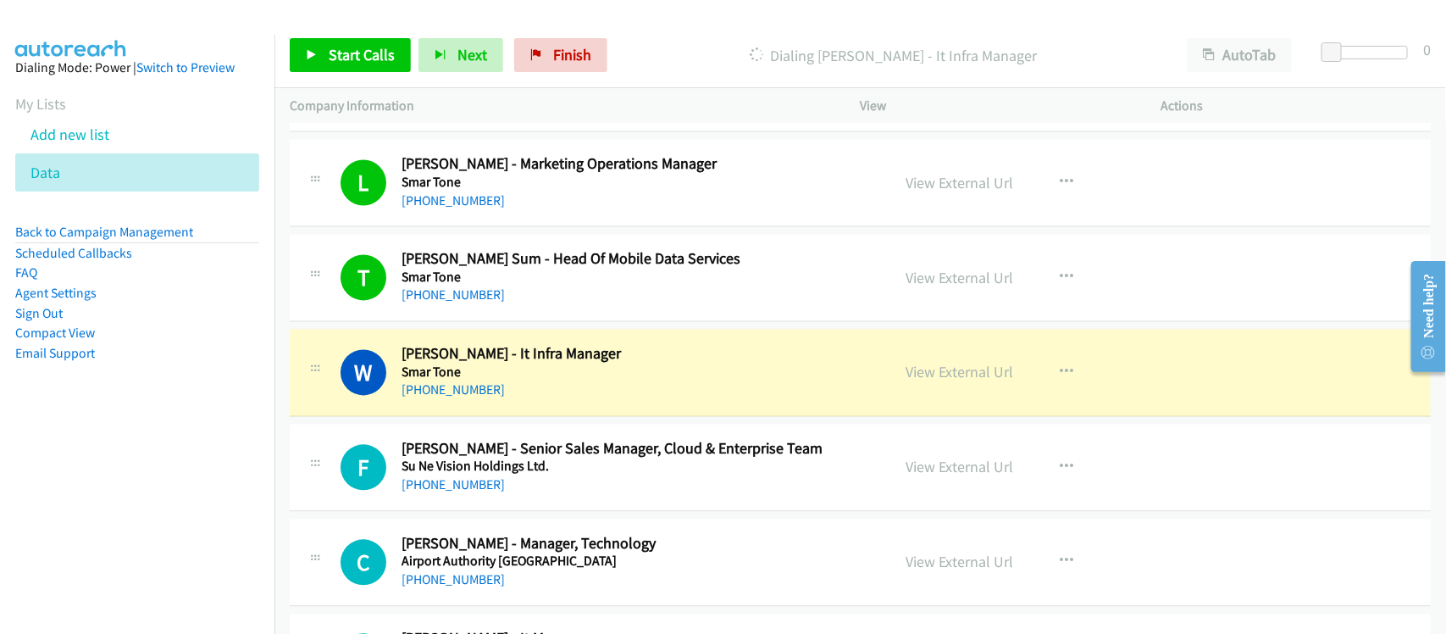
scroll to position [10270, 0]
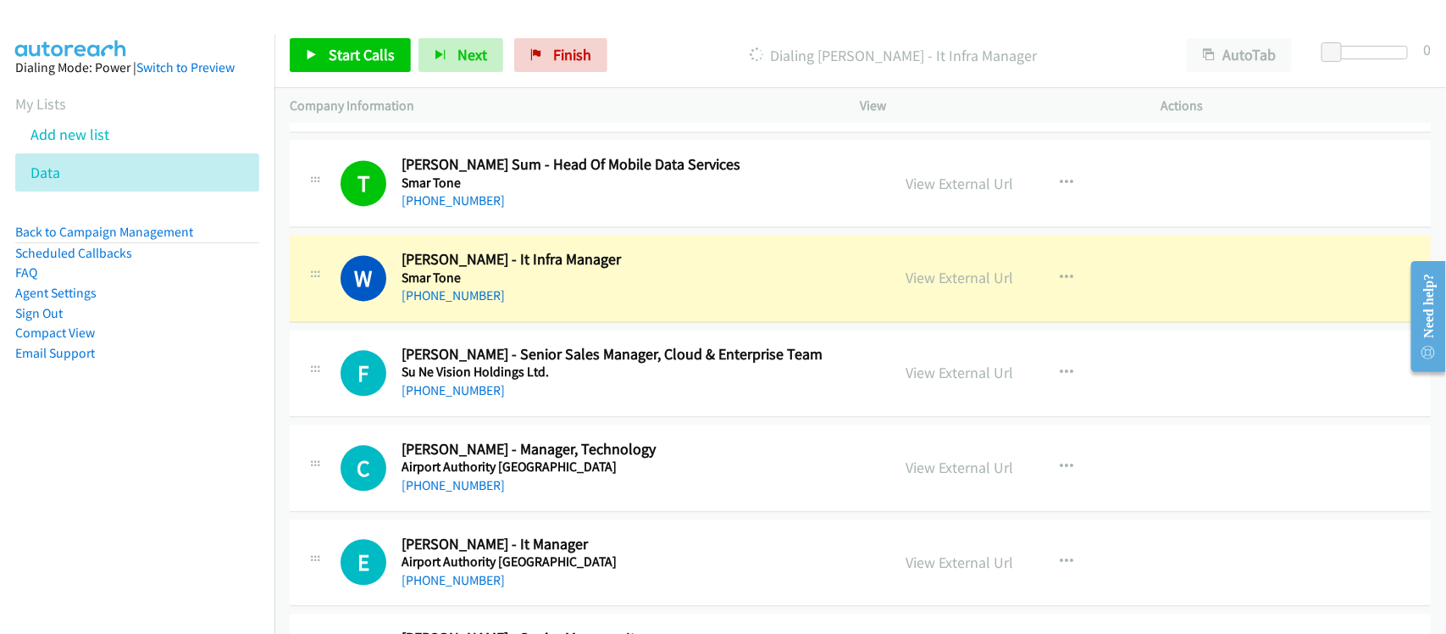
click at [559, 401] on div "[PHONE_NUMBER]" at bounding box center [634, 390] width 467 height 20
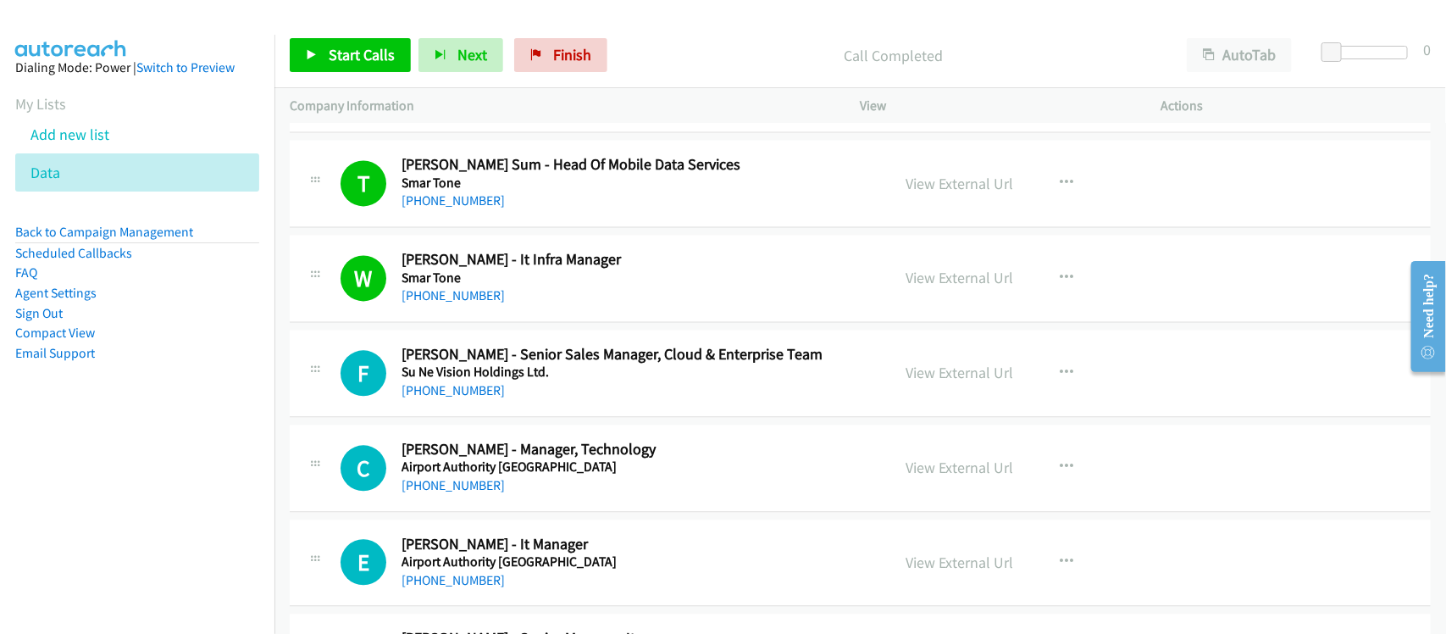
click at [471, 380] on h5 "Su Ne Vision Holdings Ltd." at bounding box center [634, 371] width 467 height 17
click at [471, 398] on link "[PHONE_NUMBER]" at bounding box center [452, 390] width 103 height 16
click at [441, 493] on link "[PHONE_NUMBER]" at bounding box center [452, 485] width 103 height 16
click at [573, 495] on div "[PHONE_NUMBER]" at bounding box center [634, 485] width 467 height 20
click at [439, 493] on link "[PHONE_NUMBER]" at bounding box center [452, 485] width 103 height 16
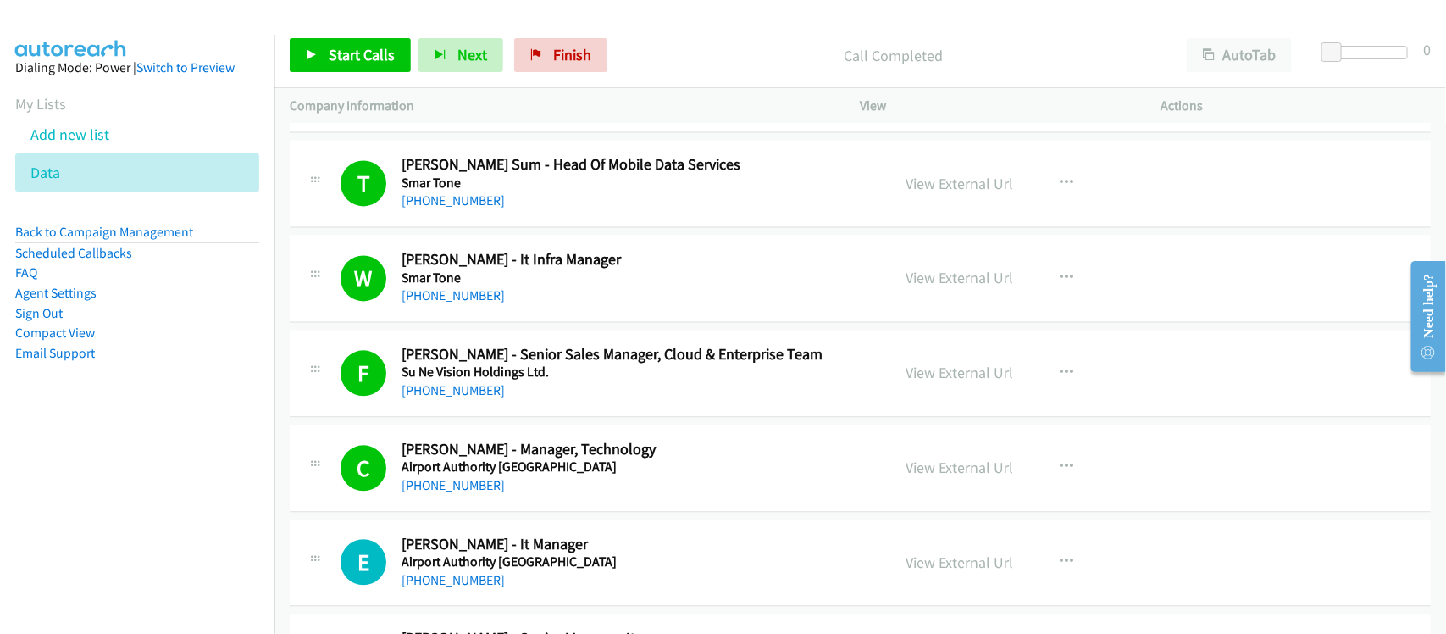
click at [612, 475] on h5 "Airport Authority [GEOGRAPHIC_DATA]" at bounding box center [634, 466] width 467 height 17
click at [941, 477] on link "View External Url" at bounding box center [960, 466] width 108 height 19
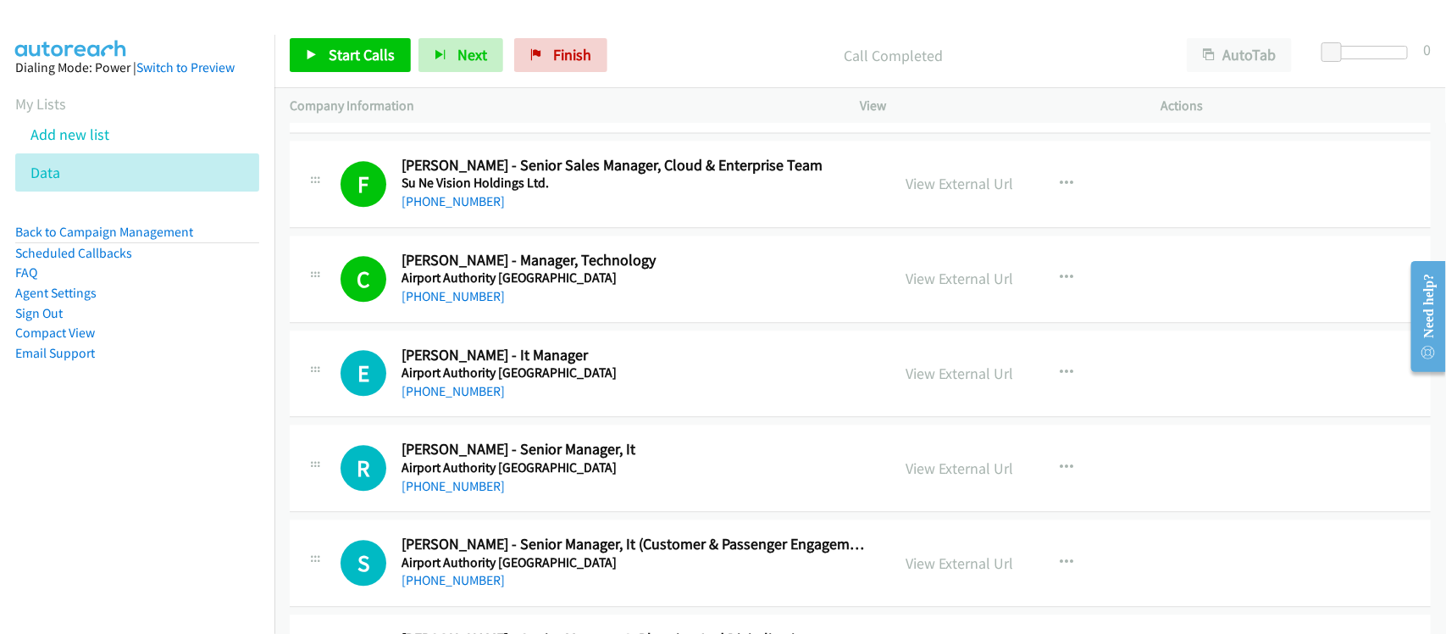
scroll to position [10481, 0]
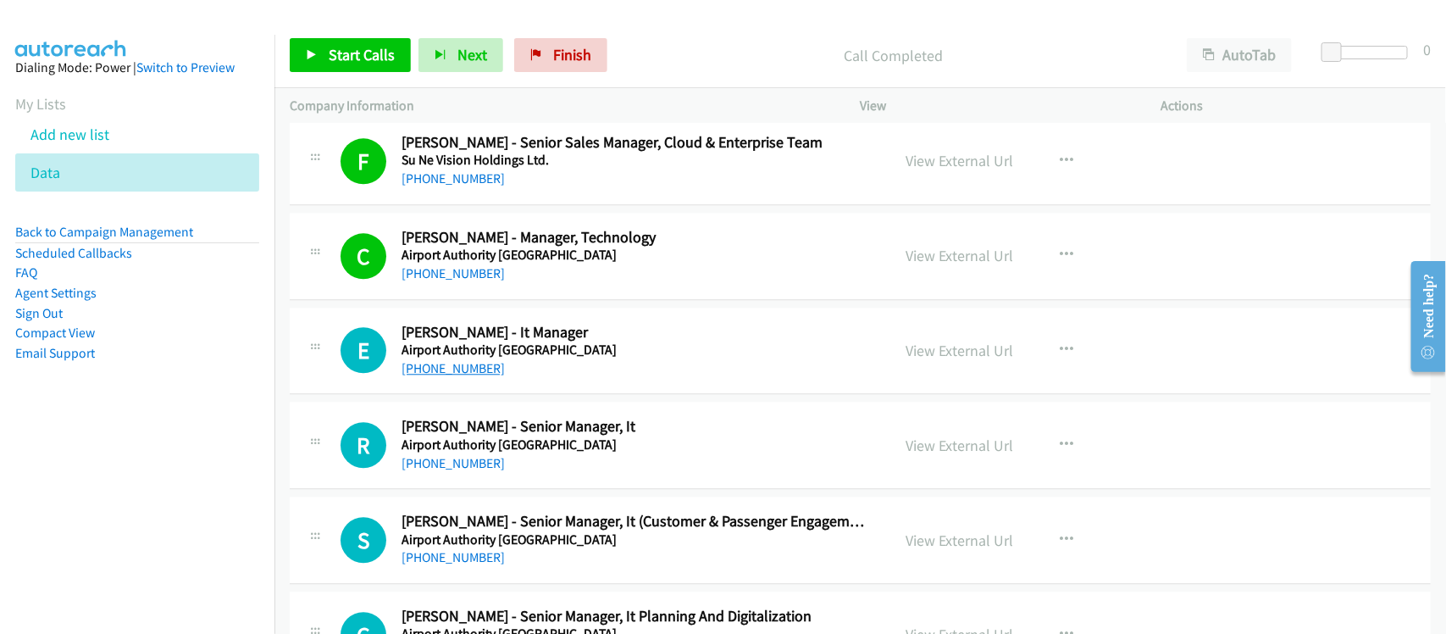
click at [456, 376] on link "[PHONE_NUMBER]" at bounding box center [452, 368] width 103 height 16
click at [556, 41] on link "Finish" at bounding box center [560, 55] width 93 height 34
